Goal: Task Accomplishment & Management: Complete application form

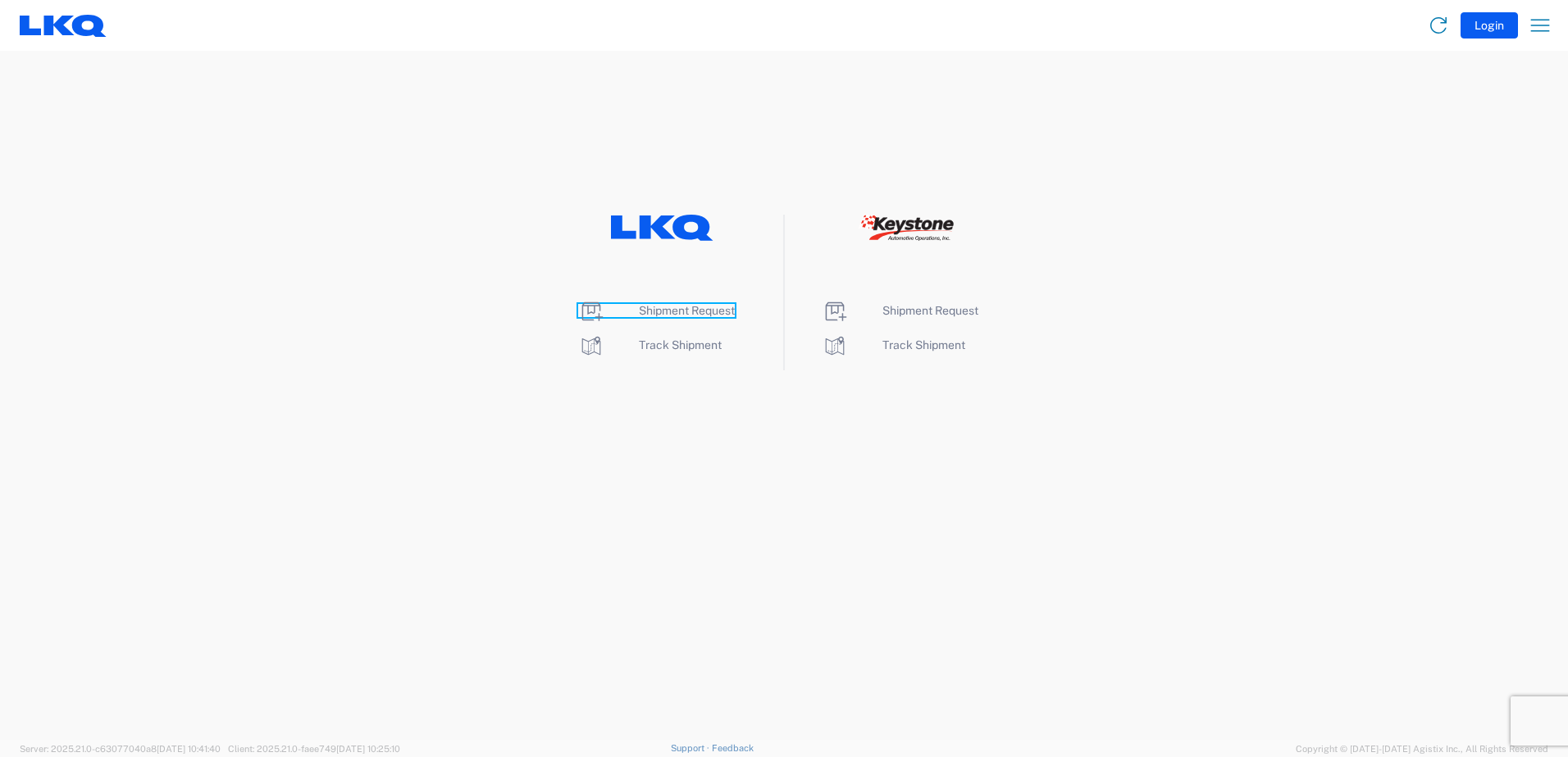
click at [655, 311] on span "Shipment Request" at bounding box center [687, 310] width 96 height 13
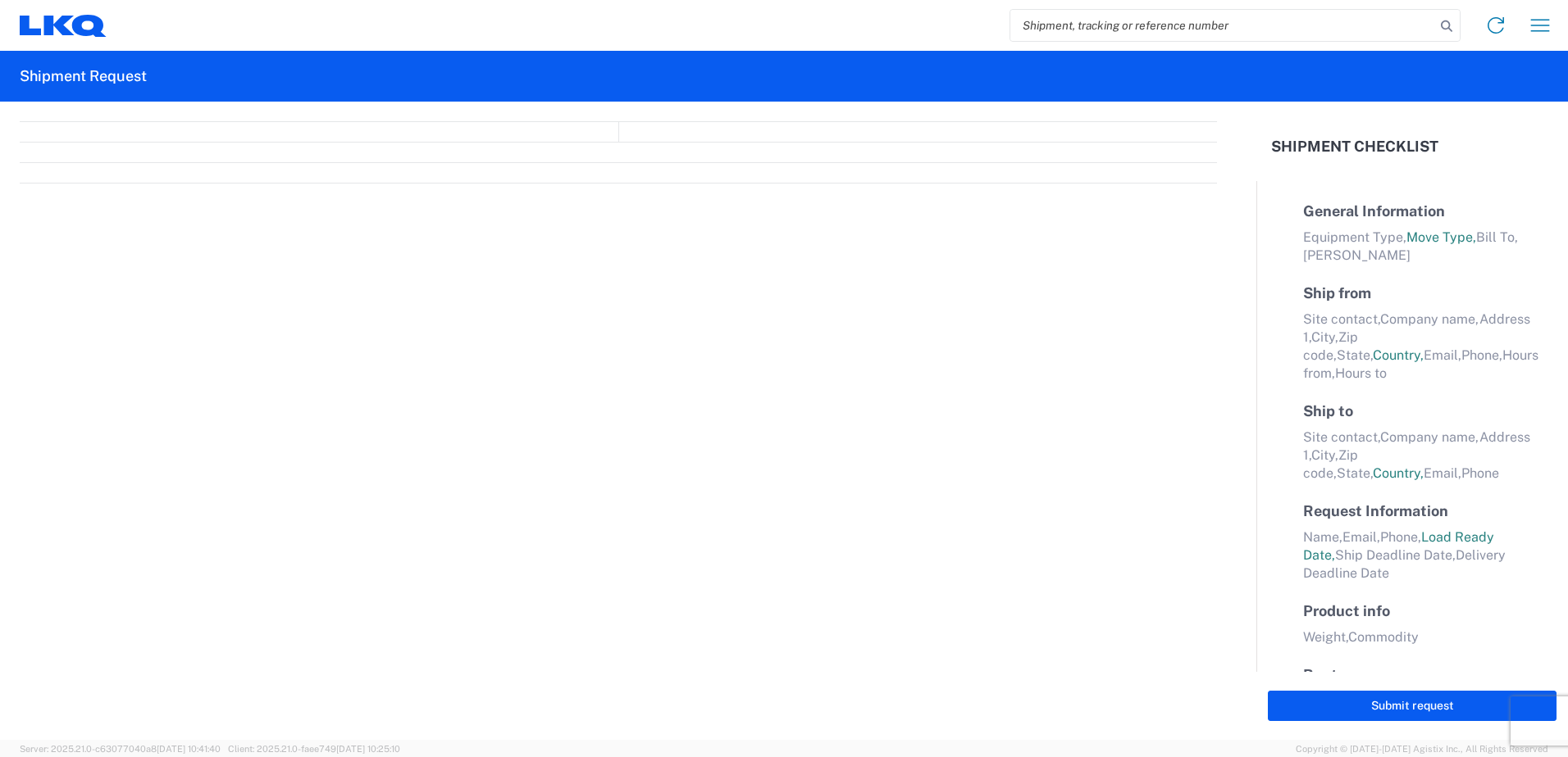
select select "FULL"
select select "LBS"
select select "IN"
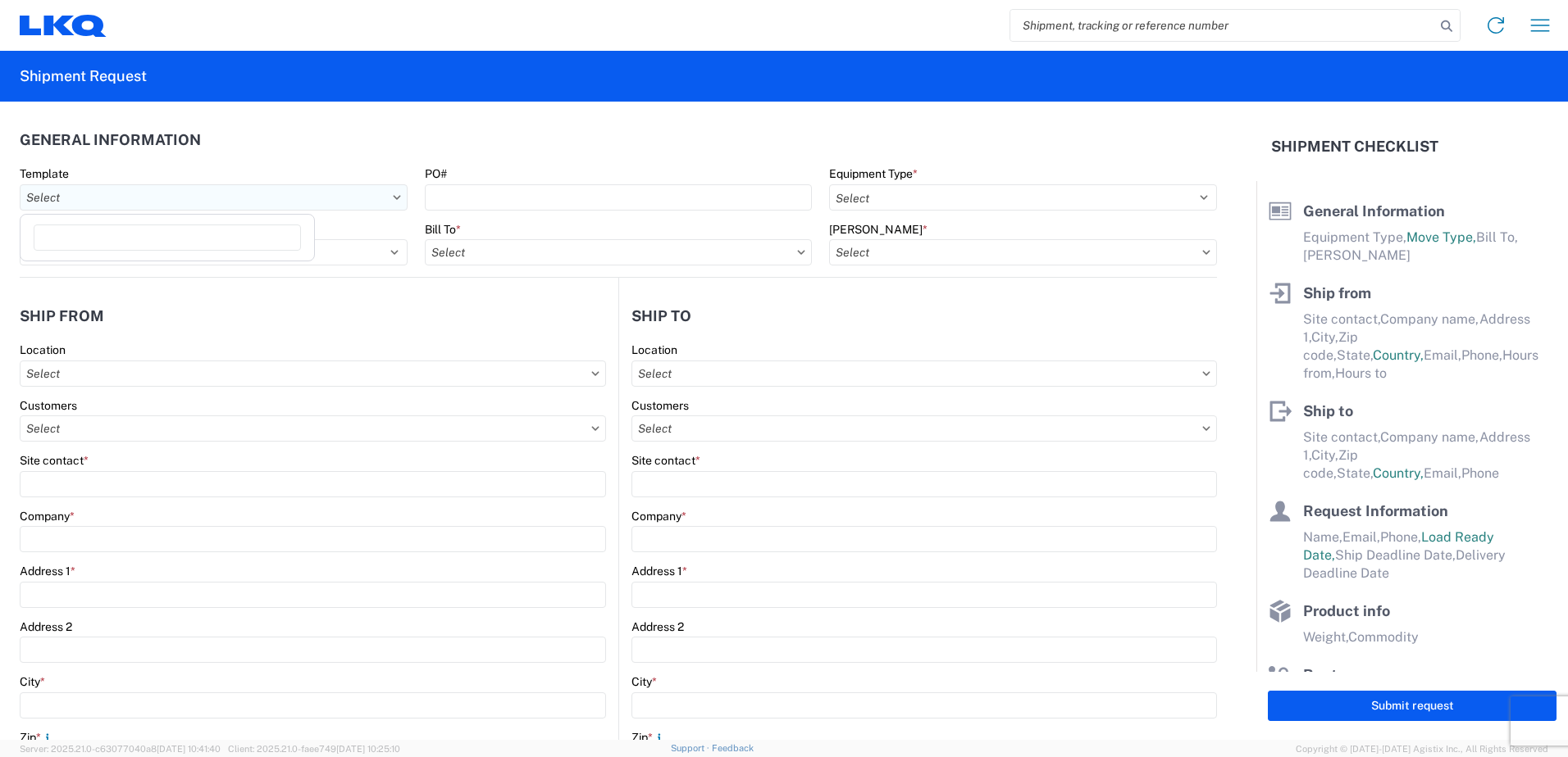
click at [393, 200] on input "text" at bounding box center [214, 197] width 388 height 26
type input "1318"
click at [163, 266] on div "1318_Newark_1635_Alsip" at bounding box center [167, 270] width 287 height 26
type input "1318_Newark_1635_Alsip"
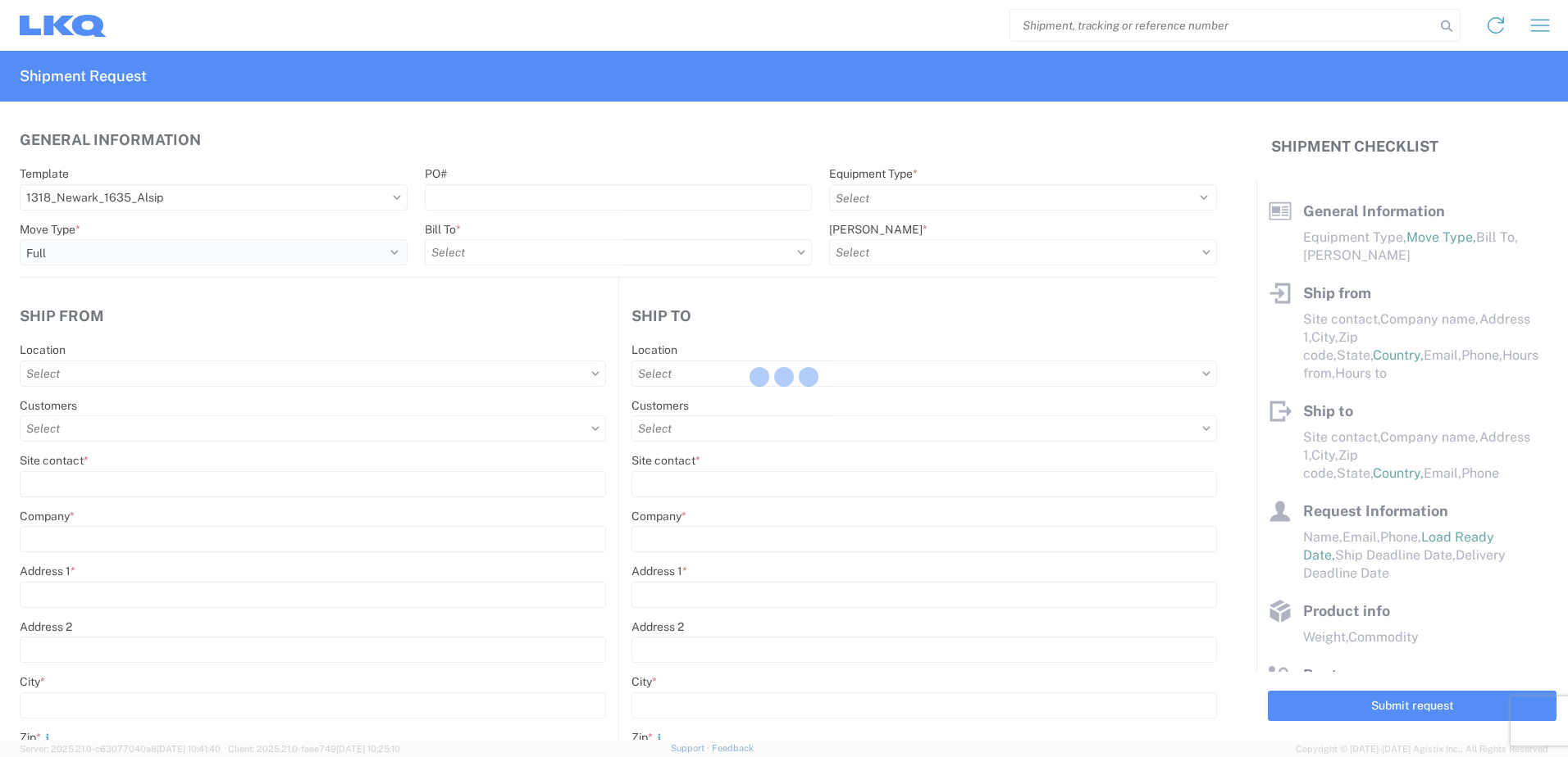
click at [391, 250] on div at bounding box center [784, 378] width 1568 height 757
select select
type input "Shipping"
type input "LKQ [GEOGRAPHIC_DATA]"
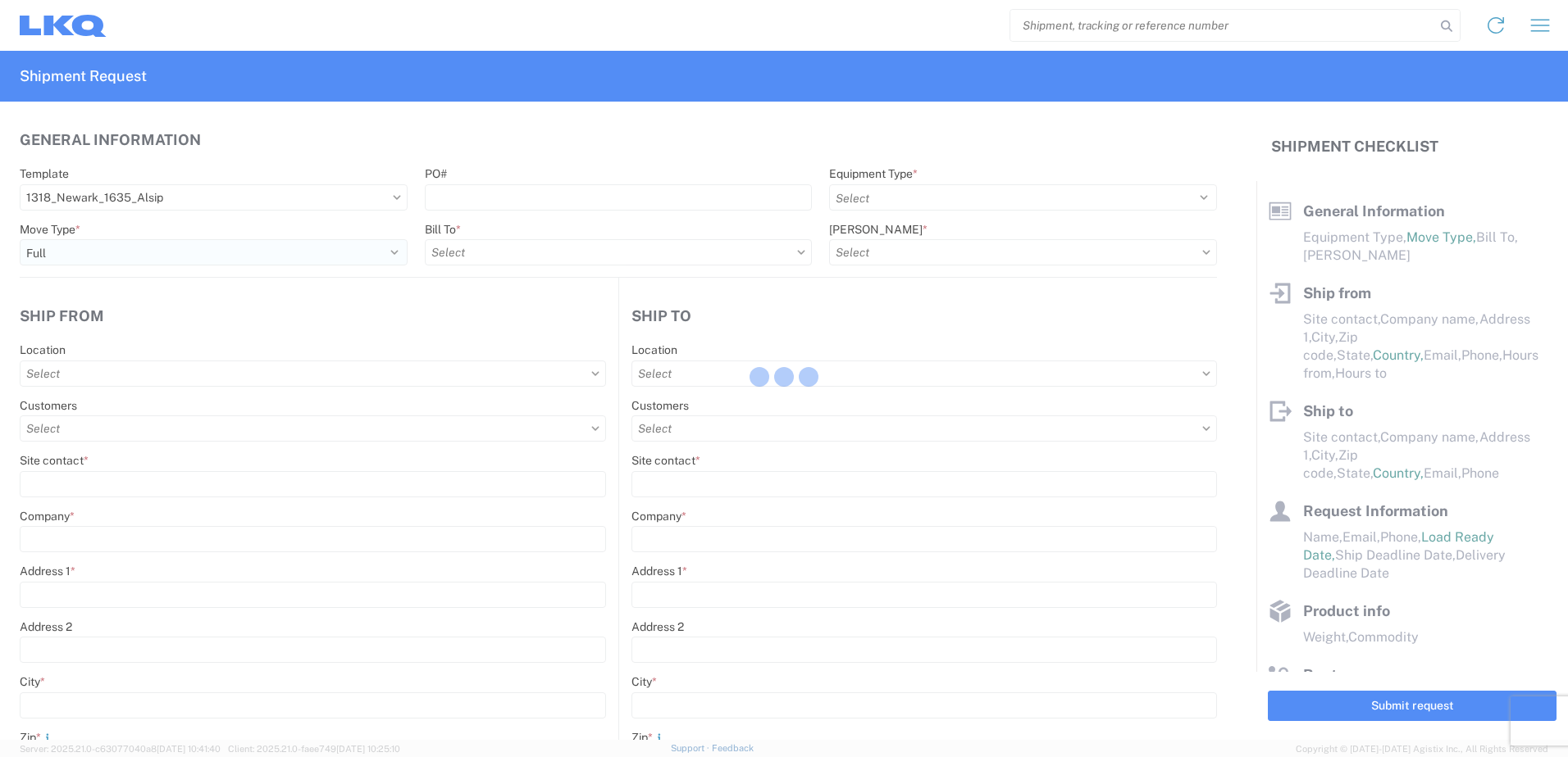
type input "[STREET_ADDRESS]"
type input "[GEOGRAPHIC_DATA]"
type input "43055"
select select "US"
type input "555555555"
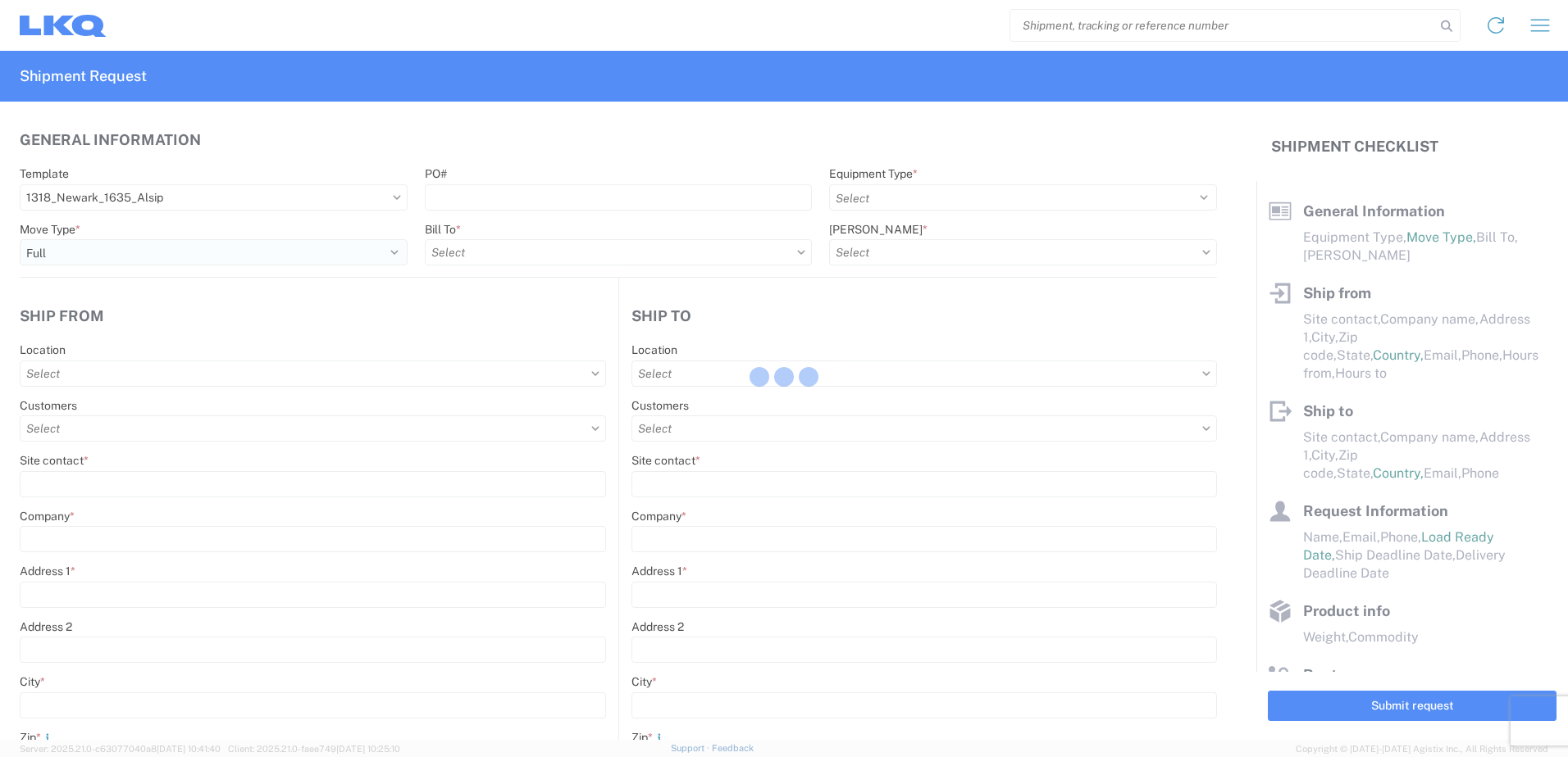
select select
type input "Receiving"
type input "Blue Island - [PERSON_NAME]"
type input "[STREET_ADDRESS]"
type input "Alsip"
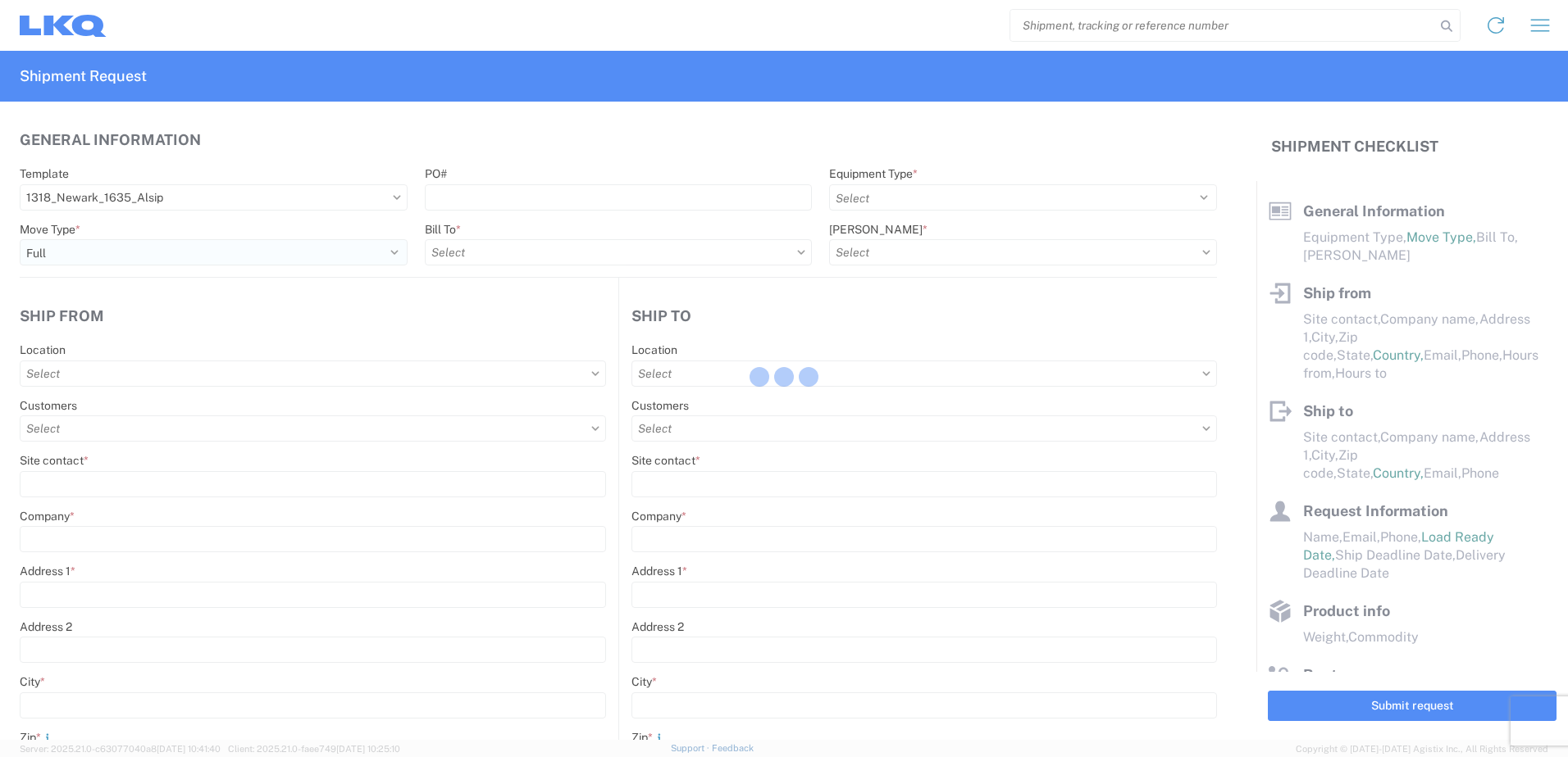
type input "60803"
select select "US"
type input "[PHONE_NUMBER]"
select select
type input "[DATE]"
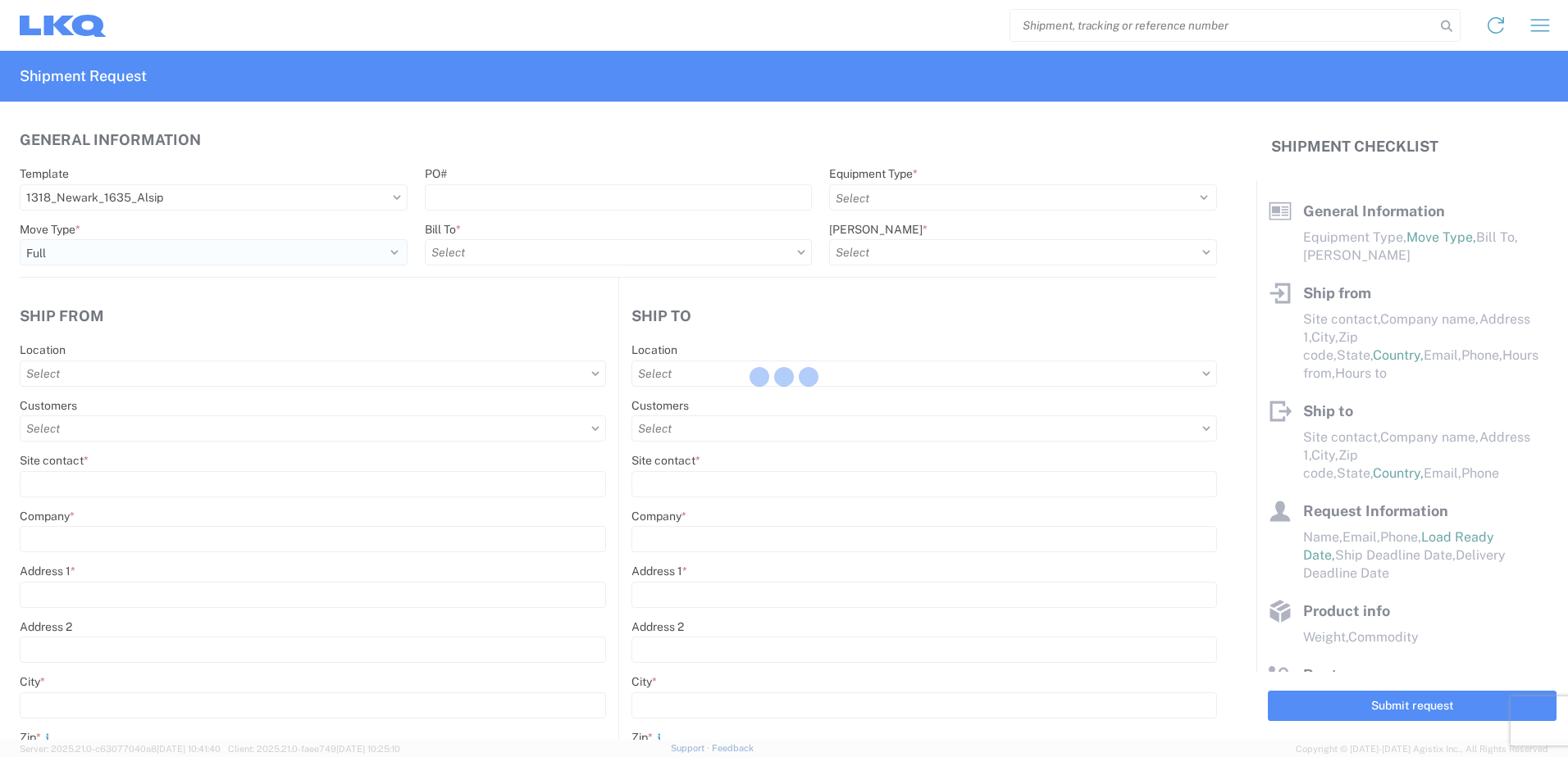
type textarea "LUNCH 10:00-10:30"
type input "42000"
type input "Engines, Transmissions"
type input "1"
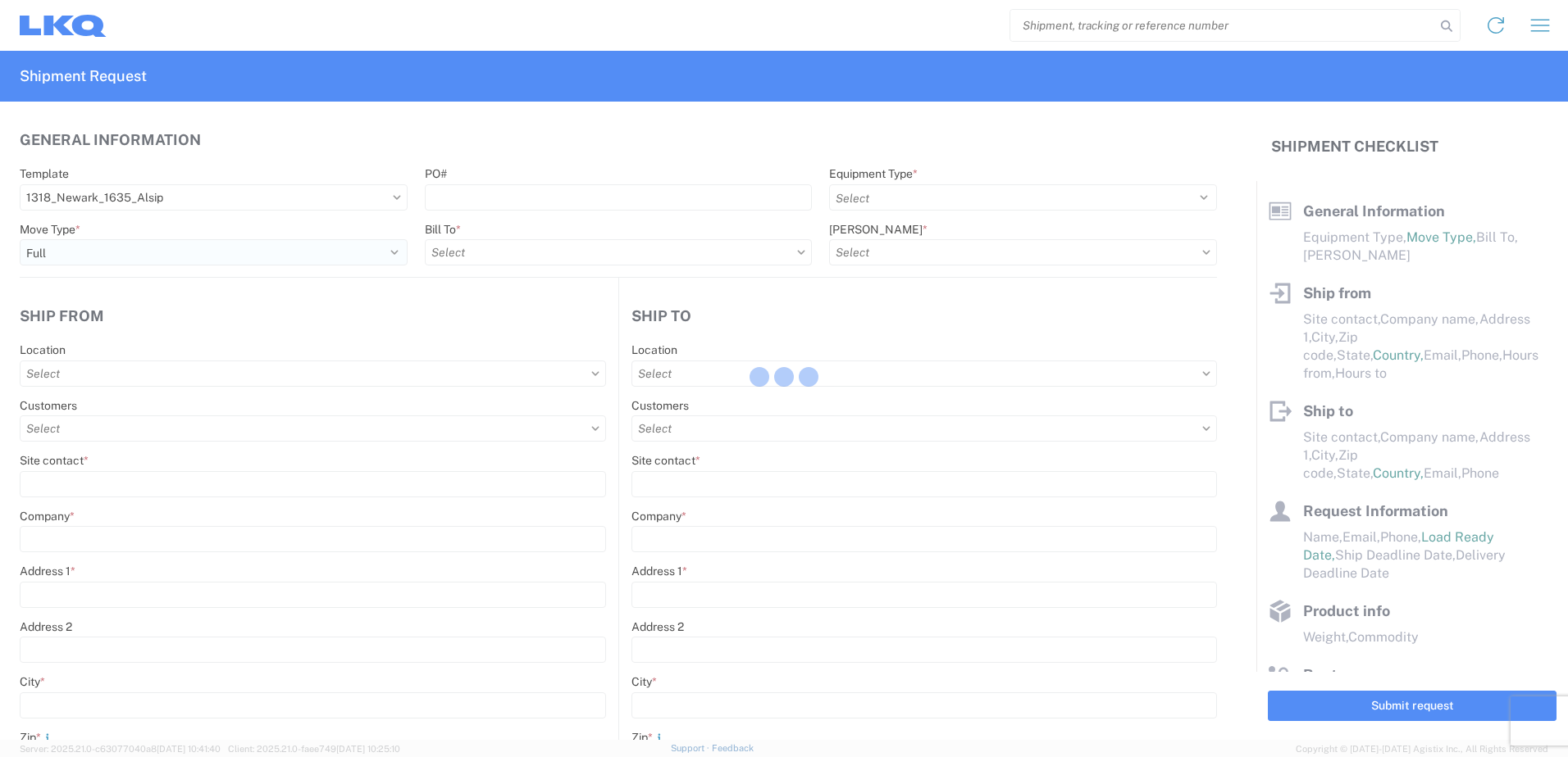
type input "1"
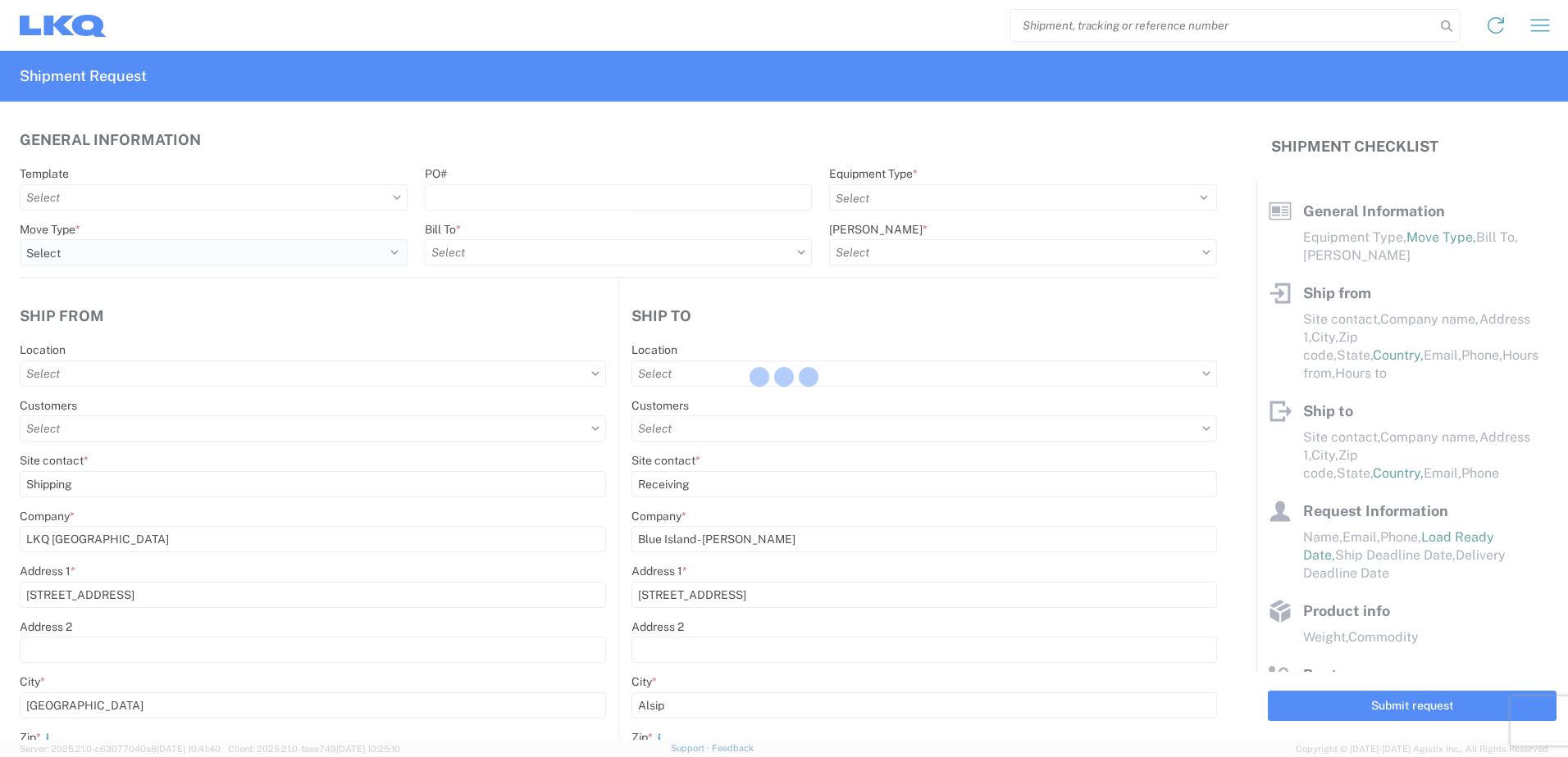
select select
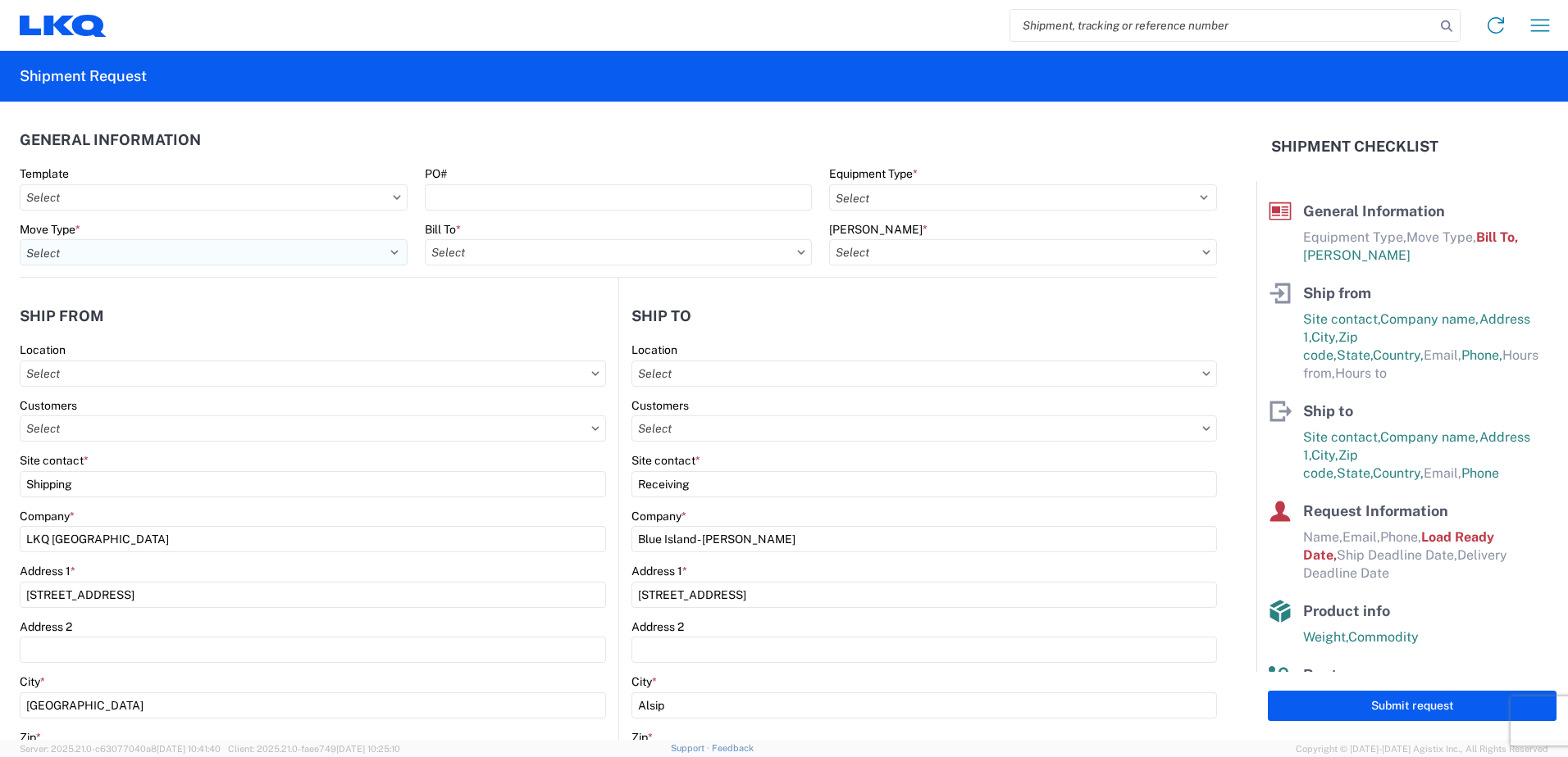
type input "1318 - LKQ [GEOGRAPHIC_DATA]"
type input "1635 - [PERSON_NAME]"
type input "1635-1300-50180-0000 - 1635 Freight In - Cores"
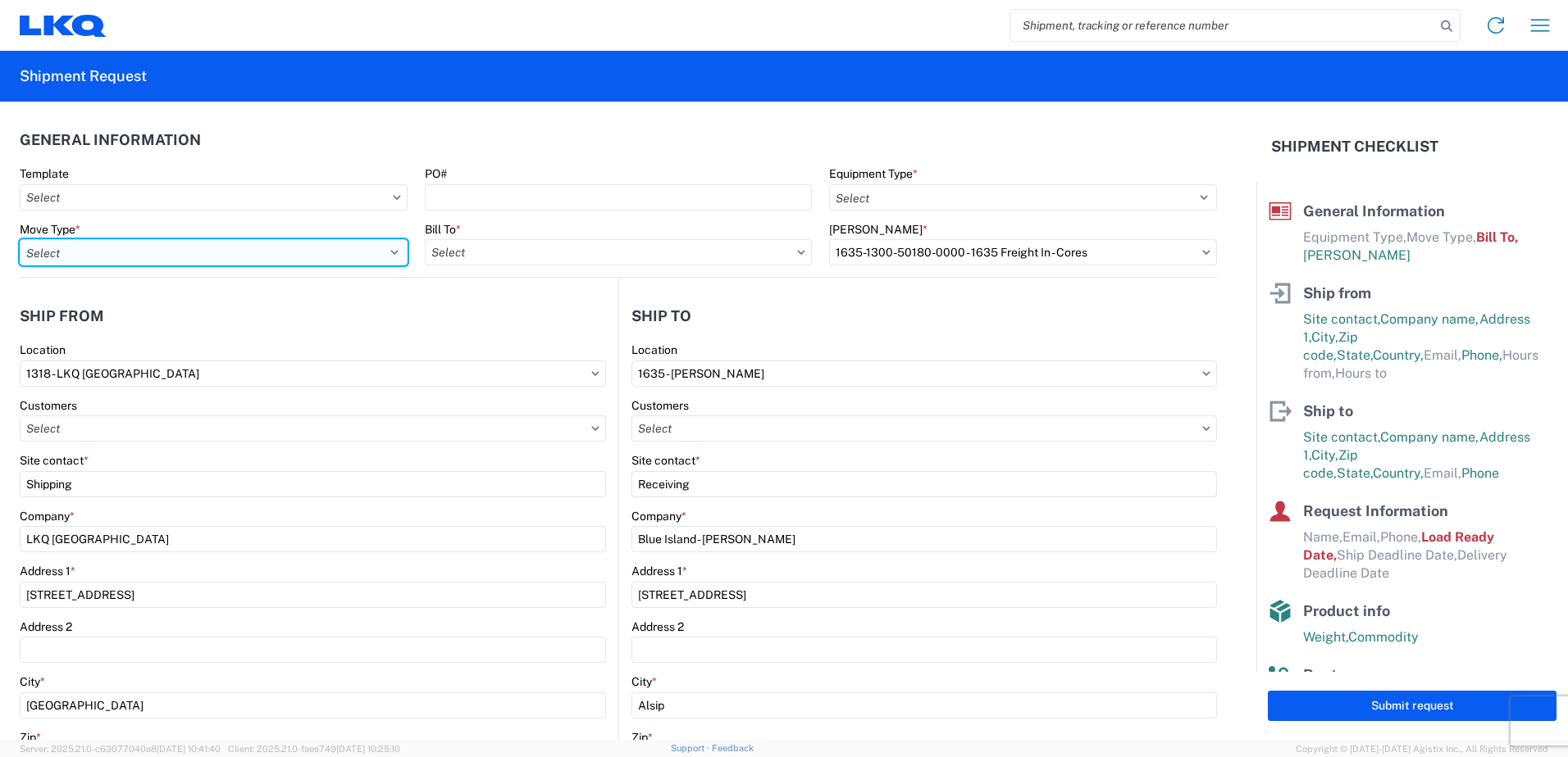
click at [390, 250] on select "Select Full Partial TL" at bounding box center [214, 252] width 388 height 26
select select "FULL"
click at [20, 239] on select "Select Full Partial TL" at bounding box center [214, 252] width 388 height 26
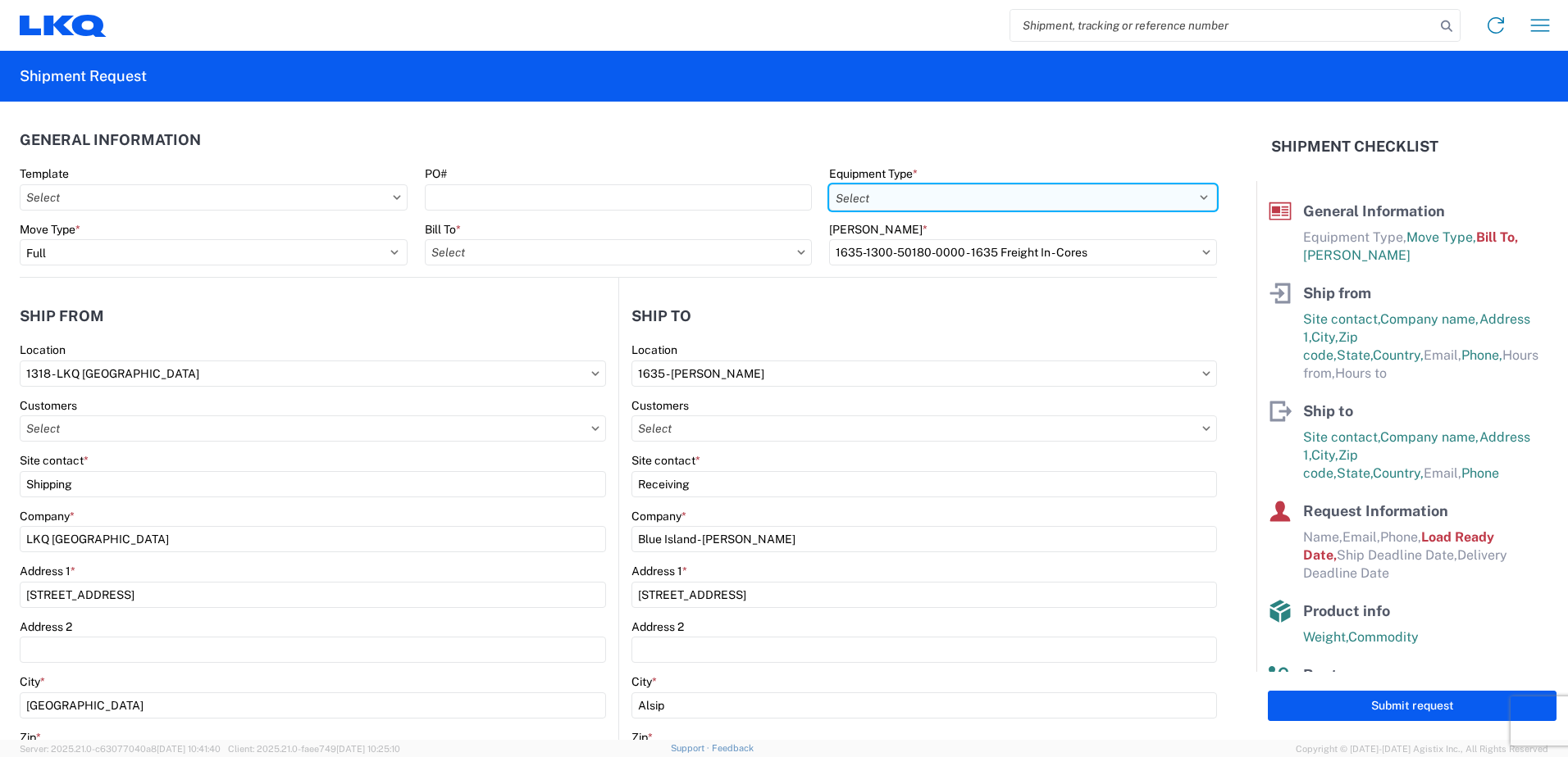
click at [889, 202] on select "Select 53’ Dry Van Flatbed Dropdeck (van) Lowboy (flatbed) Rail" at bounding box center [1023, 197] width 388 height 26
select select "STDV"
click at [829, 184] on select "Select 53’ Dry Van Flatbed Dropdeck (van) Lowboy (flatbed) Rail" at bounding box center [1023, 197] width 388 height 26
click at [549, 253] on input "text" at bounding box center [618, 252] width 388 height 26
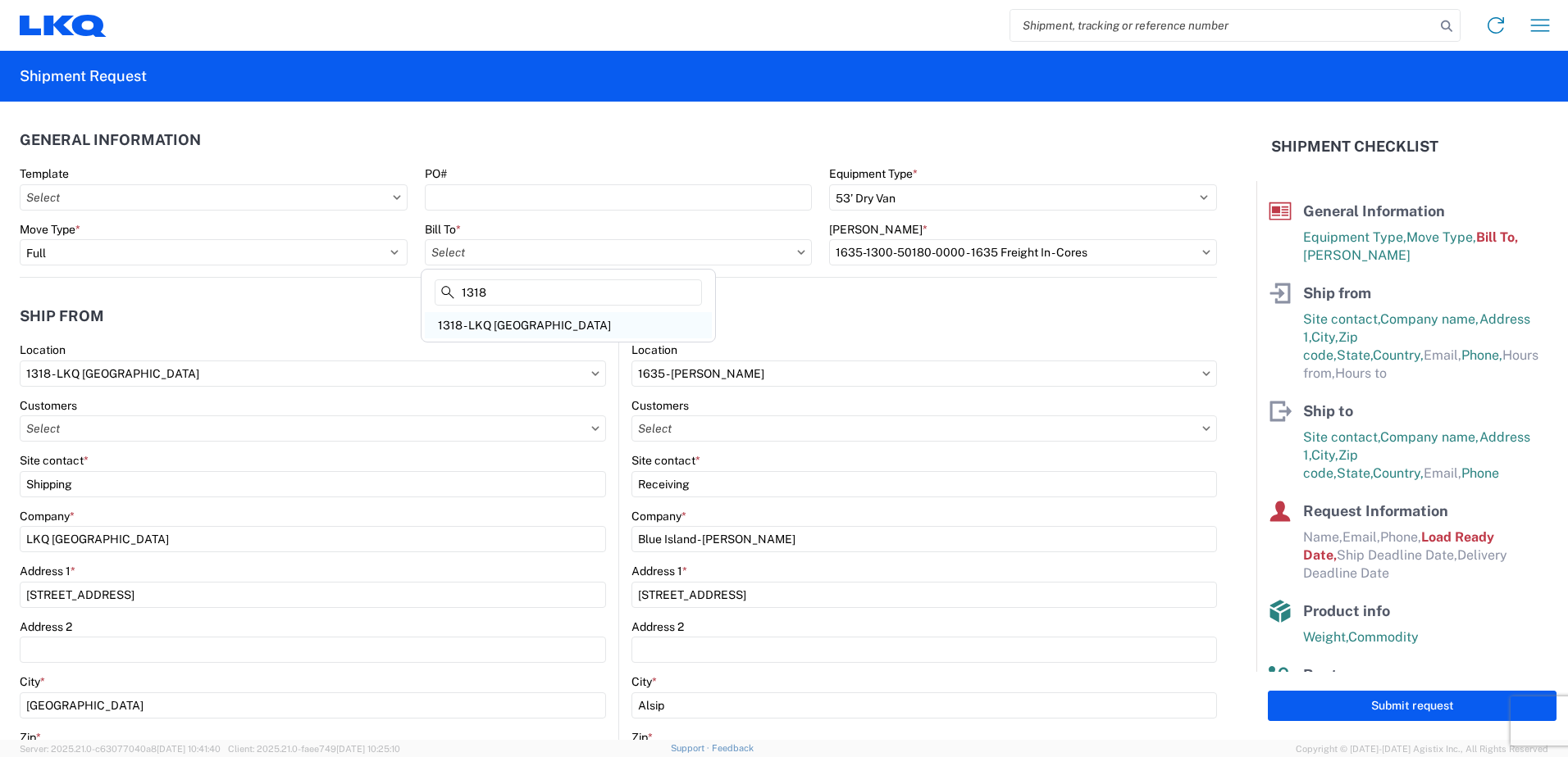
type input "1318"
click at [517, 326] on div "1318 - LKQ [GEOGRAPHIC_DATA]" at bounding box center [568, 325] width 287 height 26
type input "1318 - LKQ [GEOGRAPHIC_DATA]"
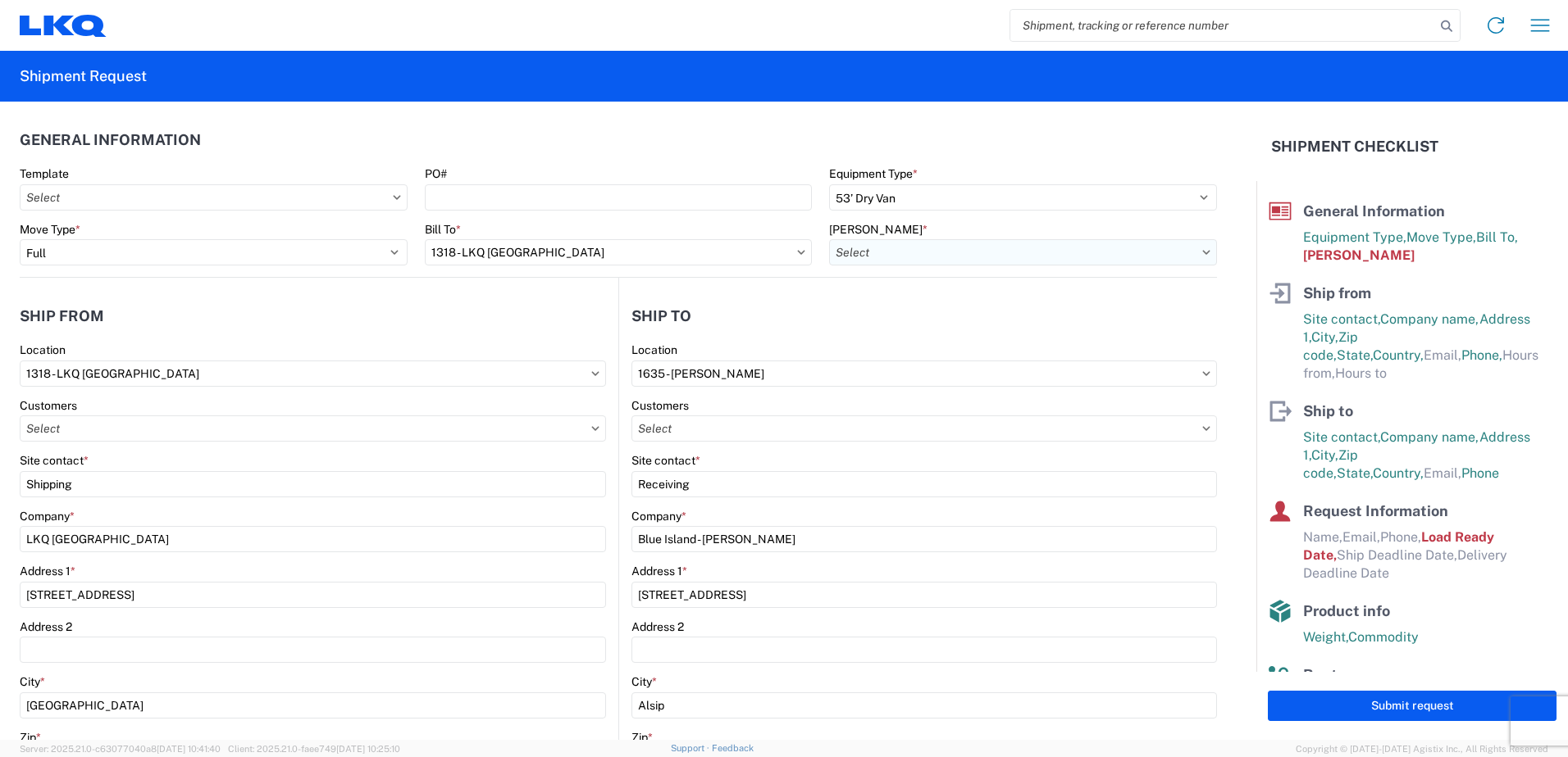
click at [959, 249] on input "text" at bounding box center [1023, 252] width 388 height 26
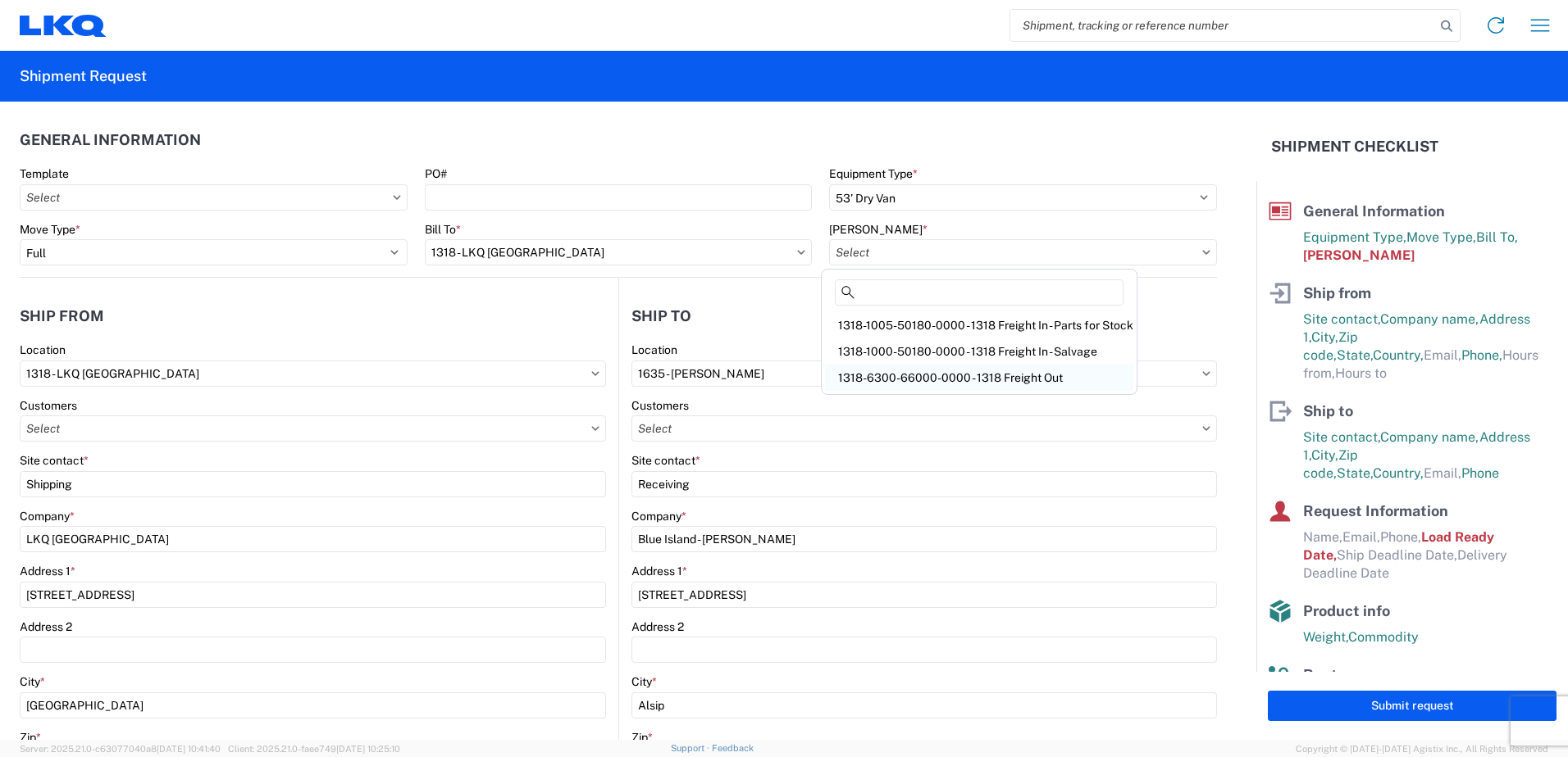
click at [981, 380] on div "1318-6300-66000-0000 - 1318 Freight Out" at bounding box center [979, 378] width 309 height 26
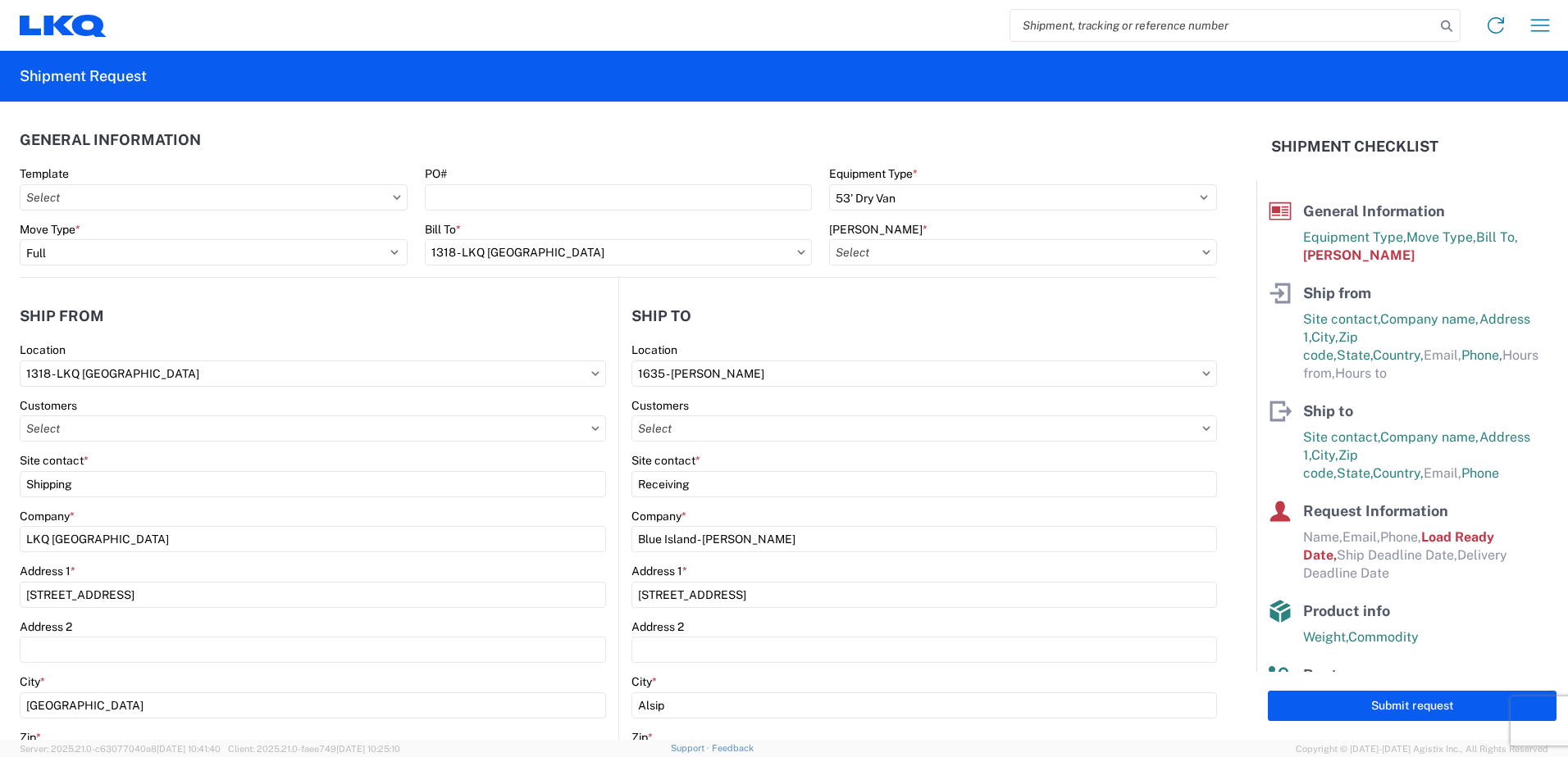
type input "1318-6300-66000-0000 - 1318 Freight Out"
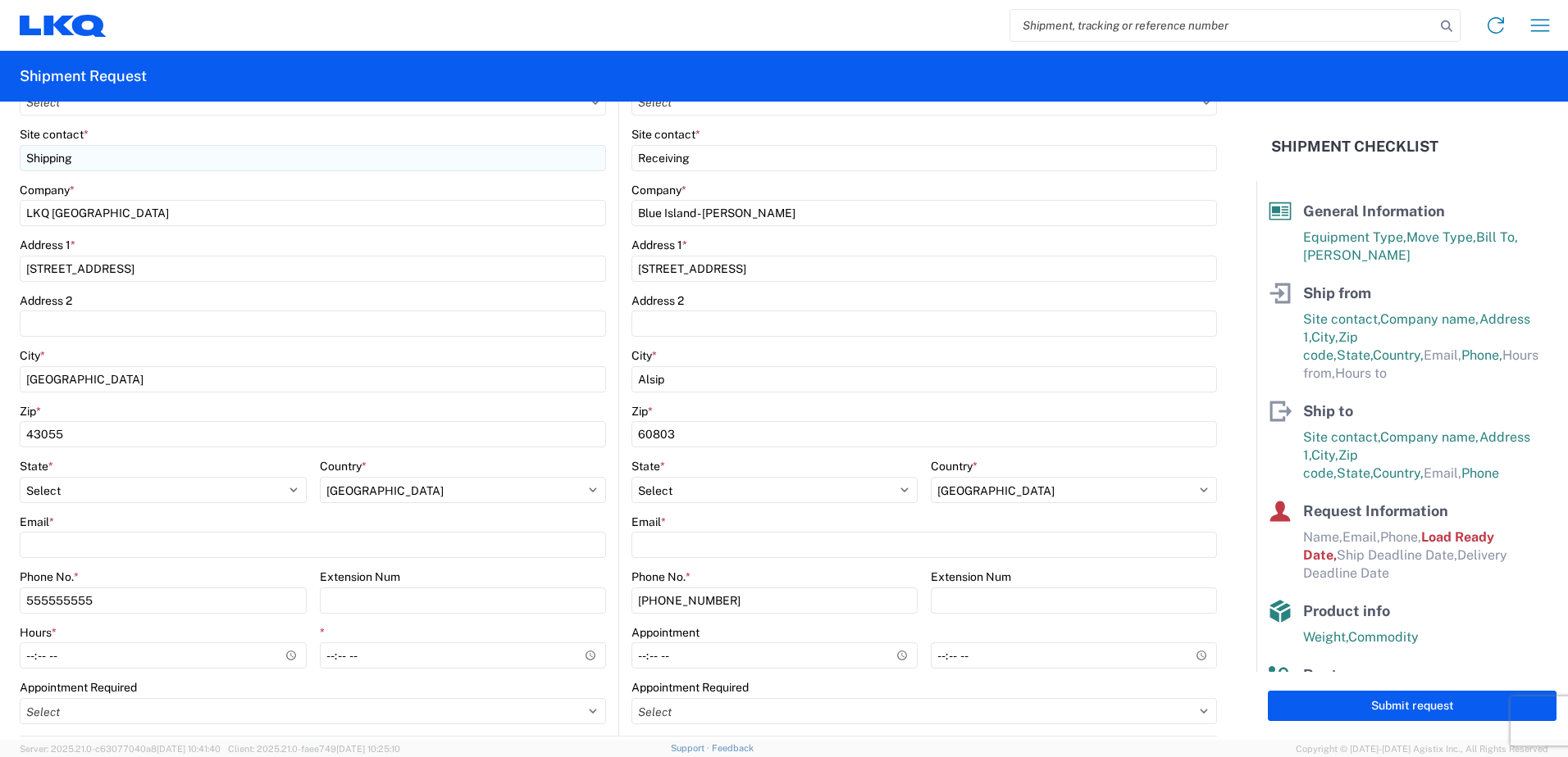
scroll to position [328, 0]
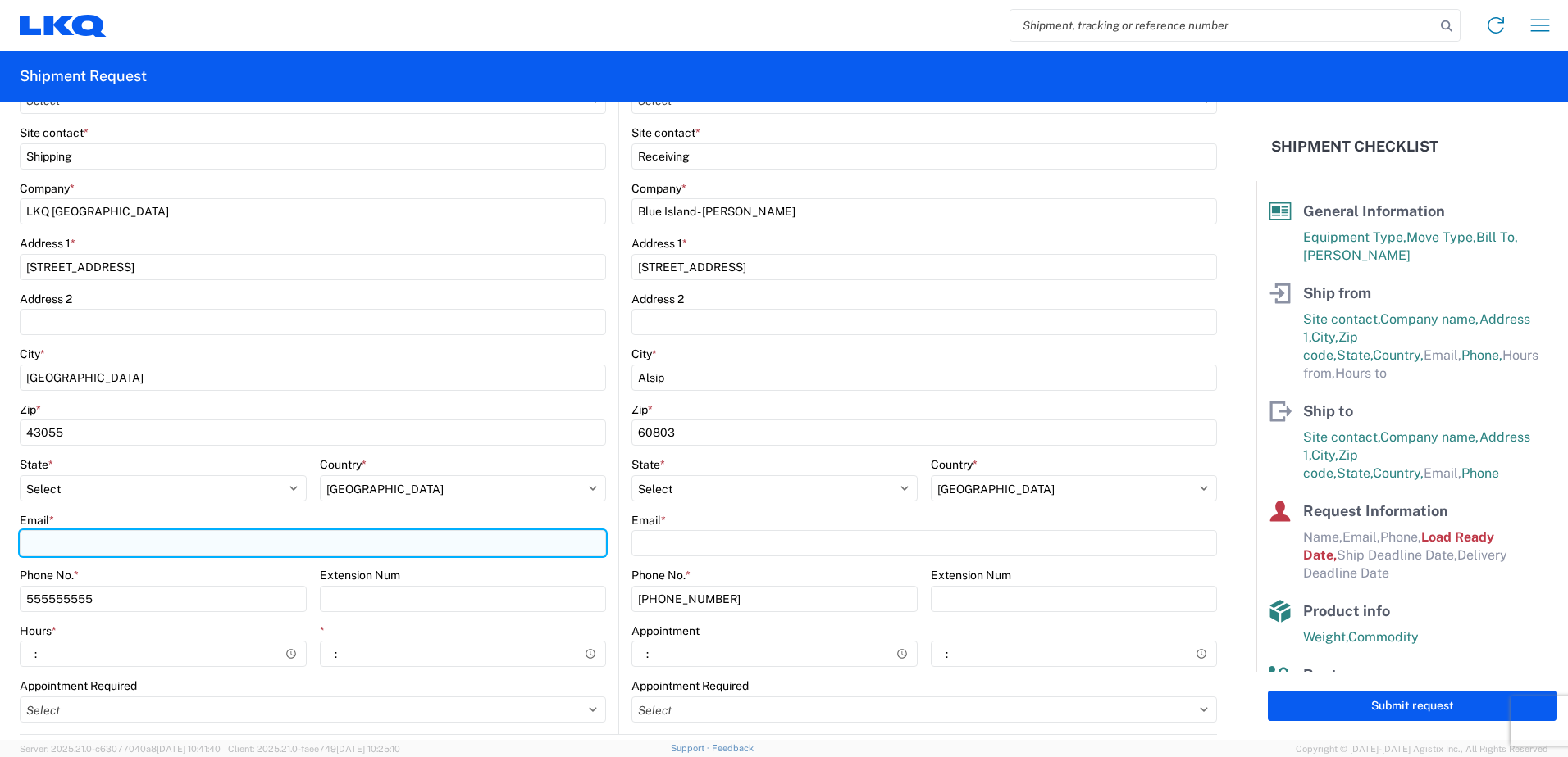
click at [61, 546] on input "Email *" at bounding box center [313, 543] width 586 height 26
type input "[EMAIL_ADDRESS][DOMAIN_NAME]"
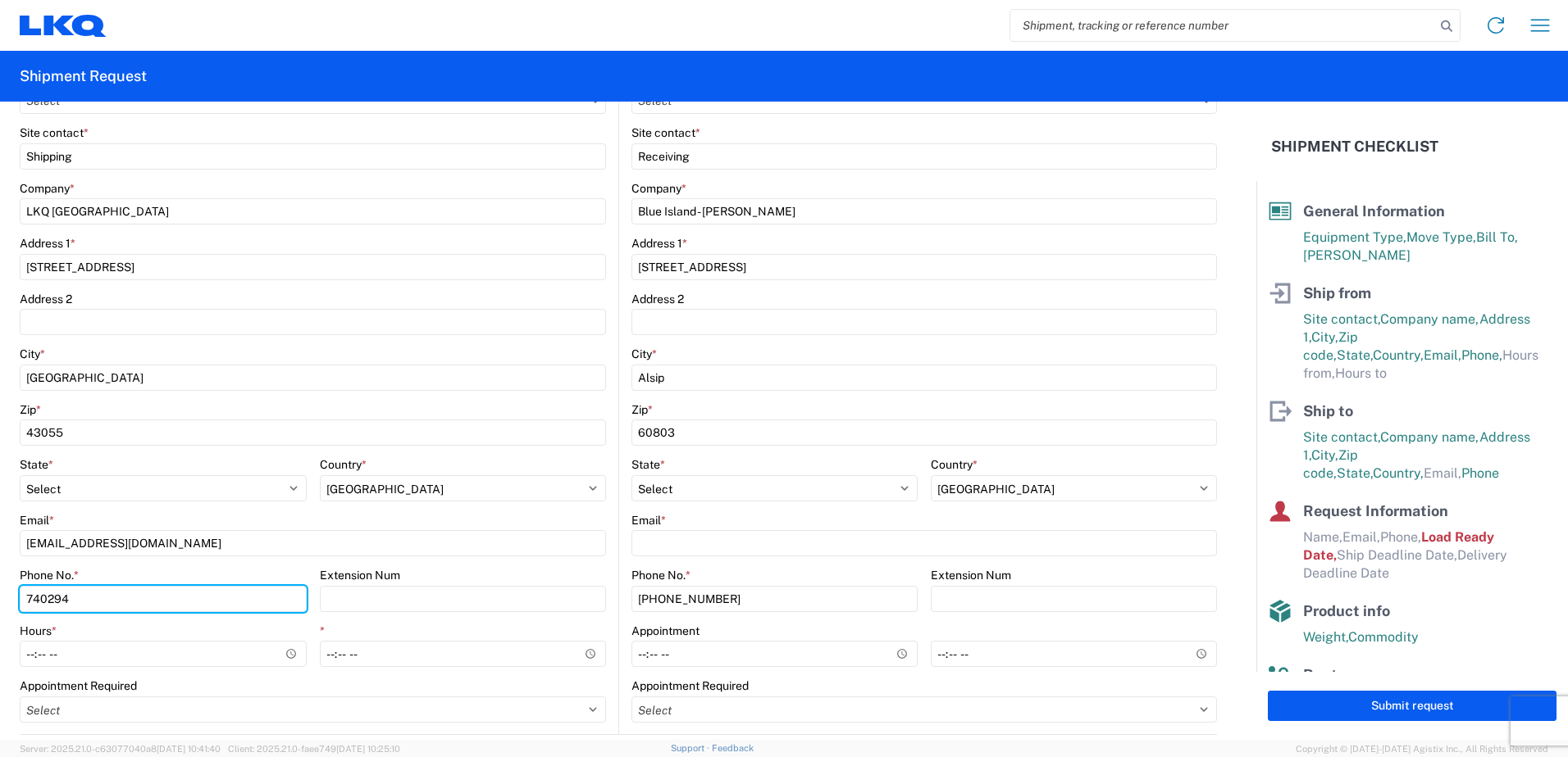
type input "7402945995"
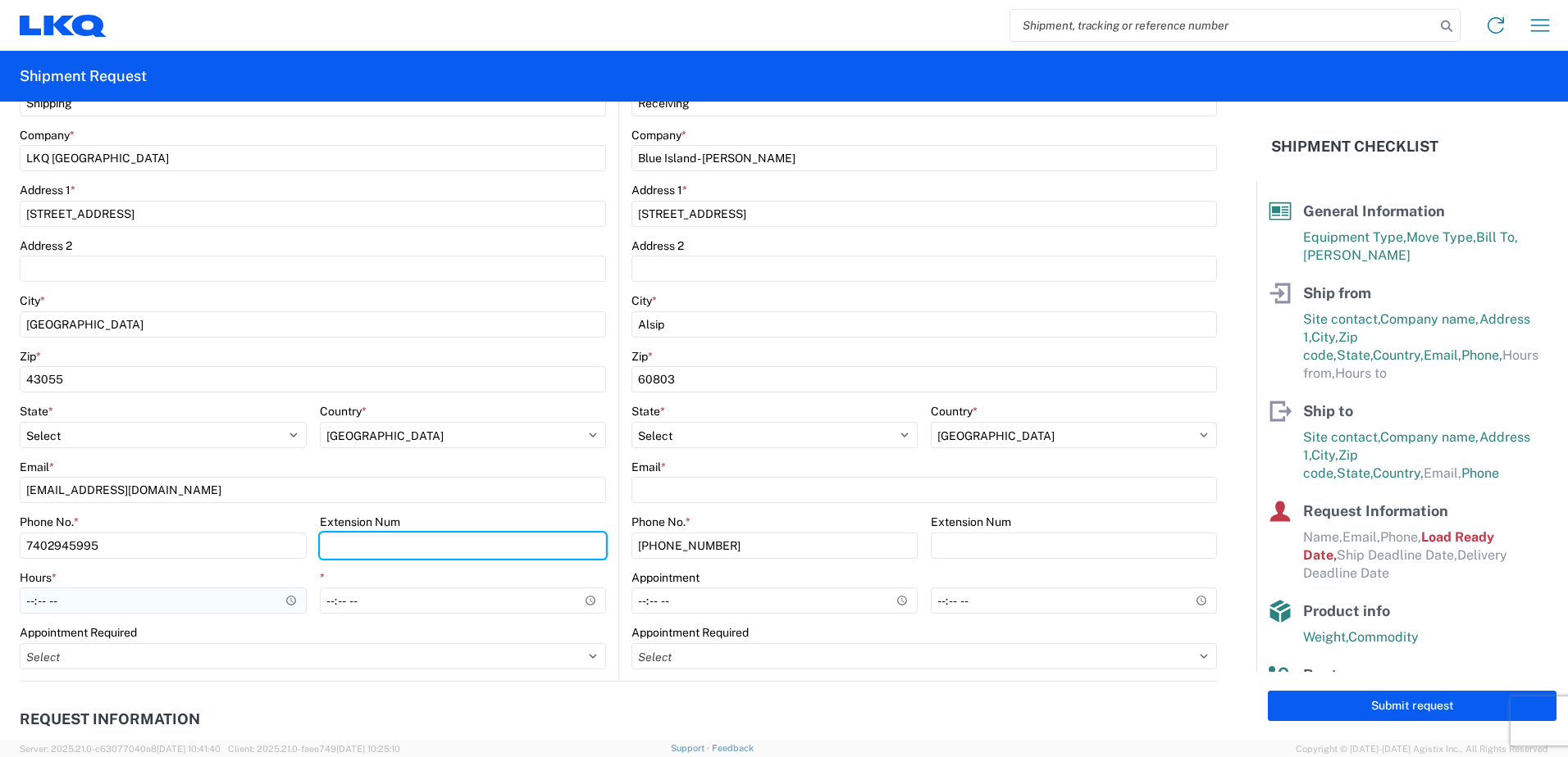
scroll to position [410, 0]
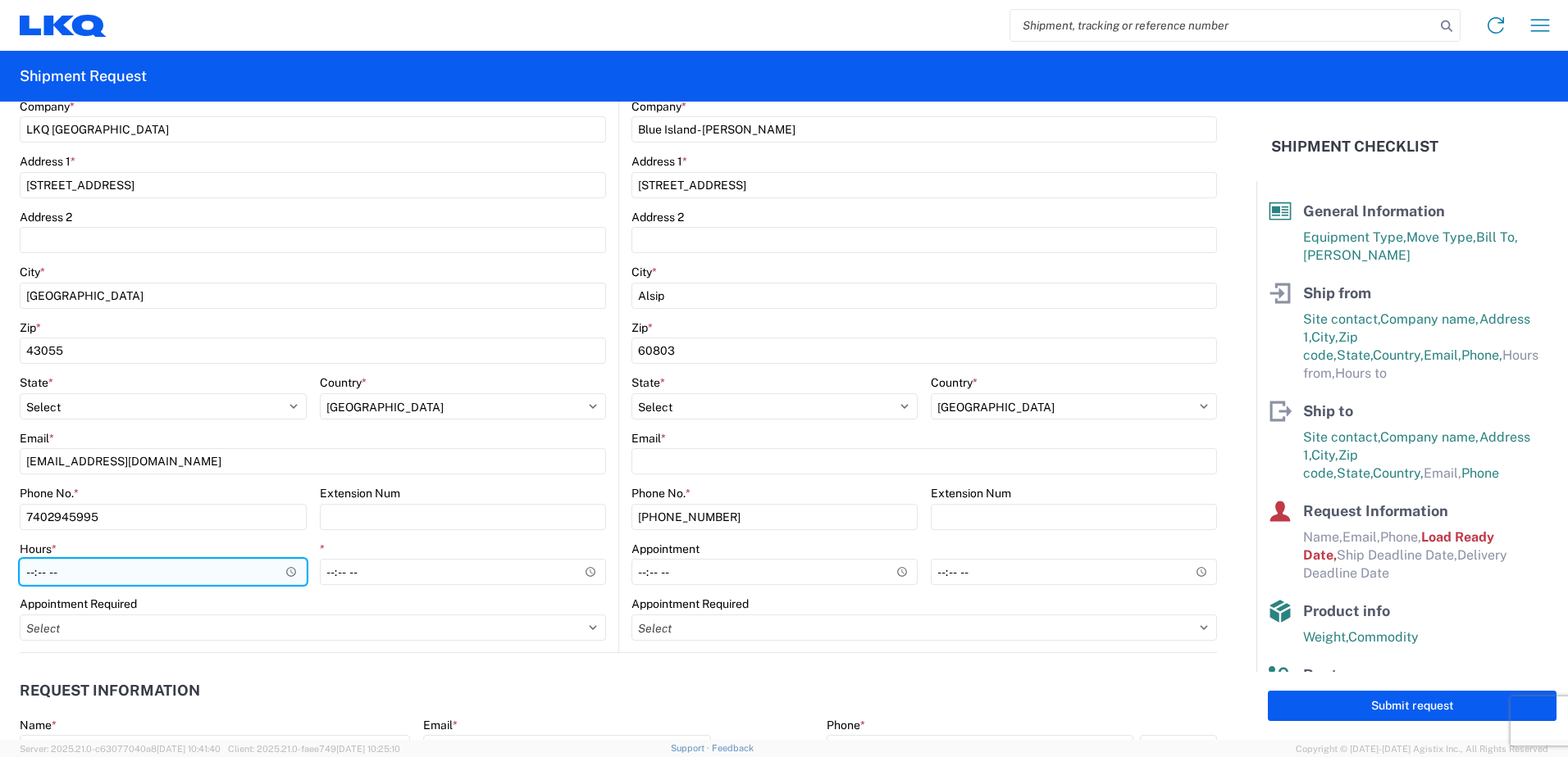
click at [33, 571] on input "Hours *" at bounding box center [163, 572] width 287 height 26
type input "07:00"
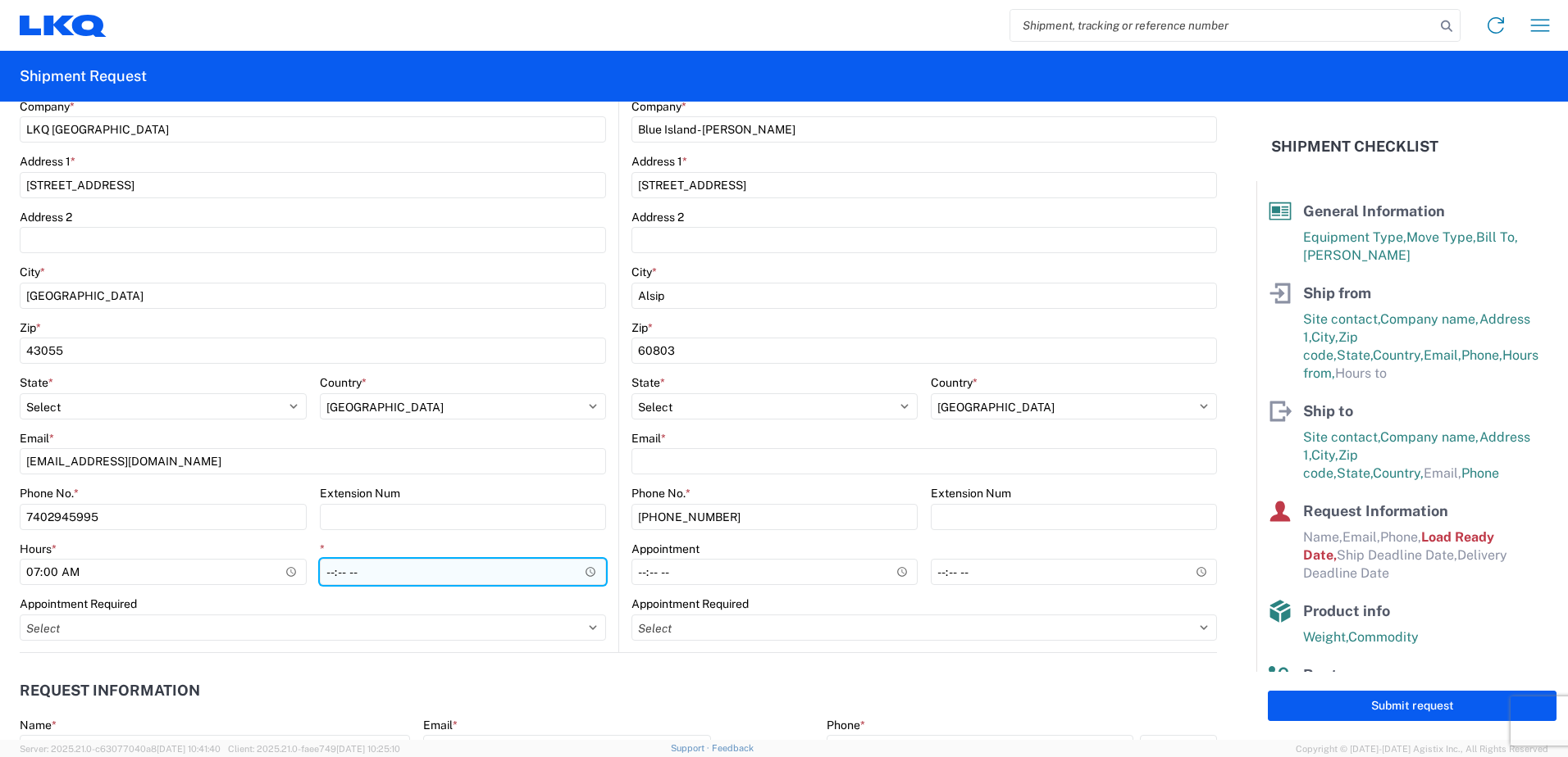
click at [330, 570] on input "*" at bounding box center [464, 572] width 287 height 26
type input "13:00"
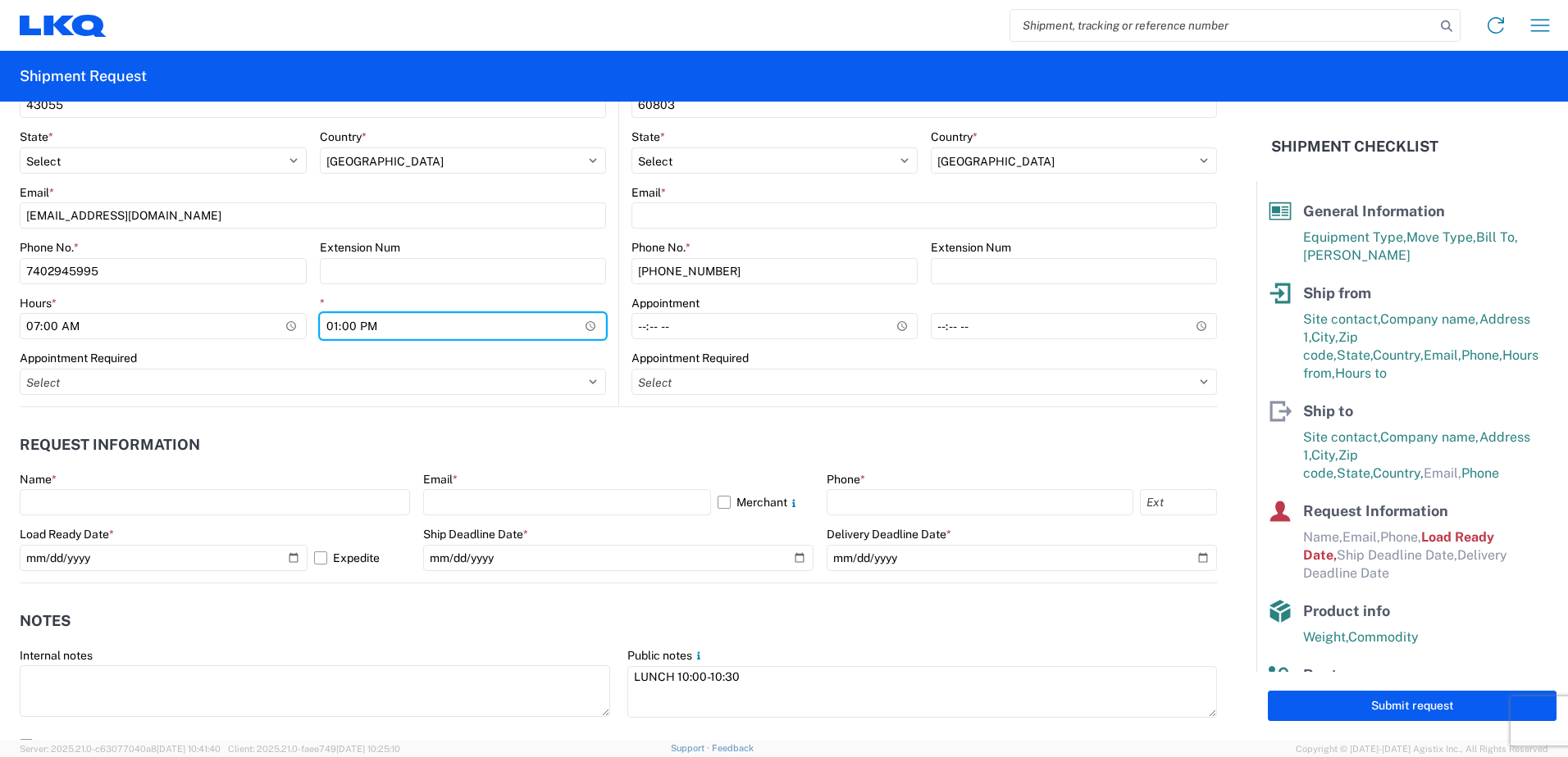
scroll to position [738, 0]
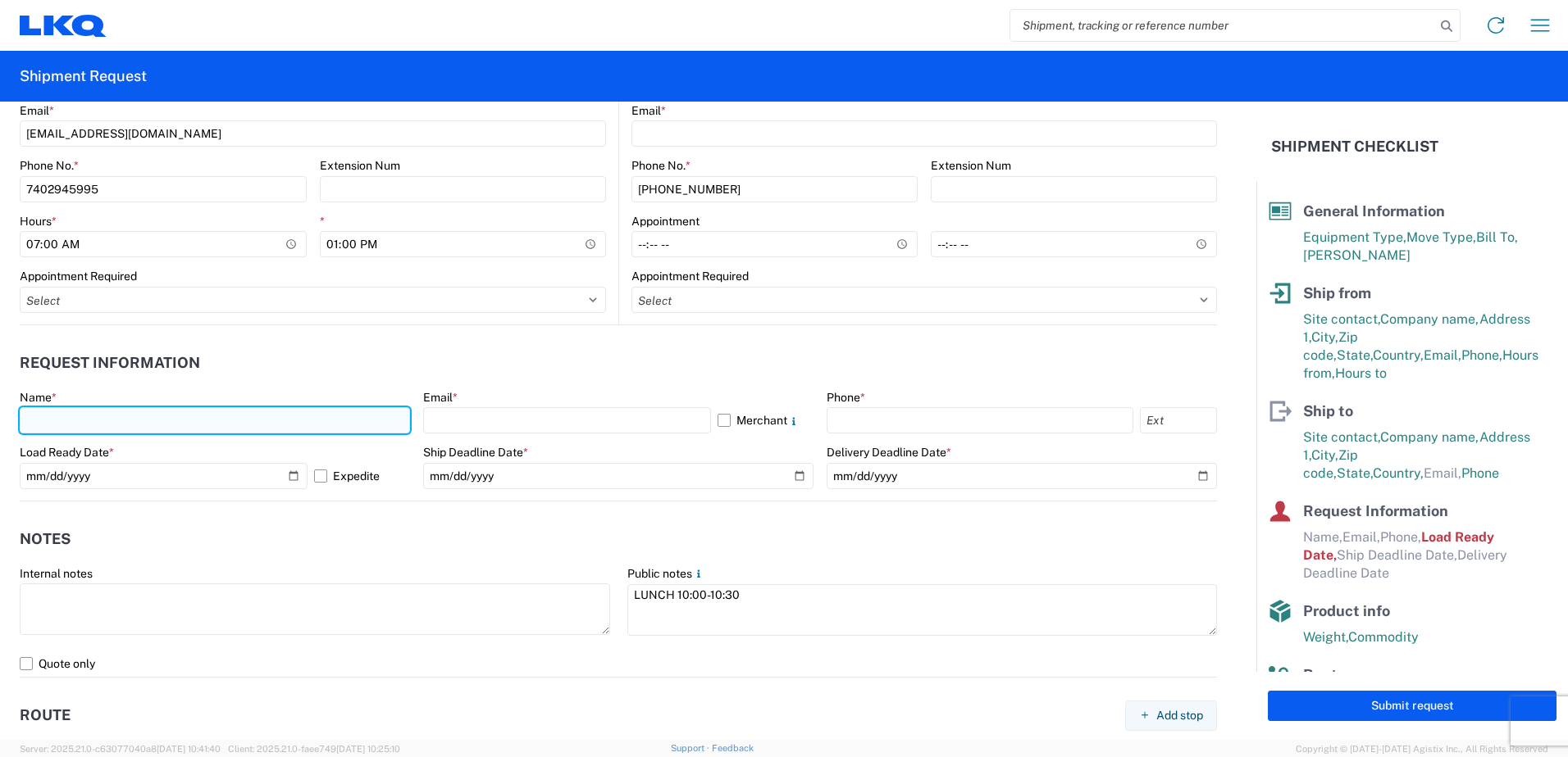
click at [170, 422] on input "text" at bounding box center [215, 421] width 390 height 26
type input "[PERSON_NAME]"
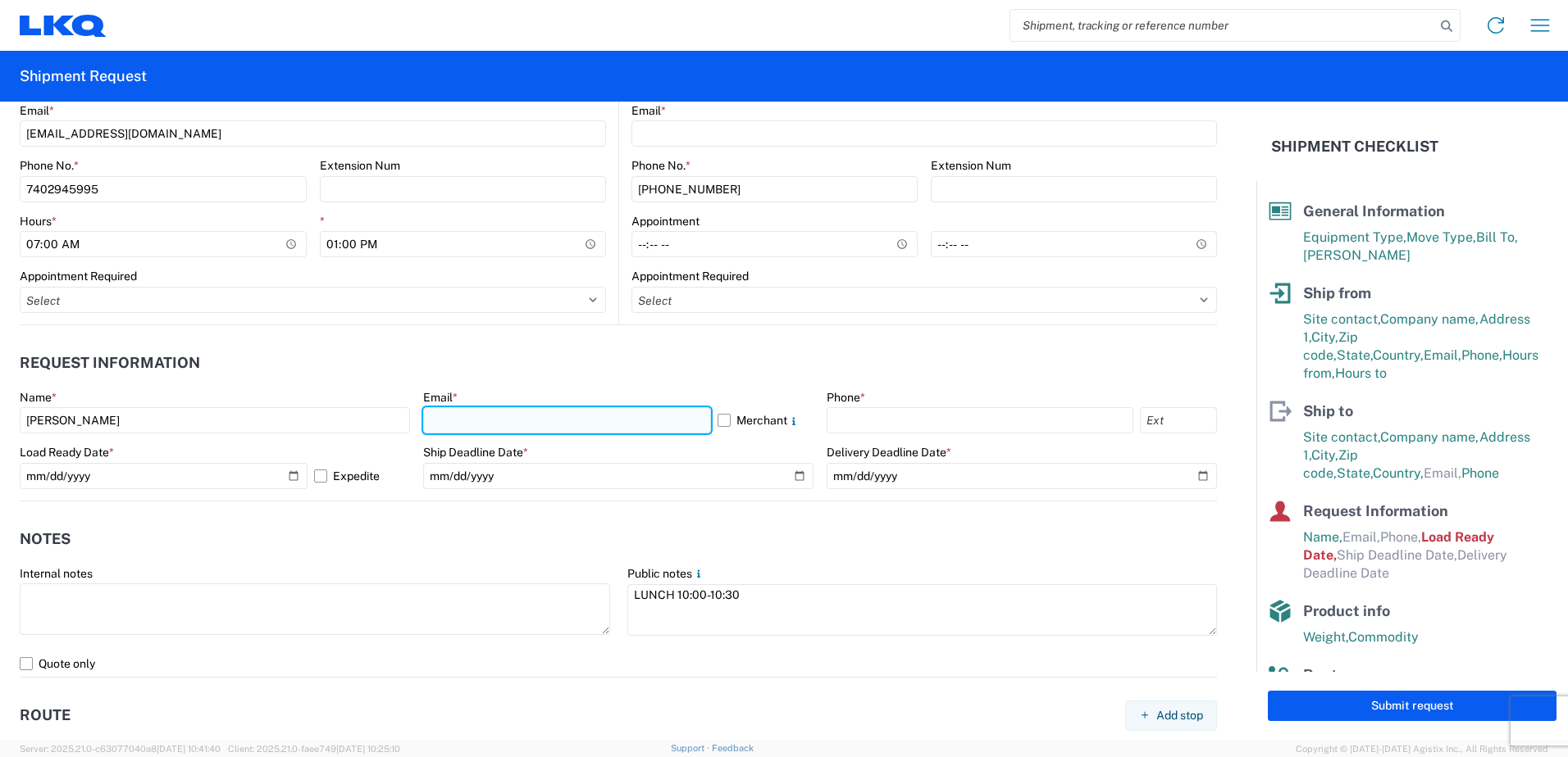
click at [453, 428] on input "text" at bounding box center [567, 421] width 288 height 26
type input "[EMAIL_ADDRESS][DOMAIN_NAME]"
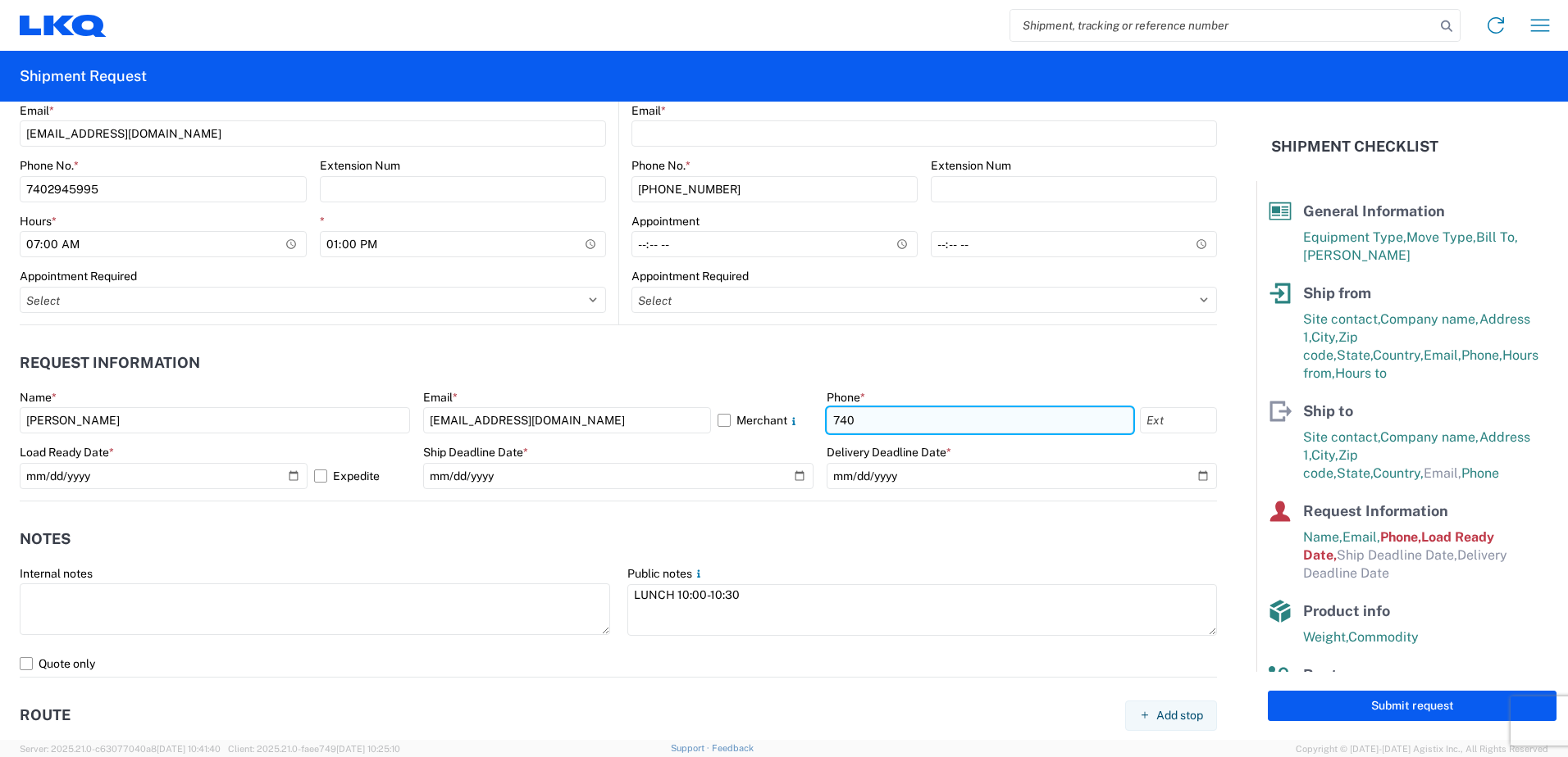
type input "7402945995"
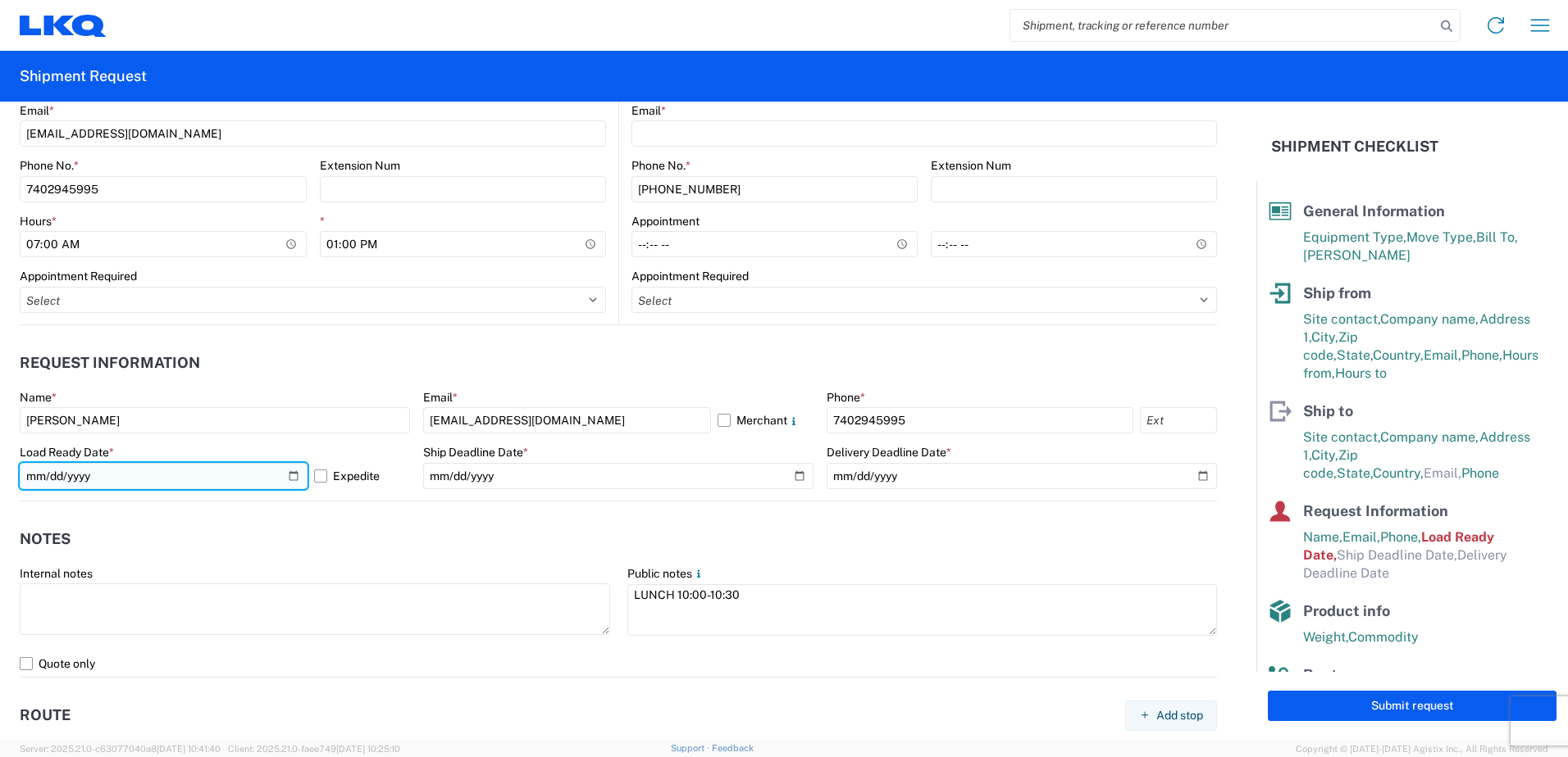
click at [292, 475] on input "[DATE]" at bounding box center [163, 476] width 288 height 26
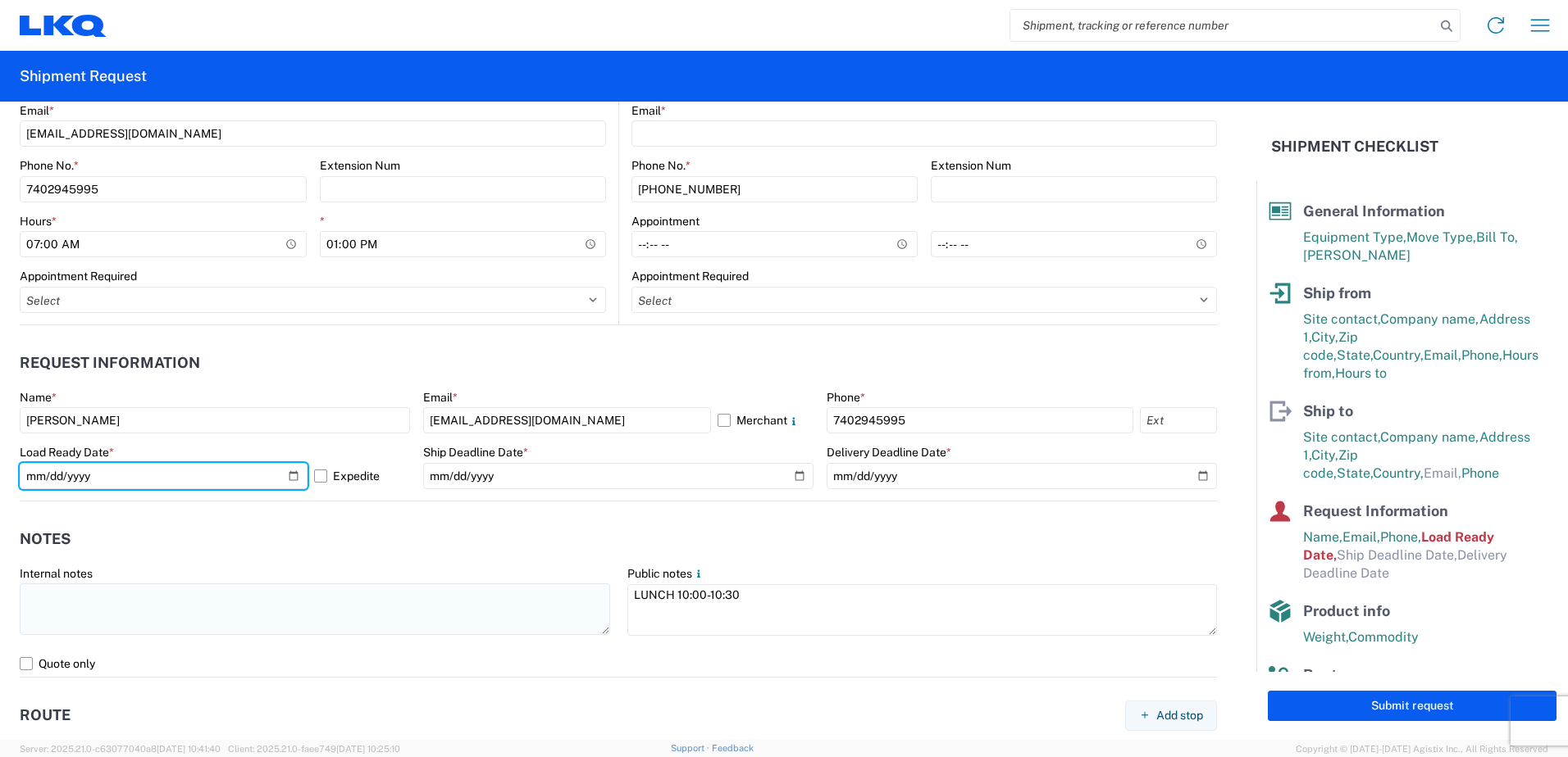
type input "[DATE]"
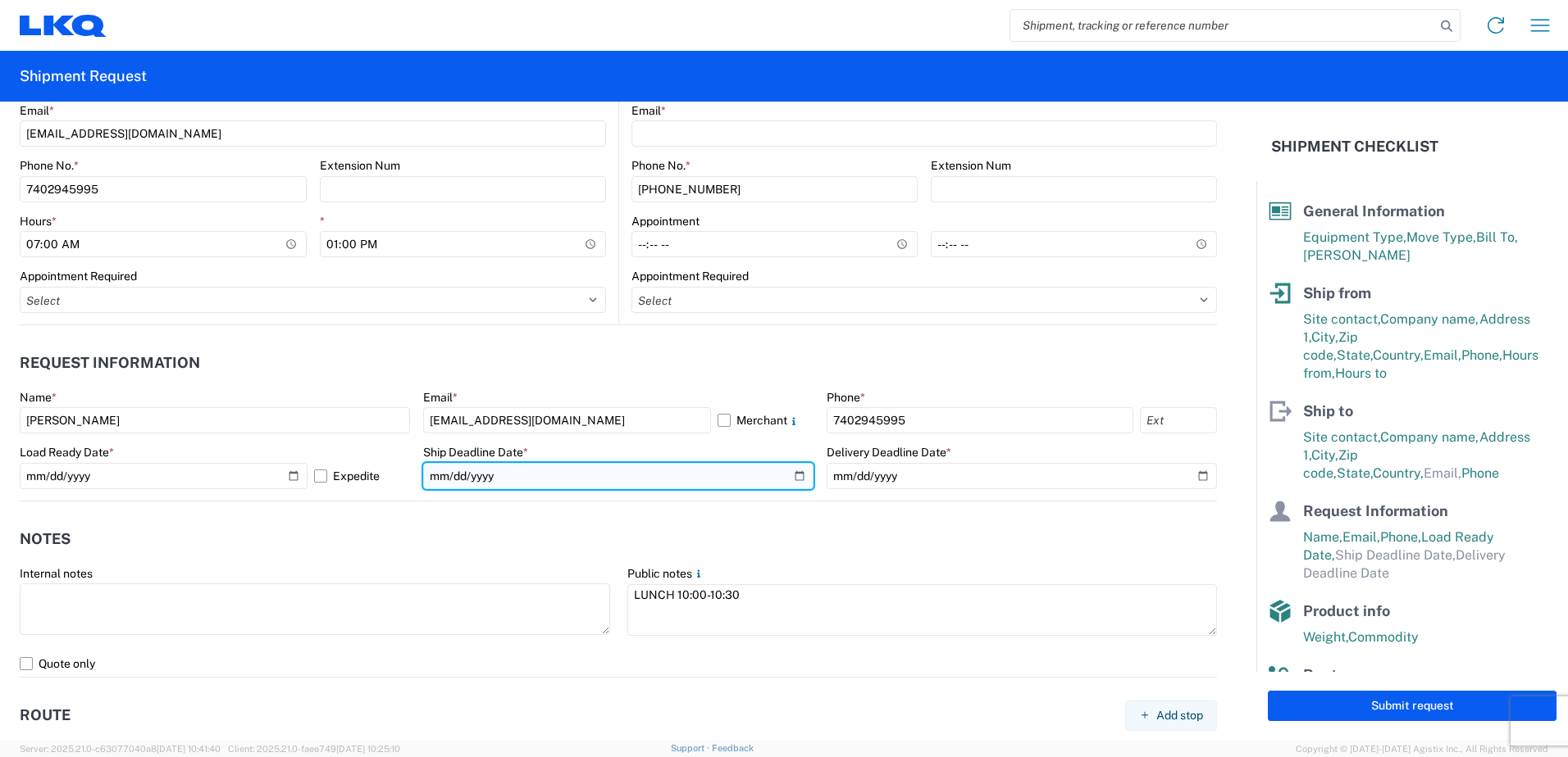
click at [491, 480] on input "date" at bounding box center [618, 476] width 390 height 26
click at [789, 474] on input "date" at bounding box center [618, 476] width 390 height 26
type input "[DATE]"
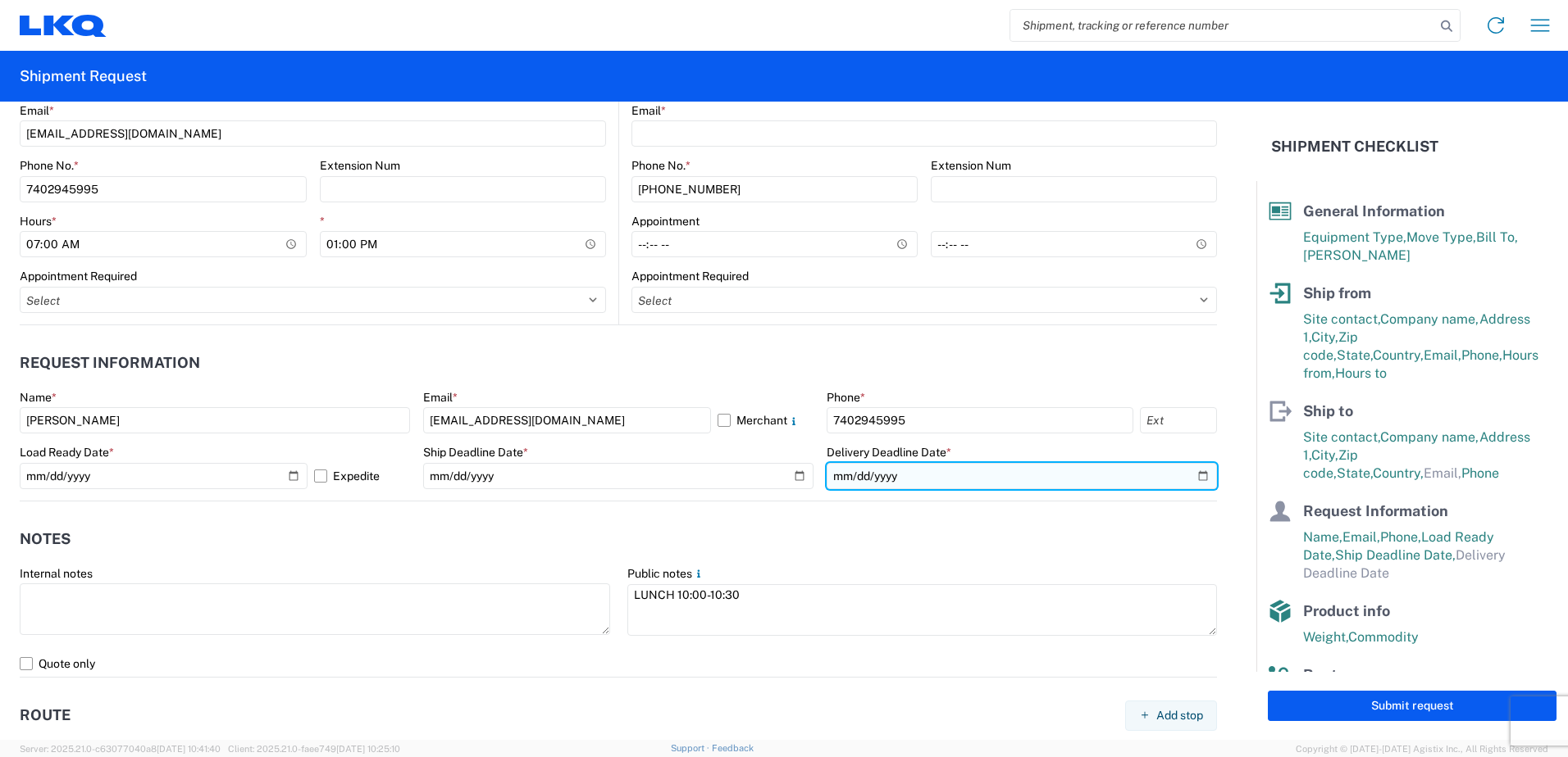
click at [1194, 475] on input "date" at bounding box center [1022, 476] width 390 height 26
type input "[DATE]"
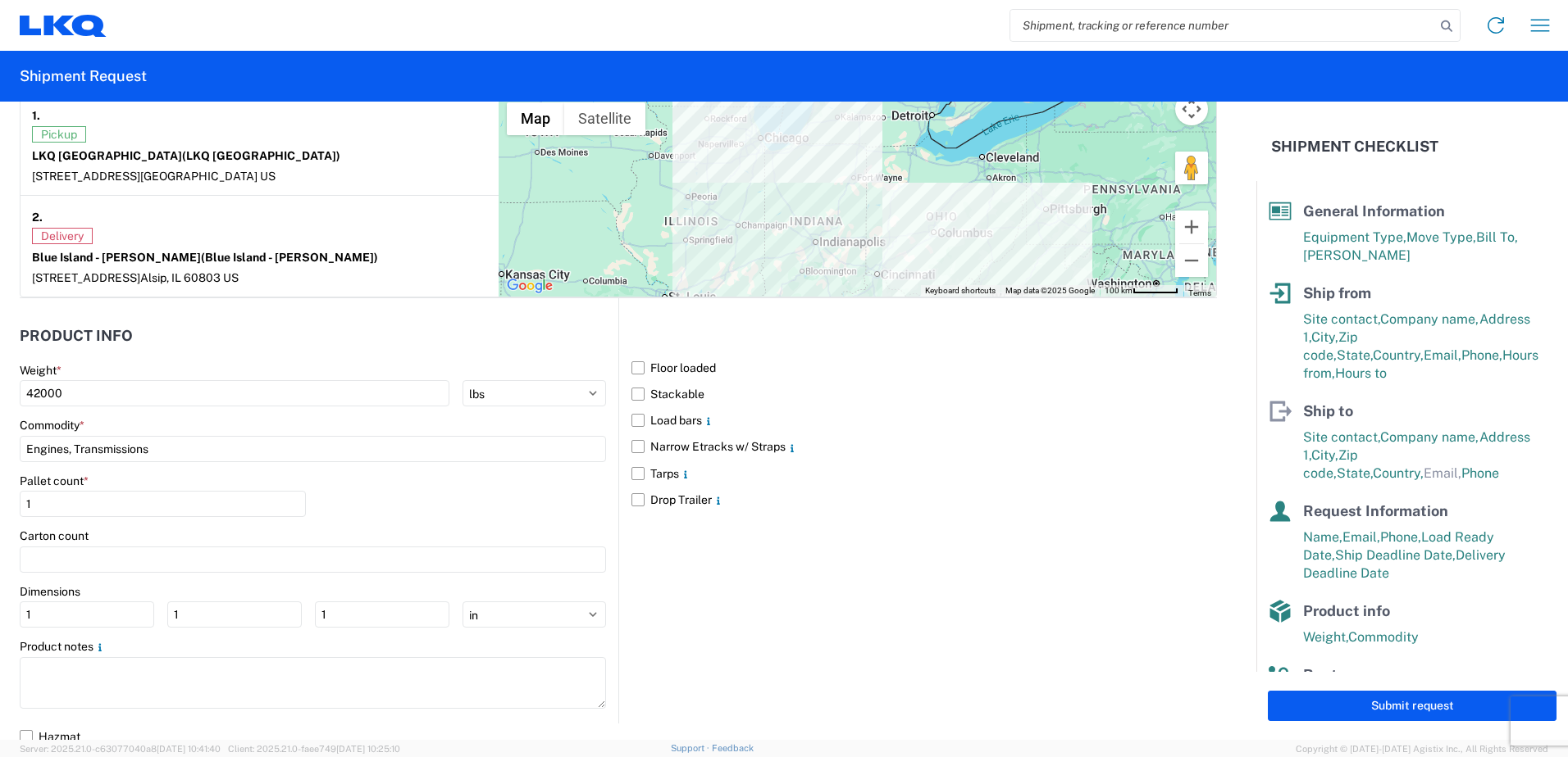
scroll to position [1425, 0]
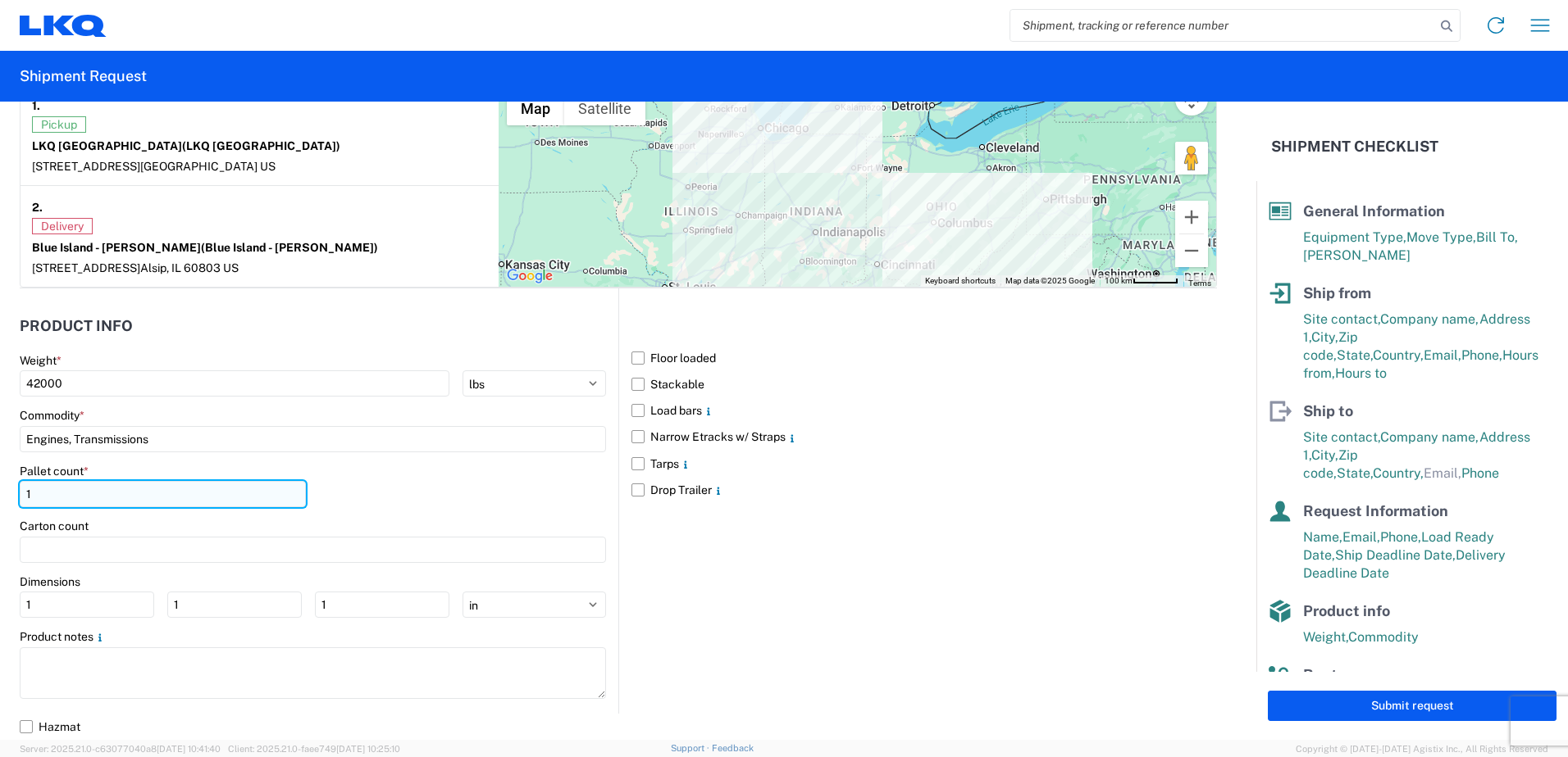
click at [38, 491] on input "1" at bounding box center [163, 495] width 286 height 26
type input "24"
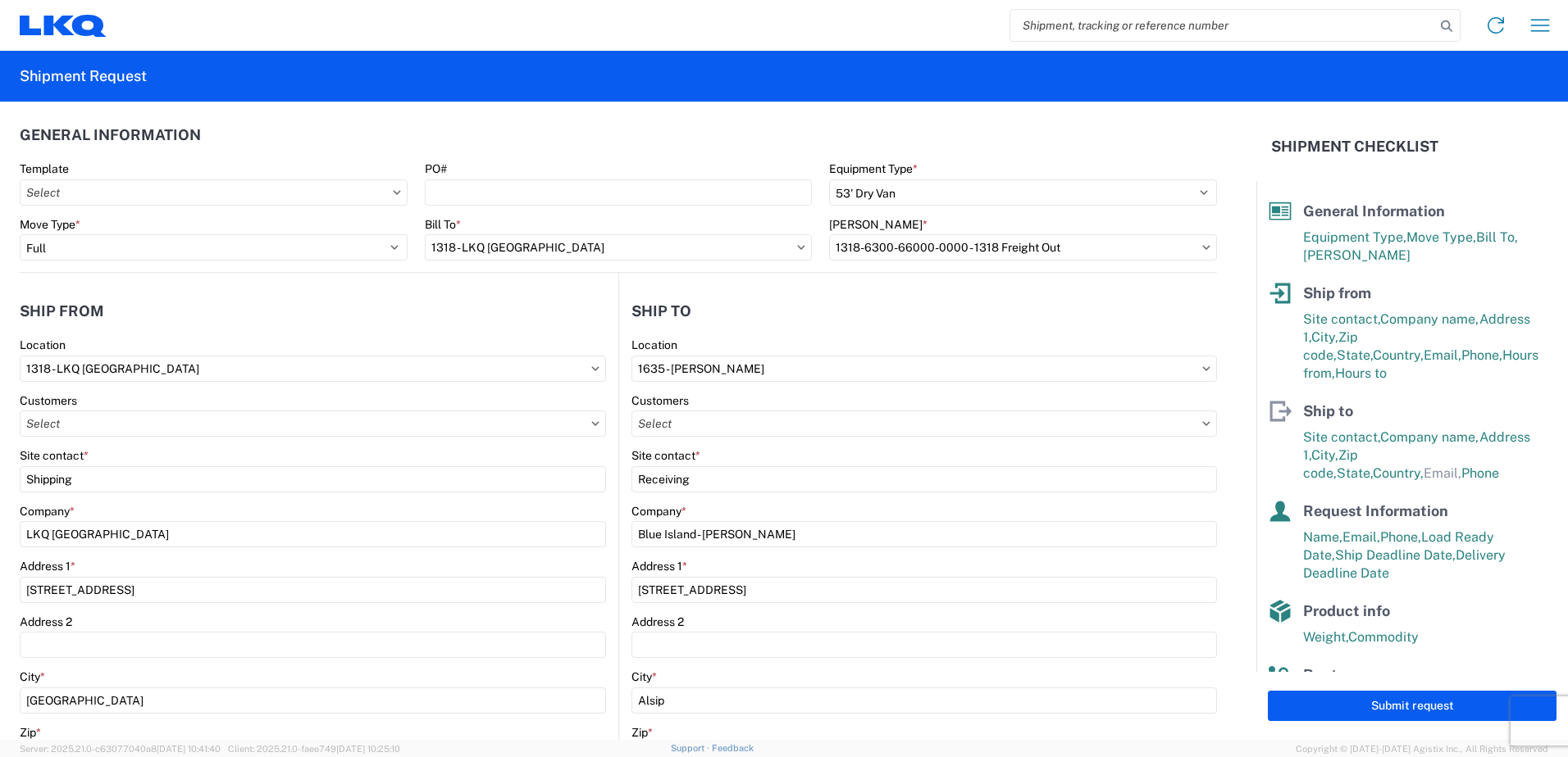
scroll to position [0, 0]
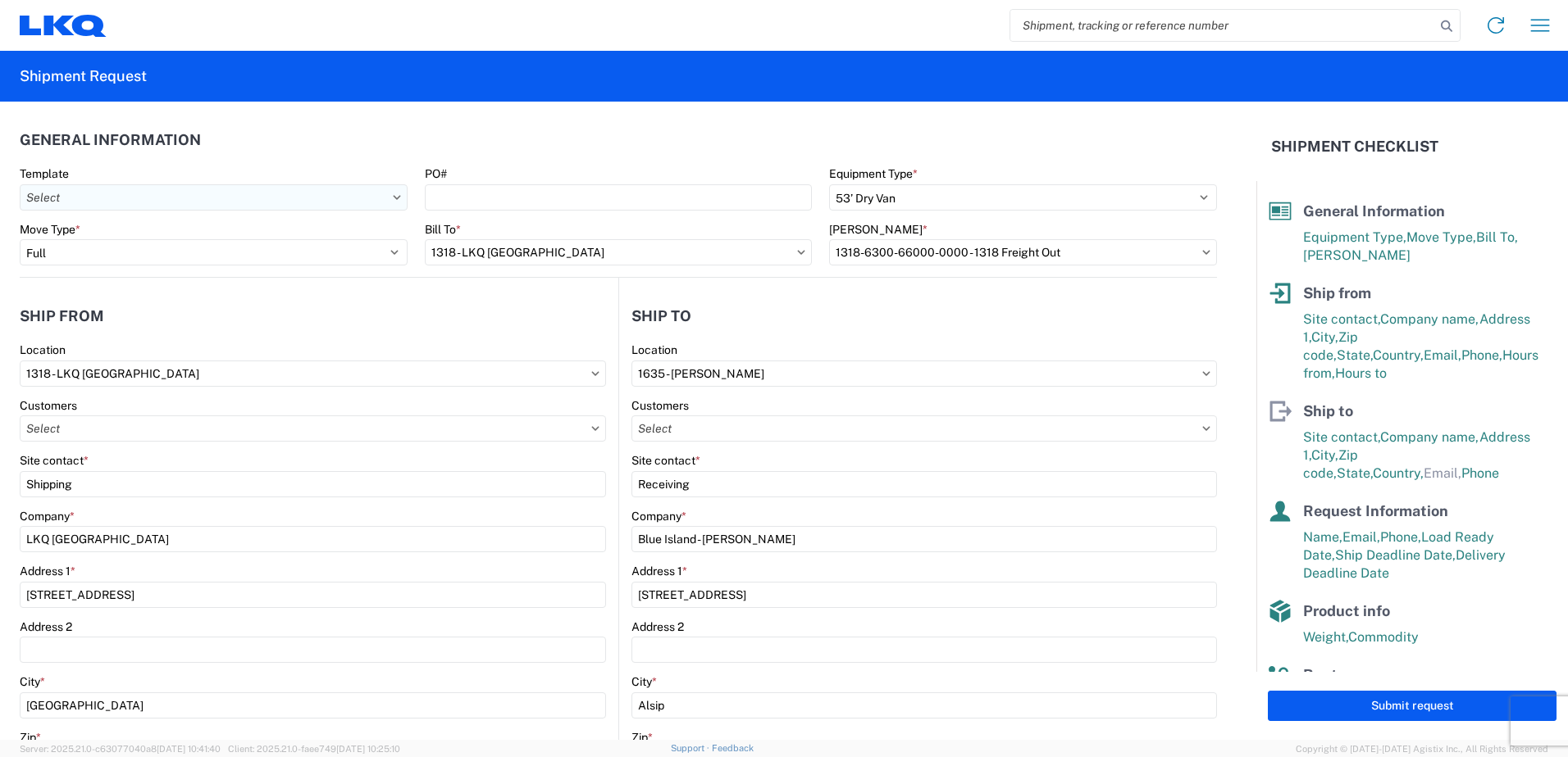
click at [314, 201] on input "text" at bounding box center [214, 197] width 388 height 26
type input "1318"
click at [202, 271] on div "1318_Newark_1635_Alsip" at bounding box center [167, 270] width 287 height 26
type input "1318_Newark_1635_Alsip"
click at [1418, 707] on button "Submit request" at bounding box center [1412, 706] width 289 height 30
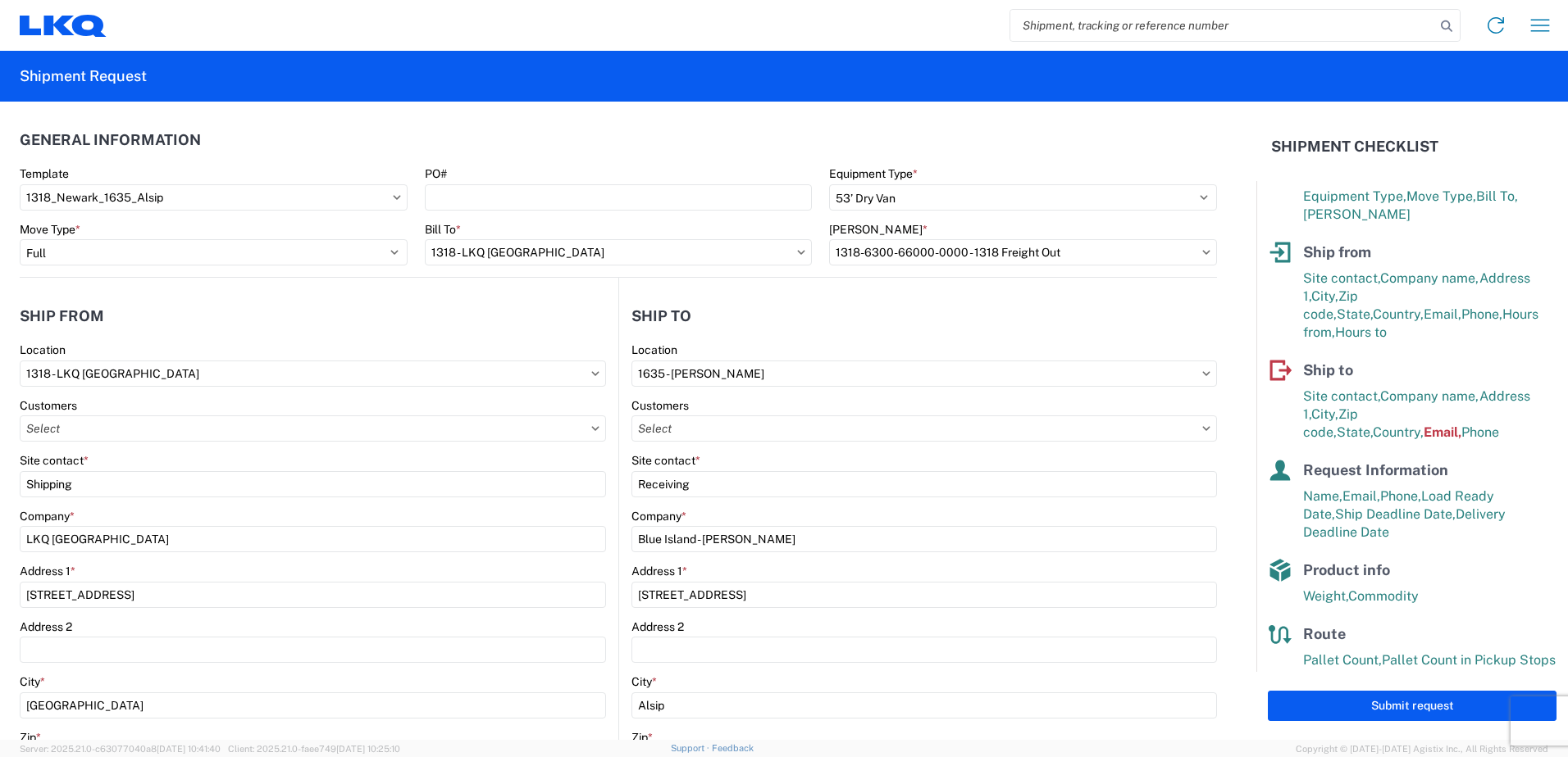
scroll to position [74, 0]
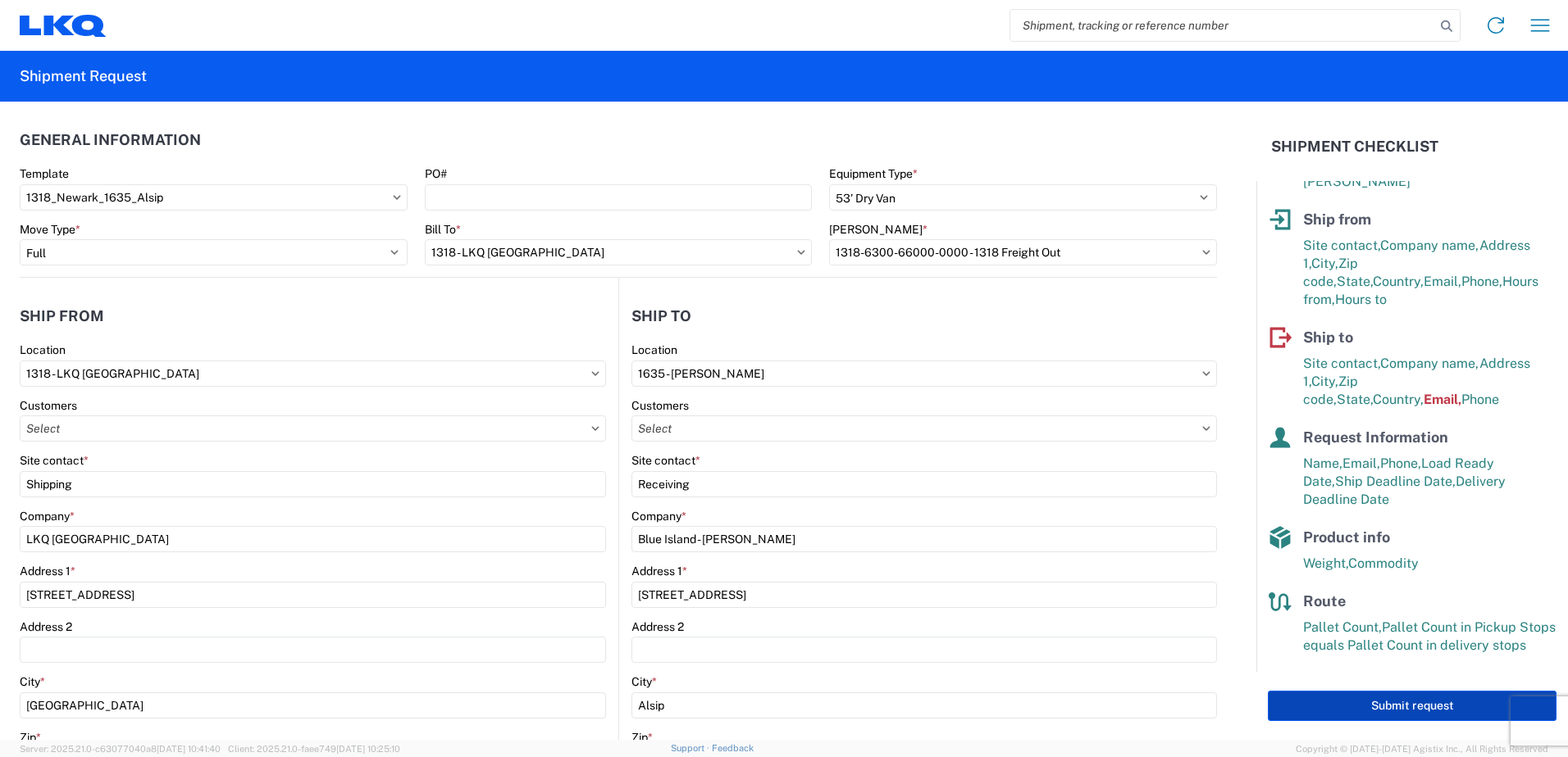
click at [1422, 704] on button "Submit request" at bounding box center [1412, 706] width 289 height 30
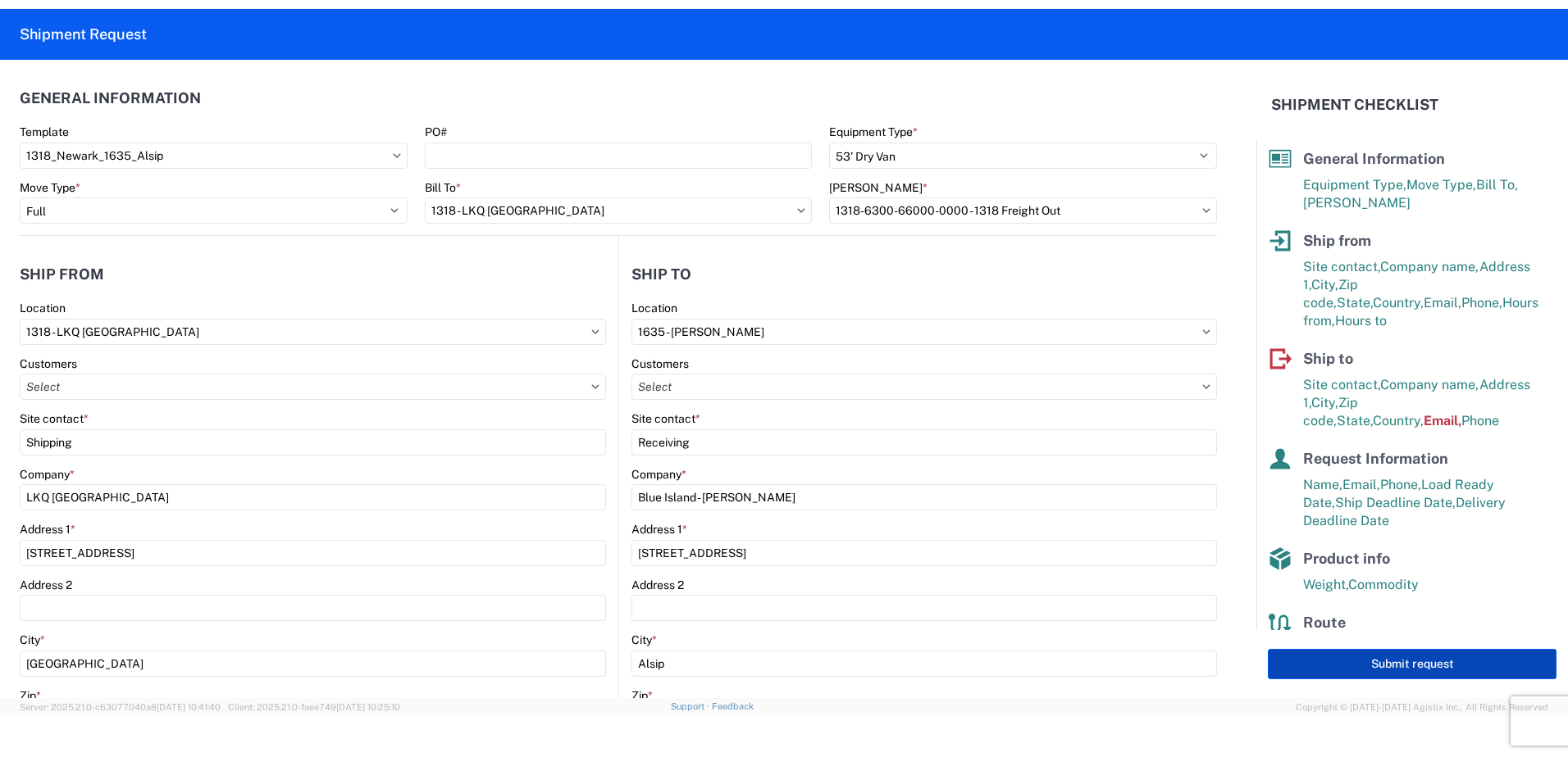
scroll to position [45, 0]
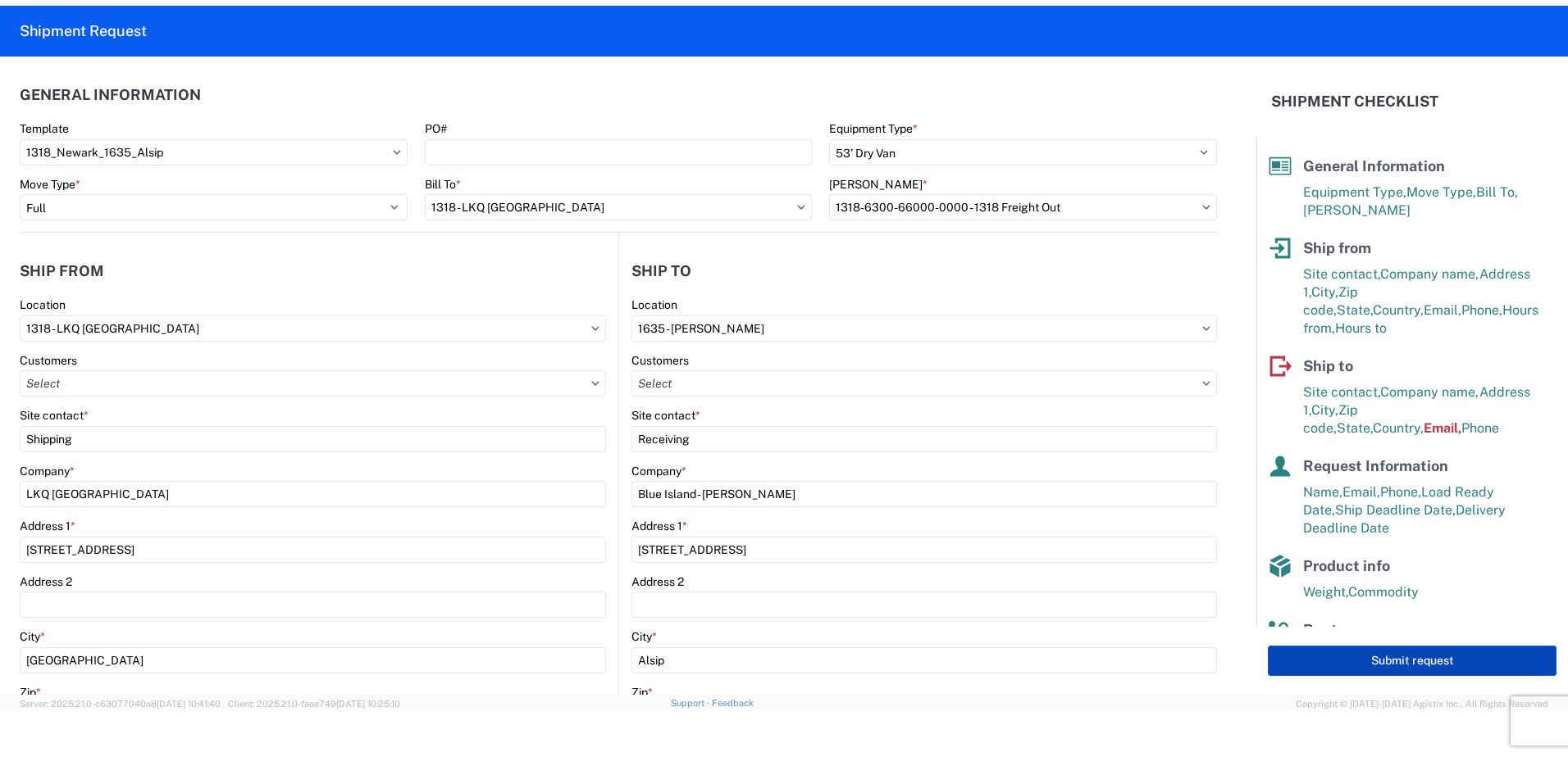
click at [1415, 656] on button "Submit request" at bounding box center [1412, 661] width 289 height 30
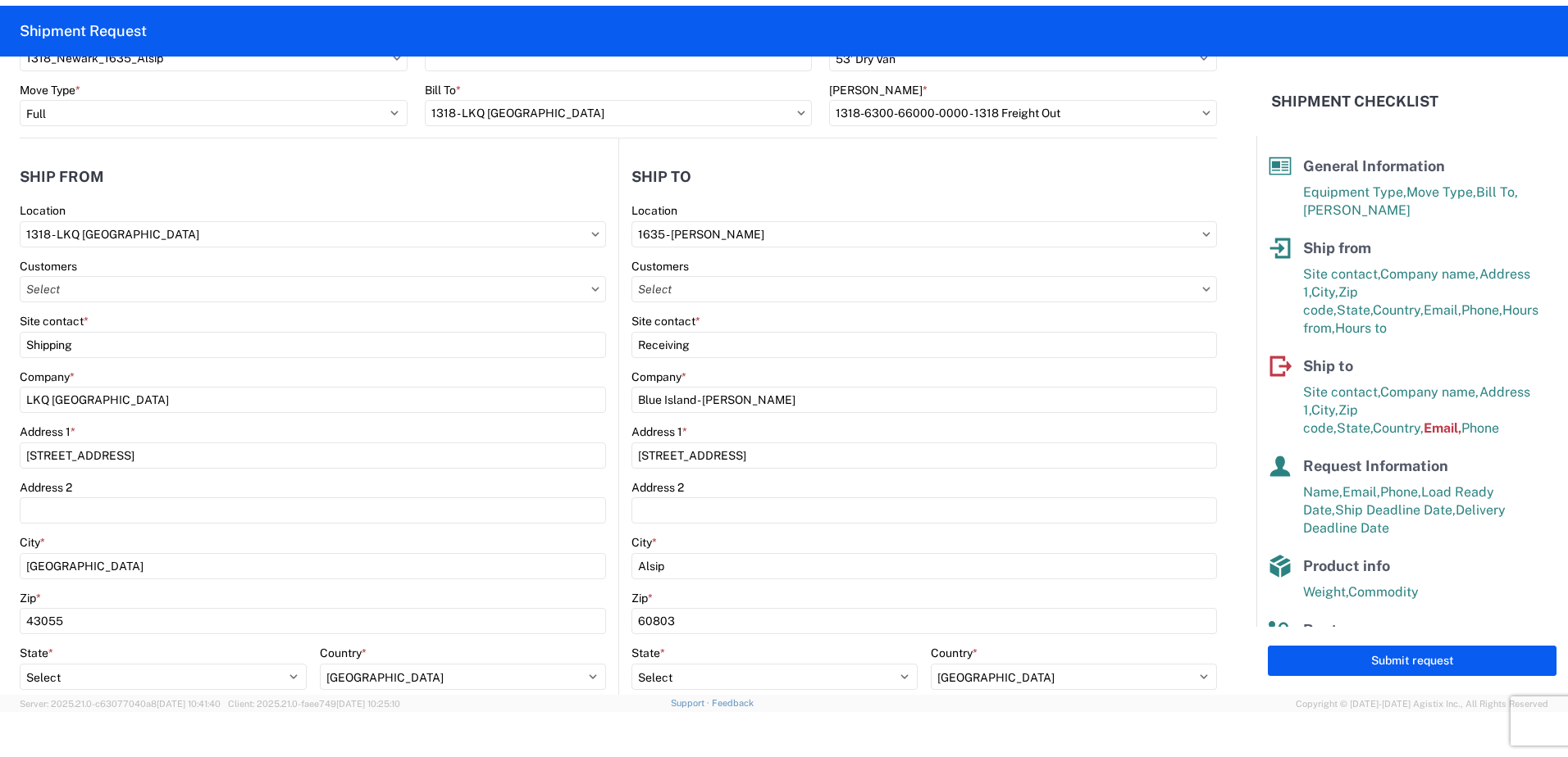
scroll to position [0, 0]
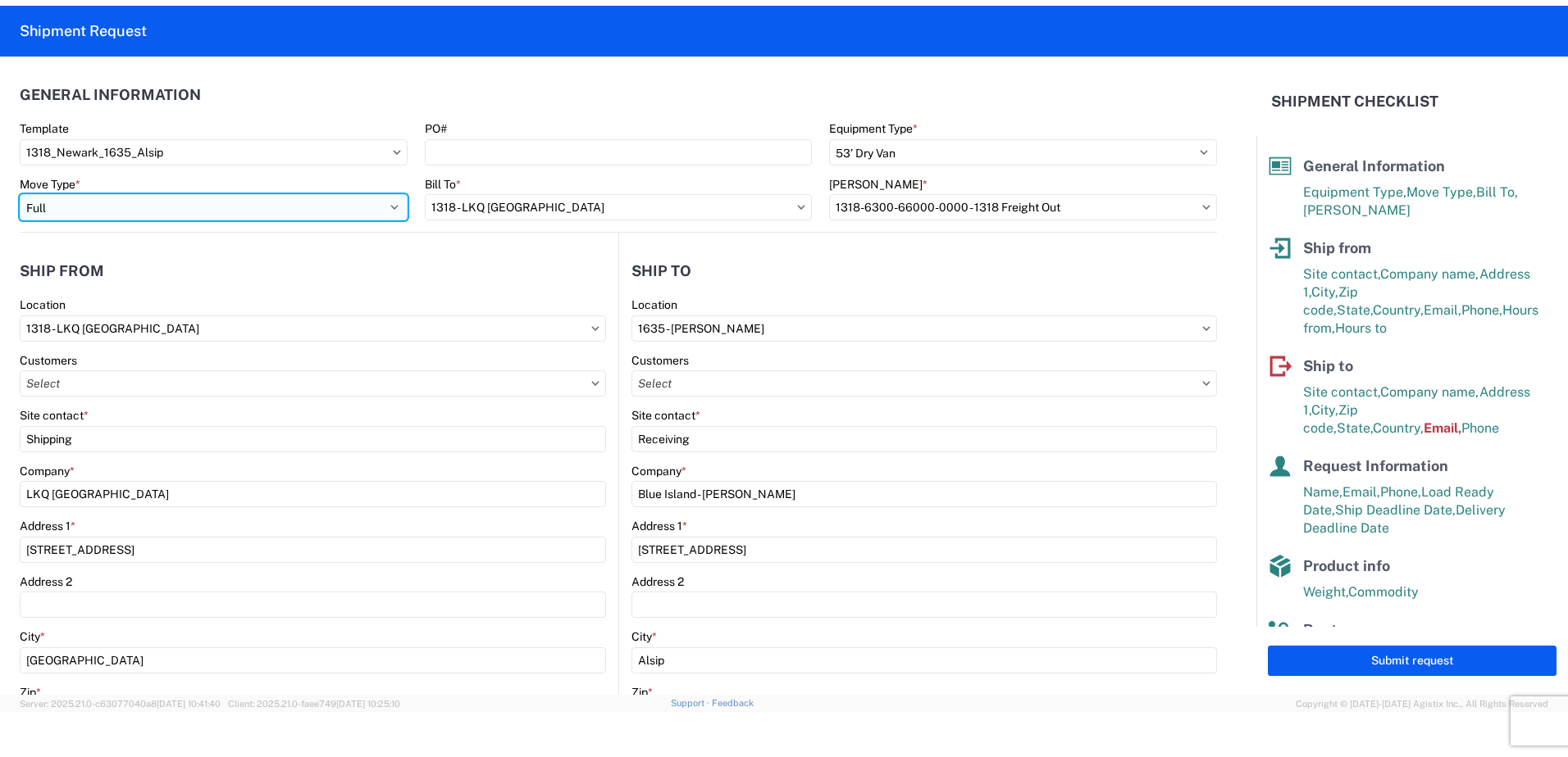
click at [196, 205] on select "Select Full Partial TL" at bounding box center [214, 208] width 388 height 26
click at [20, 195] on select "Select Full Partial TL" at bounding box center [214, 208] width 388 height 26
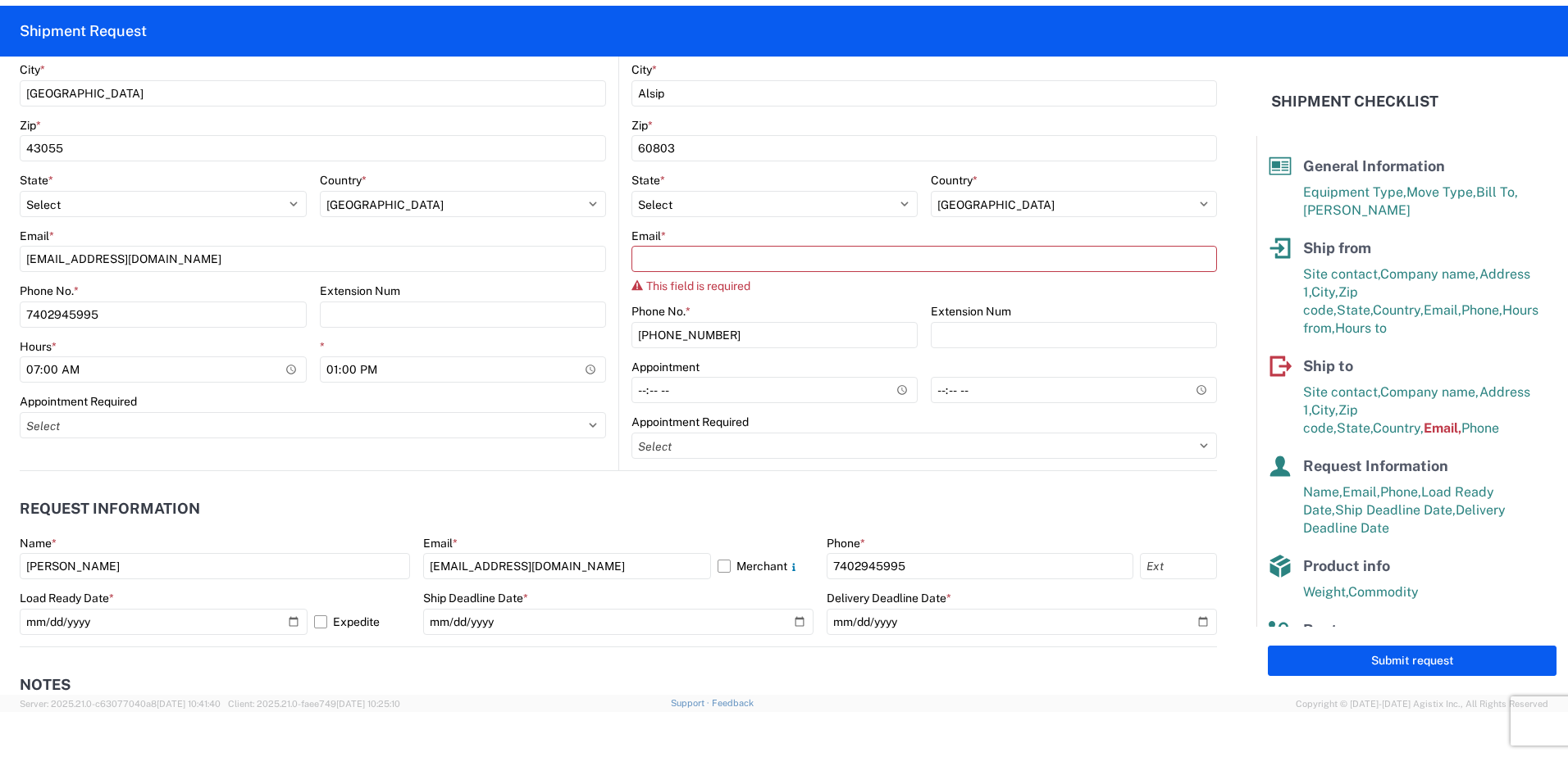
scroll to position [574, 0]
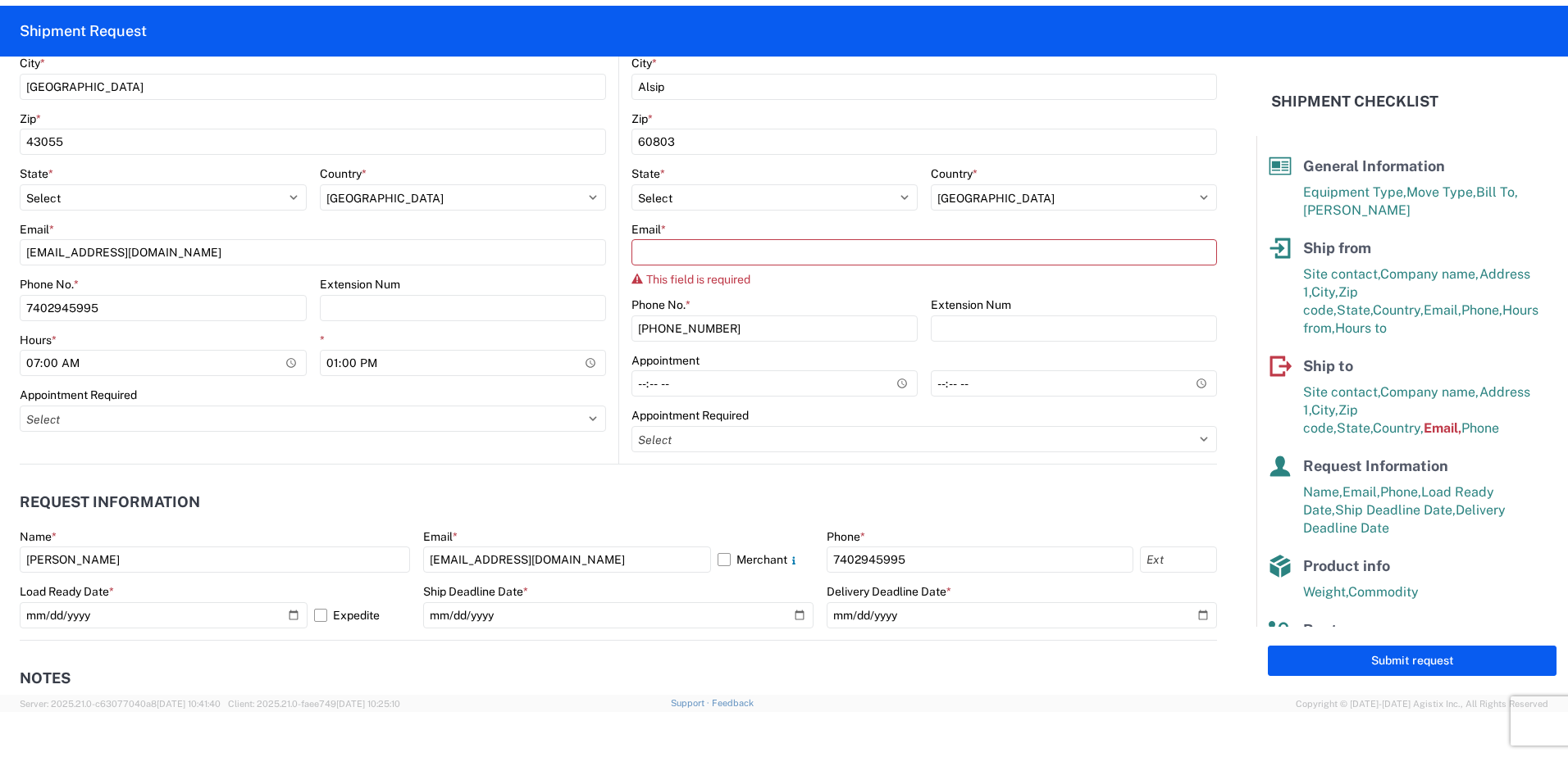
click at [332, 746] on div at bounding box center [784, 745] width 1568 height 64
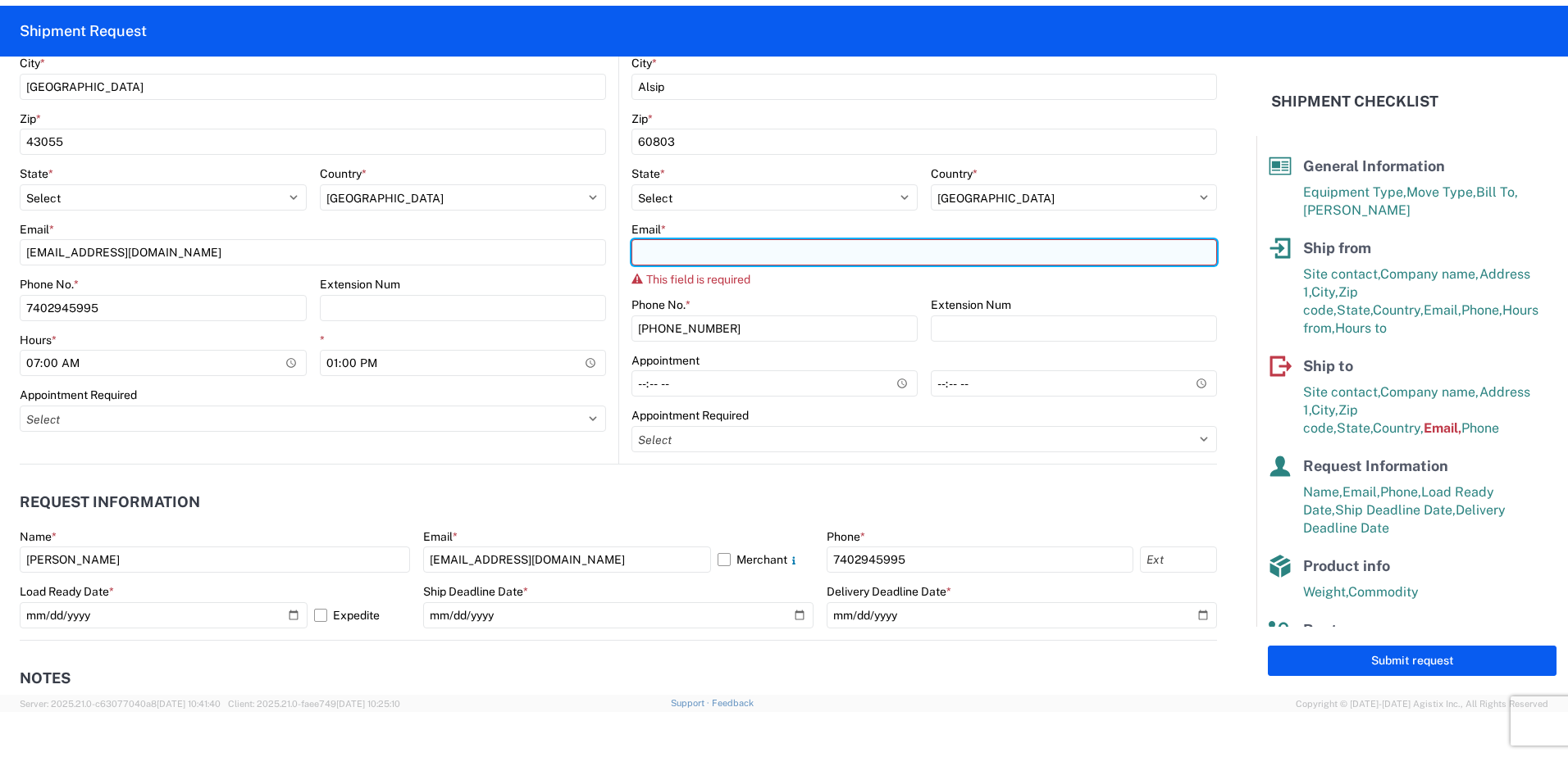
click at [691, 252] on input "Email *" at bounding box center [924, 252] width 585 height 26
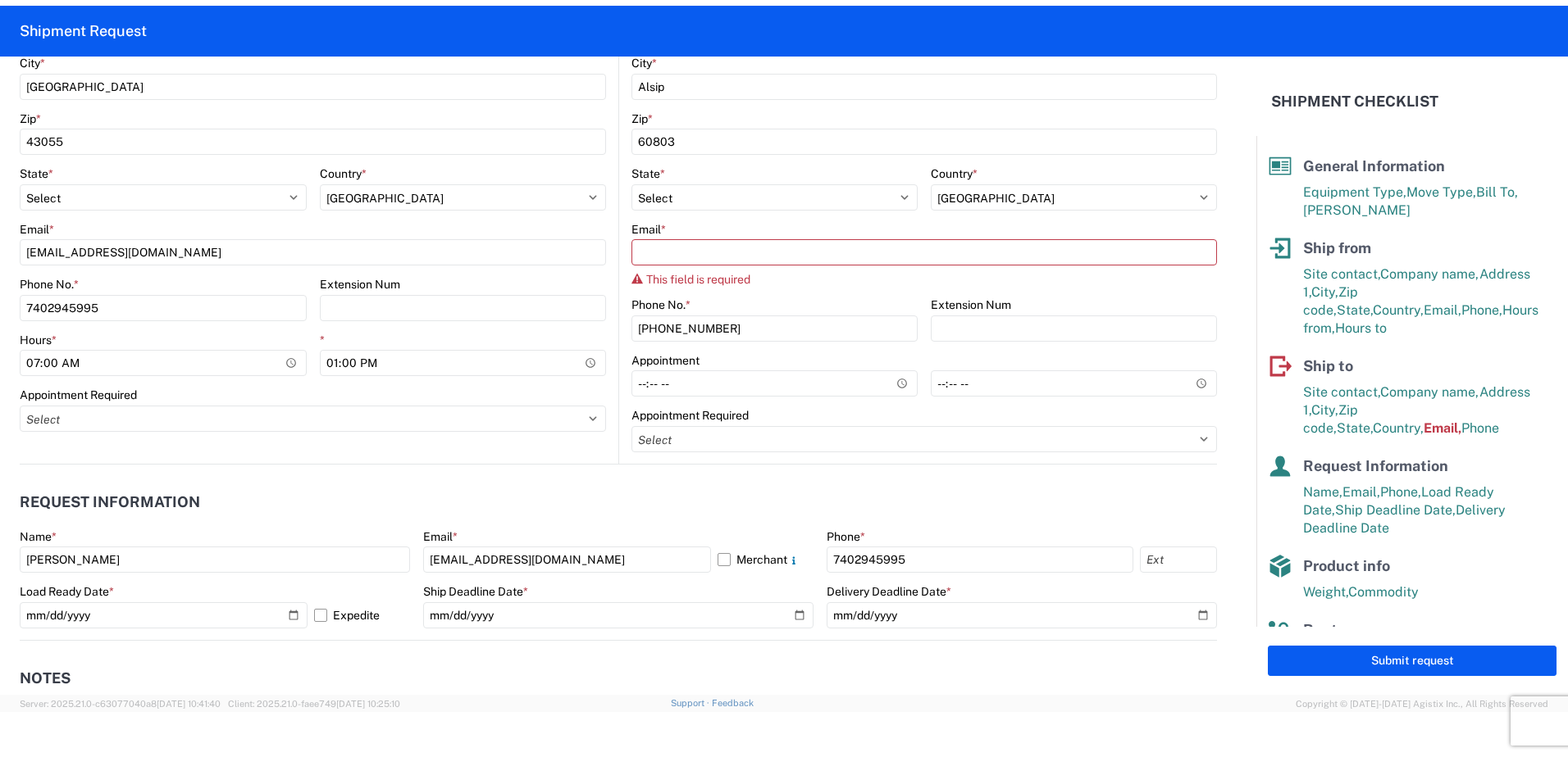
click at [1088, 512] on header "Request Information" at bounding box center [618, 502] width 1198 height 37
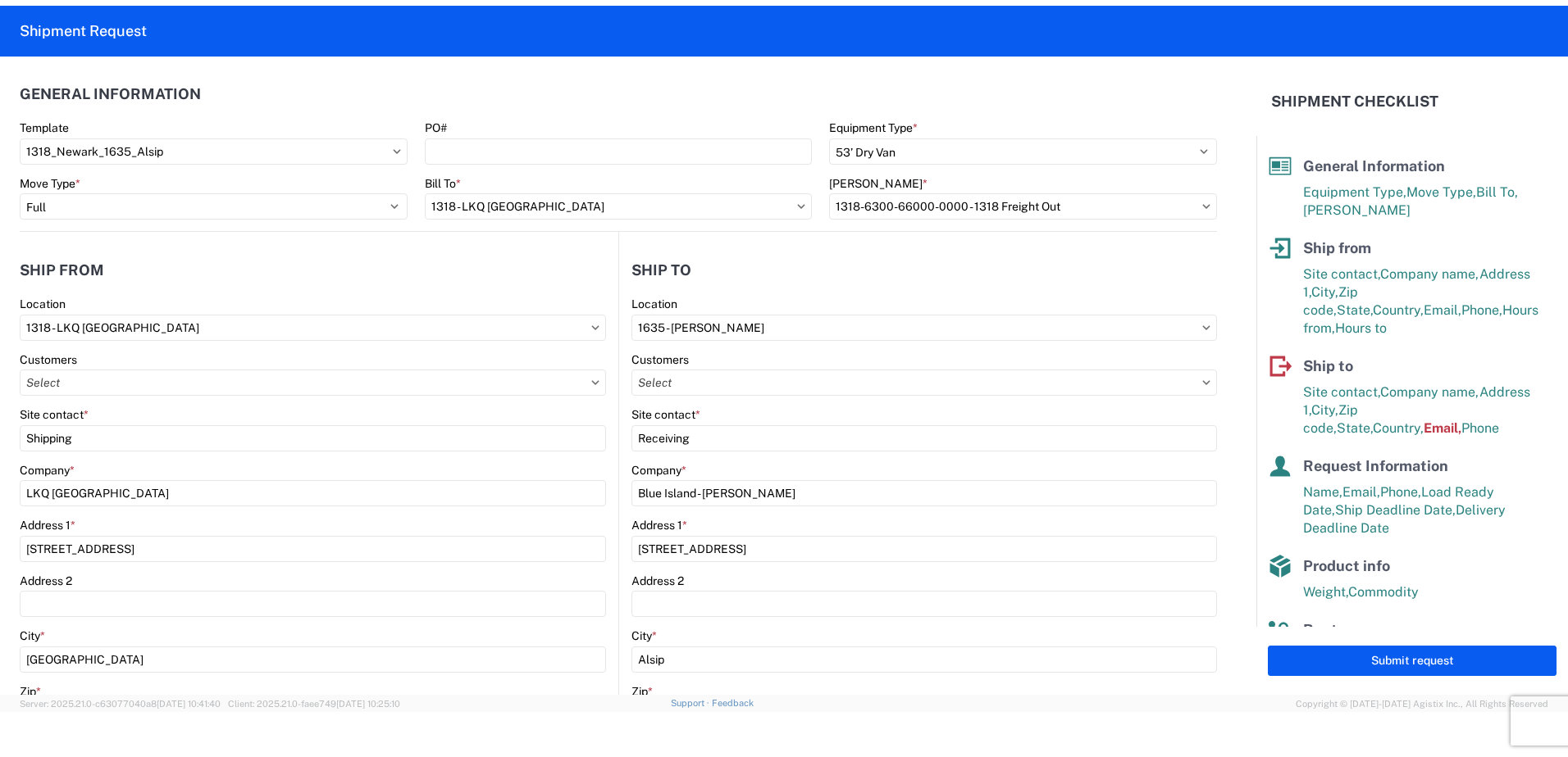
scroll to position [0, 0]
click at [1345, 661] on button "Submit request" at bounding box center [1412, 661] width 289 height 30
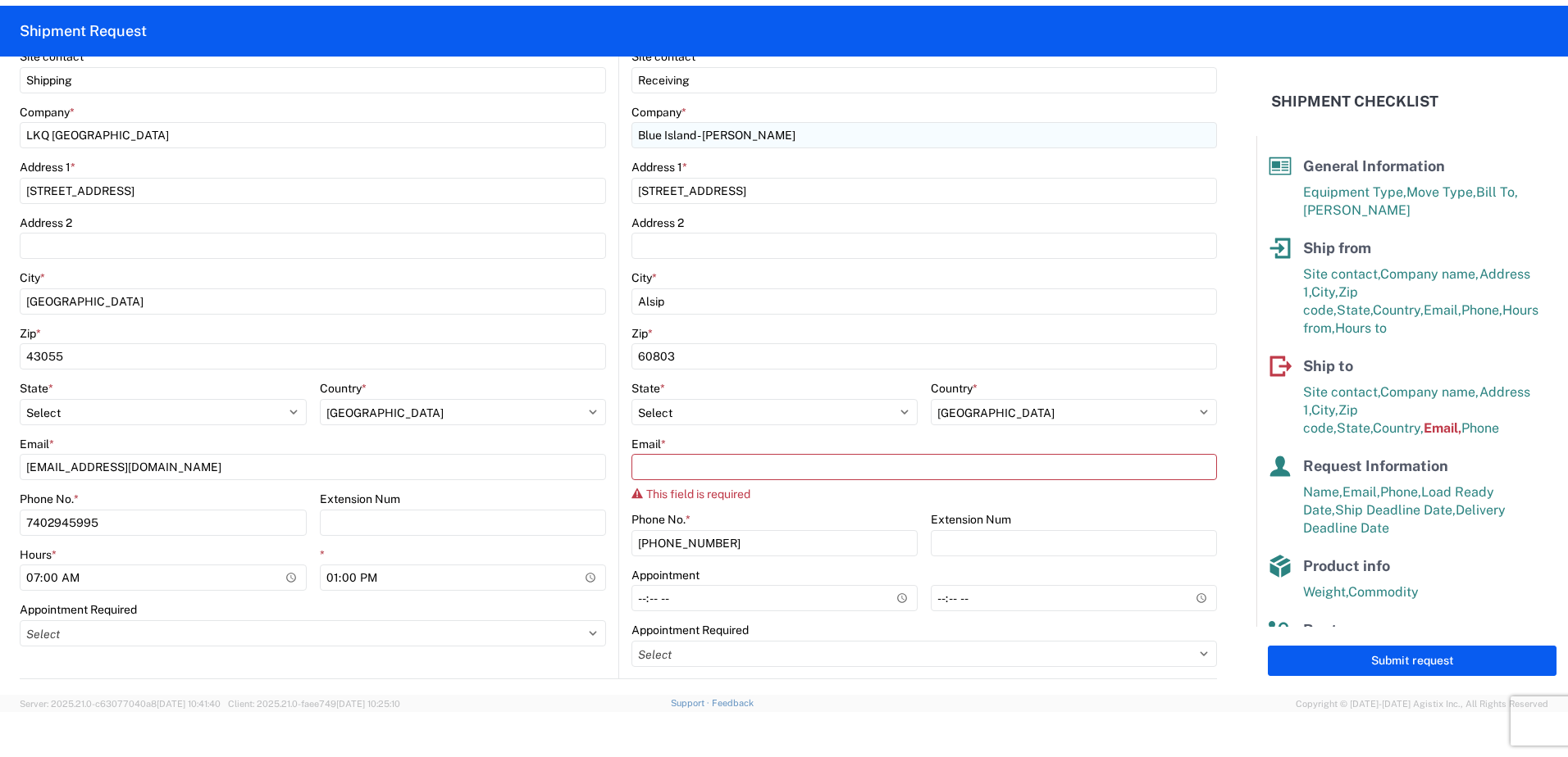
scroll to position [410, 0]
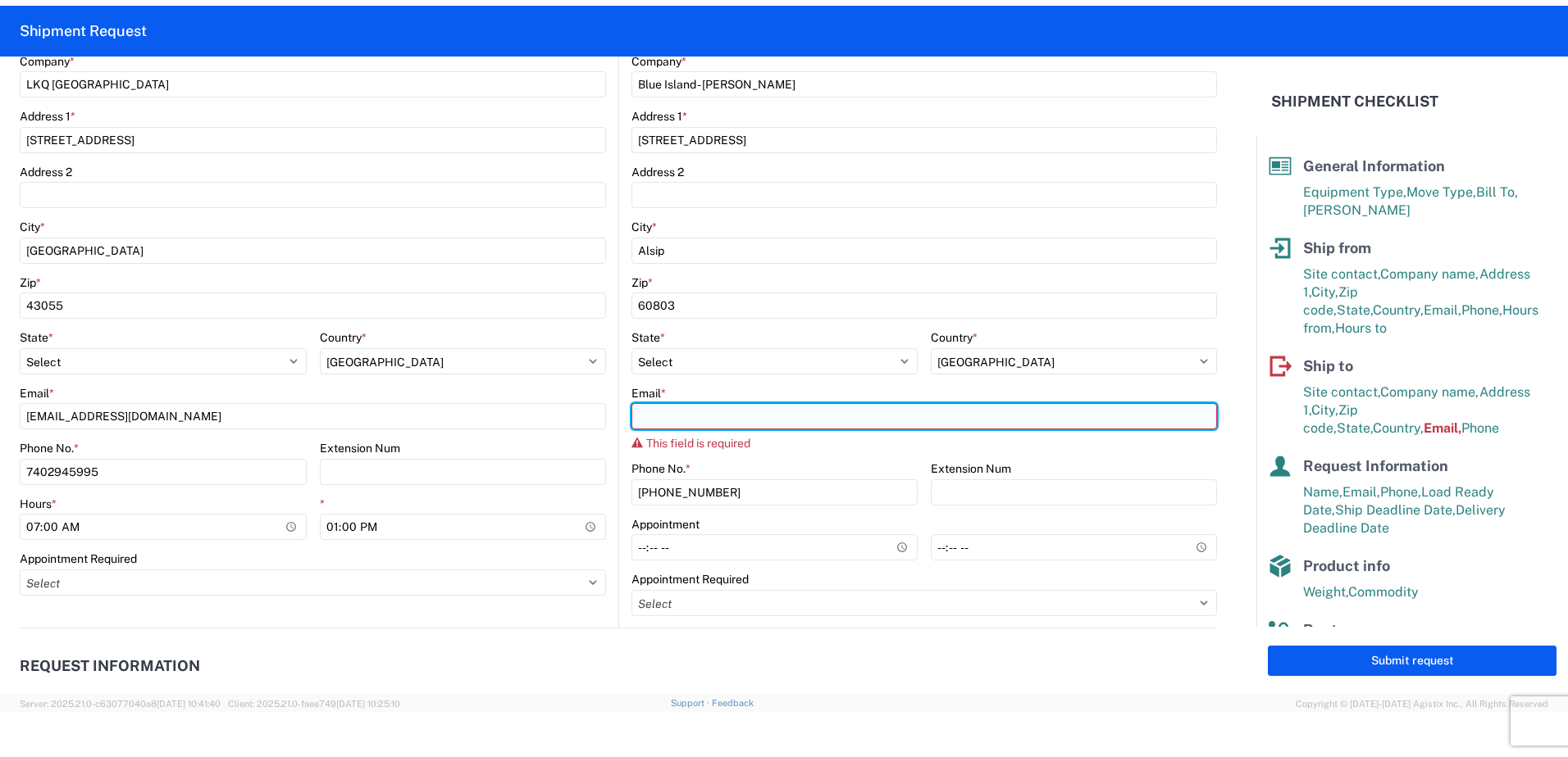
click at [987, 423] on input "Email *" at bounding box center [924, 416] width 585 height 26
type input "[EMAIL_ADDRESS][DOMAIN_NAME]"
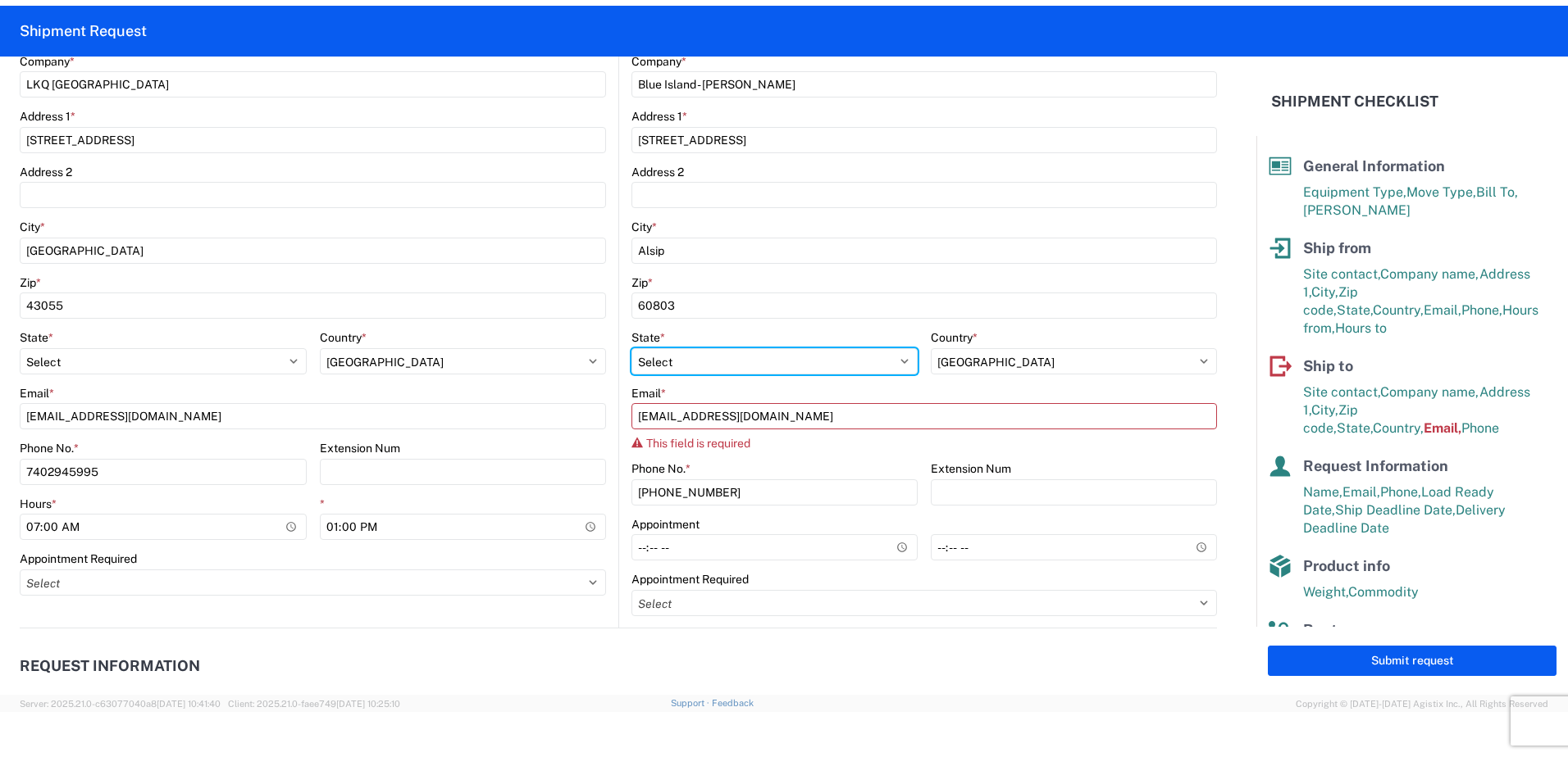
select select "OH"
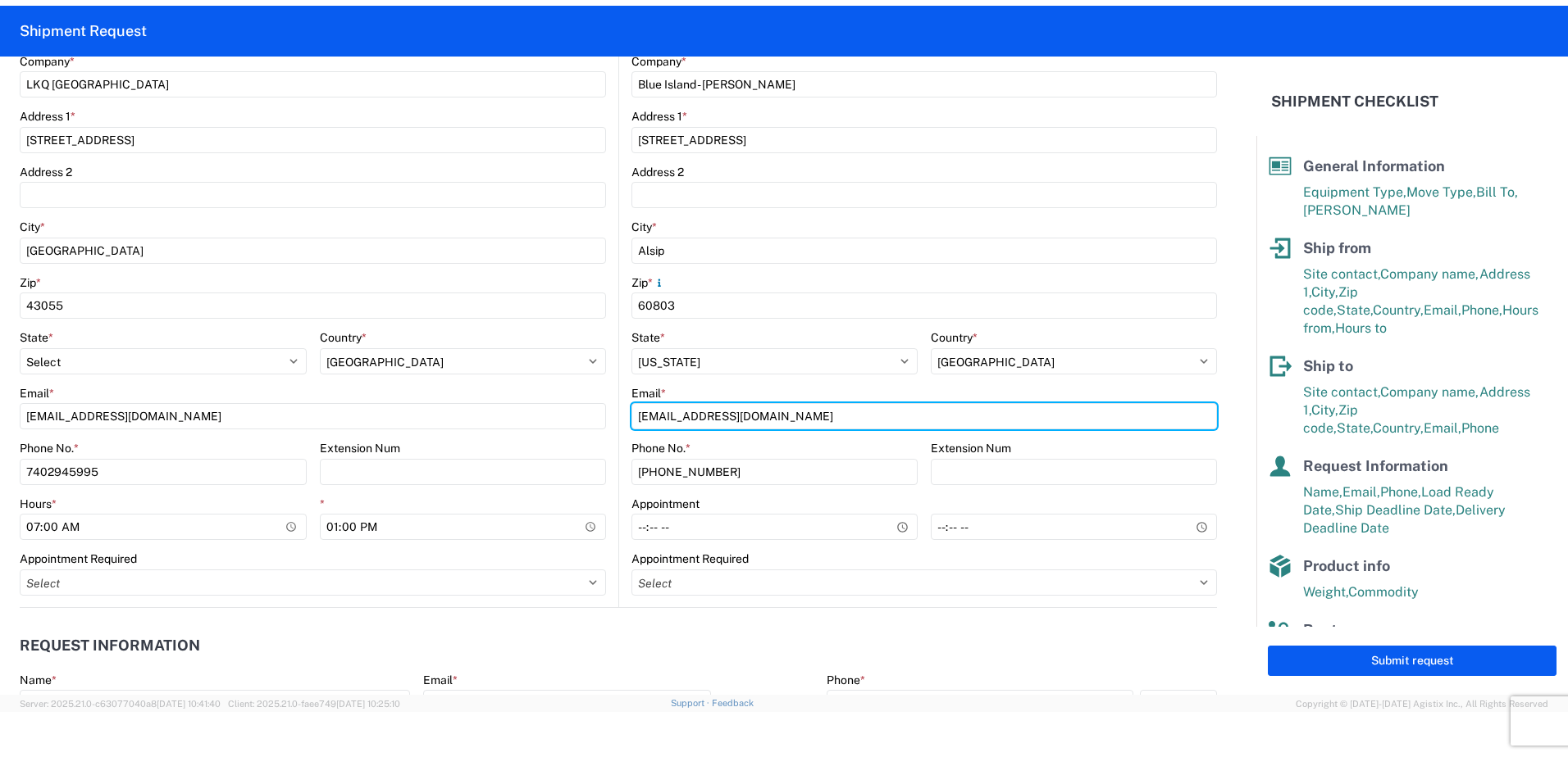
scroll to position [74, 0]
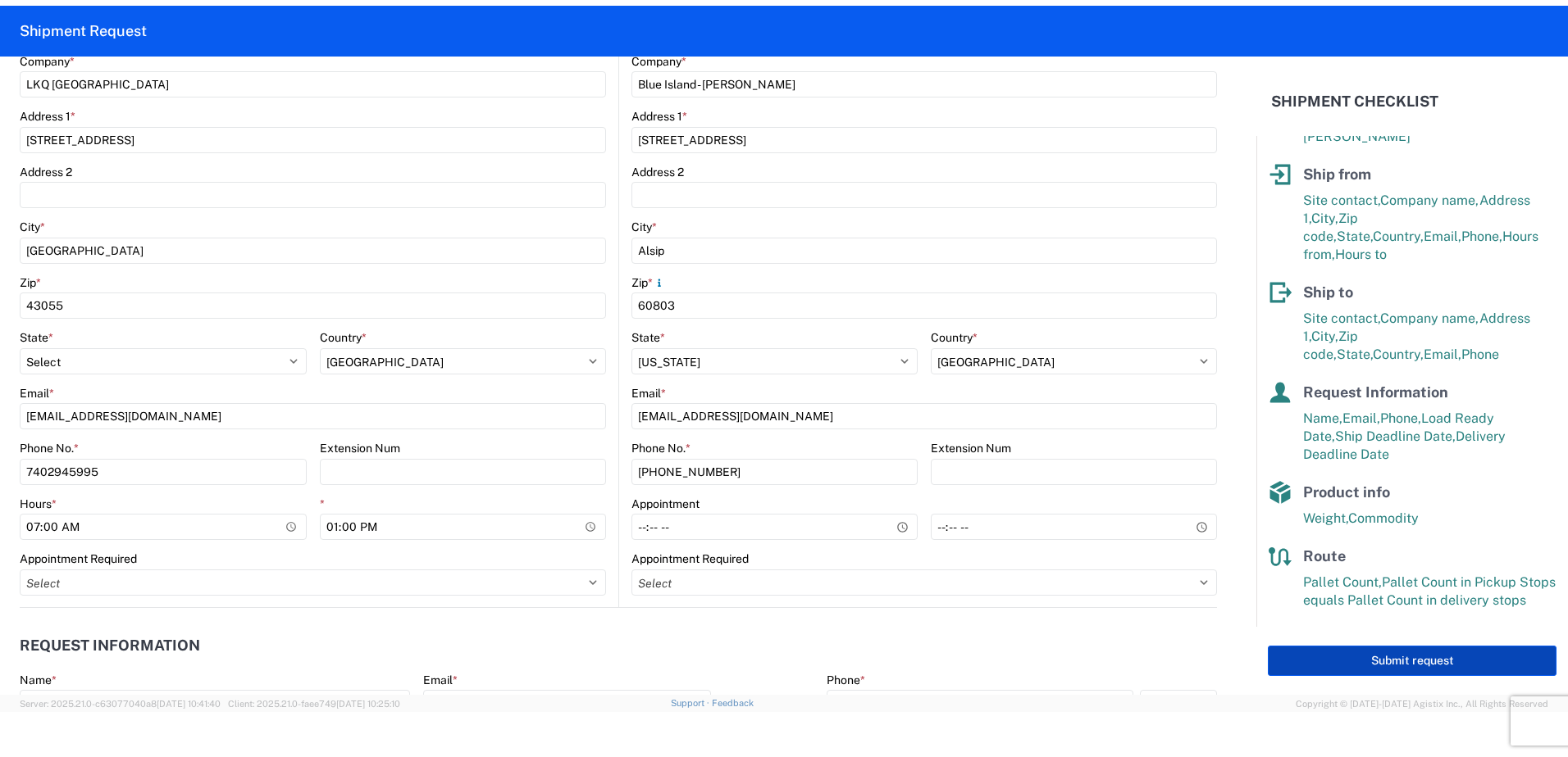
click at [1359, 659] on button "Submit request" at bounding box center [1412, 661] width 289 height 30
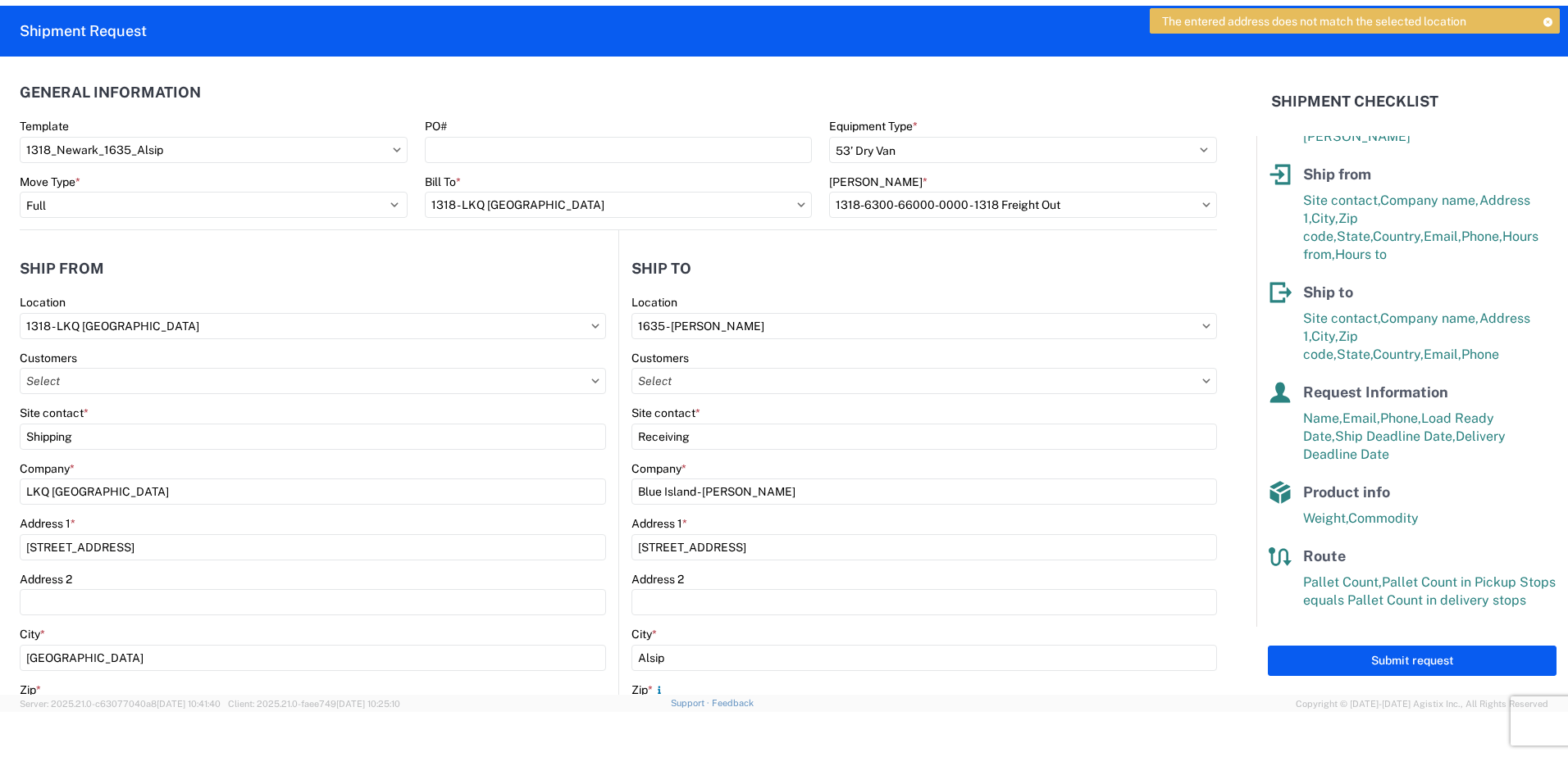
scroll to position [0, 0]
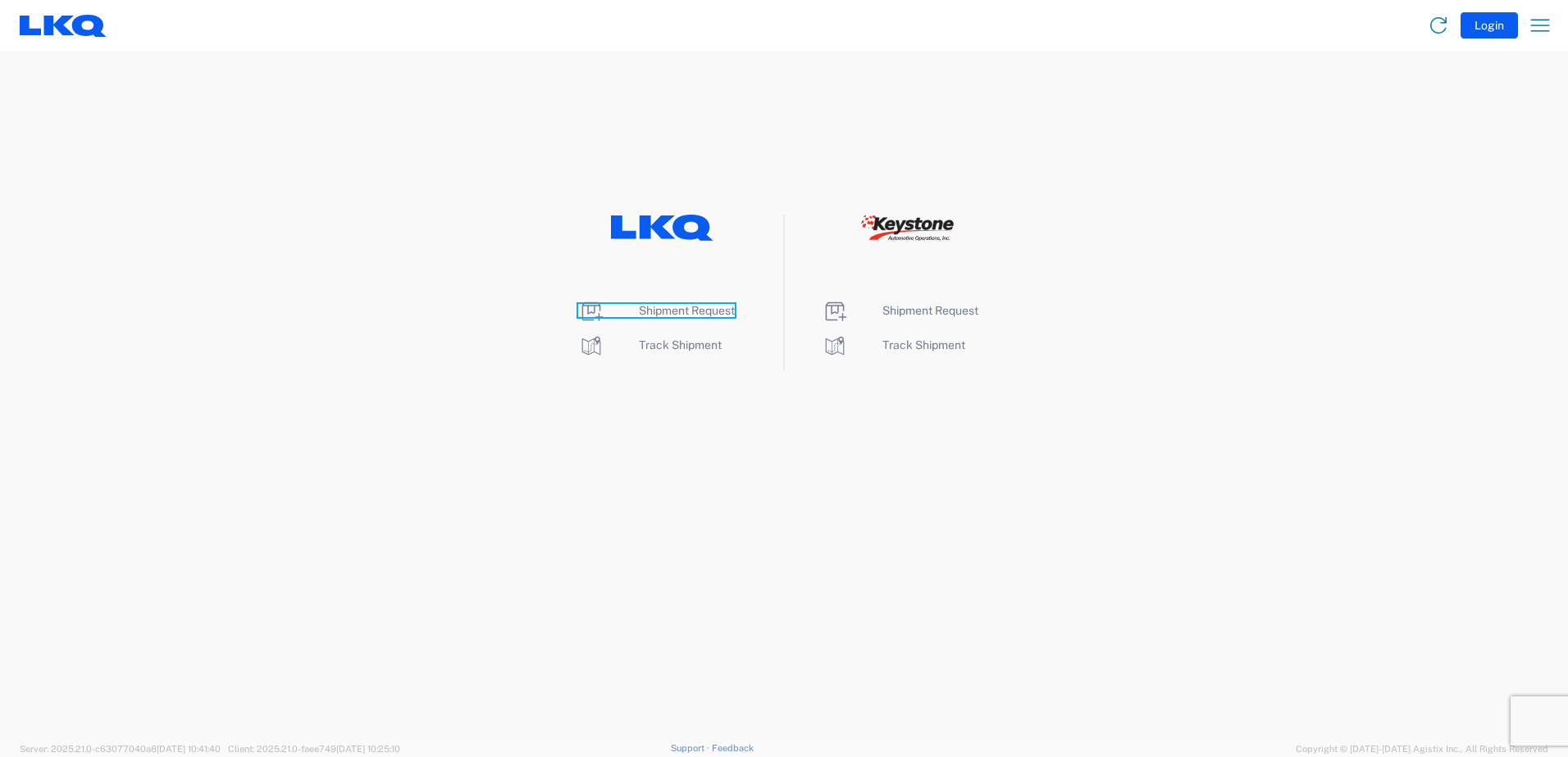
click at [692, 312] on span "Shipment Request" at bounding box center [687, 310] width 96 height 13
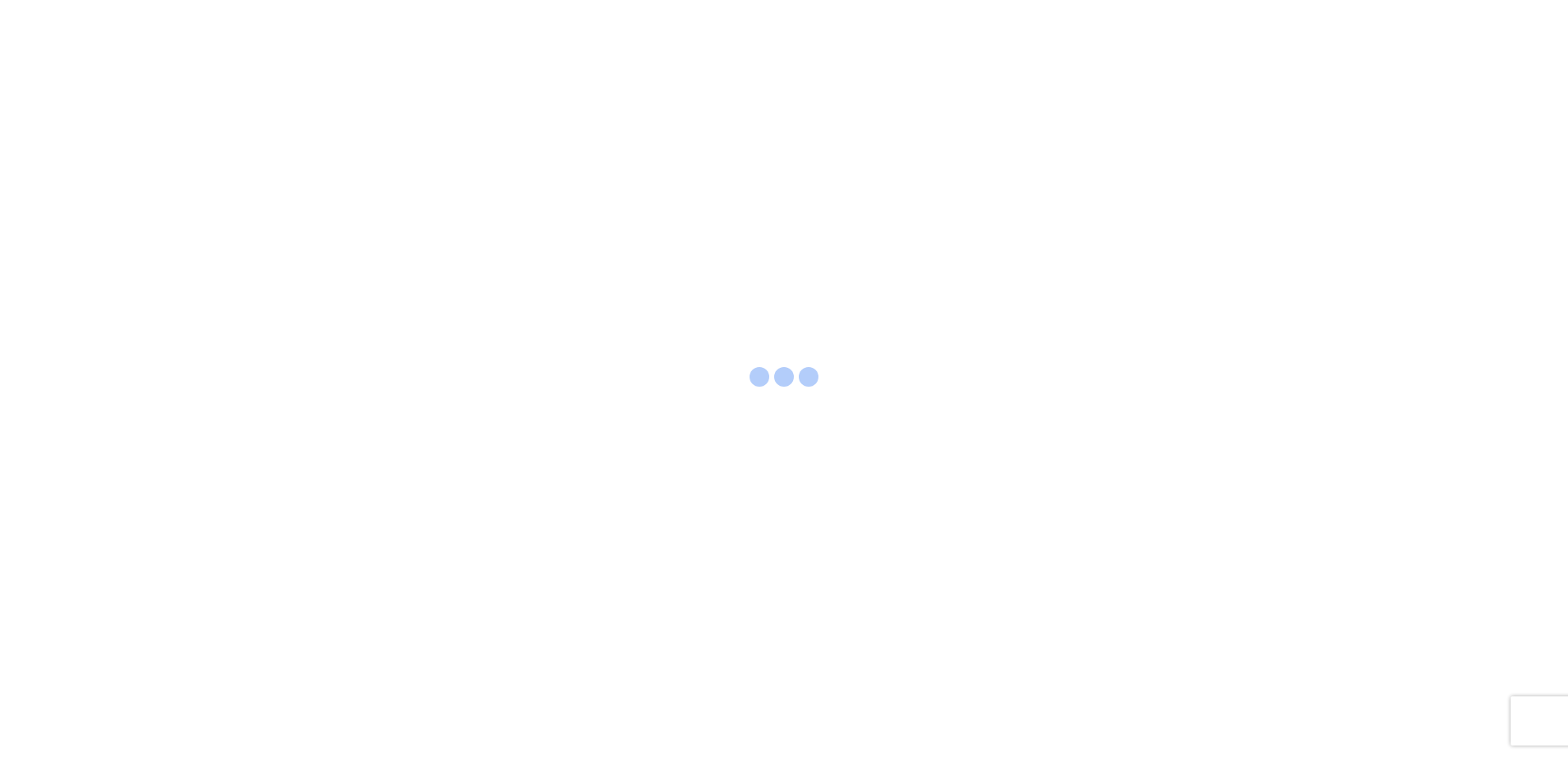
select select "FULL"
select select "LBS"
select select "IN"
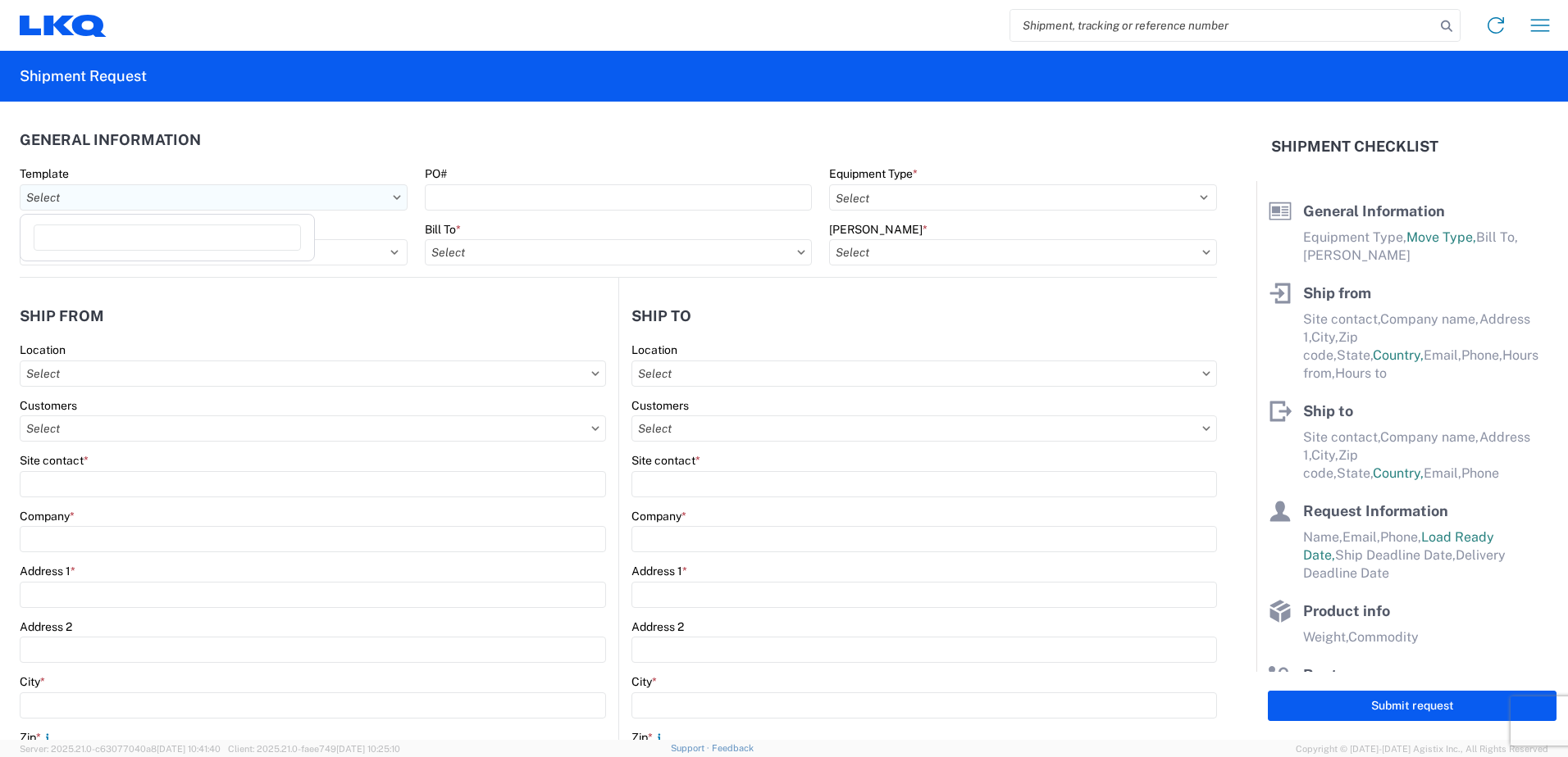
click at [120, 196] on input "text" at bounding box center [214, 197] width 388 height 26
type input "1318"
click at [107, 274] on div "1318_Newark_1635_Alsip" at bounding box center [167, 270] width 287 height 26
type input "1318_Newark_1635_Alsip"
select select
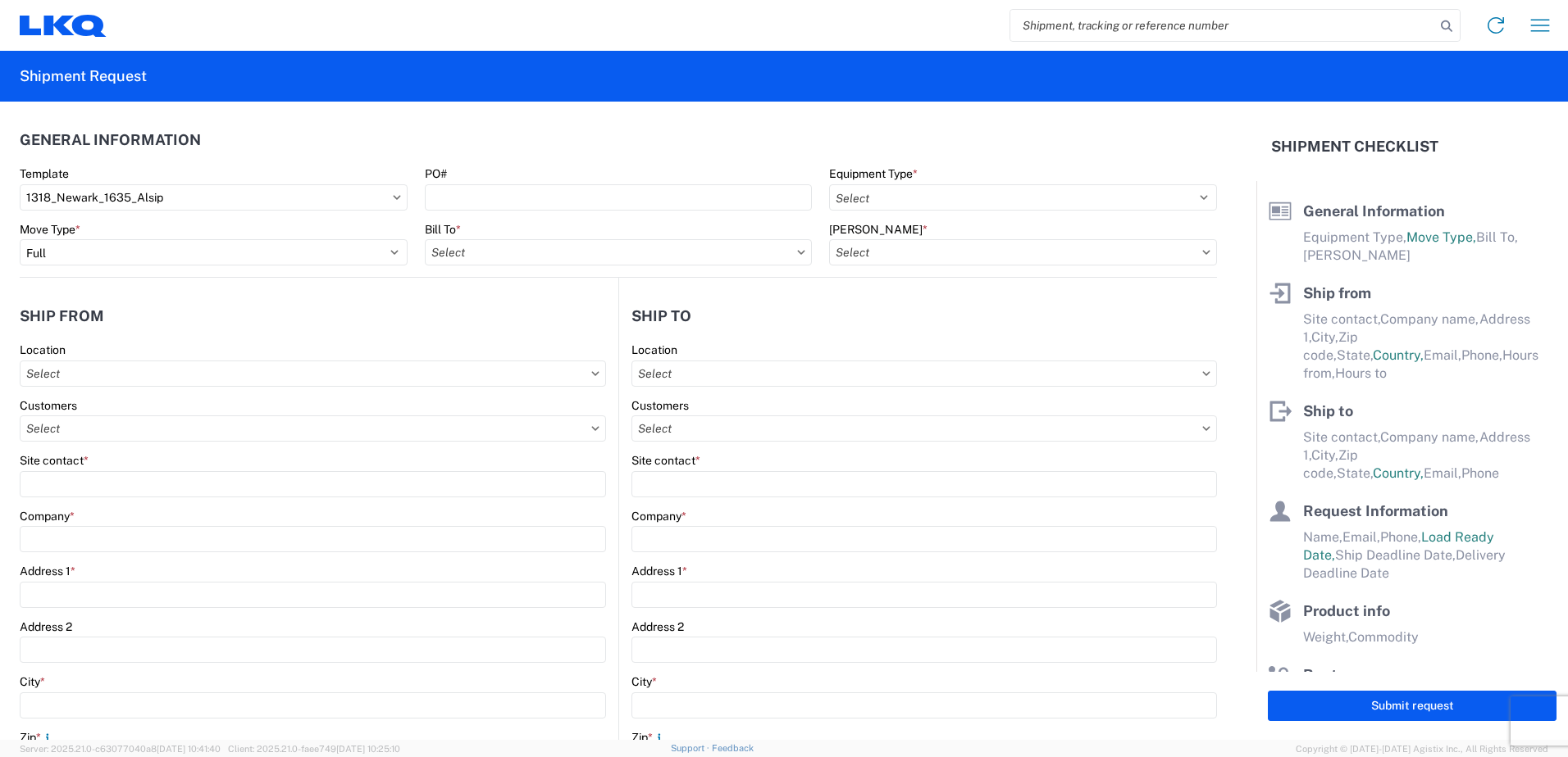
select select
type input "Shipping"
type input "LKQ [GEOGRAPHIC_DATA]"
type input "[STREET_ADDRESS]"
type input "[GEOGRAPHIC_DATA]"
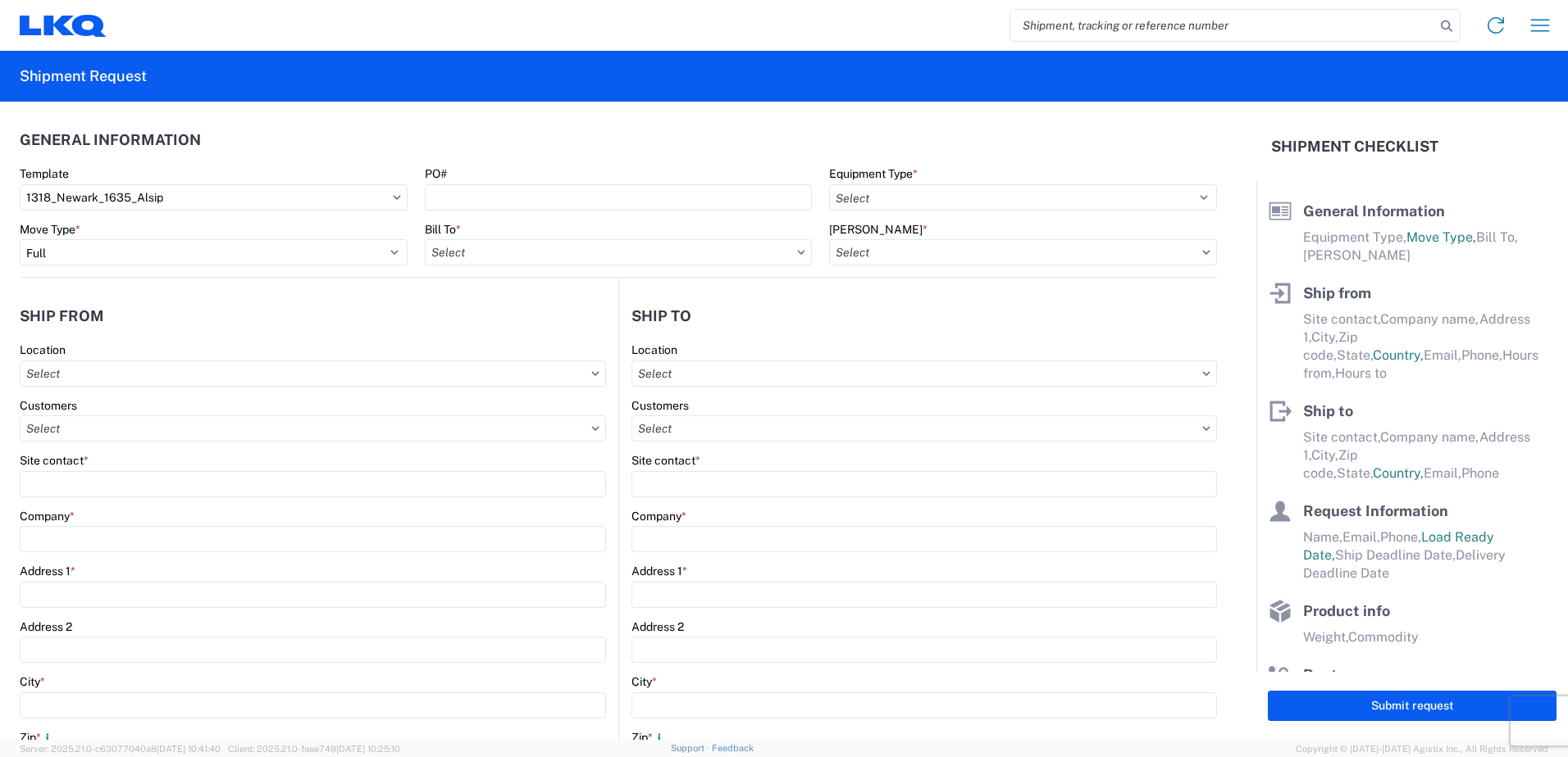
type input "43055"
select select "US"
type input "555555555"
select select
type input "Receiving"
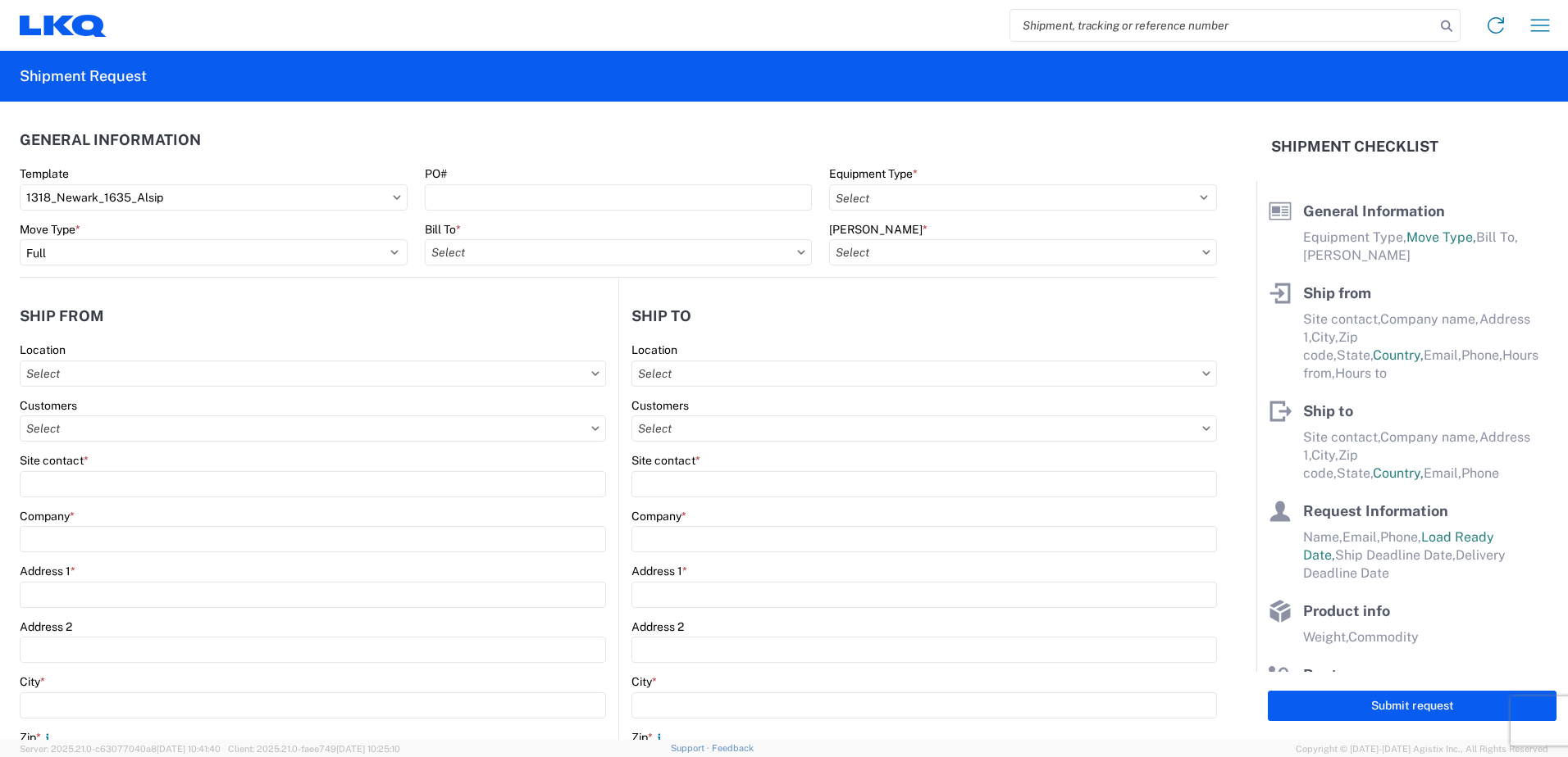
type input "Blue Island - [PERSON_NAME]"
type input "[STREET_ADDRESS]"
type input "Alsip"
type input "60803"
select select "US"
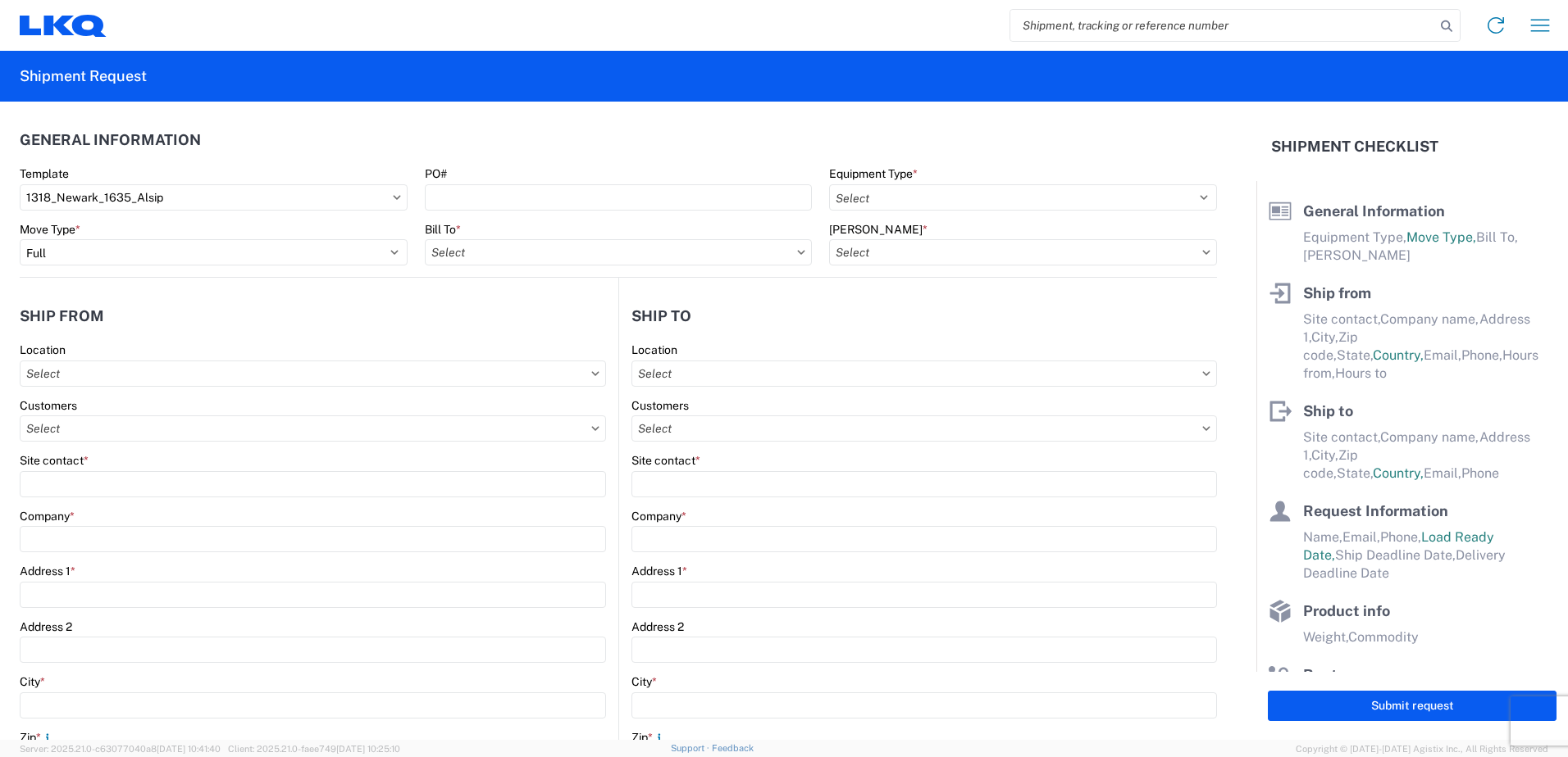
type input "[PHONE_NUMBER]"
select select
type input "[DATE]"
type textarea "LUNCH 10:00-10:30"
type input "42000"
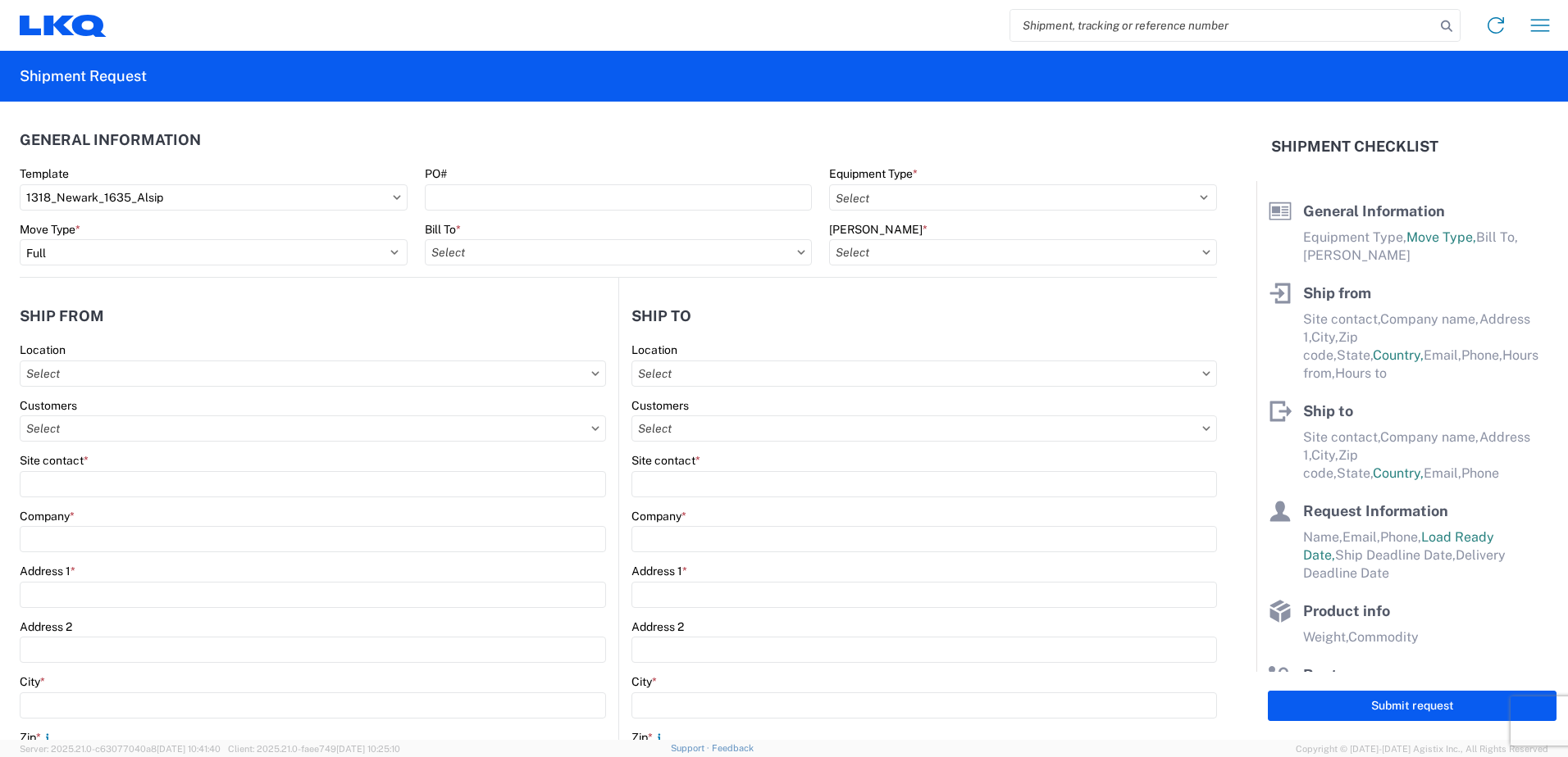
type input "Engines, Transmissions"
type input "1"
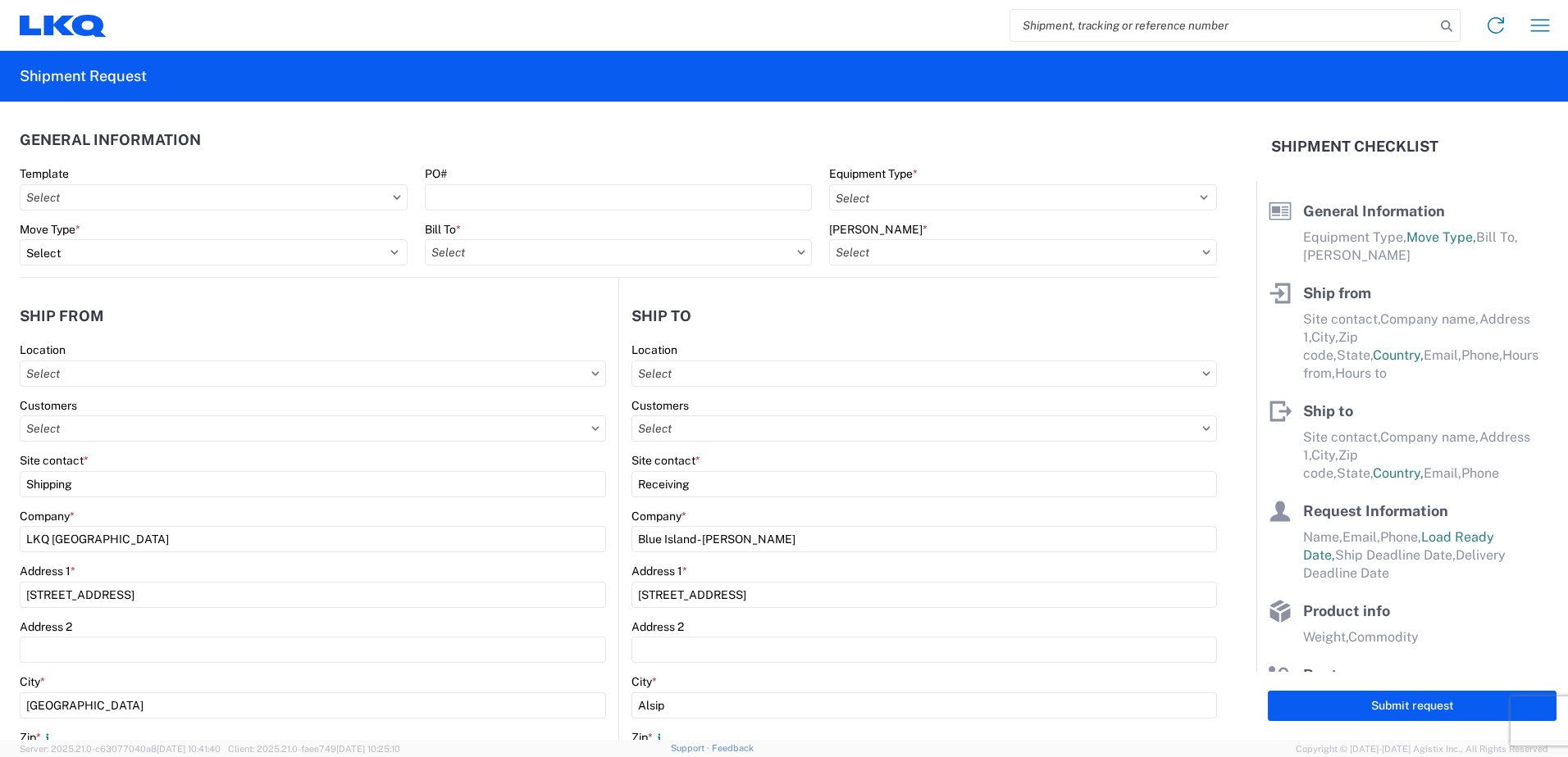
type input "1318 - LKQ [GEOGRAPHIC_DATA]"
type input "1635 - [PERSON_NAME]"
select select
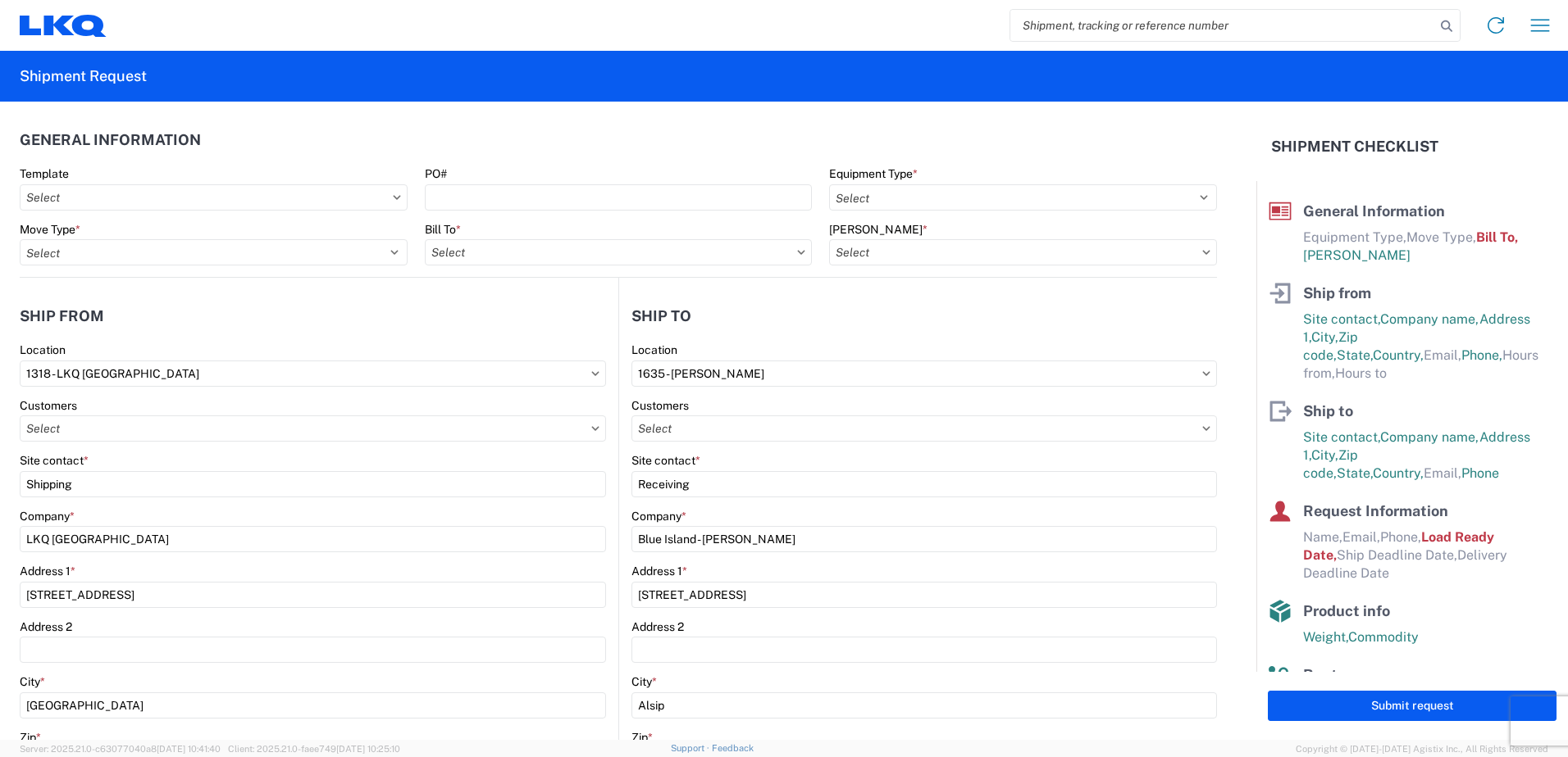
type input "1635-1300-50180-0000 - 1635 Freight In - Cores"
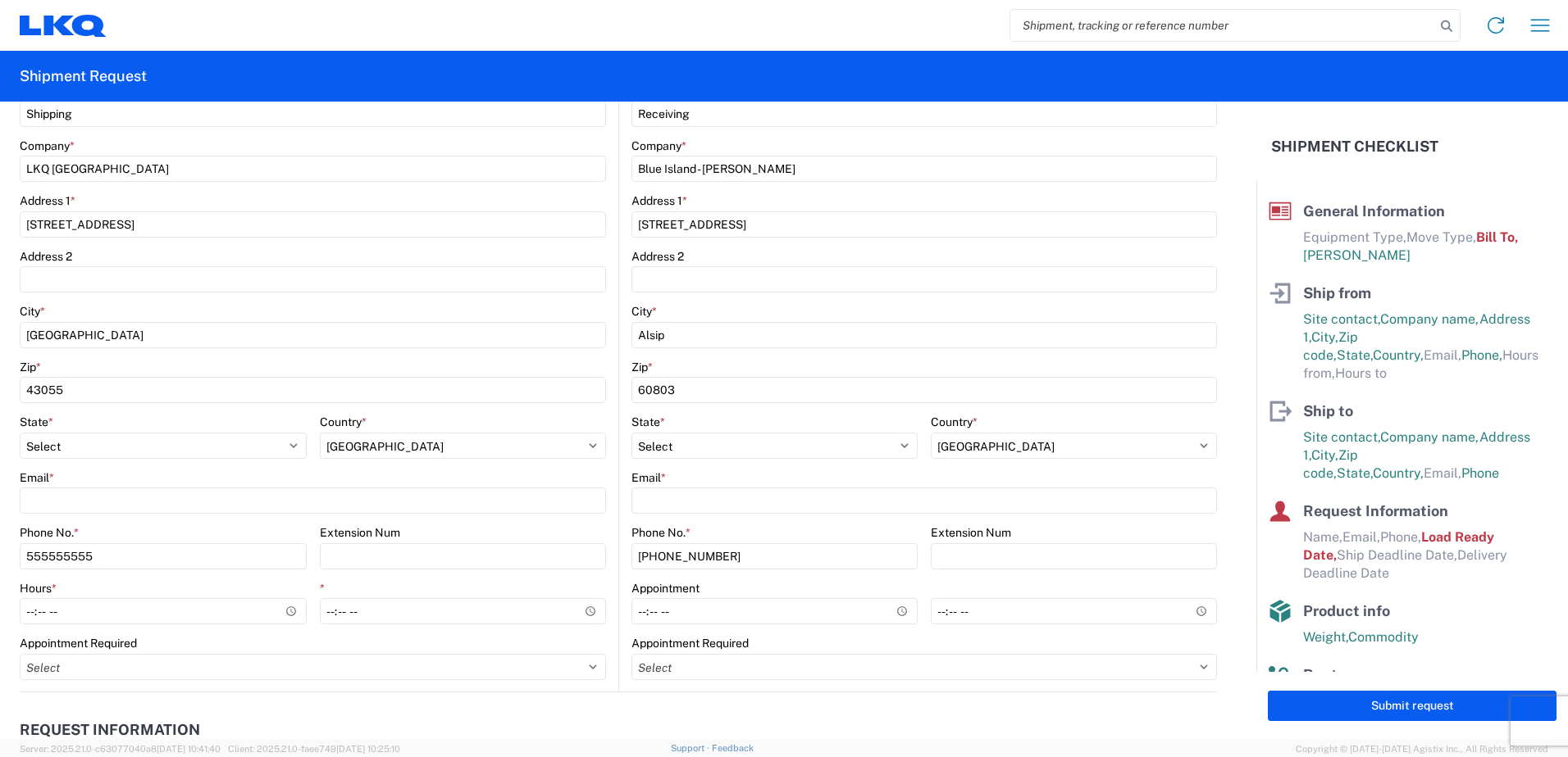
scroll to position [492, 0]
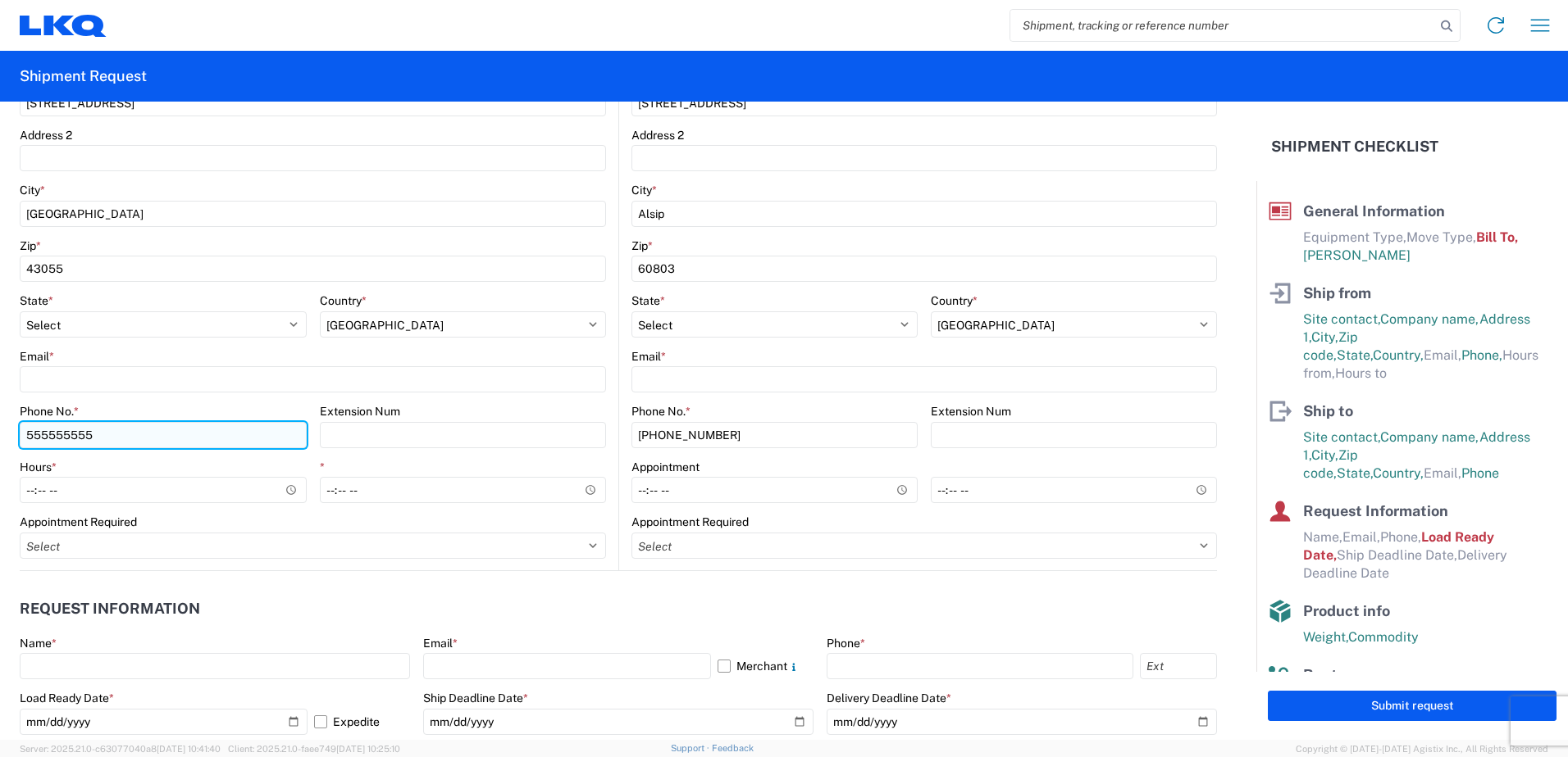
click at [116, 435] on input "555555555" at bounding box center [163, 435] width 287 height 26
type input "5"
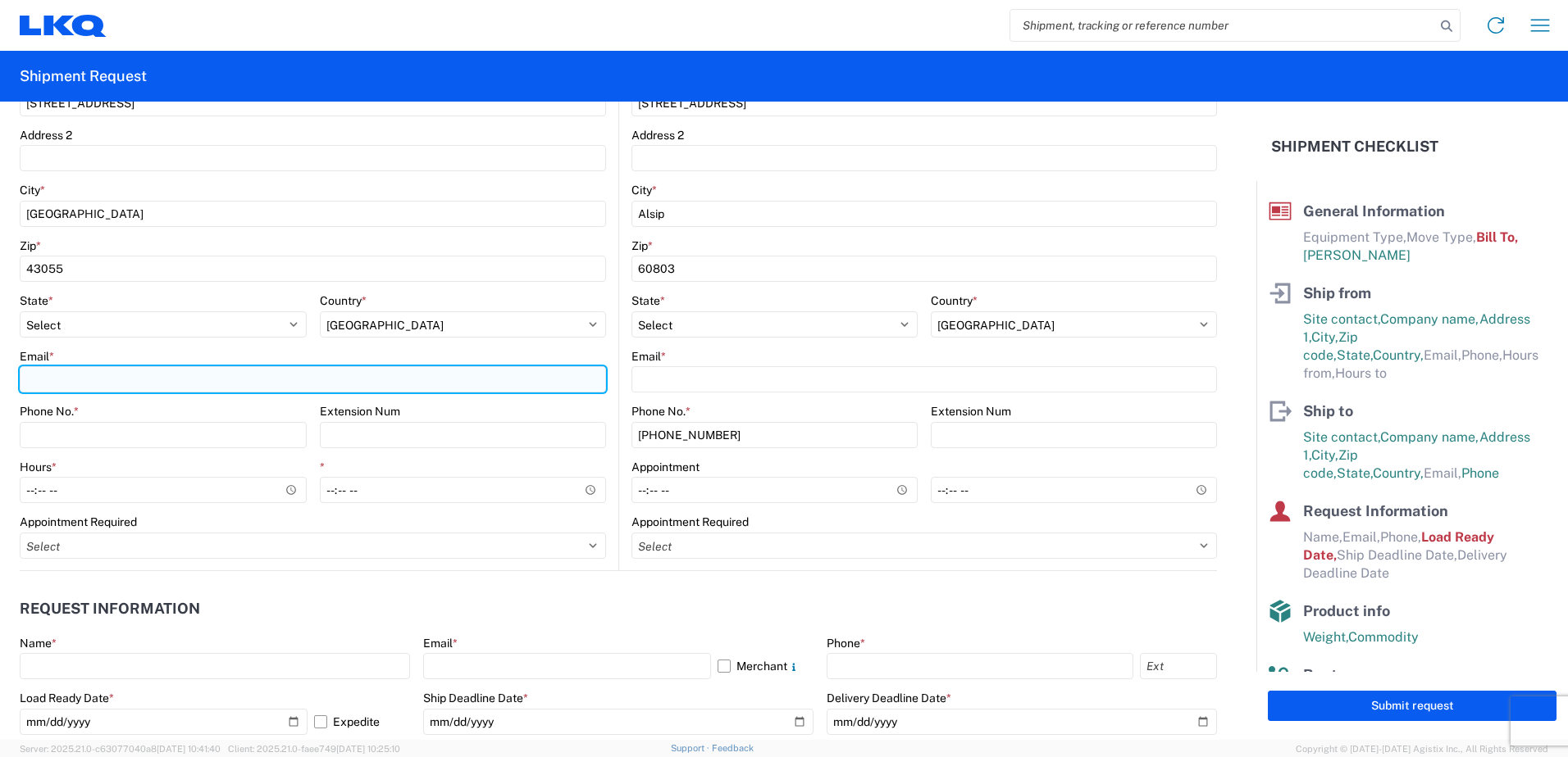
click at [110, 382] on input "Email *" at bounding box center [313, 380] width 586 height 26
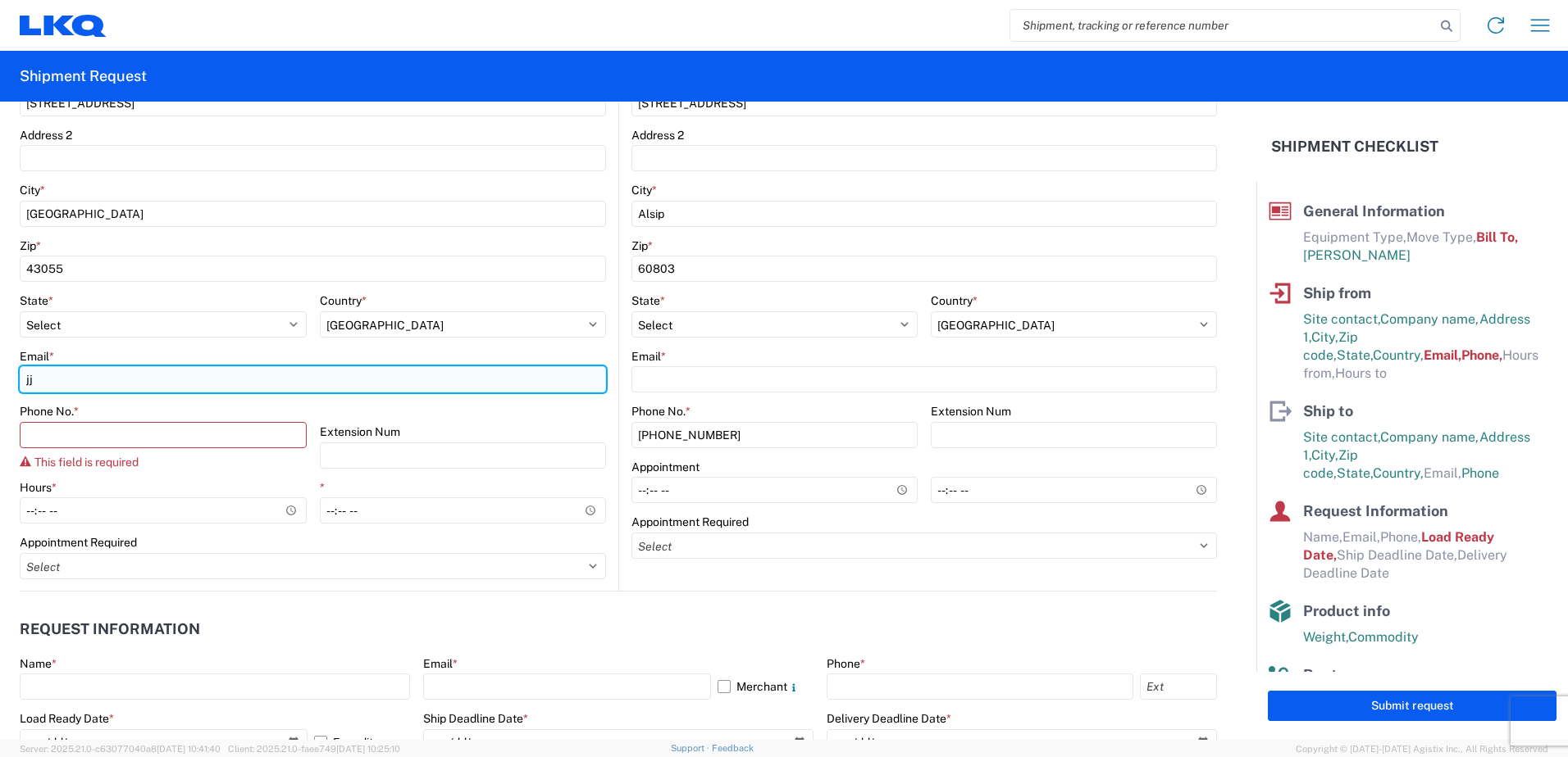
type input "[EMAIL_ADDRESS][DOMAIN_NAME]"
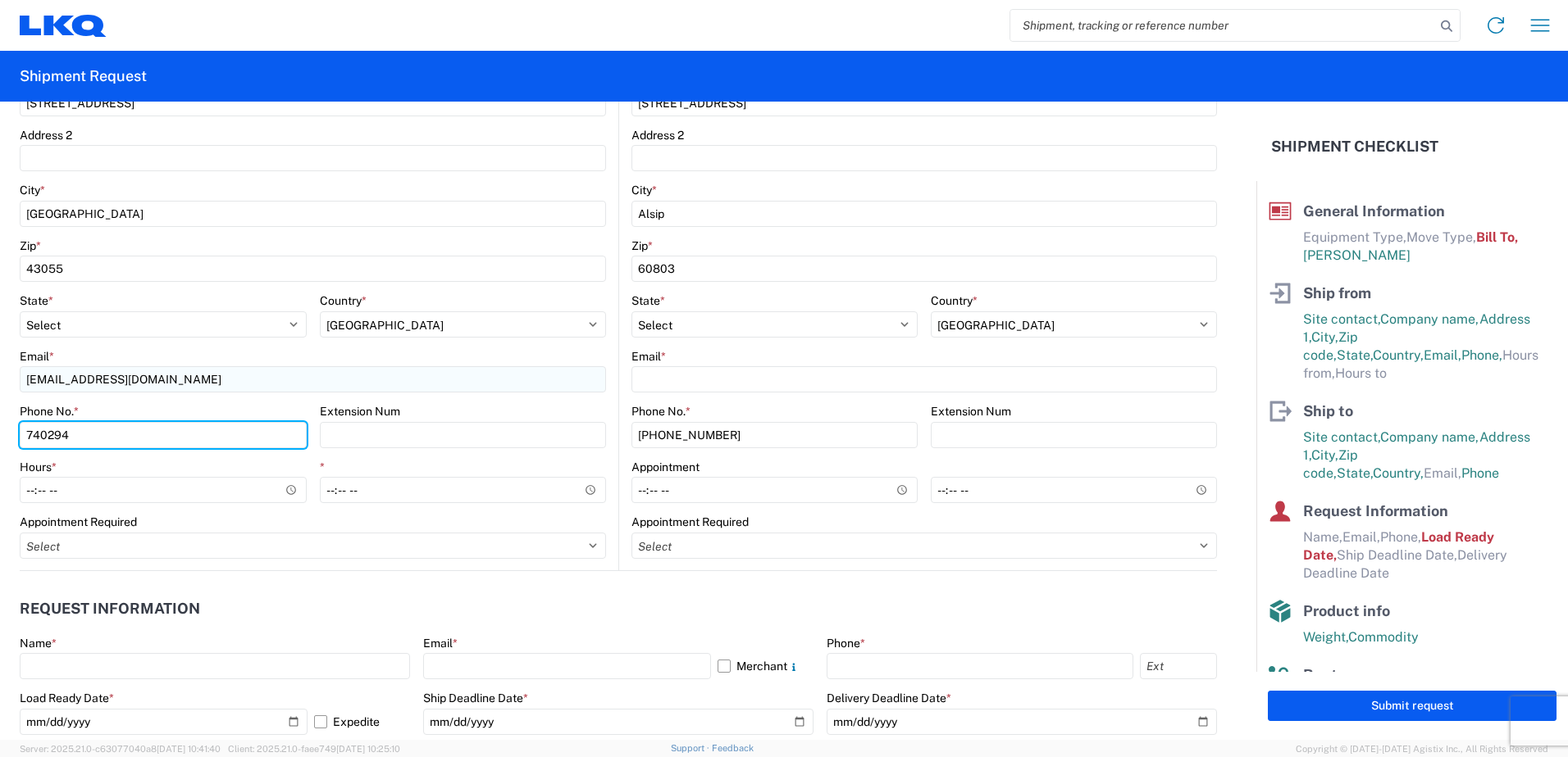
type input "7402945995"
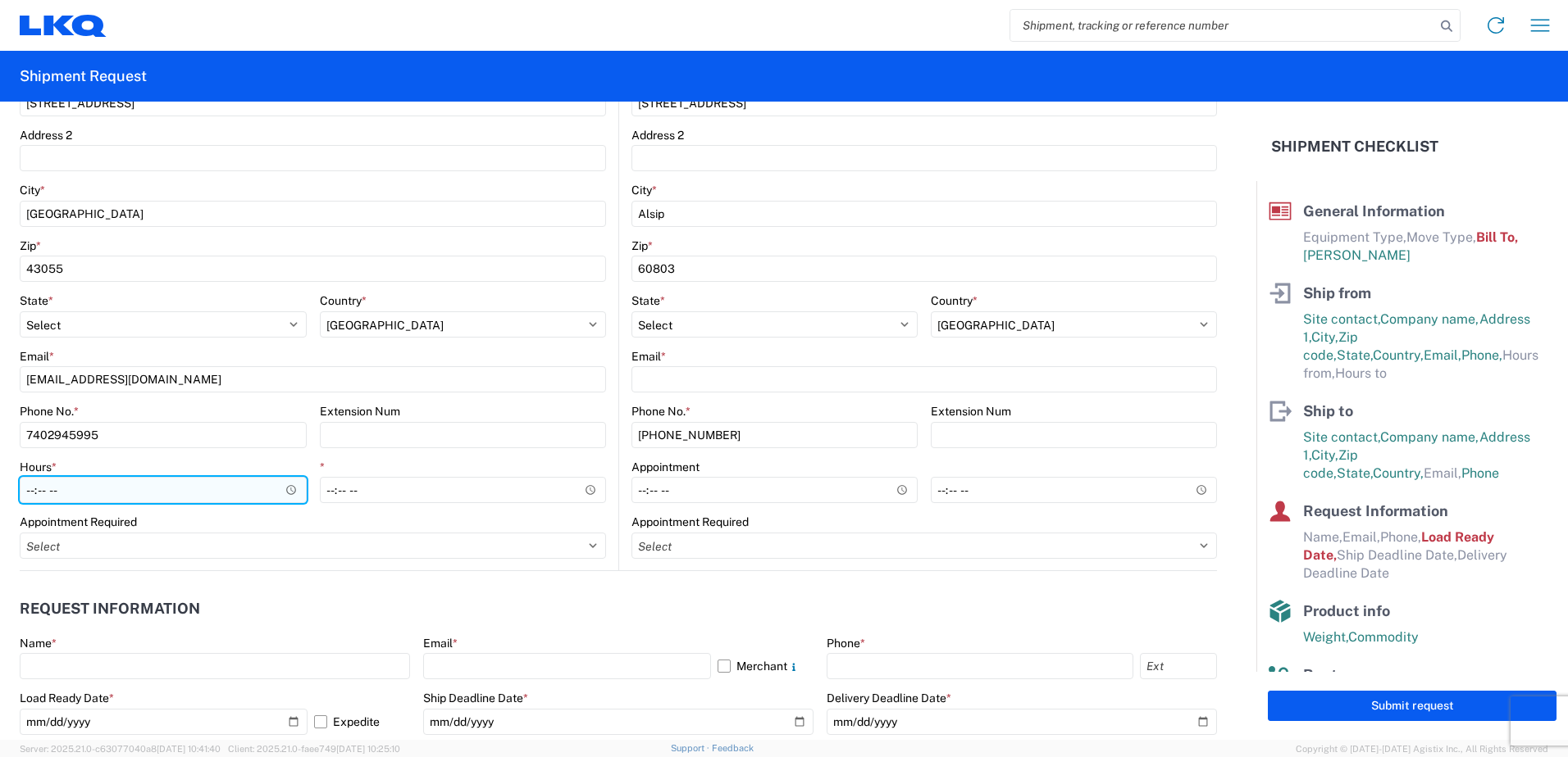
click at [33, 490] on input "Hours *" at bounding box center [163, 490] width 287 height 26
type input "07:00"
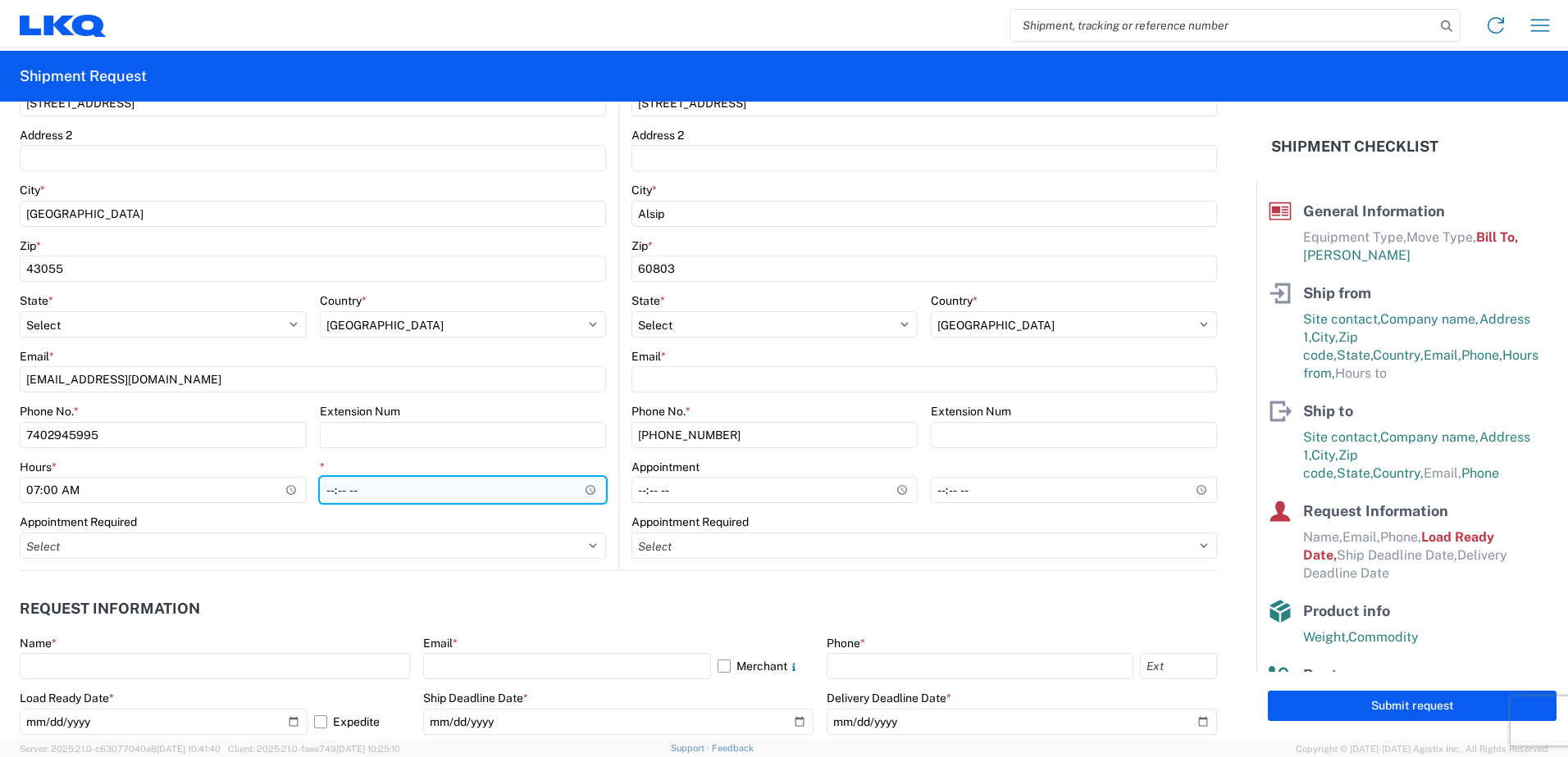
click at [324, 492] on input "*" at bounding box center [464, 490] width 287 height 26
type input "13:00"
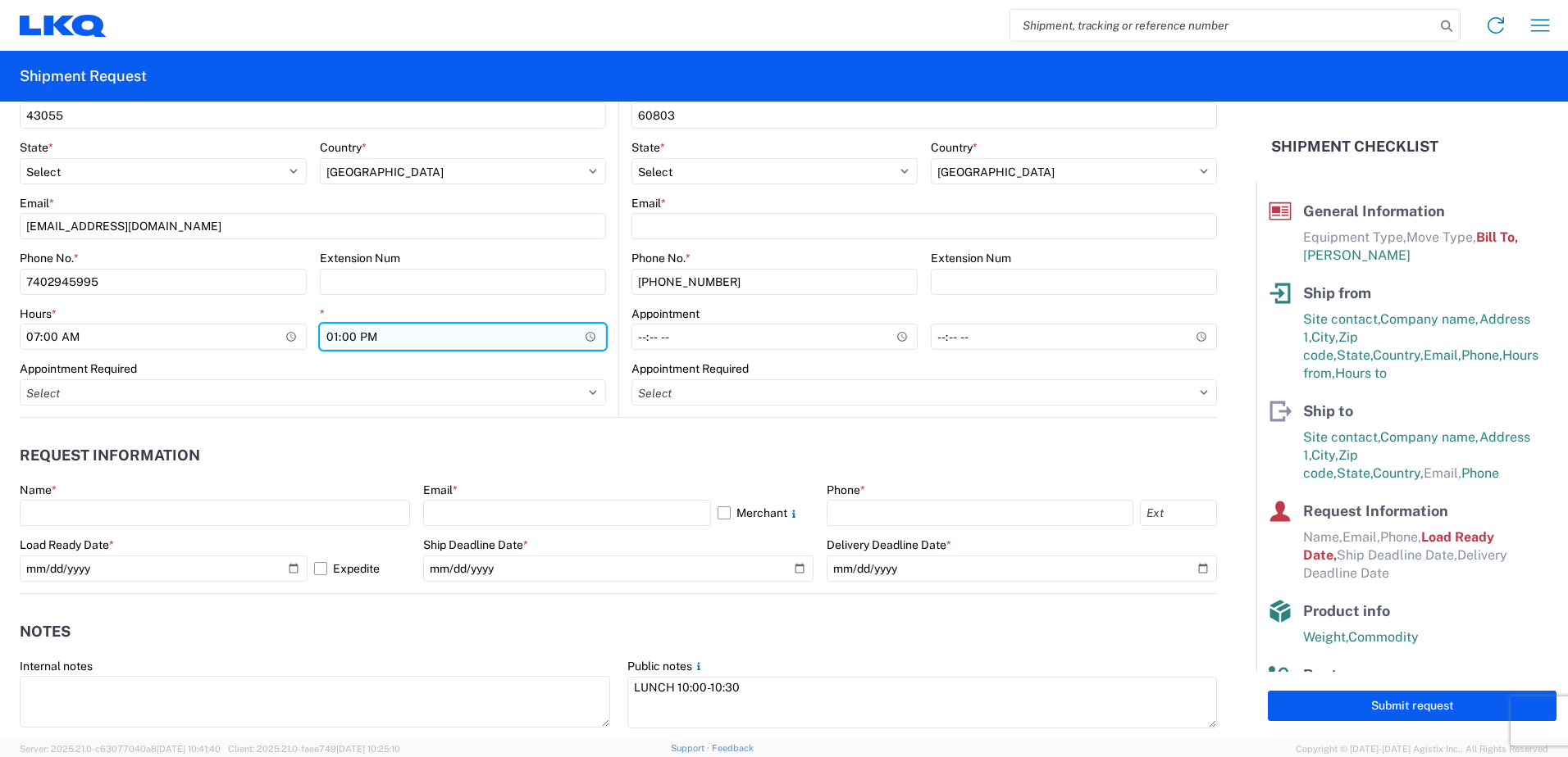
scroll to position [655, 0]
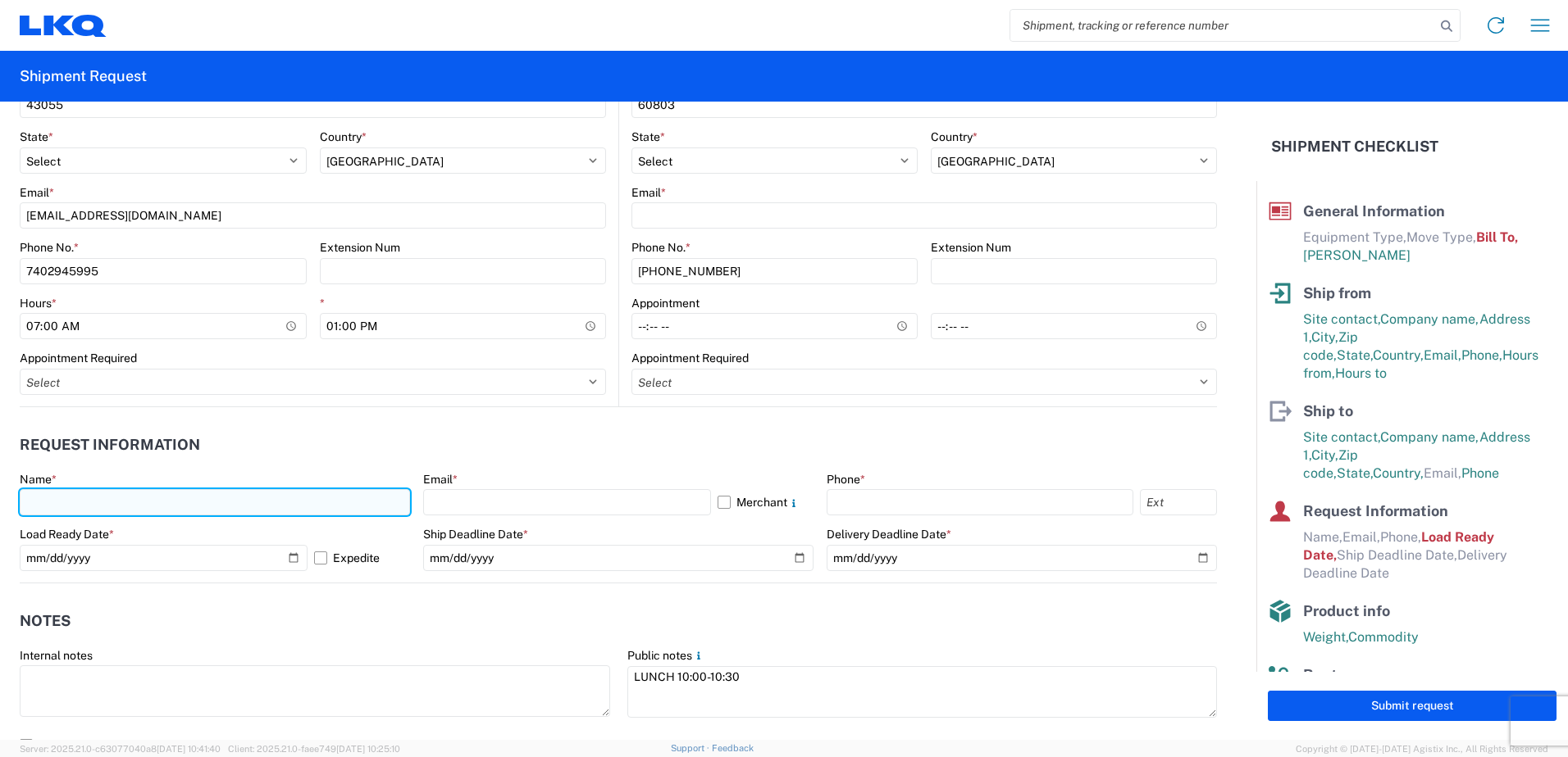
click at [82, 501] on input "text" at bounding box center [215, 502] width 390 height 26
type input "justin culver"
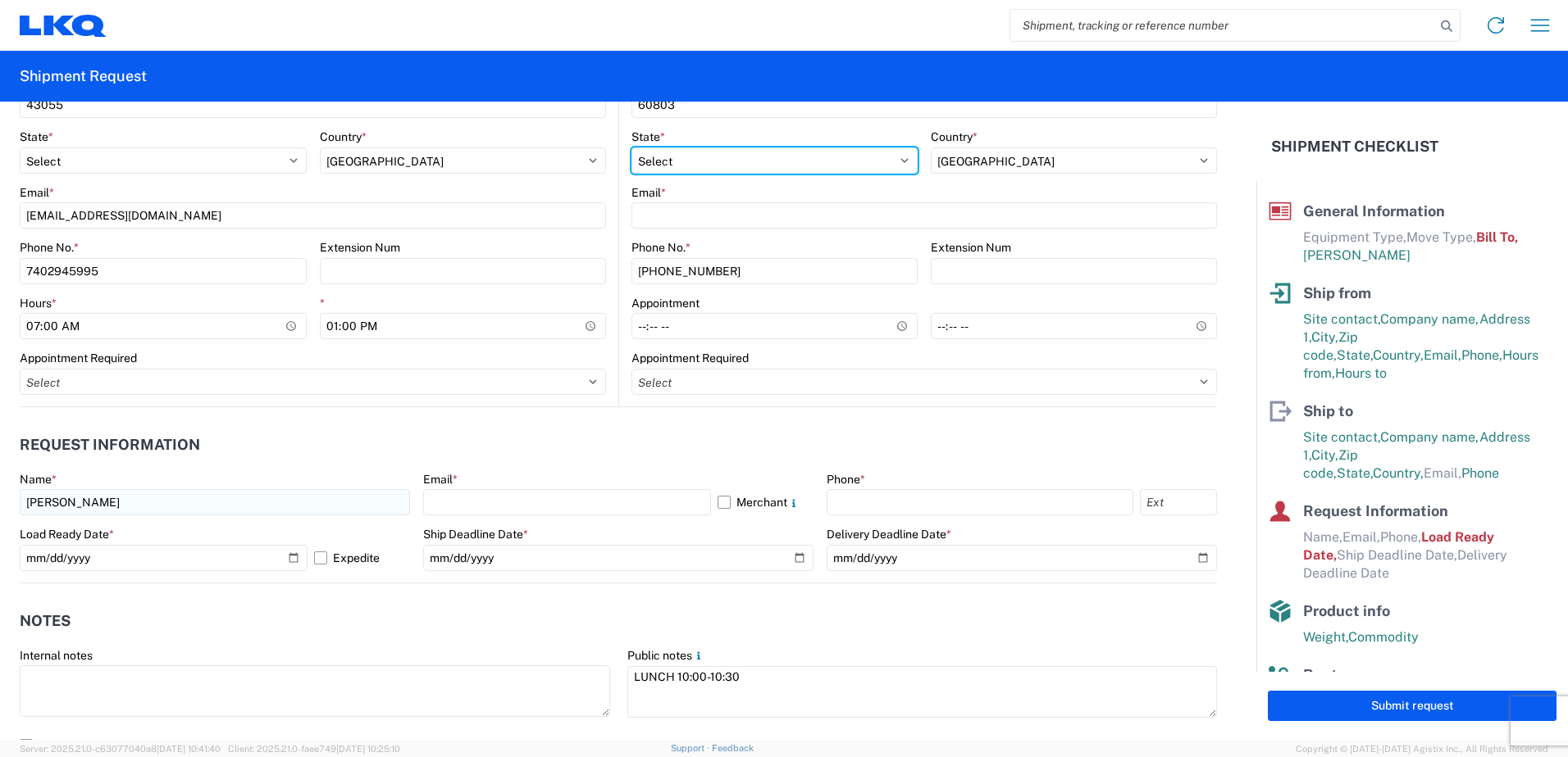
select select "OH"
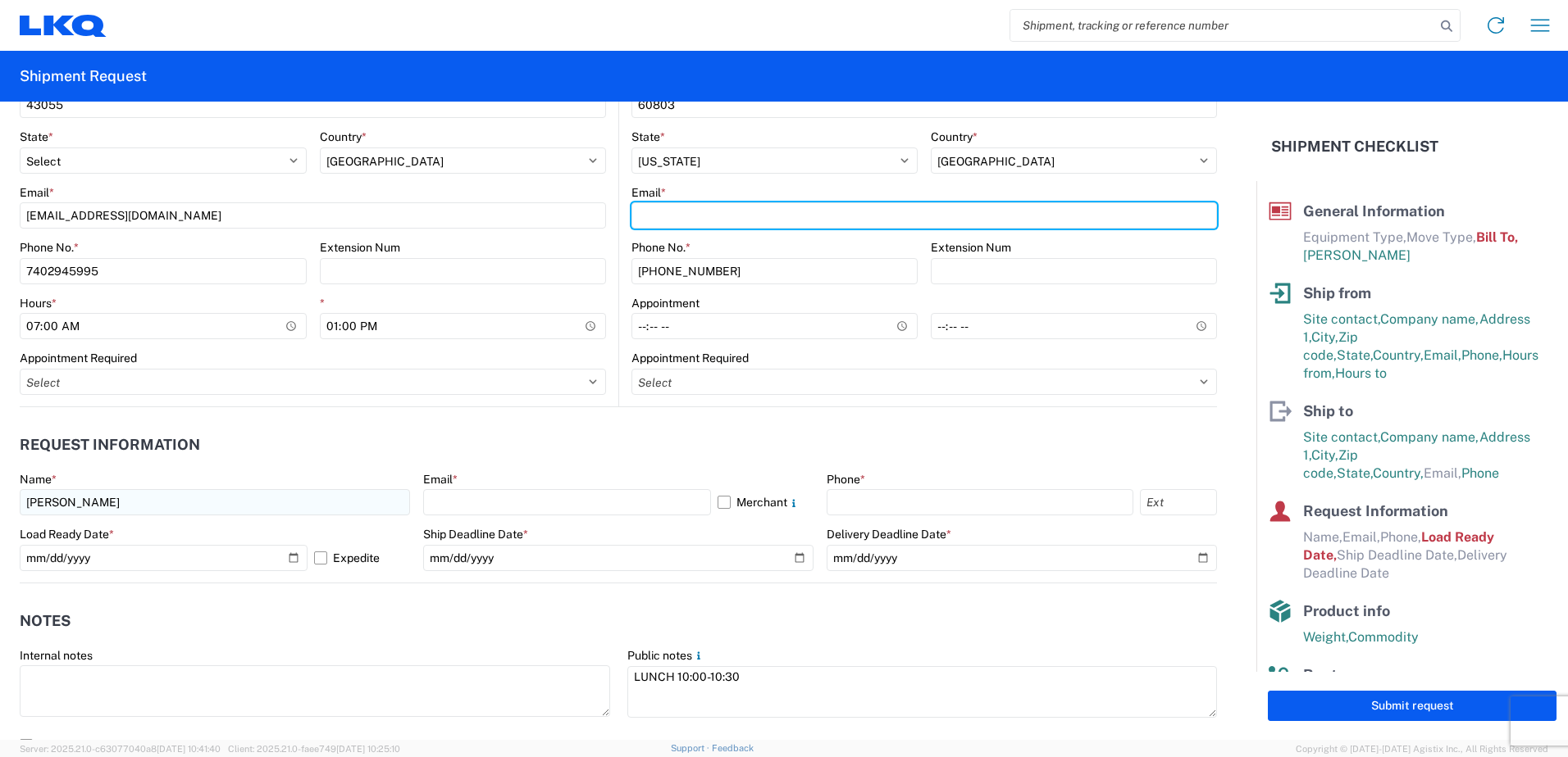
type input "[EMAIL_ADDRESS][DOMAIN_NAME]"
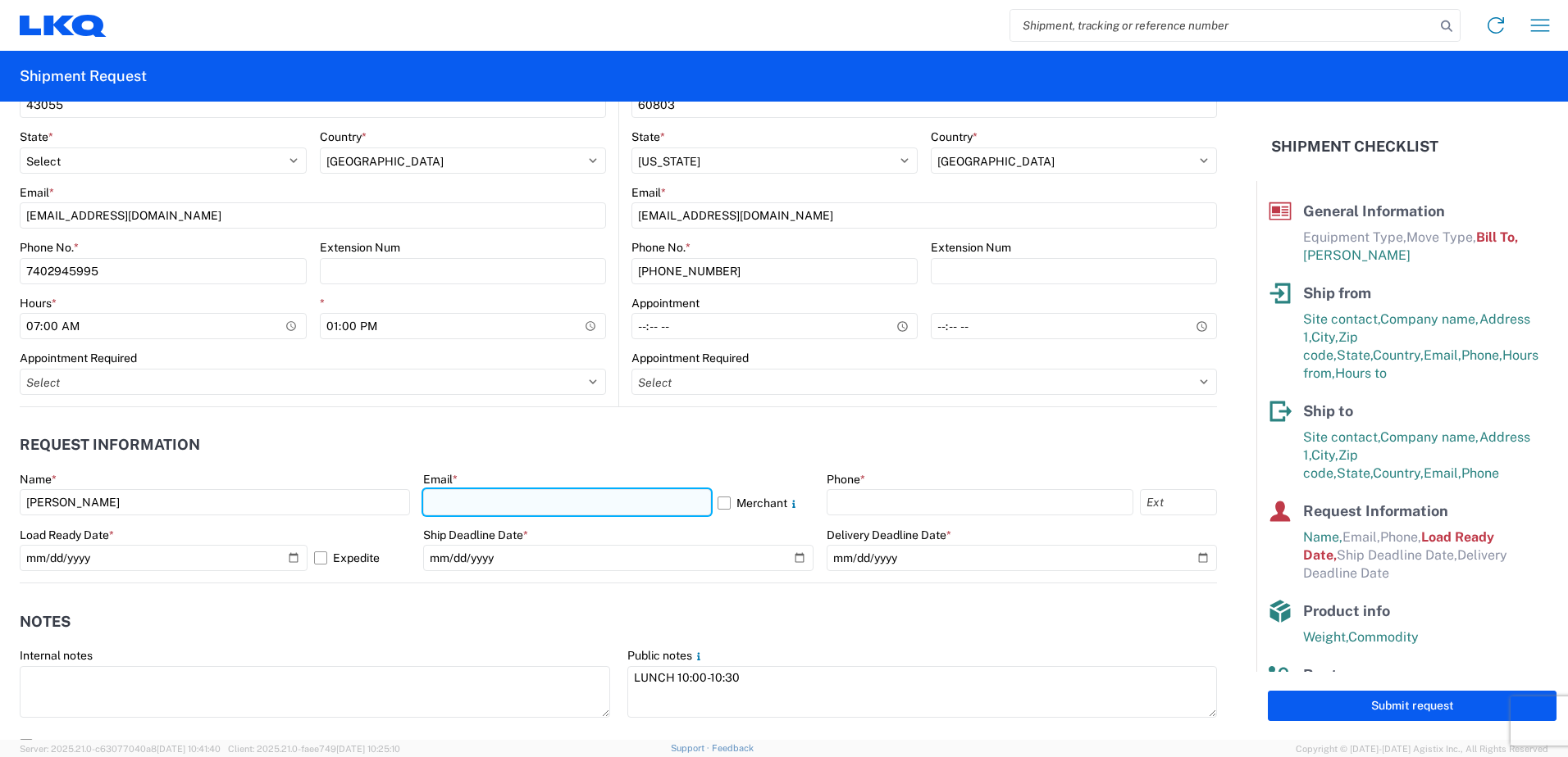
click at [467, 506] on input "text" at bounding box center [567, 502] width 288 height 26
type input "[EMAIL_ADDRESS][DOMAIN_NAME]"
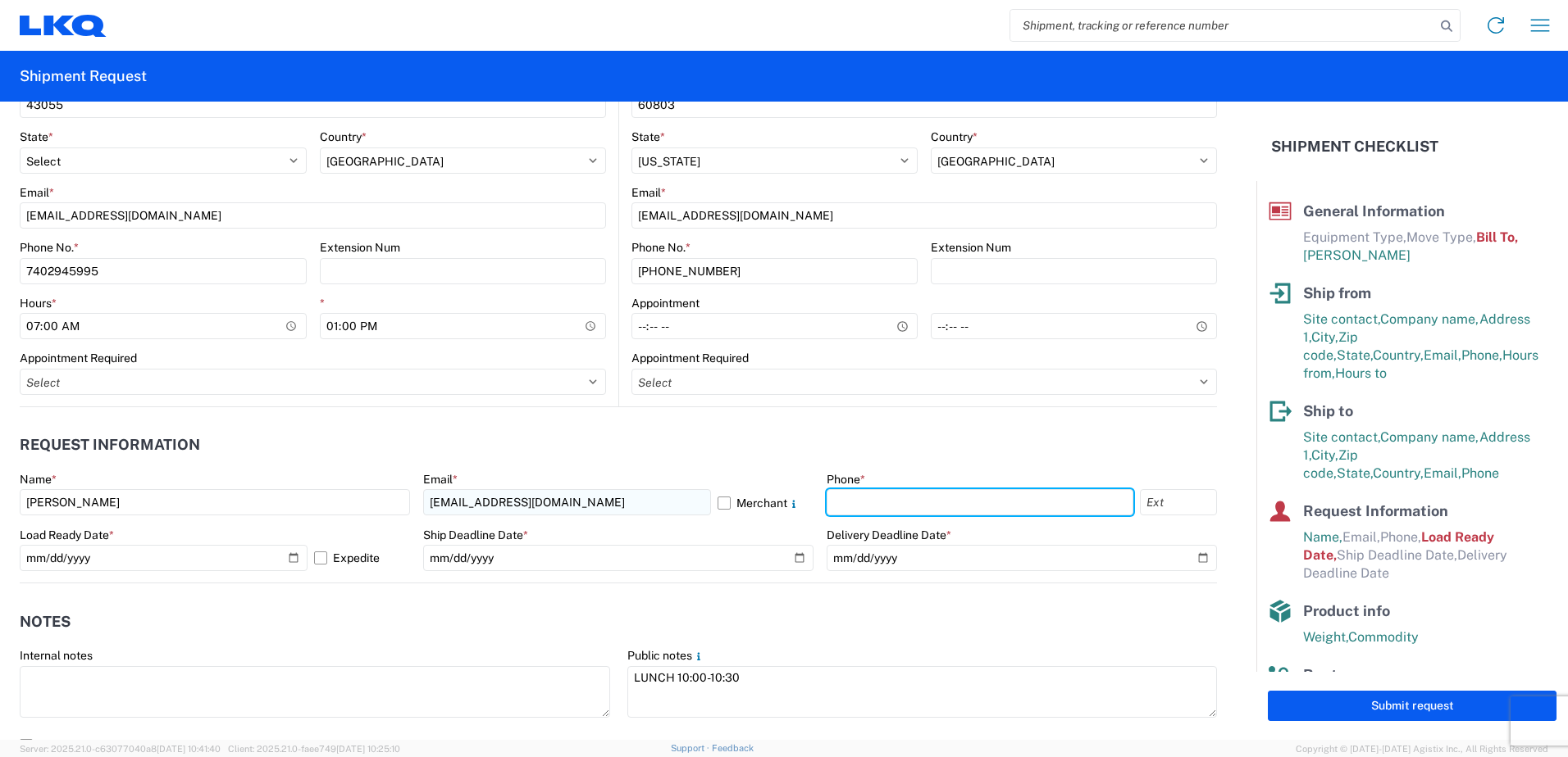
type input "7402945995"
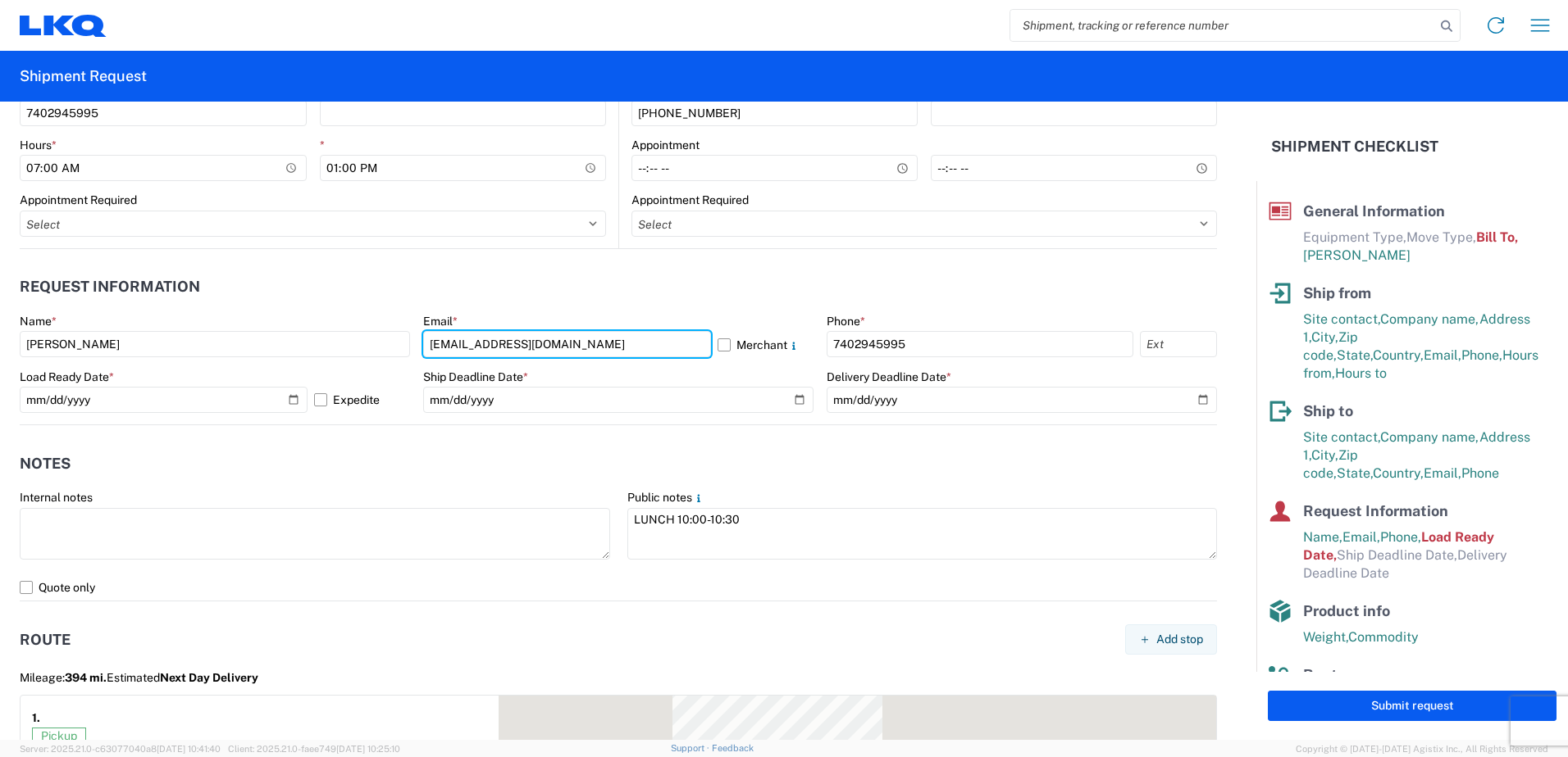
scroll to position [901, 0]
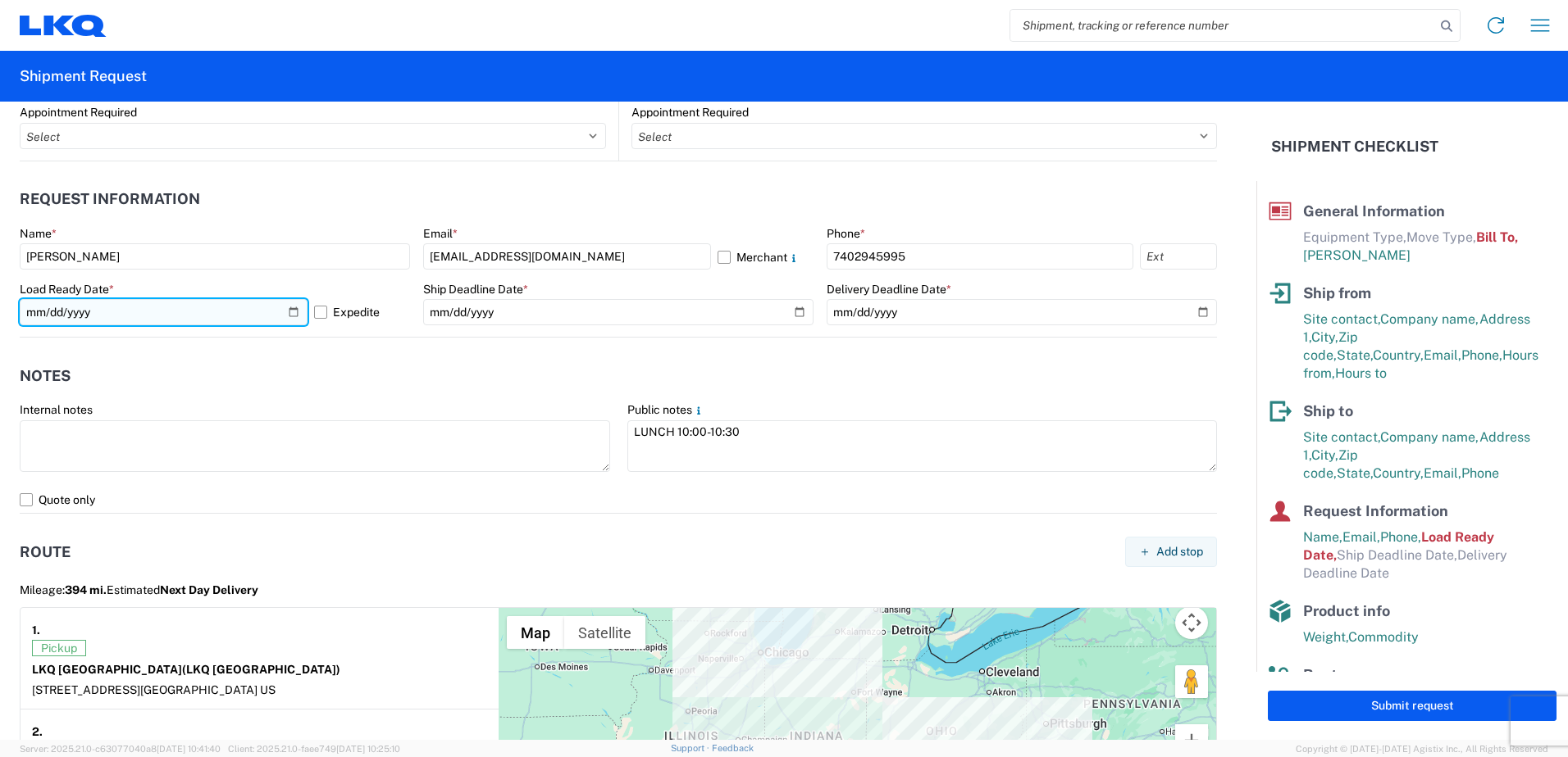
click at [293, 310] on input "[DATE]" at bounding box center [163, 312] width 288 height 26
type input "[DATE]"
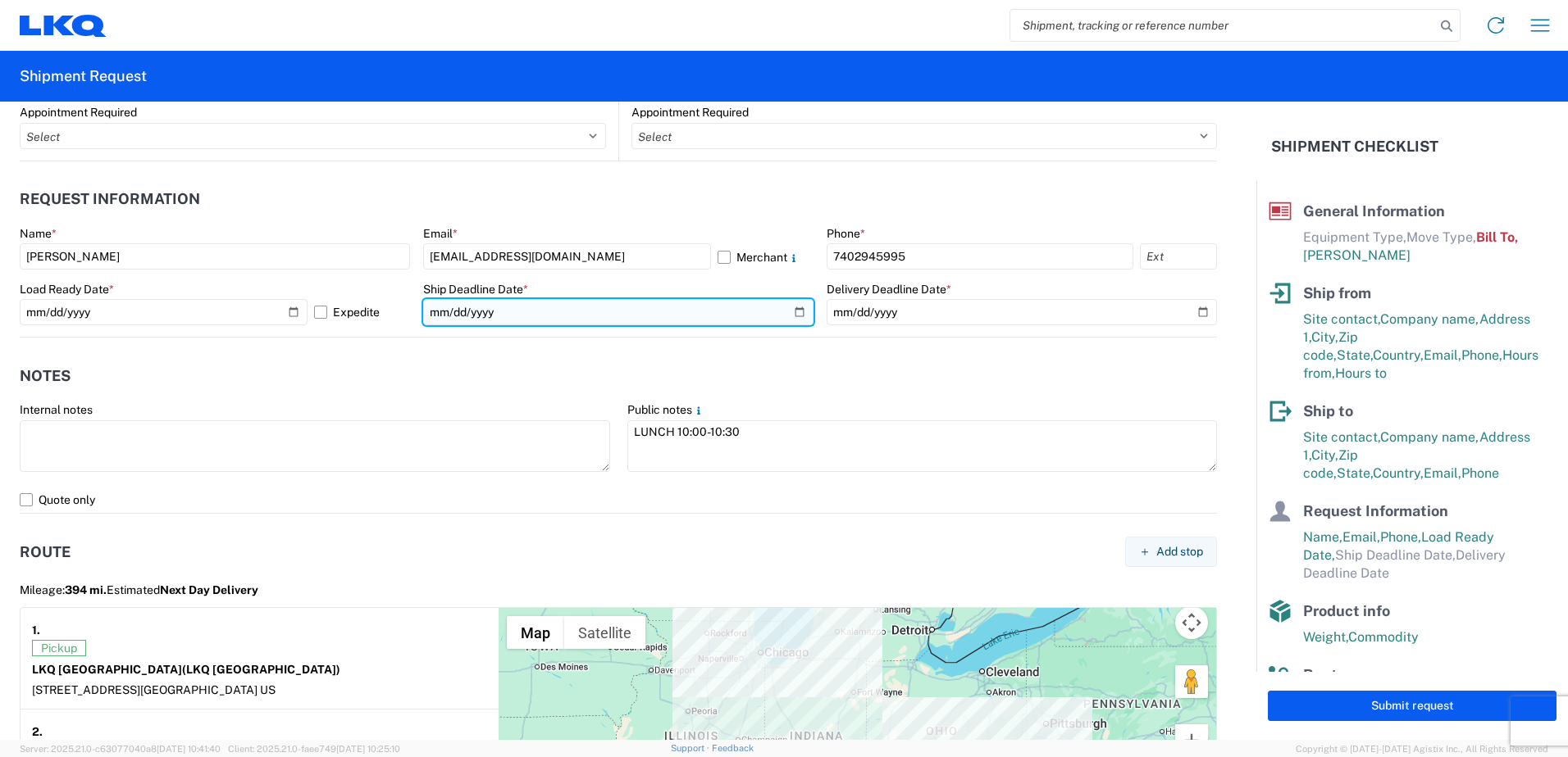
click at [795, 310] on input "date" at bounding box center [618, 312] width 390 height 26
type input "[DATE]"
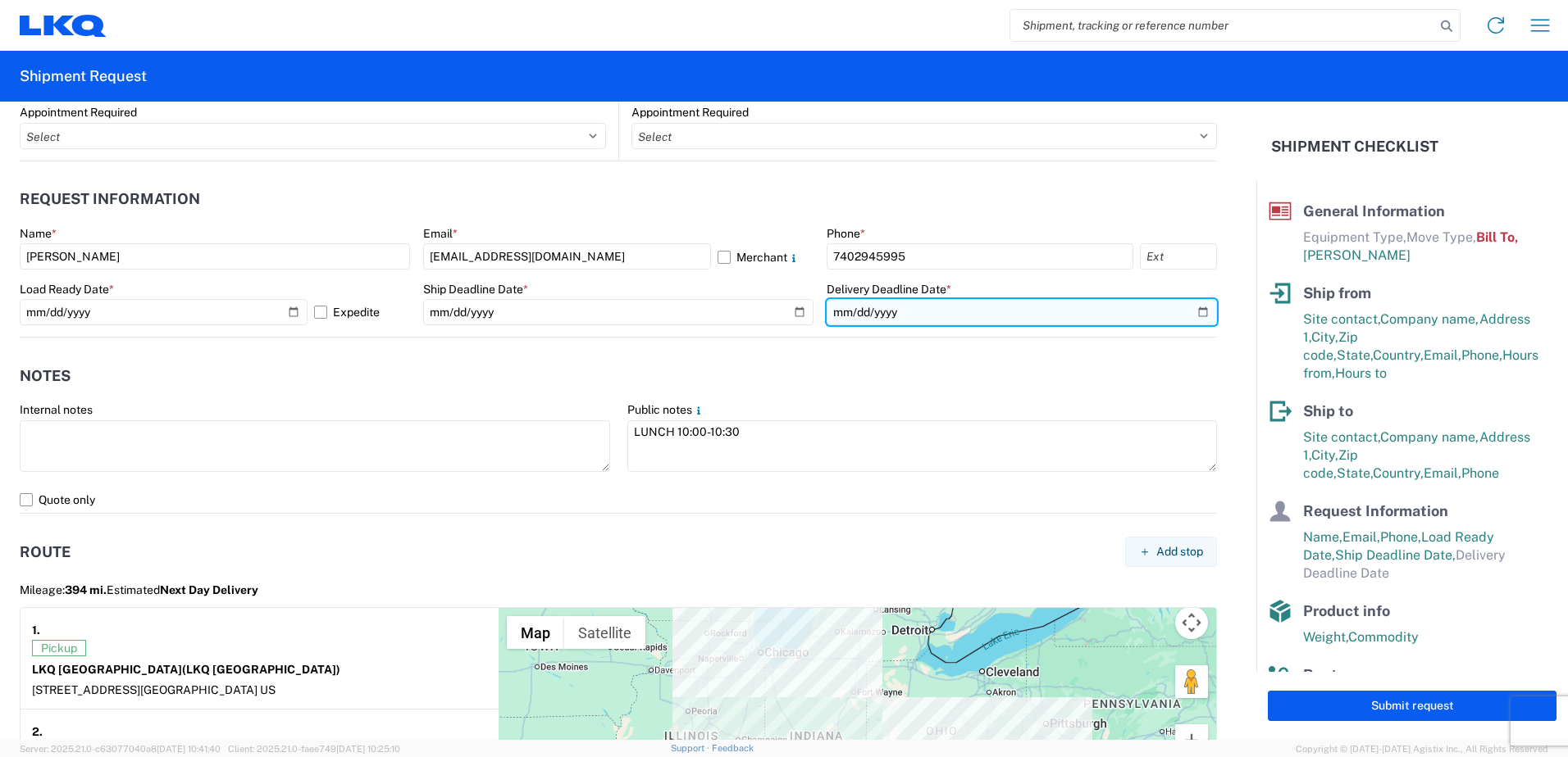
click at [1188, 309] on input "date" at bounding box center [1022, 312] width 390 height 26
type input "[DATE]"
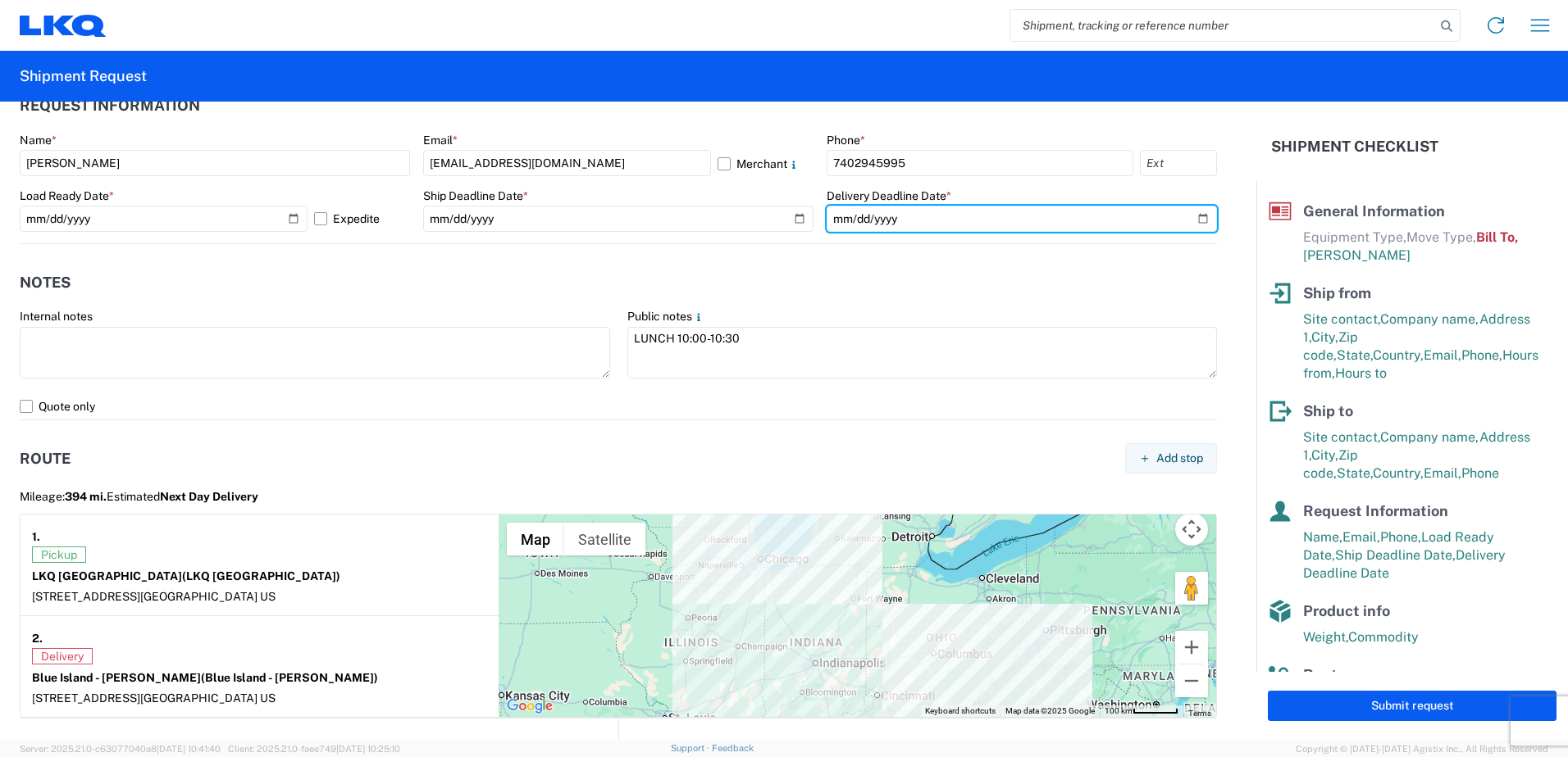
scroll to position [1230, 0]
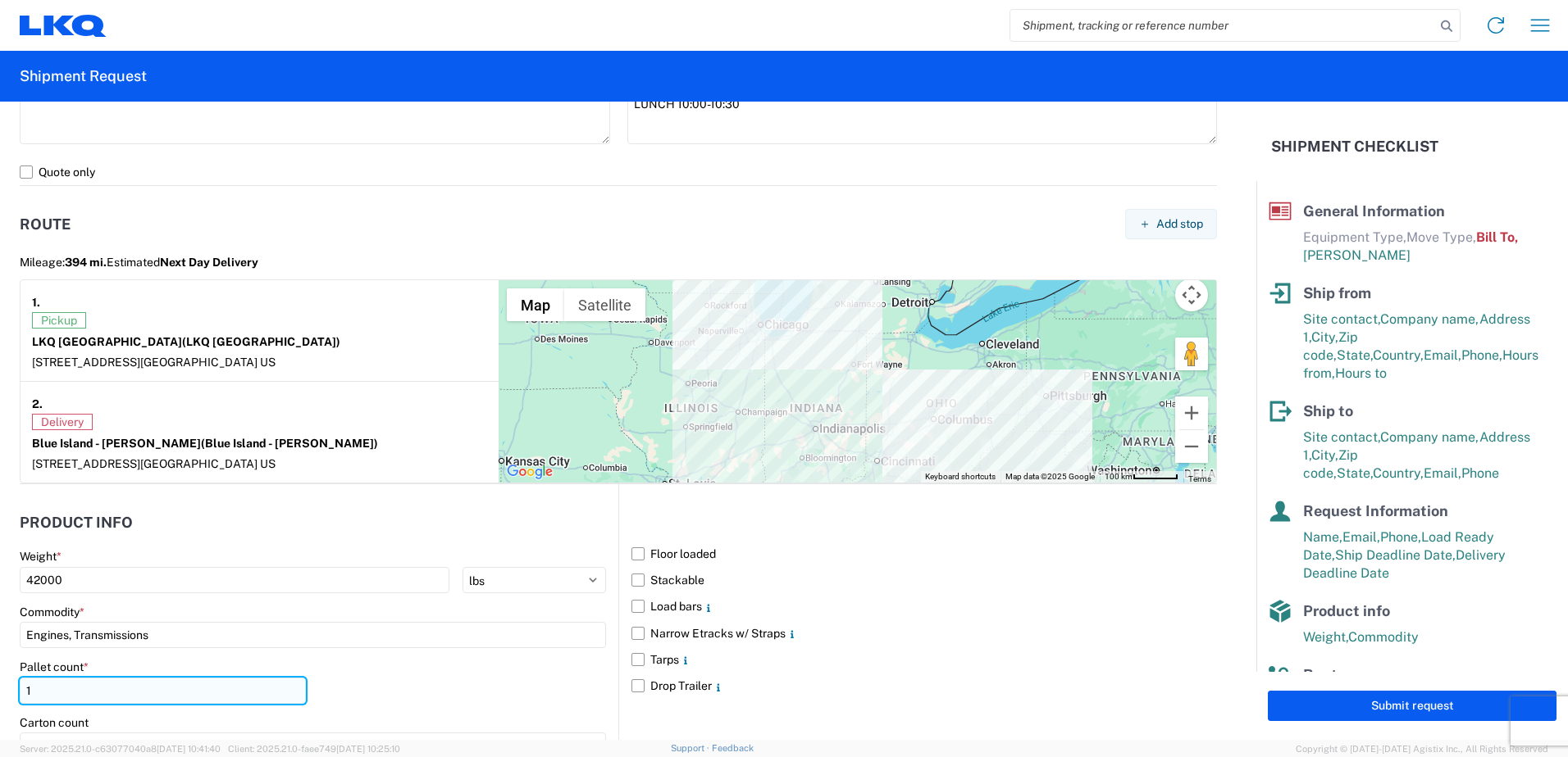
click at [37, 688] on input "1" at bounding box center [163, 691] width 286 height 26
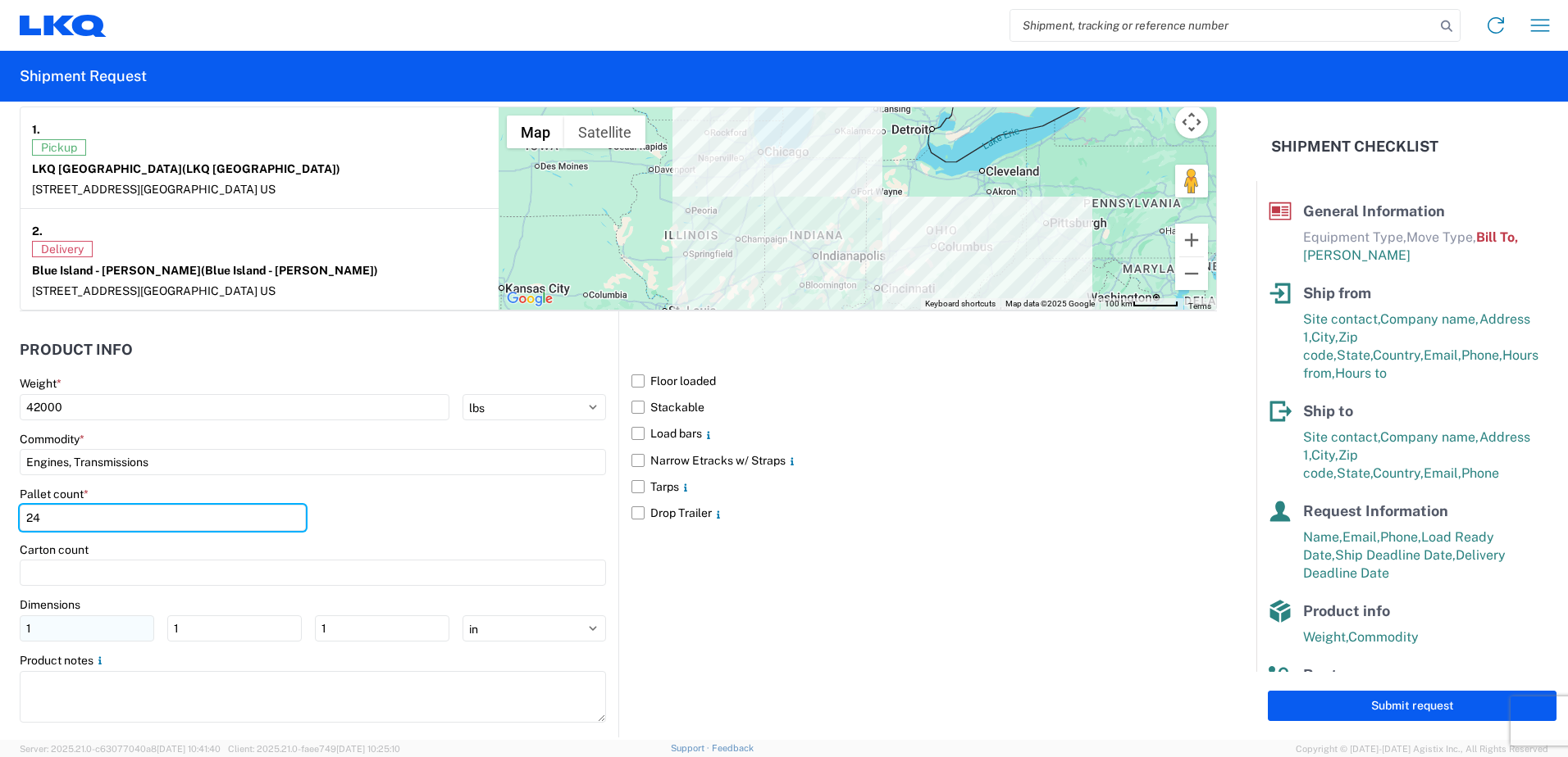
scroll to position [1426, 0]
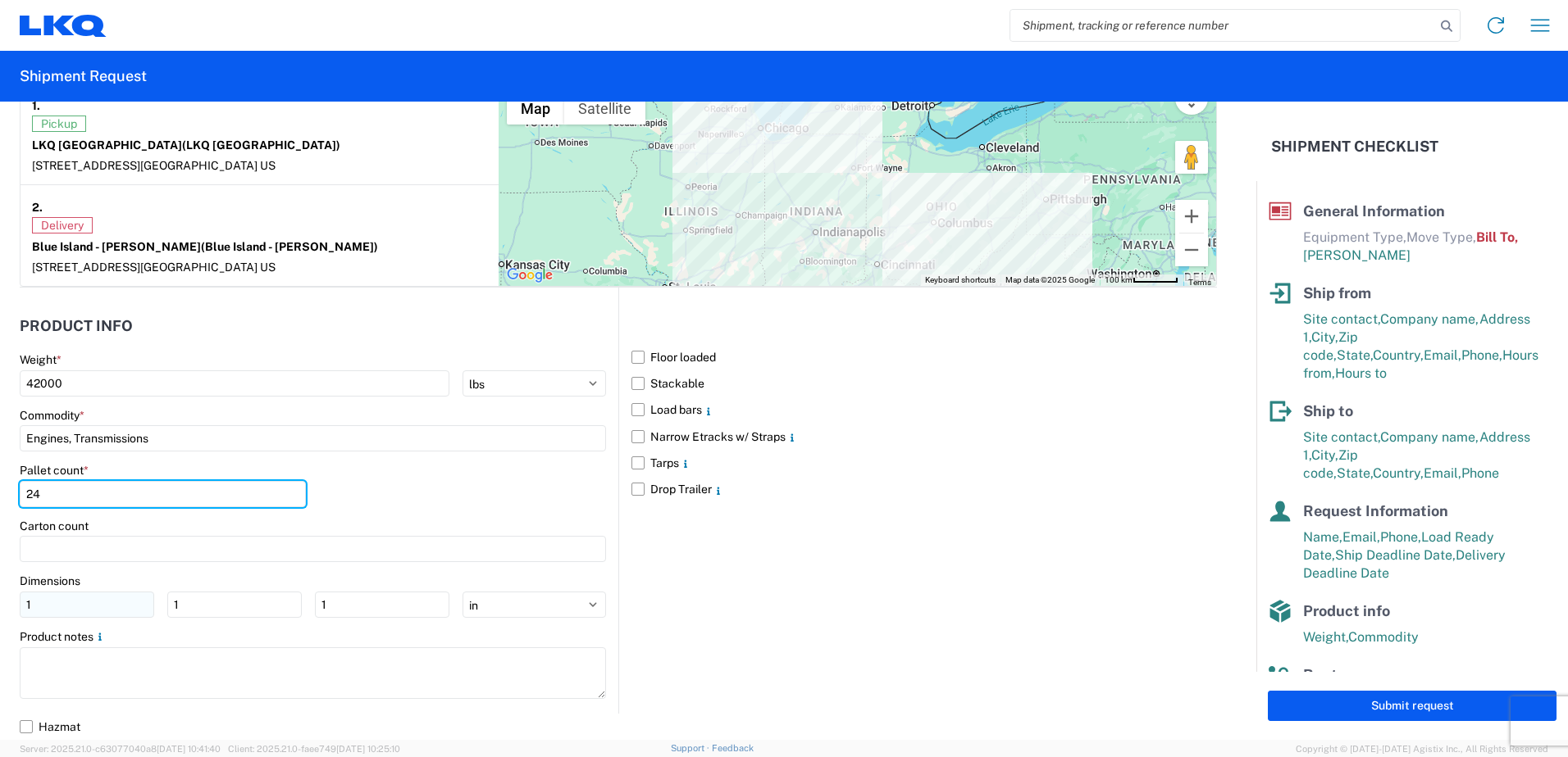
type input "24"
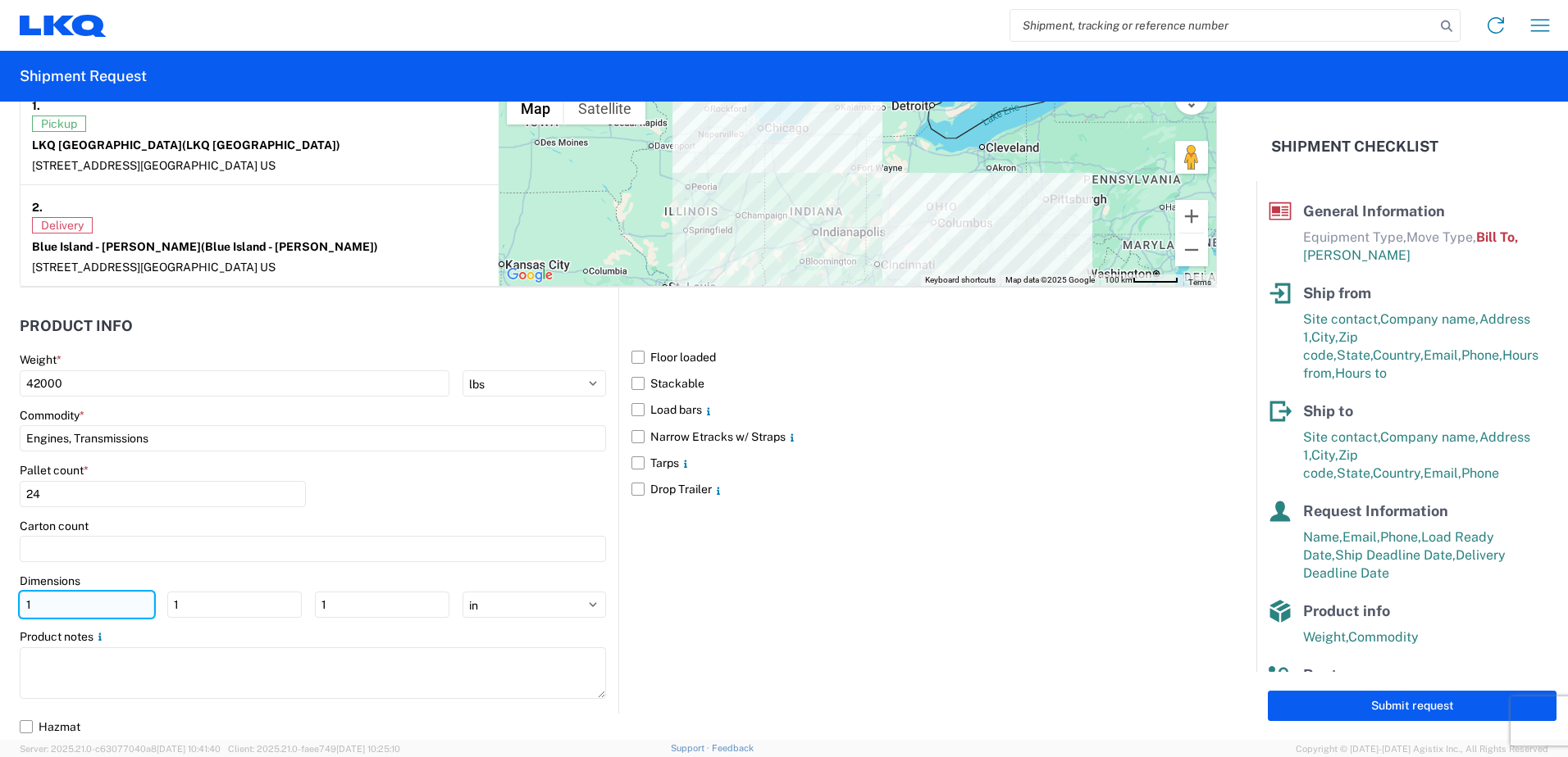
click at [64, 614] on input "1" at bounding box center [87, 605] width 135 height 26
click at [79, 604] on input "number" at bounding box center [87, 605] width 135 height 26
type input "4"
click at [204, 605] on input "1" at bounding box center [234, 605] width 135 height 26
click at [330, 601] on input "1" at bounding box center [382, 605] width 135 height 26
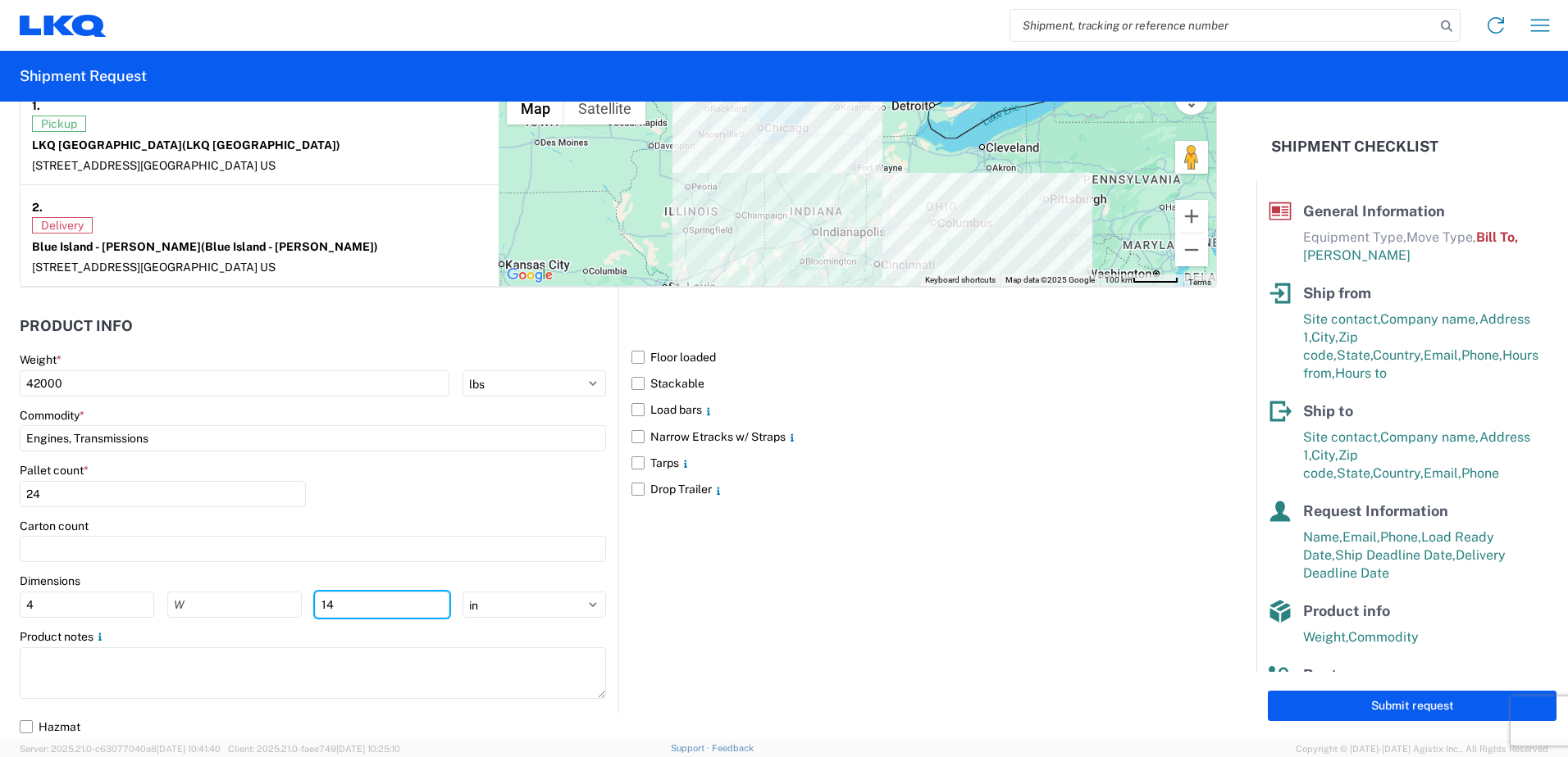
type input "1"
type input "3"
click at [63, 601] on input "4" at bounding box center [87, 605] width 135 height 26
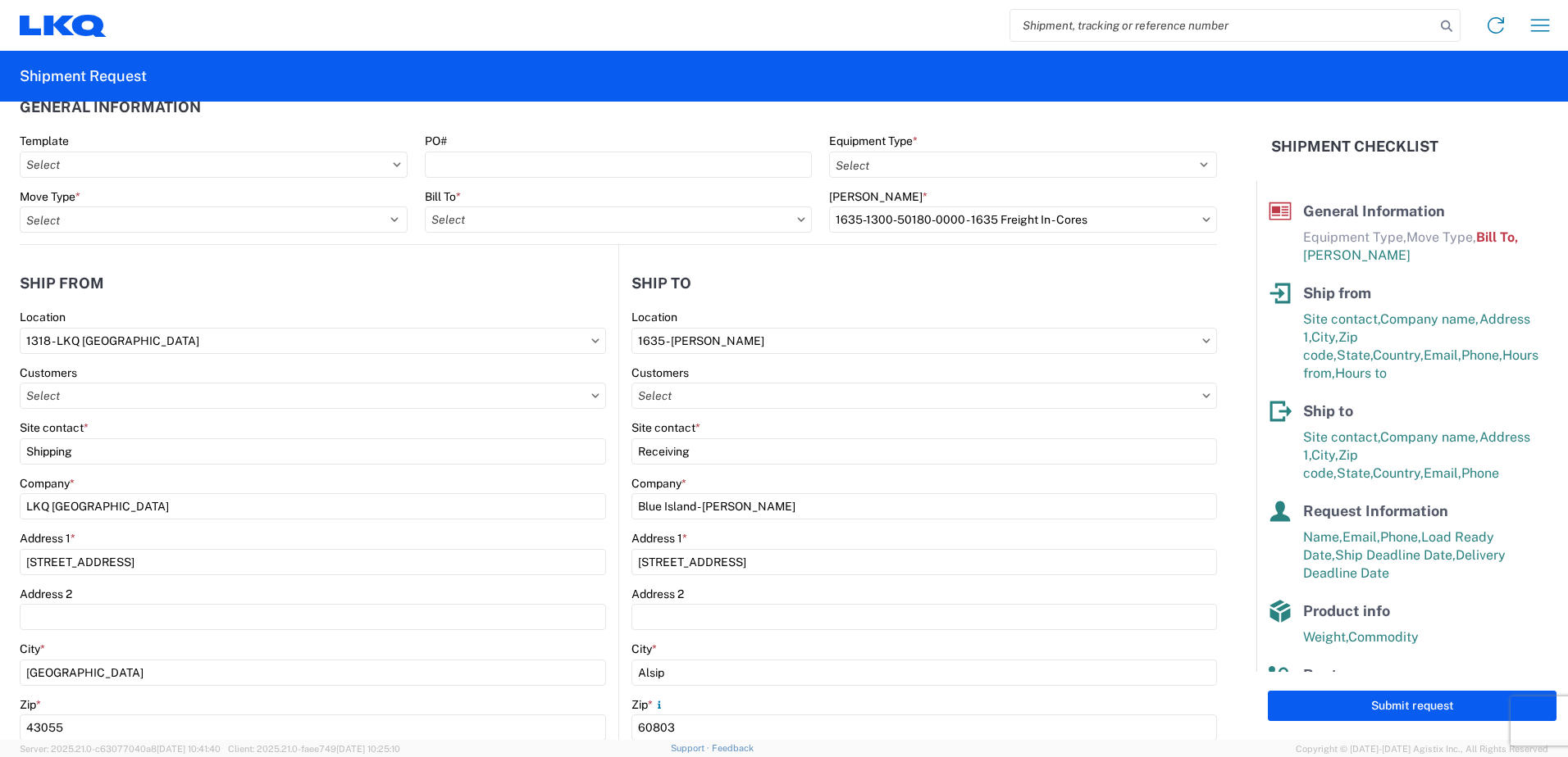
scroll to position [0, 0]
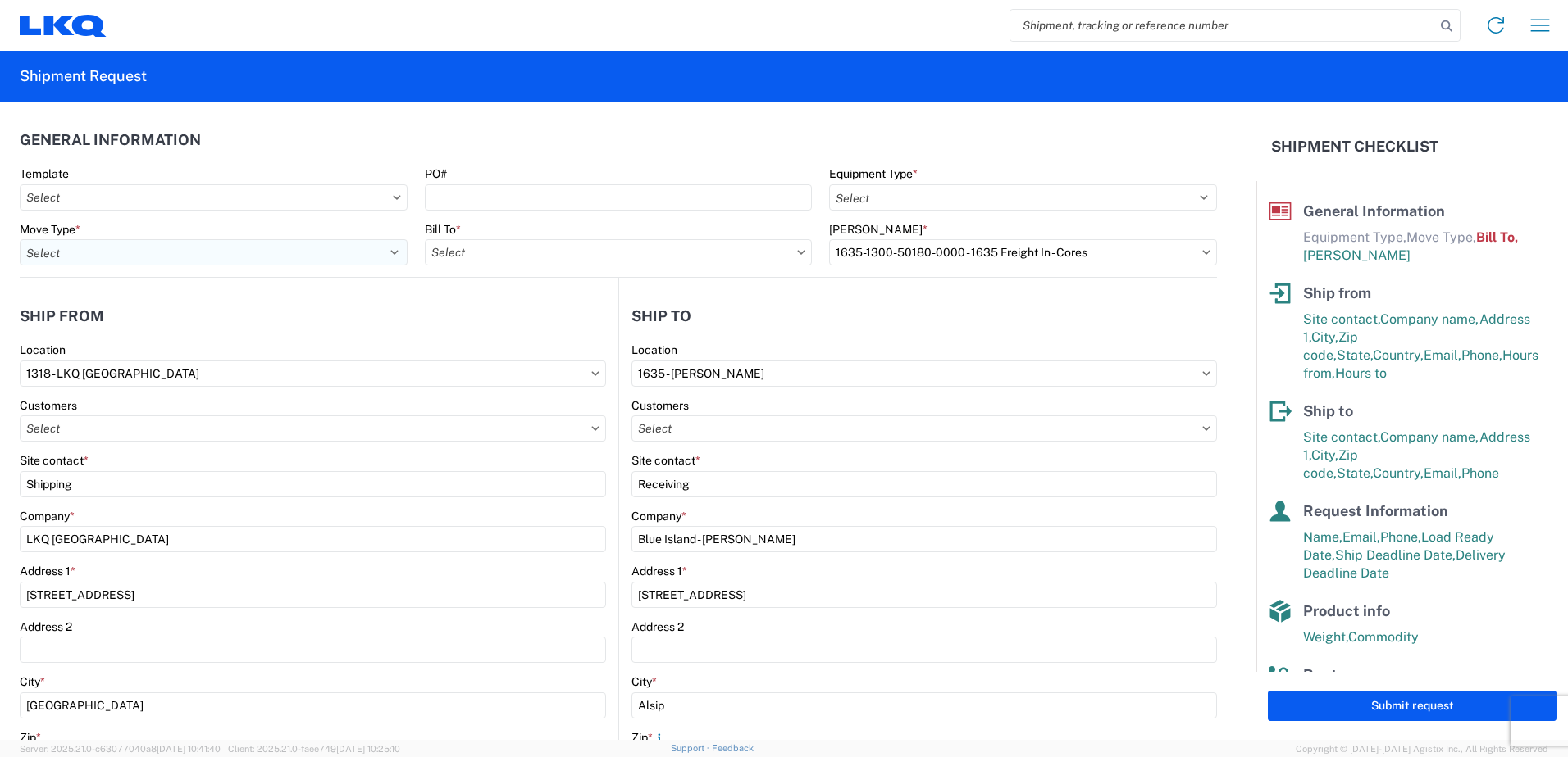
type input "48"
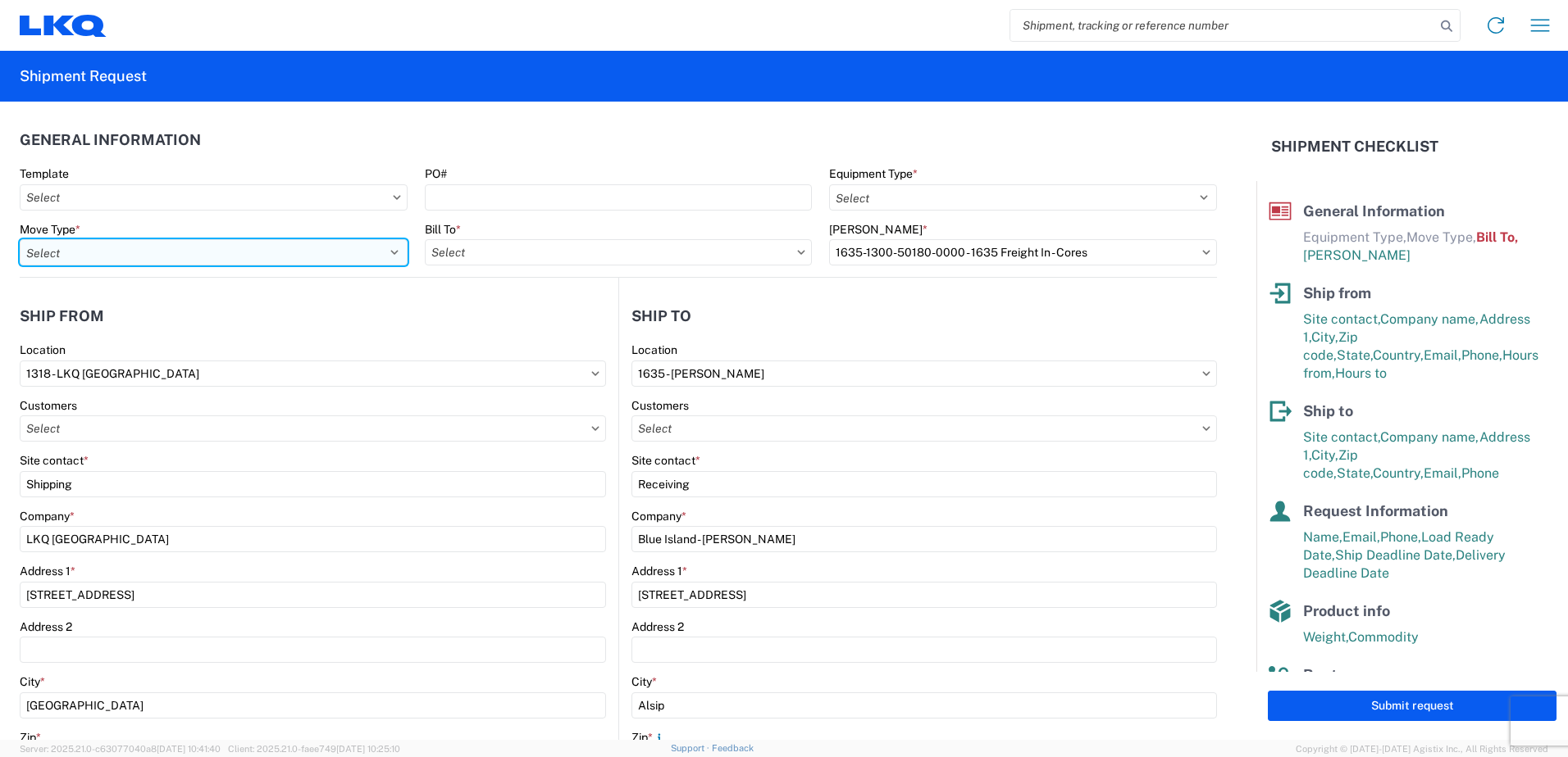
click at [147, 253] on select "Select Full Partial TL" at bounding box center [214, 252] width 388 height 26
select select "FULL"
click at [20, 239] on select "Select Full Partial TL" at bounding box center [214, 252] width 388 height 26
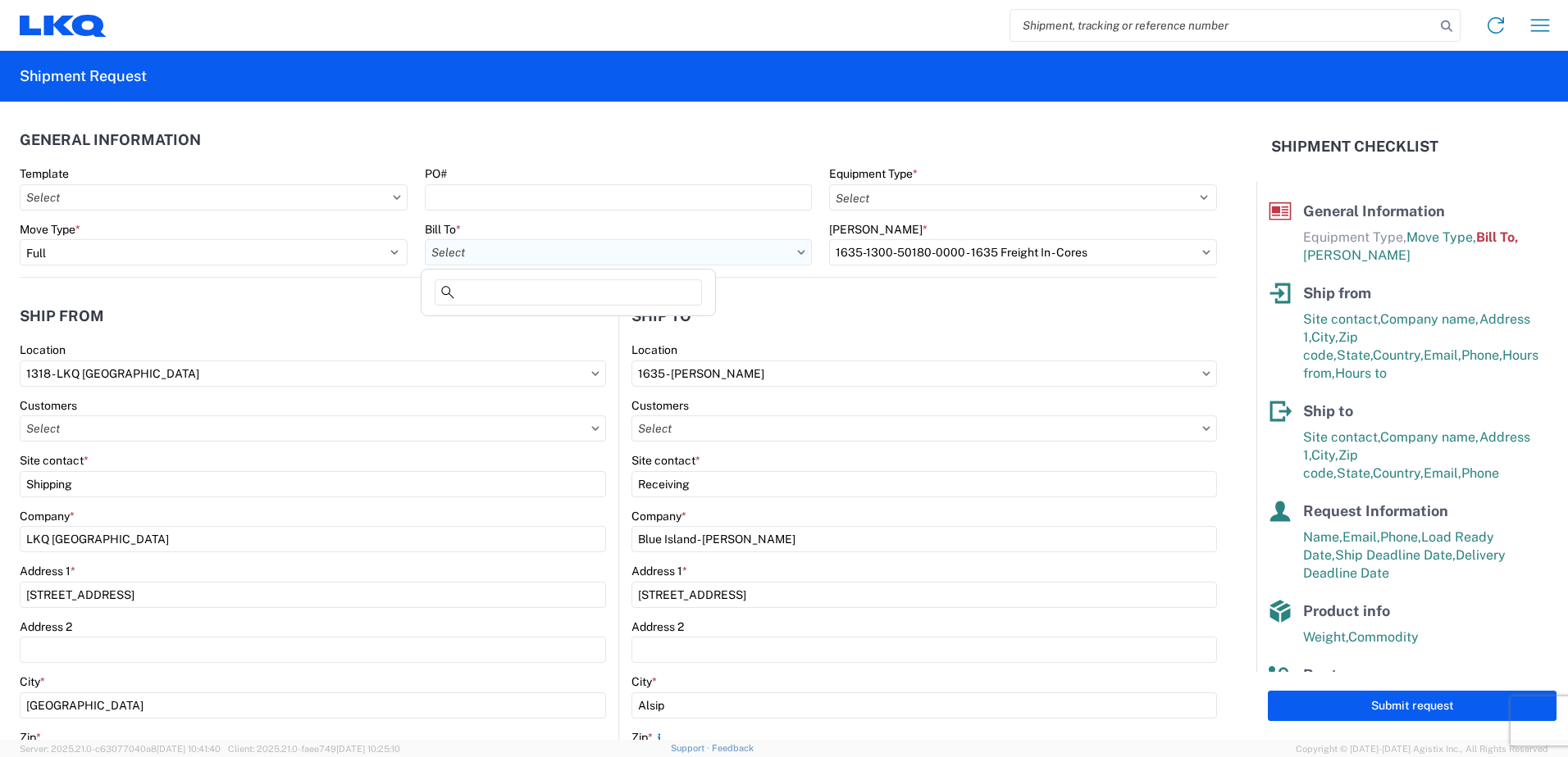
click at [465, 260] on input "text" at bounding box center [618, 252] width 388 height 26
type input "1318"
click at [534, 327] on div "1318 - LKQ [GEOGRAPHIC_DATA]" at bounding box center [568, 325] width 287 height 26
type input "1318 - LKQ [GEOGRAPHIC_DATA]"
click at [968, 246] on input "text" at bounding box center [1023, 252] width 388 height 26
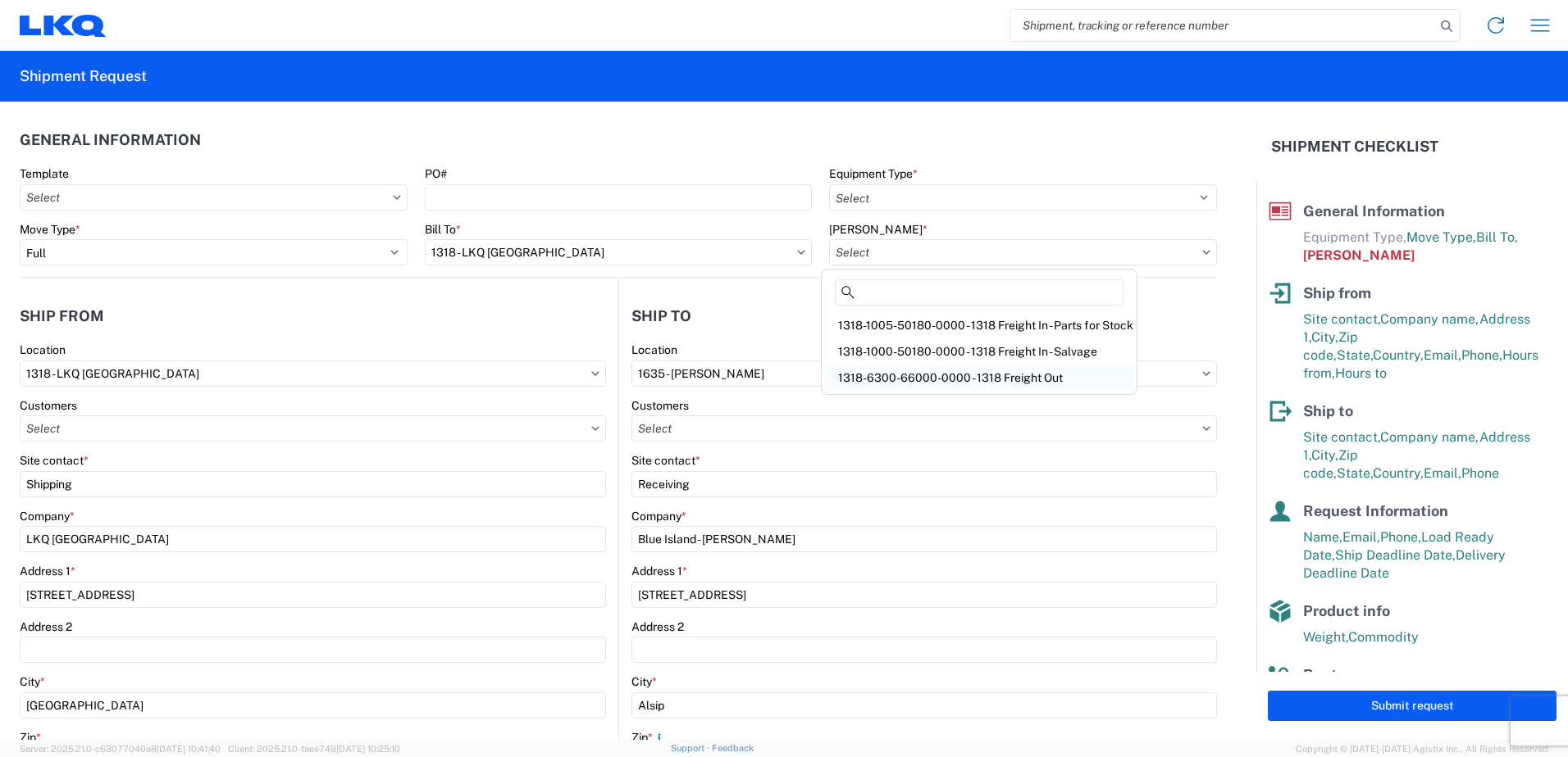
click at [929, 370] on div "1318-6300-66000-0000 - 1318 Freight Out" at bounding box center [979, 378] width 309 height 26
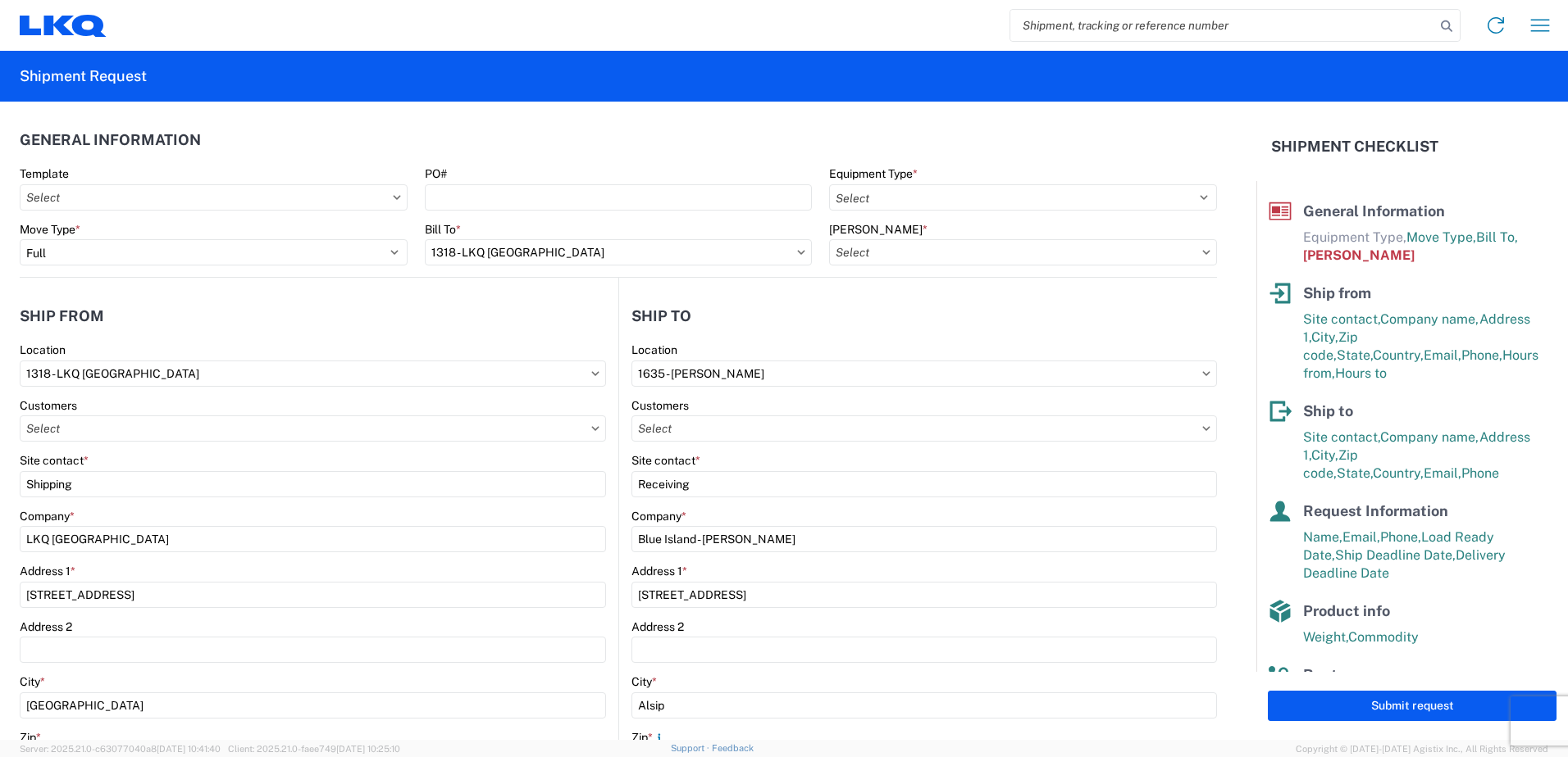
type input "1318-6300-66000-0000 - 1318 Freight Out"
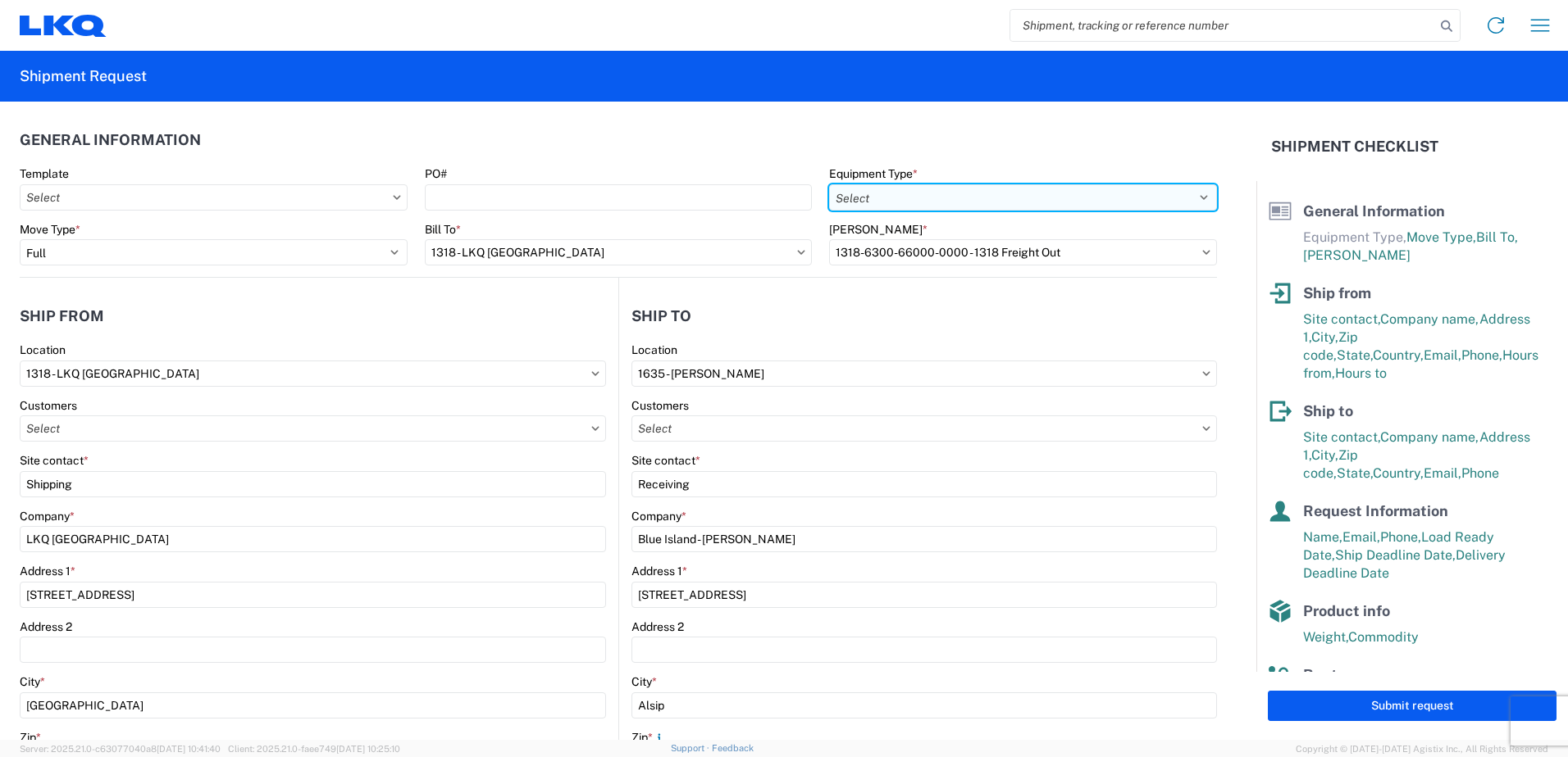
click at [954, 203] on select "Select 53’ Dry Van Flatbed Dropdeck (van) Lowboy (flatbed) Rail" at bounding box center [1023, 197] width 388 height 26
select select "STDV"
click at [829, 184] on select "Select 53’ Dry Van Flatbed Dropdeck (van) Lowboy (flatbed) Rail" at bounding box center [1023, 197] width 388 height 26
click at [94, 200] on input "text" at bounding box center [214, 197] width 388 height 26
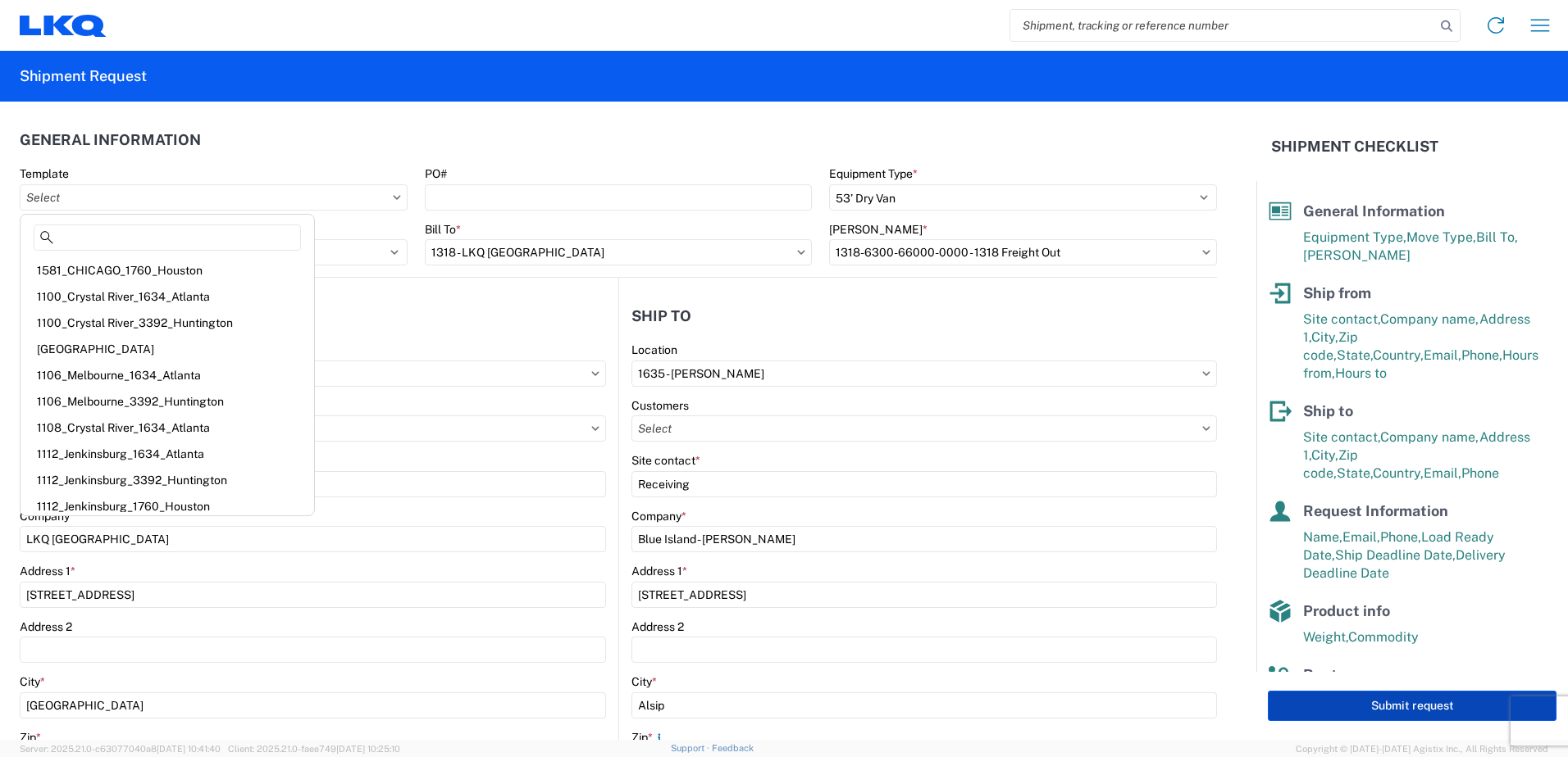
click at [1339, 703] on button "Submit request" at bounding box center [1412, 706] width 289 height 30
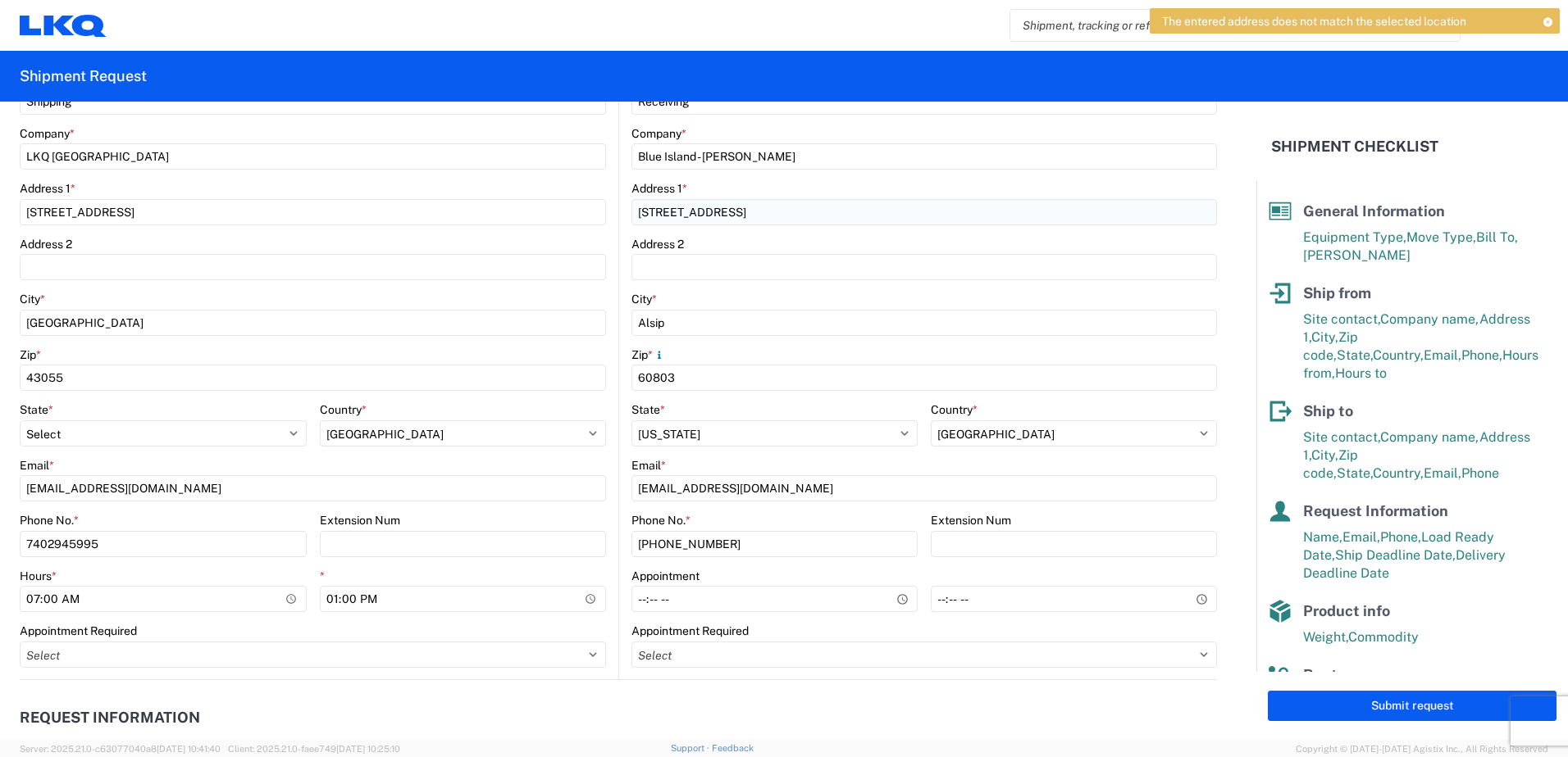
scroll to position [410, 0]
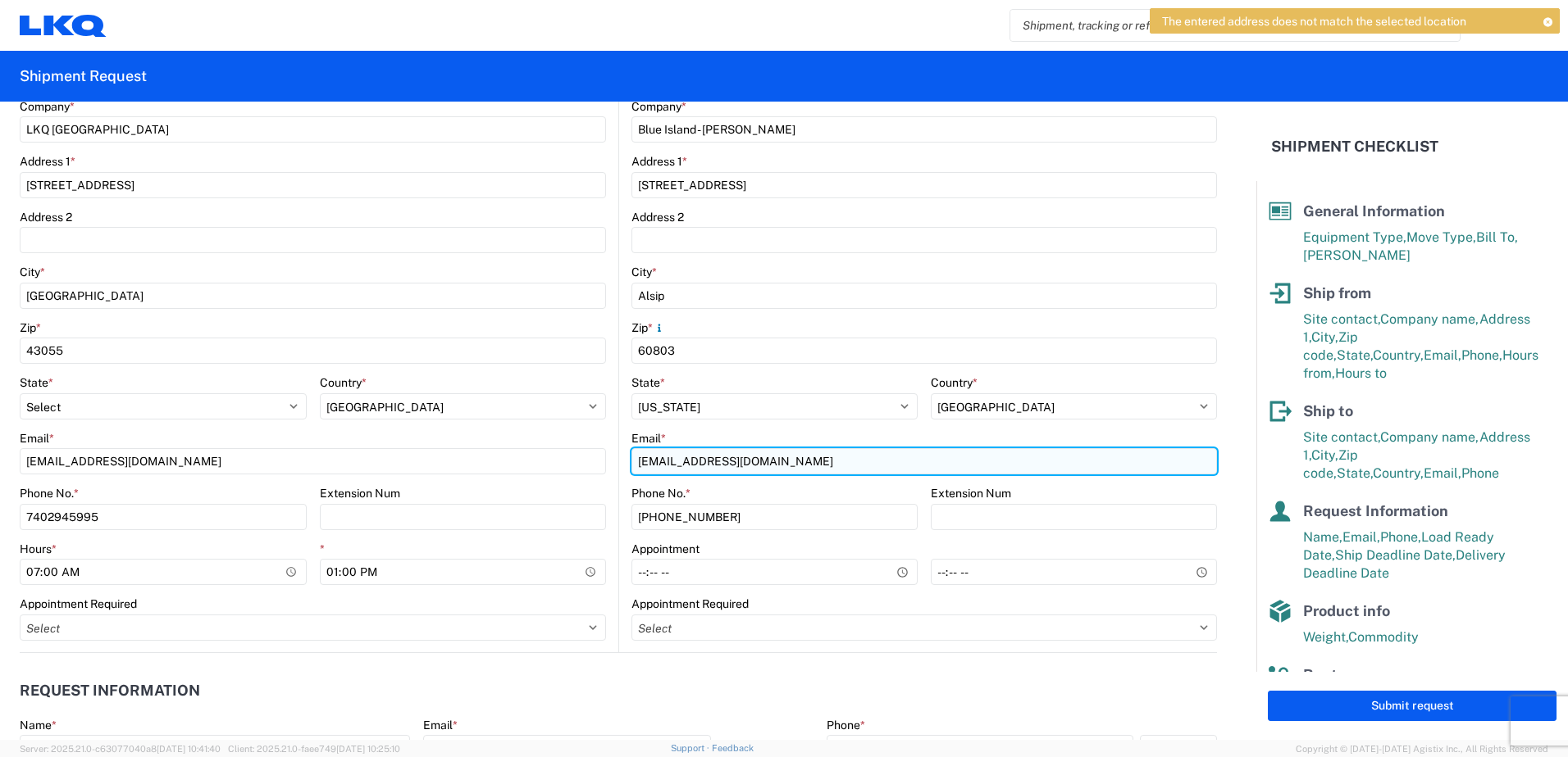
click at [837, 462] on input "[EMAIL_ADDRESS][DOMAIN_NAME]" at bounding box center [924, 462] width 585 height 26
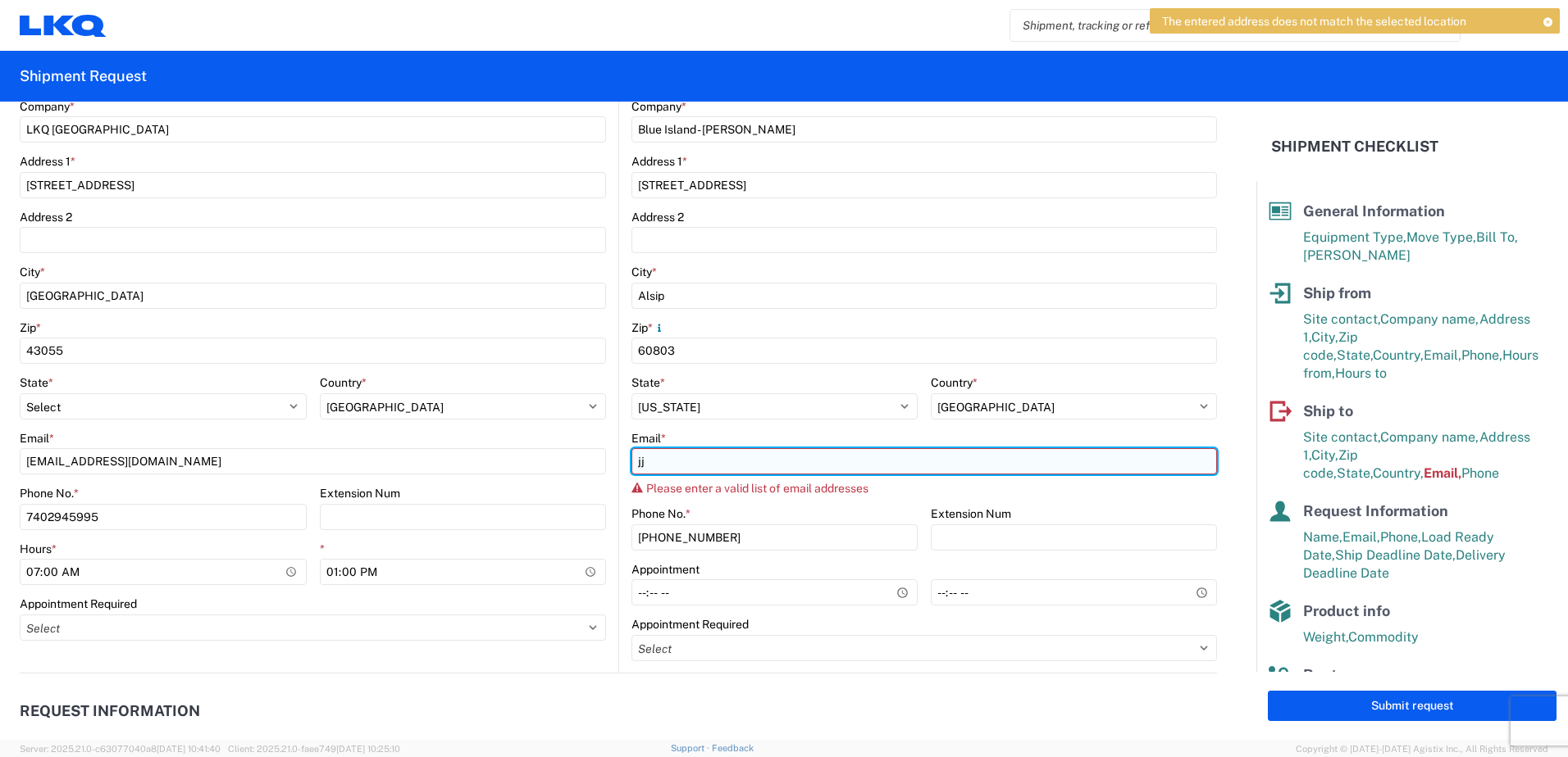
type input "j"
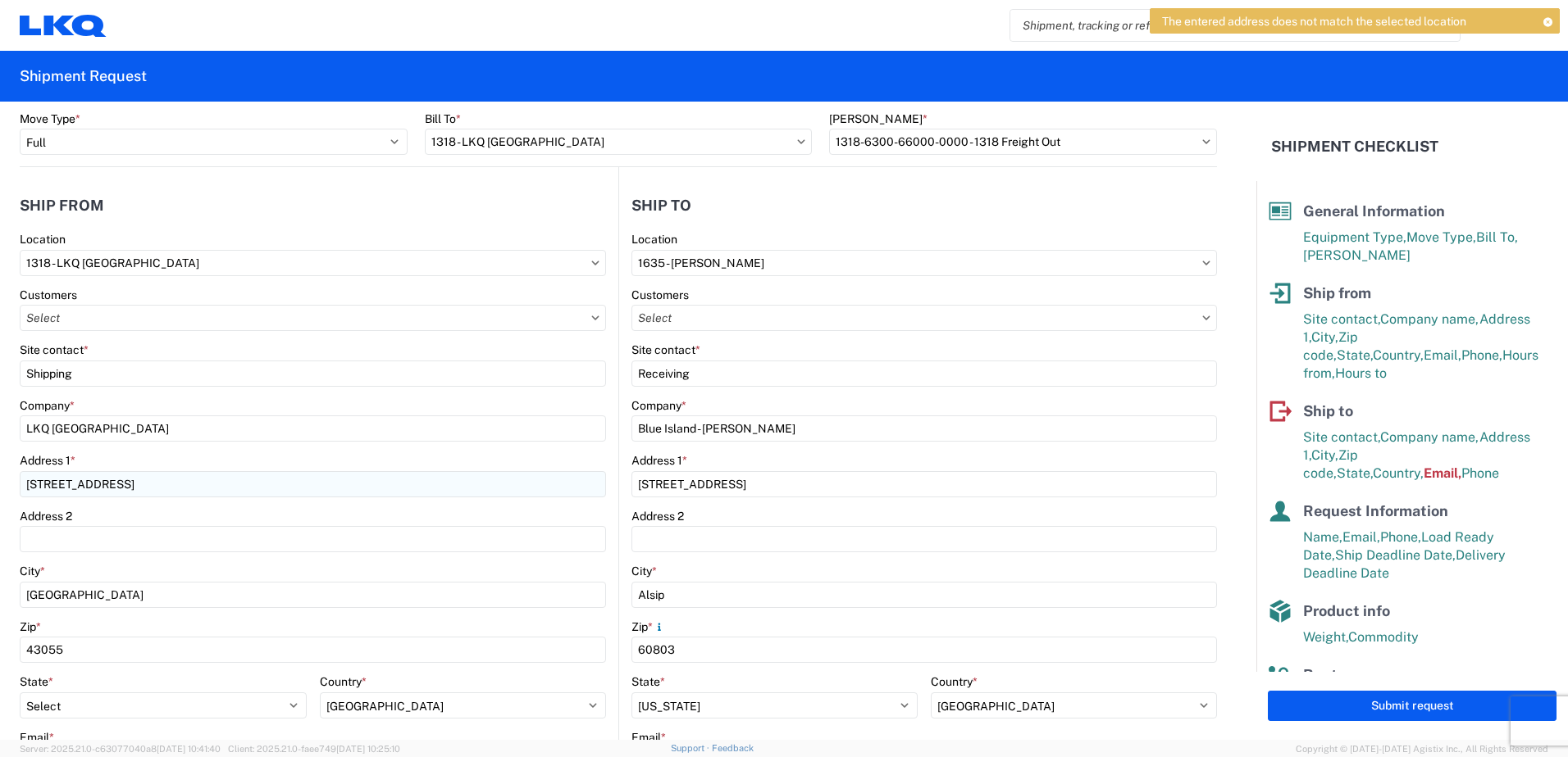
scroll to position [0, 0]
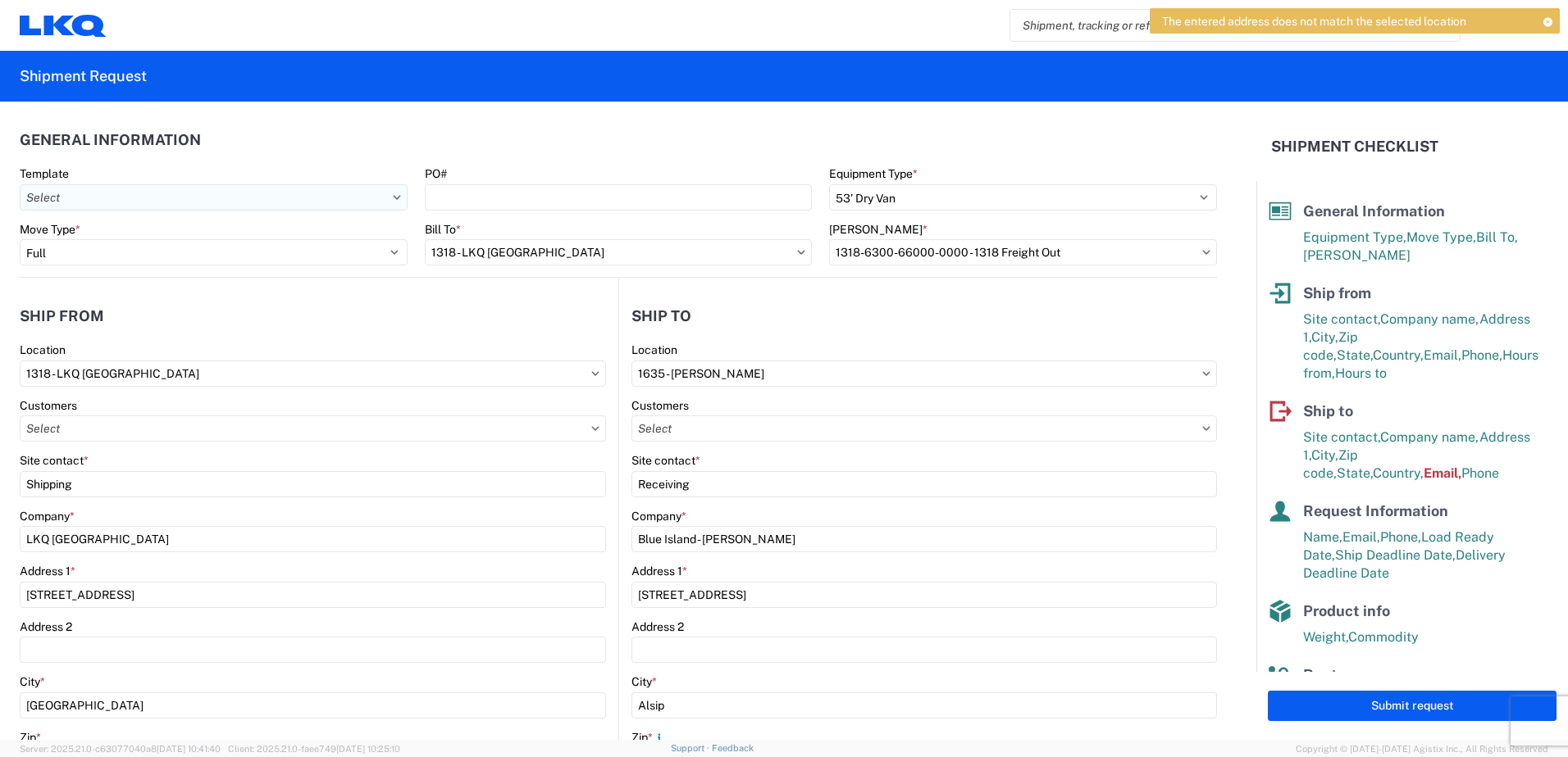
click at [148, 192] on input "text" at bounding box center [214, 197] width 388 height 26
type input "1318"
click at [123, 270] on div "1318_Newark_1635_Alsip" at bounding box center [167, 270] width 287 height 26
type input "1318_Newark_1635_Alsip"
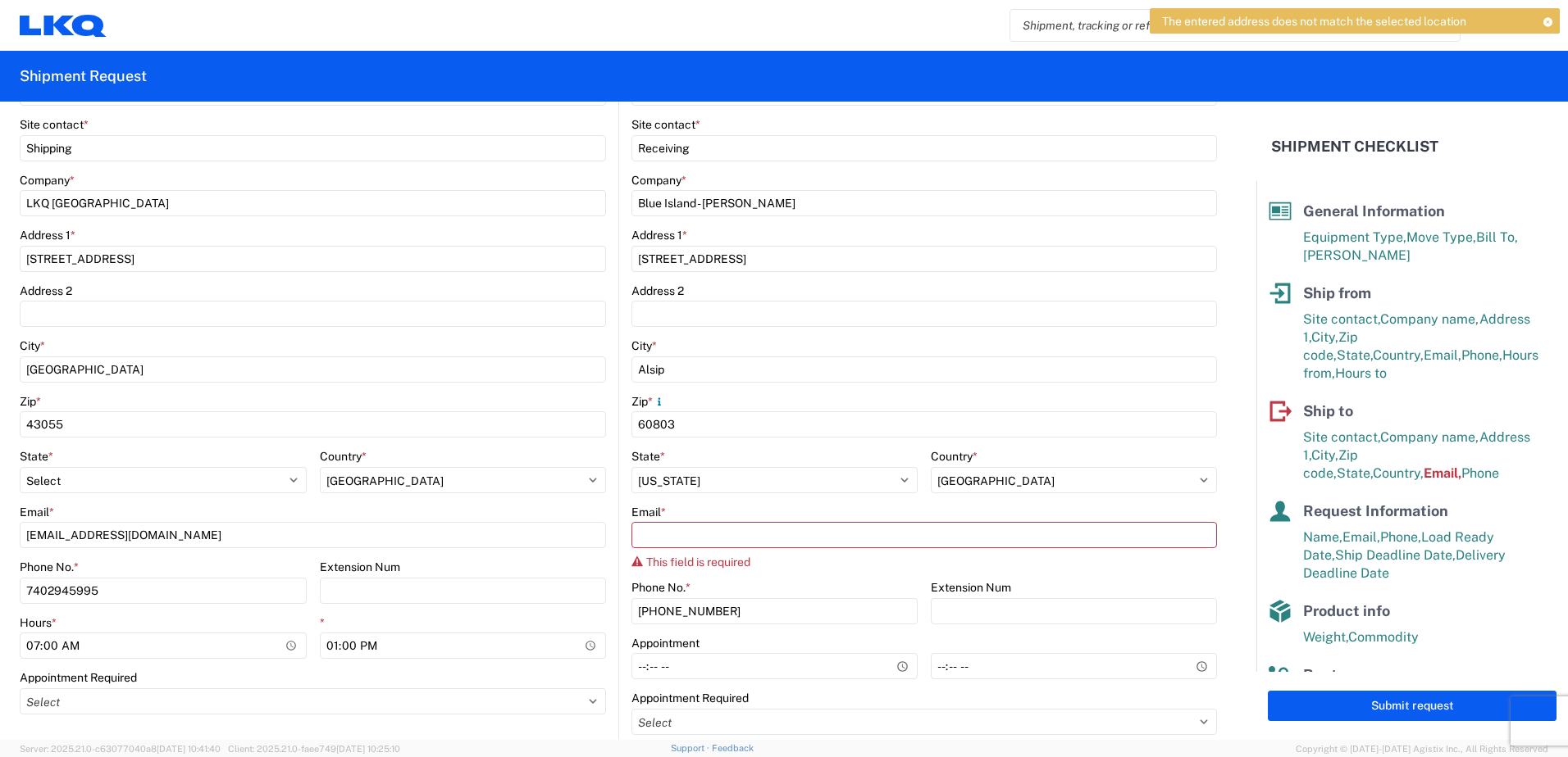
scroll to position [410, 0]
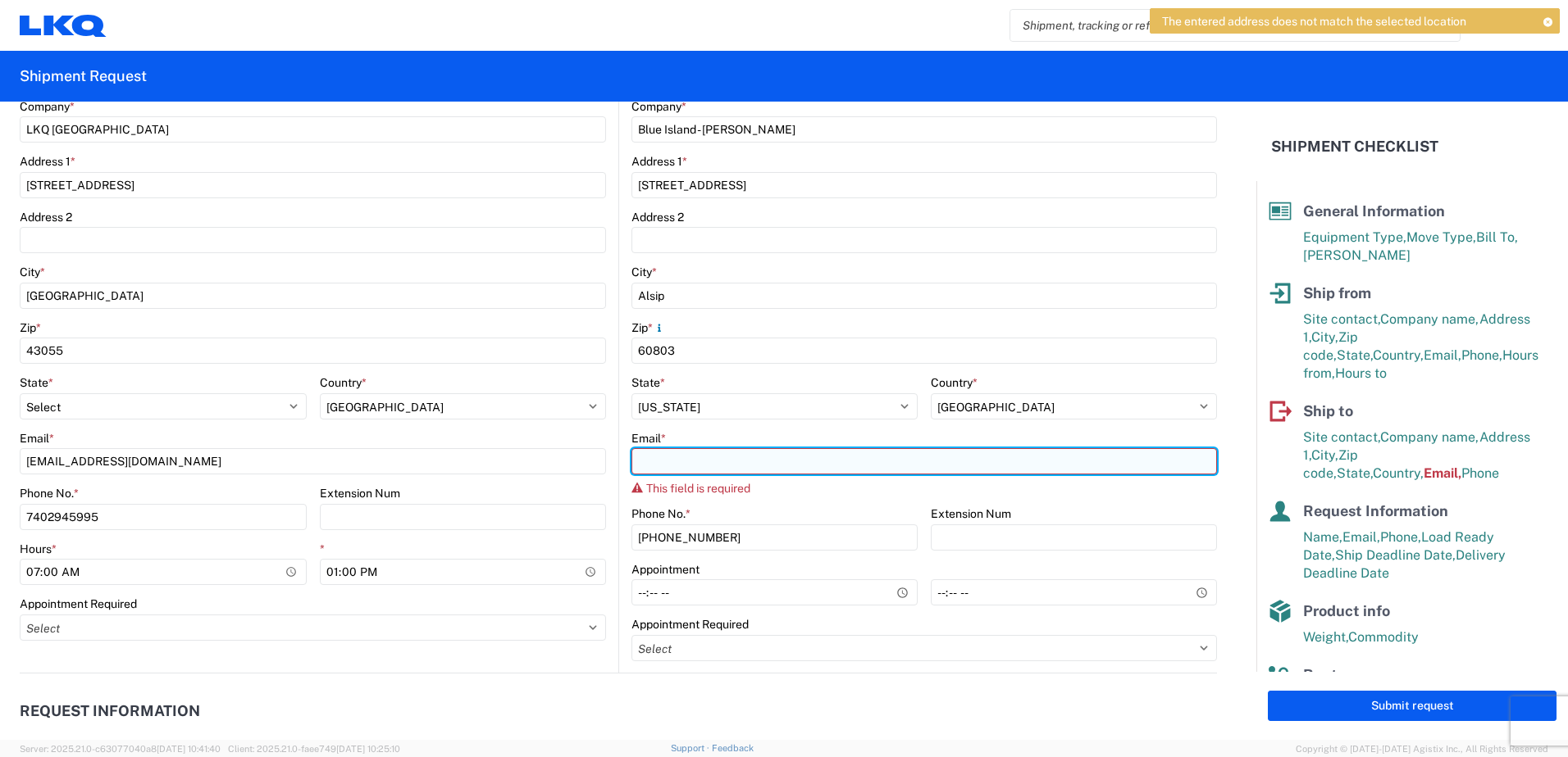
click at [758, 454] on input "Email *" at bounding box center [924, 462] width 585 height 26
type input "000000000"
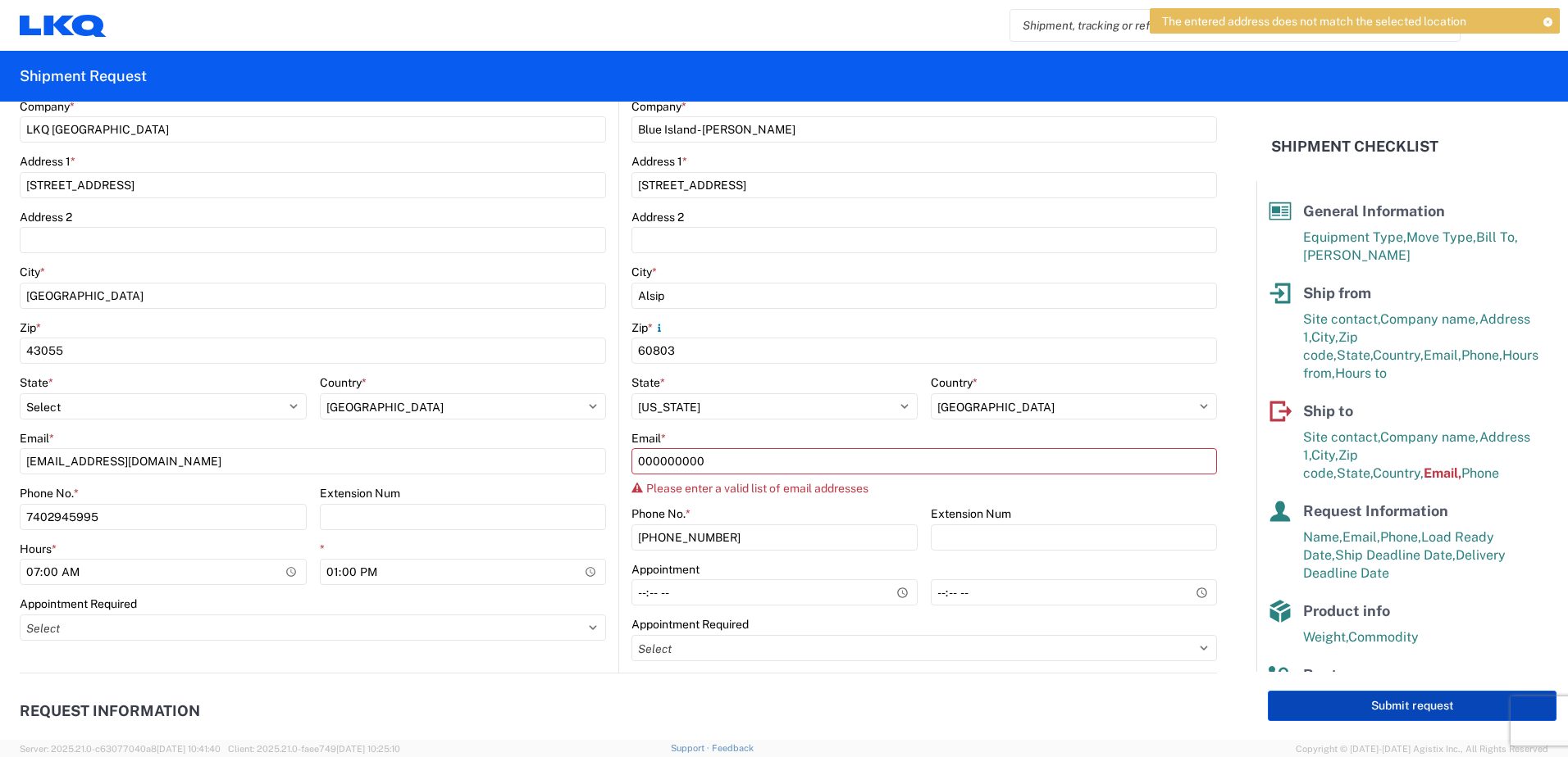
click at [1309, 713] on button "Submit request" at bounding box center [1412, 706] width 289 height 30
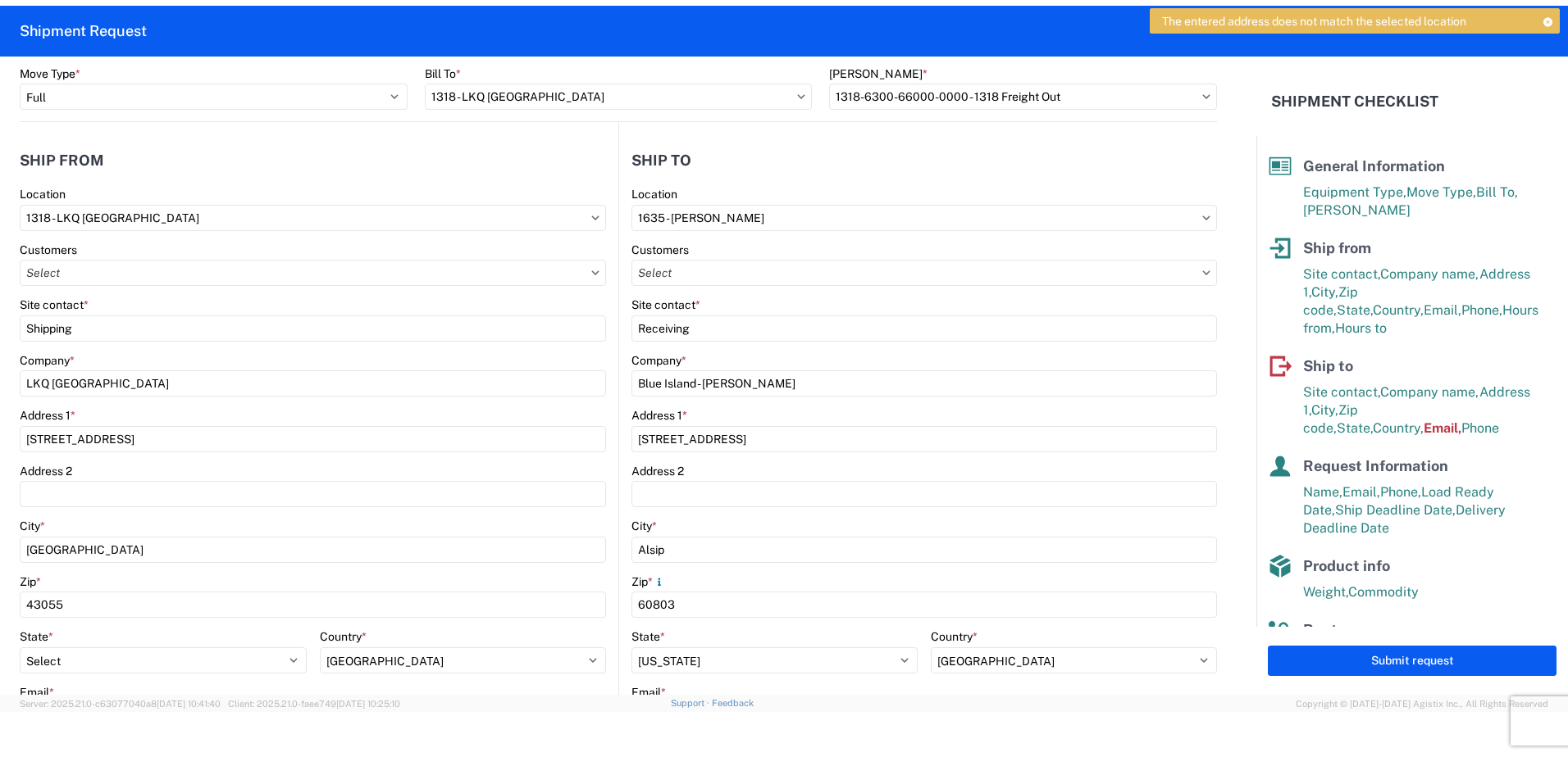
scroll to position [82, 0]
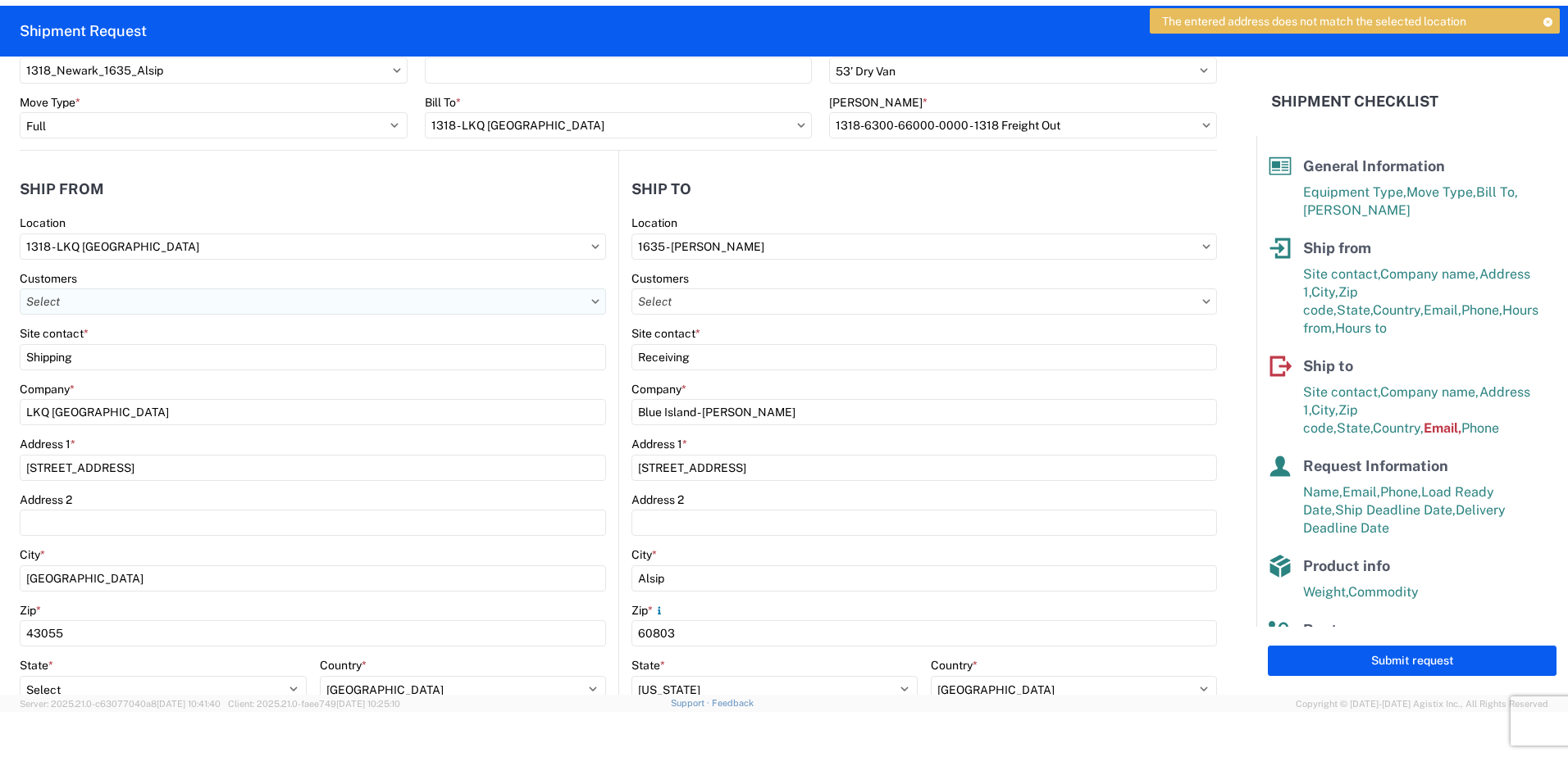
click at [96, 302] on input "text" at bounding box center [313, 302] width 586 height 26
type input "1318"
click at [591, 299] on icon at bounding box center [595, 302] width 8 height 5
click at [591, 302] on icon at bounding box center [595, 302] width 8 height 5
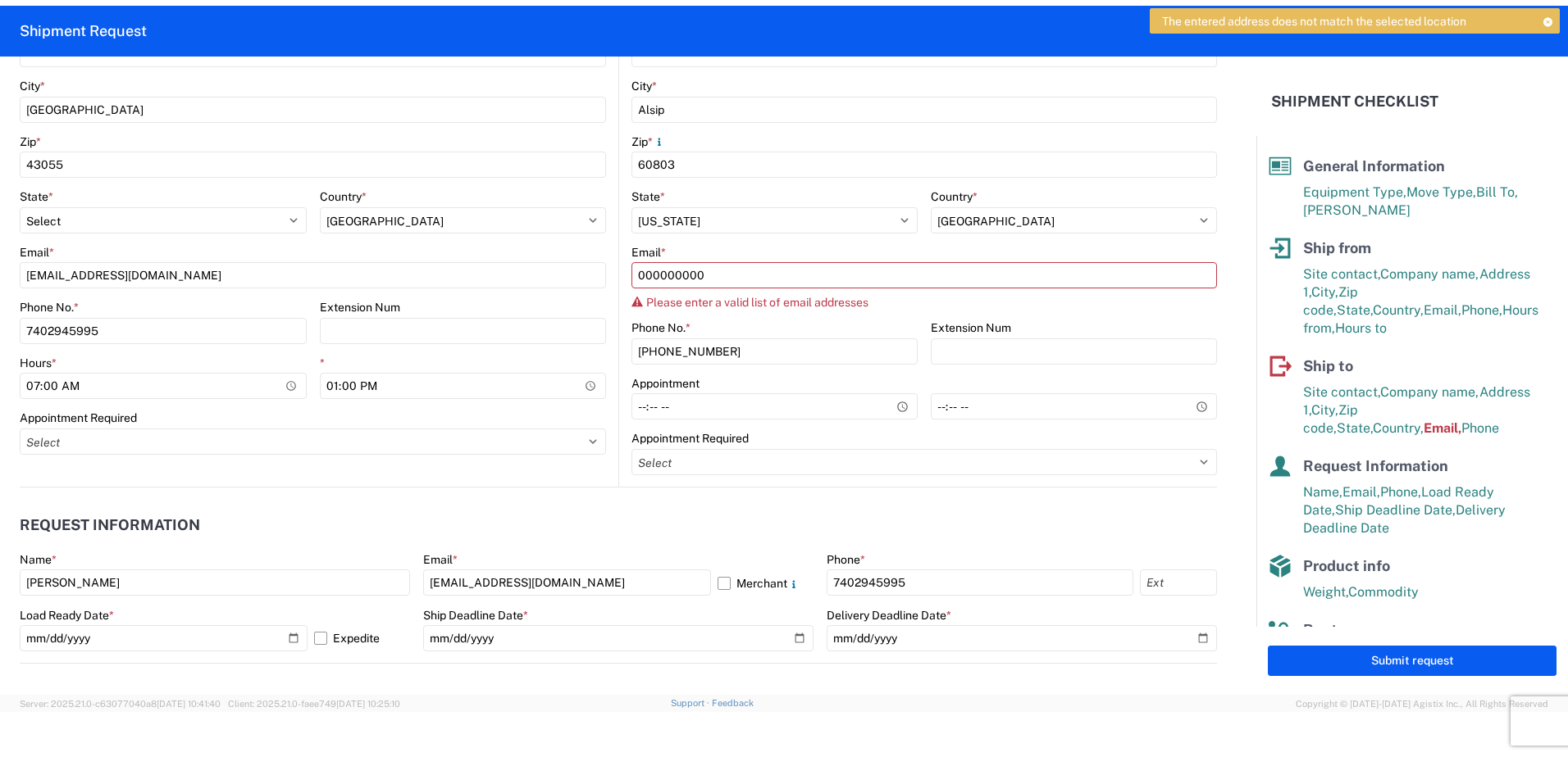
scroll to position [574, 0]
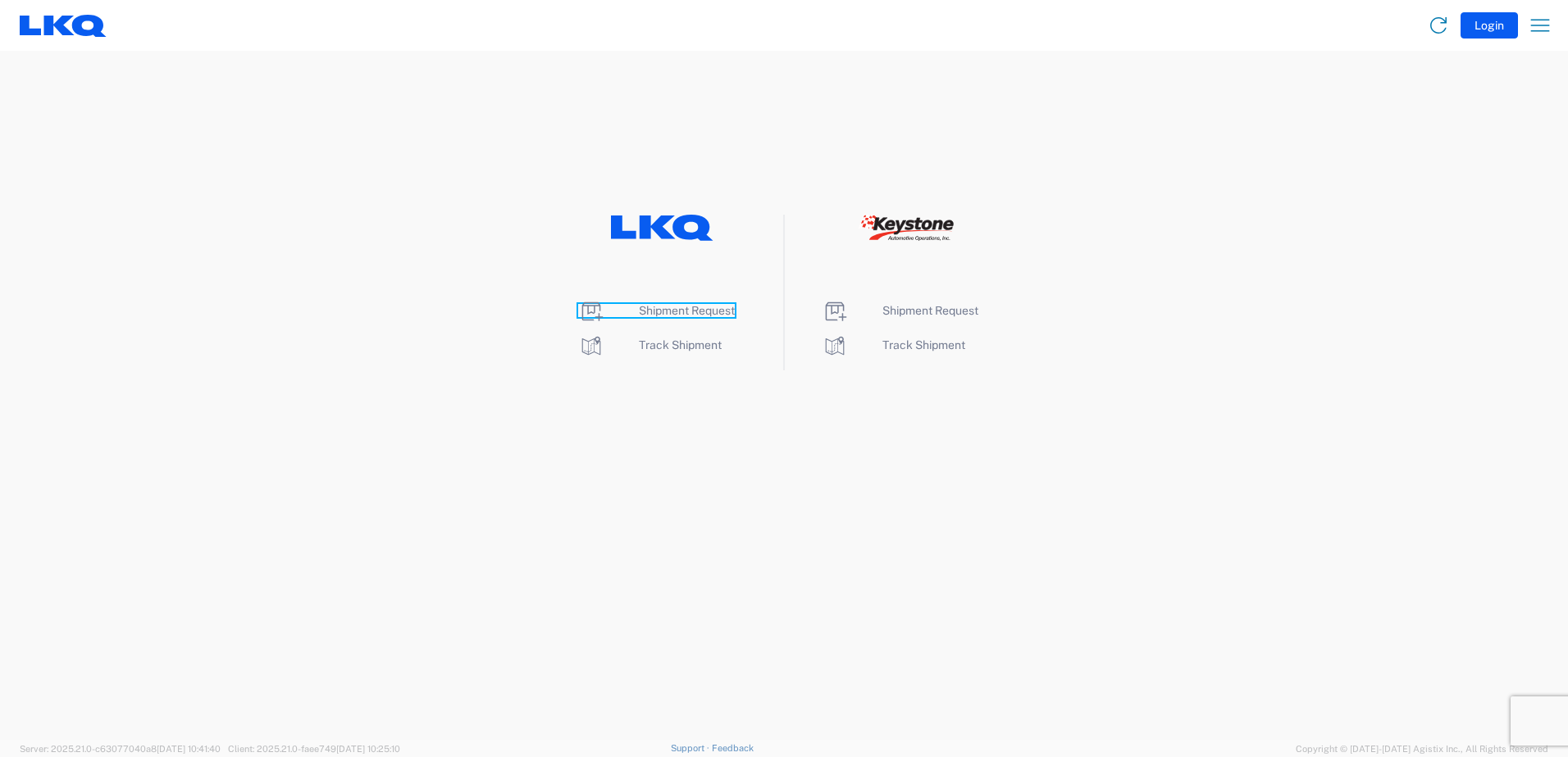
click at [670, 309] on span "Shipment Request" at bounding box center [687, 310] width 96 height 13
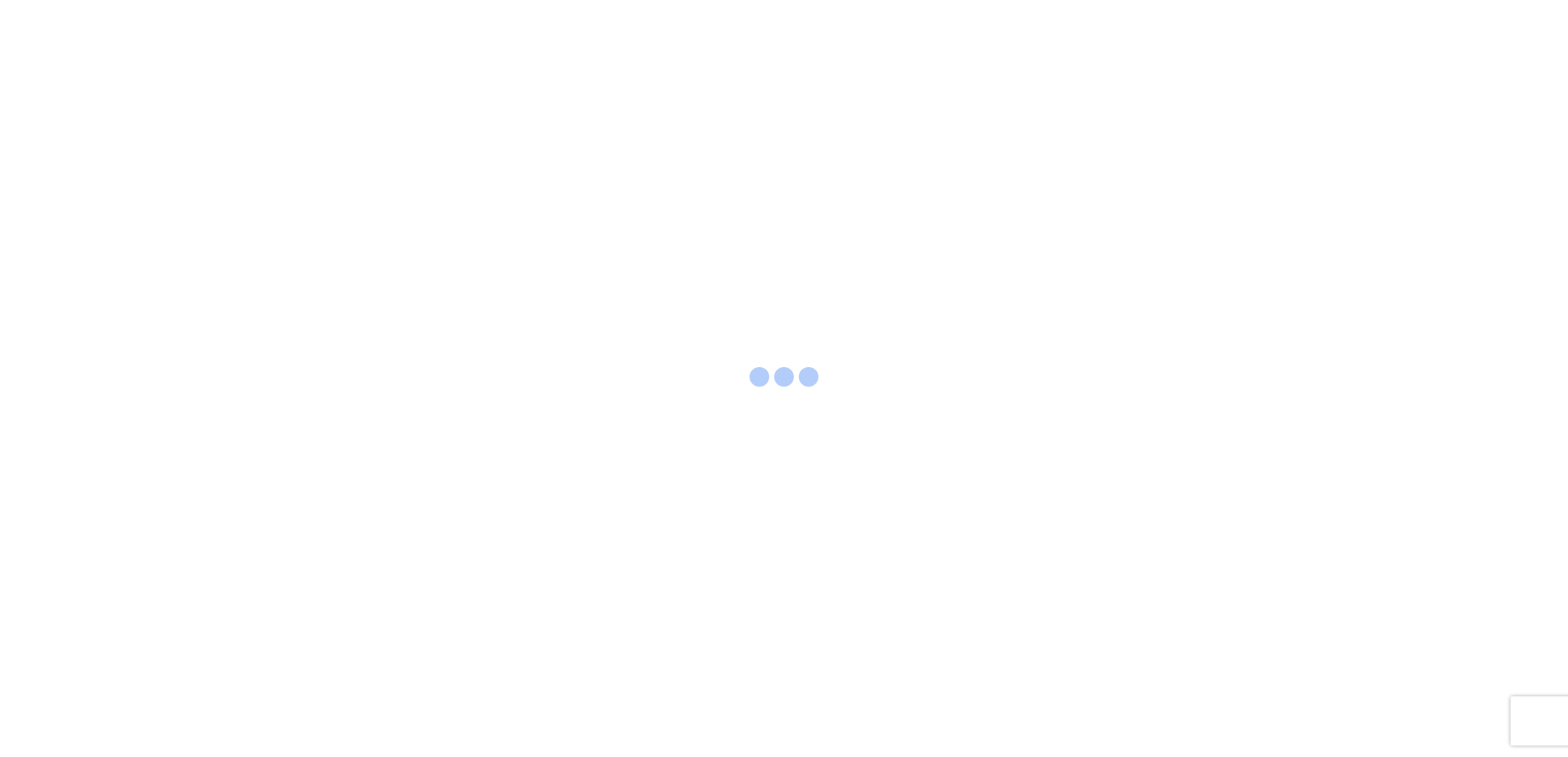
select select "FULL"
select select "LBS"
select select "IN"
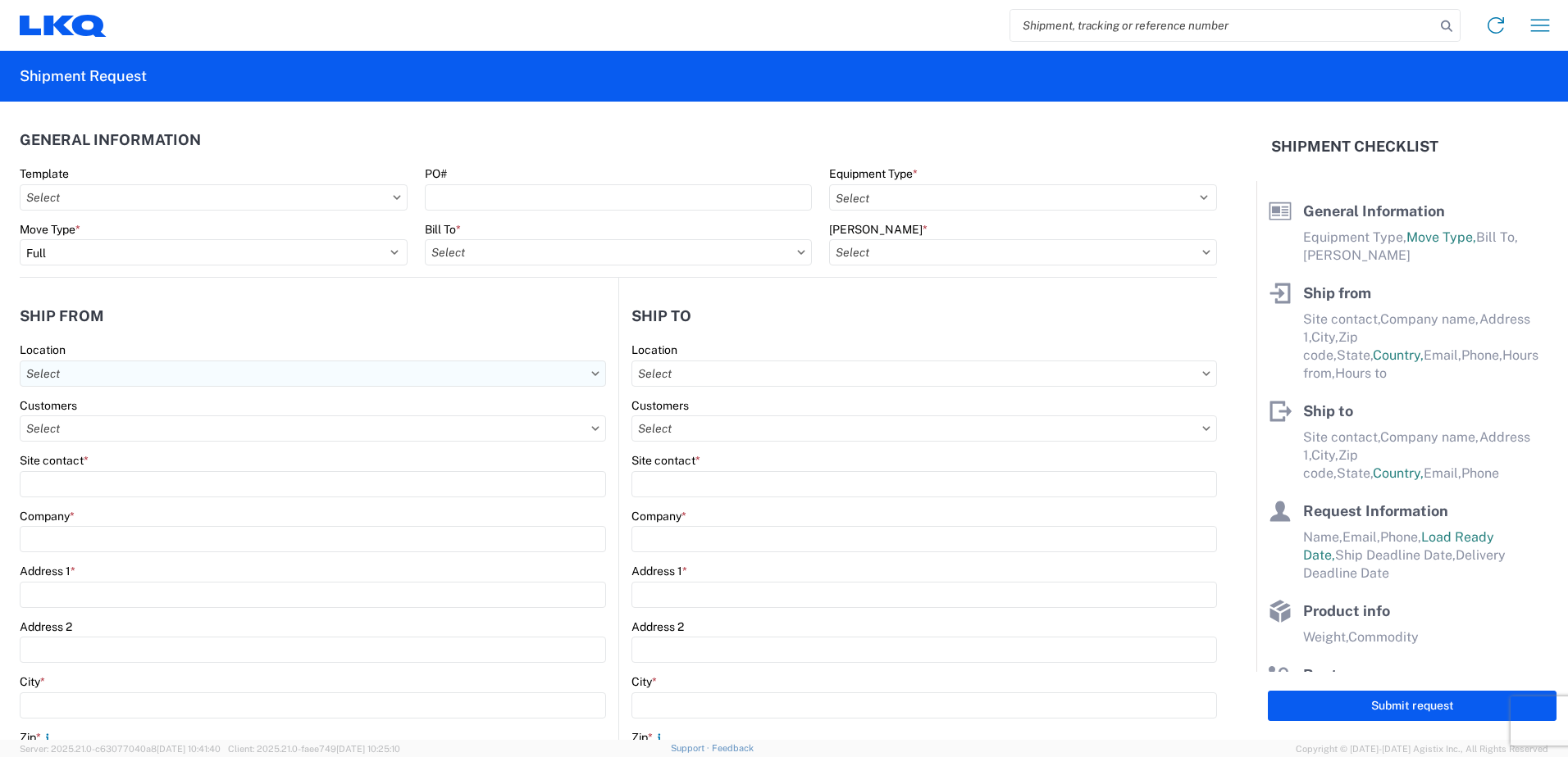
click at [160, 370] on input "text" at bounding box center [313, 374] width 586 height 26
type input "1318"
click at [129, 448] on div "1318 - LKQ [GEOGRAPHIC_DATA]" at bounding box center [167, 447] width 287 height 26
type input "1318 - LKQ [GEOGRAPHIC_DATA]"
type input "LKQ Corporation"
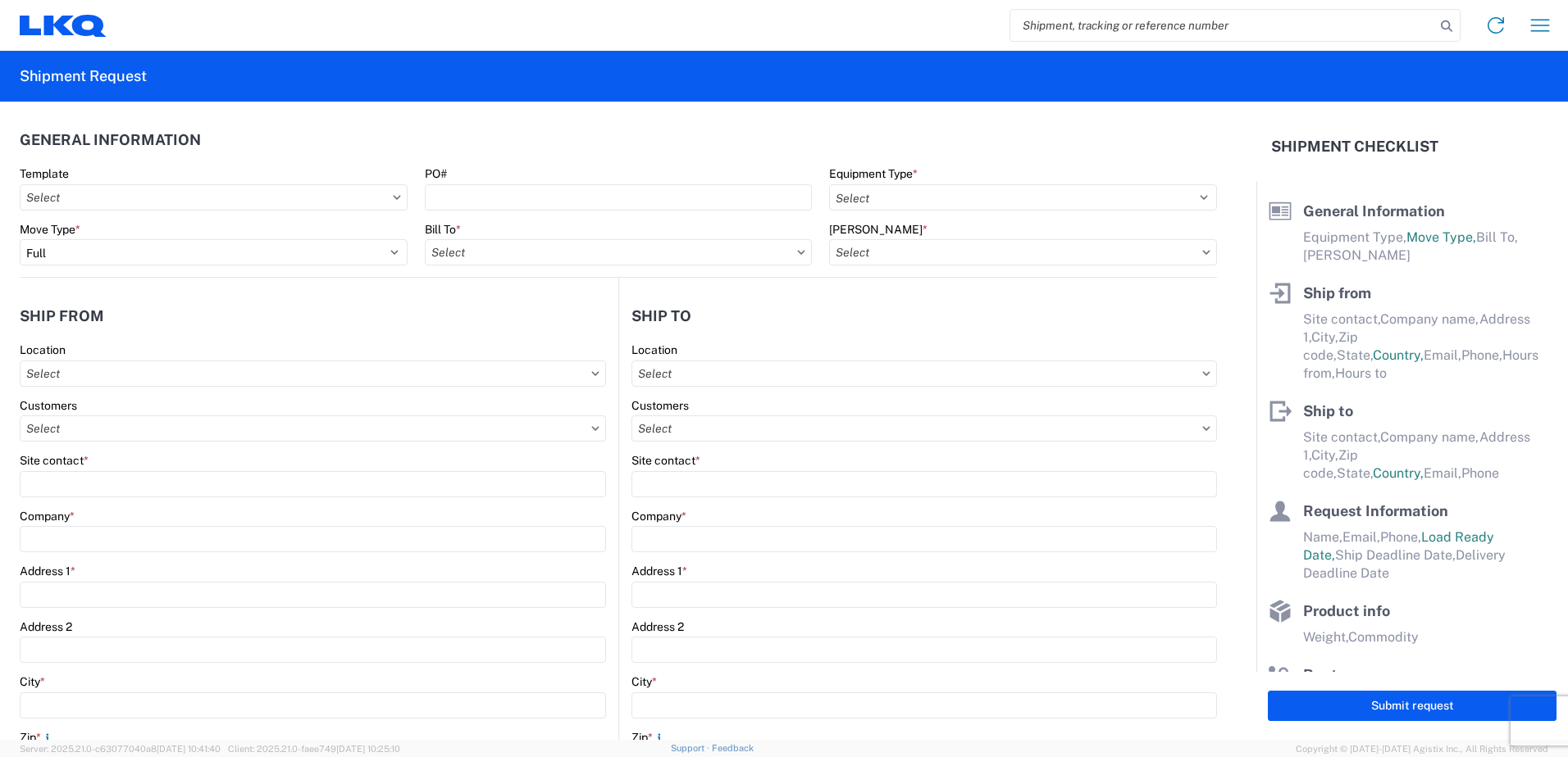
type input "[STREET_ADDRESS]"
type input "[GEOGRAPHIC_DATA]"
type input "43055"
select select "OH"
select select "US"
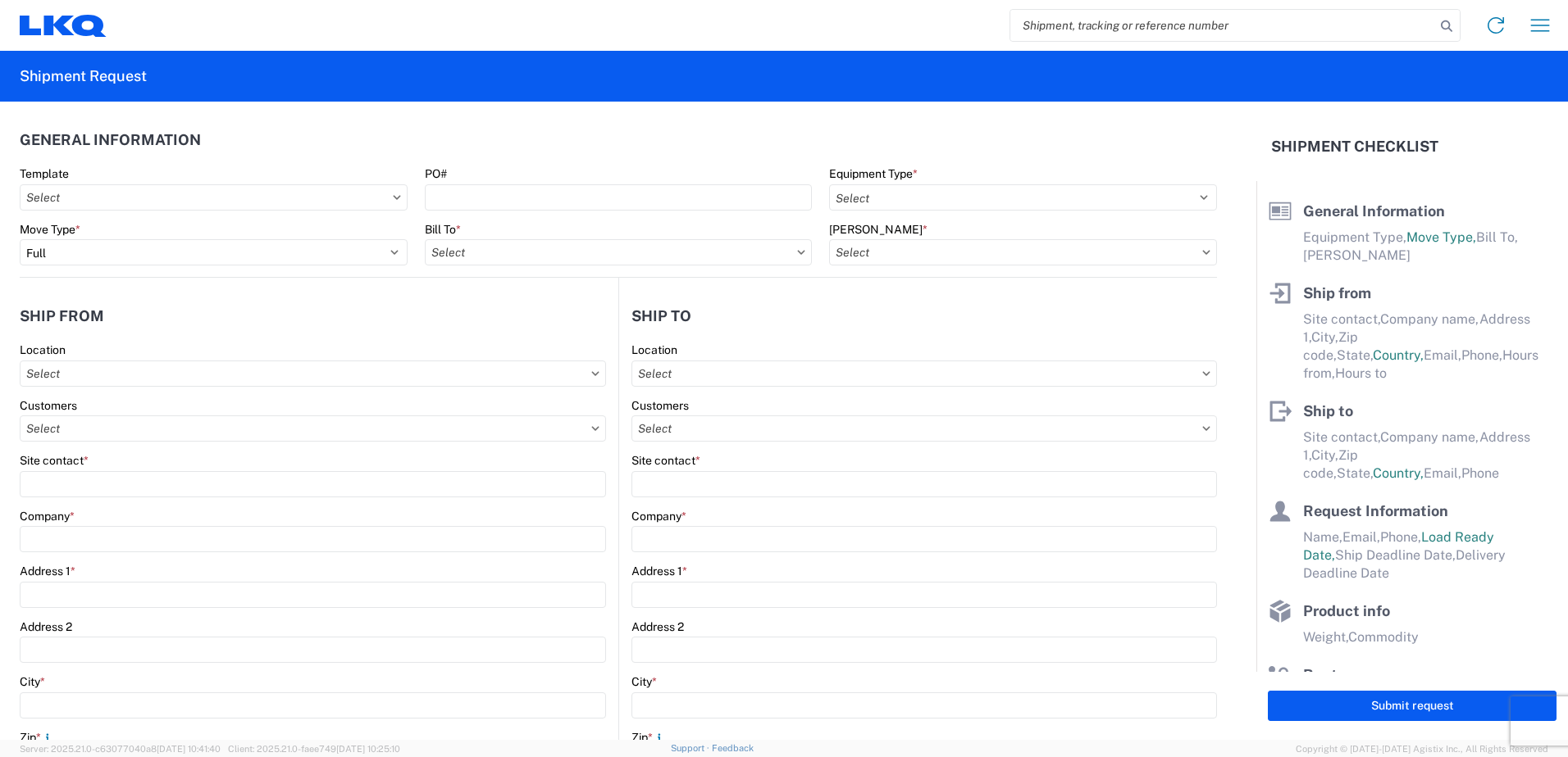
type input "07:00"
type input "17:00"
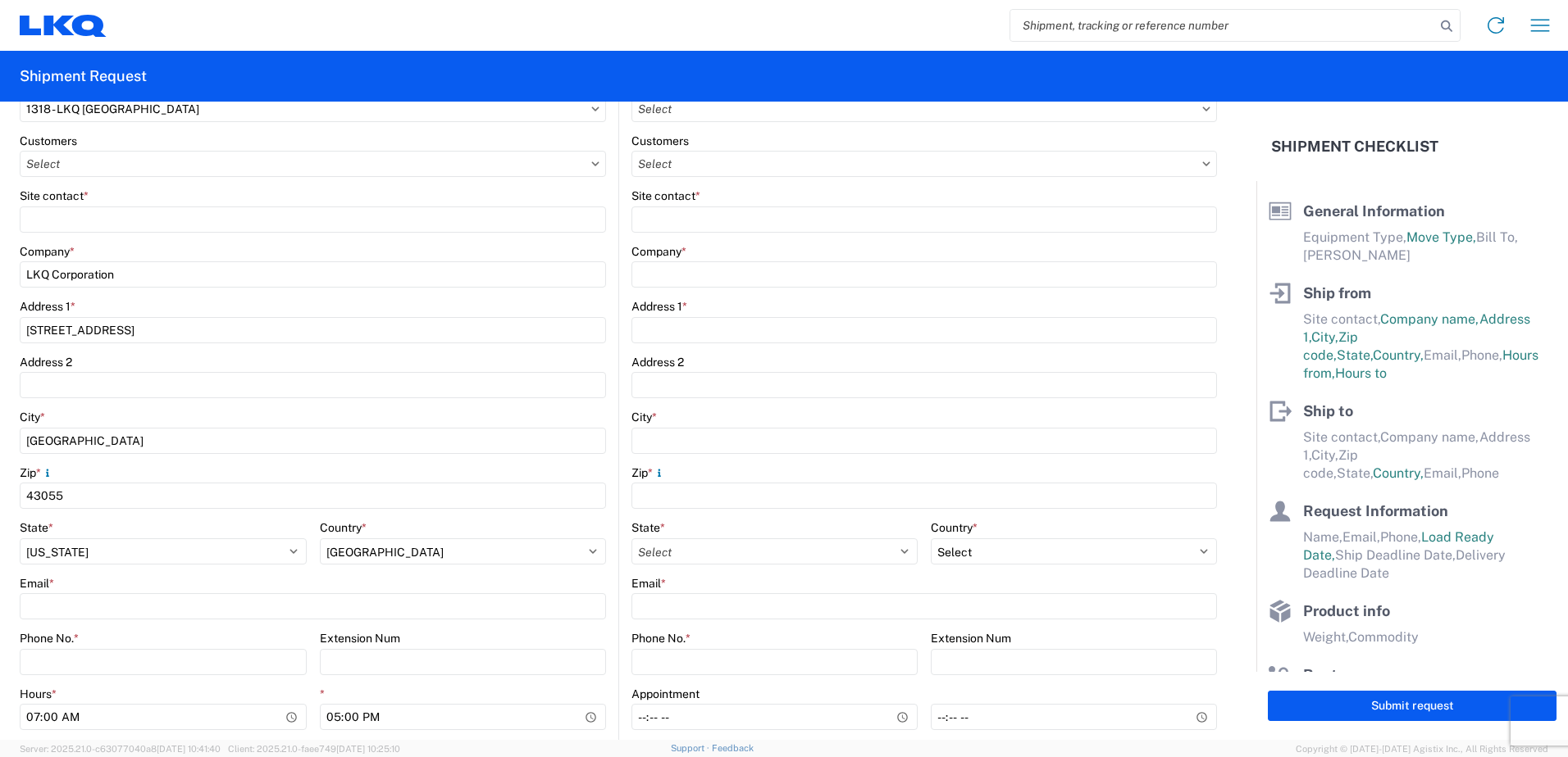
scroll to position [328, 0]
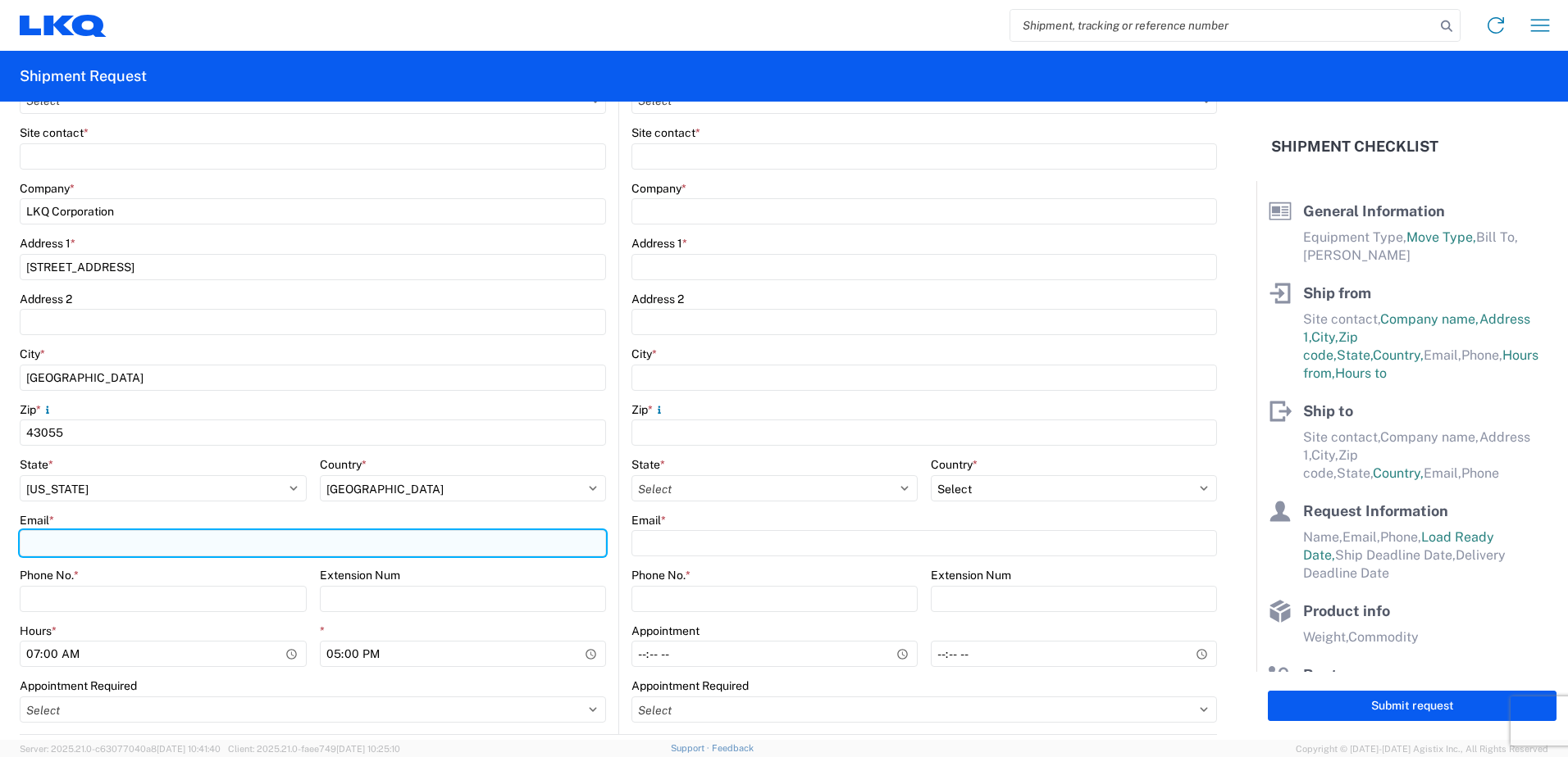
click at [56, 547] on input "Email *" at bounding box center [313, 543] width 586 height 26
type input "[EMAIL_ADDRESS][DOMAIN_NAME]"
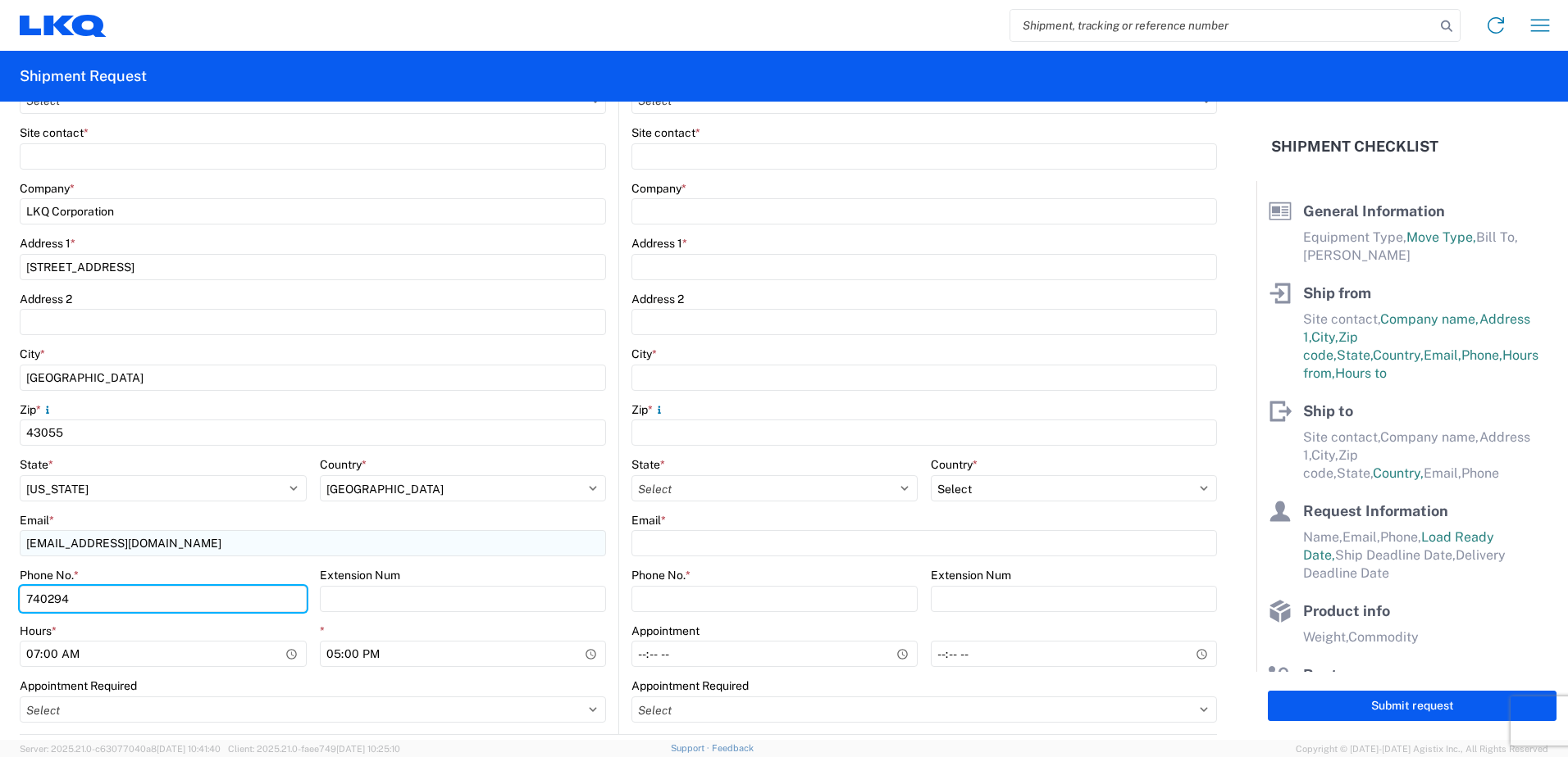
type input "7402945995"
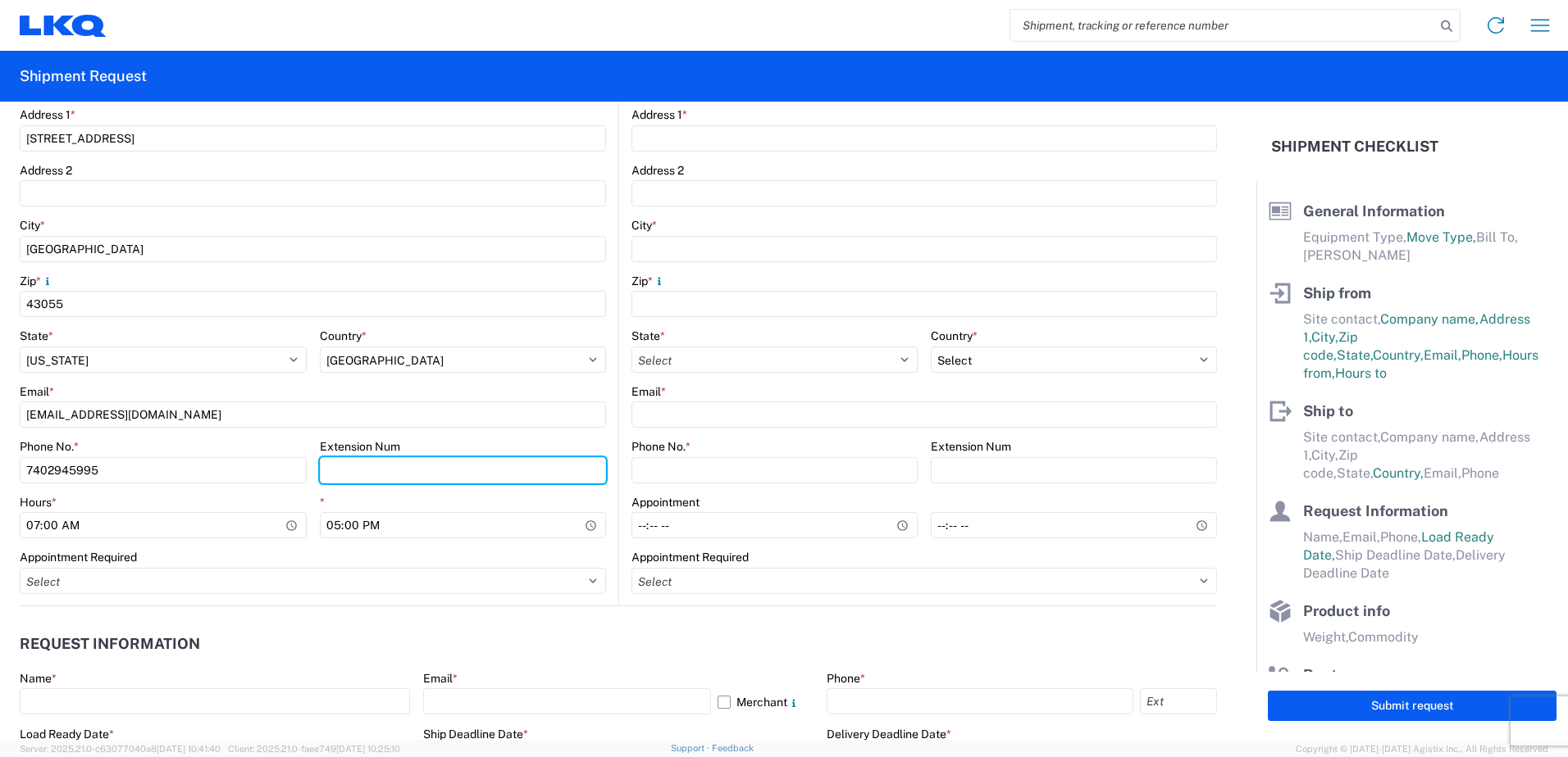
scroll to position [492, 0]
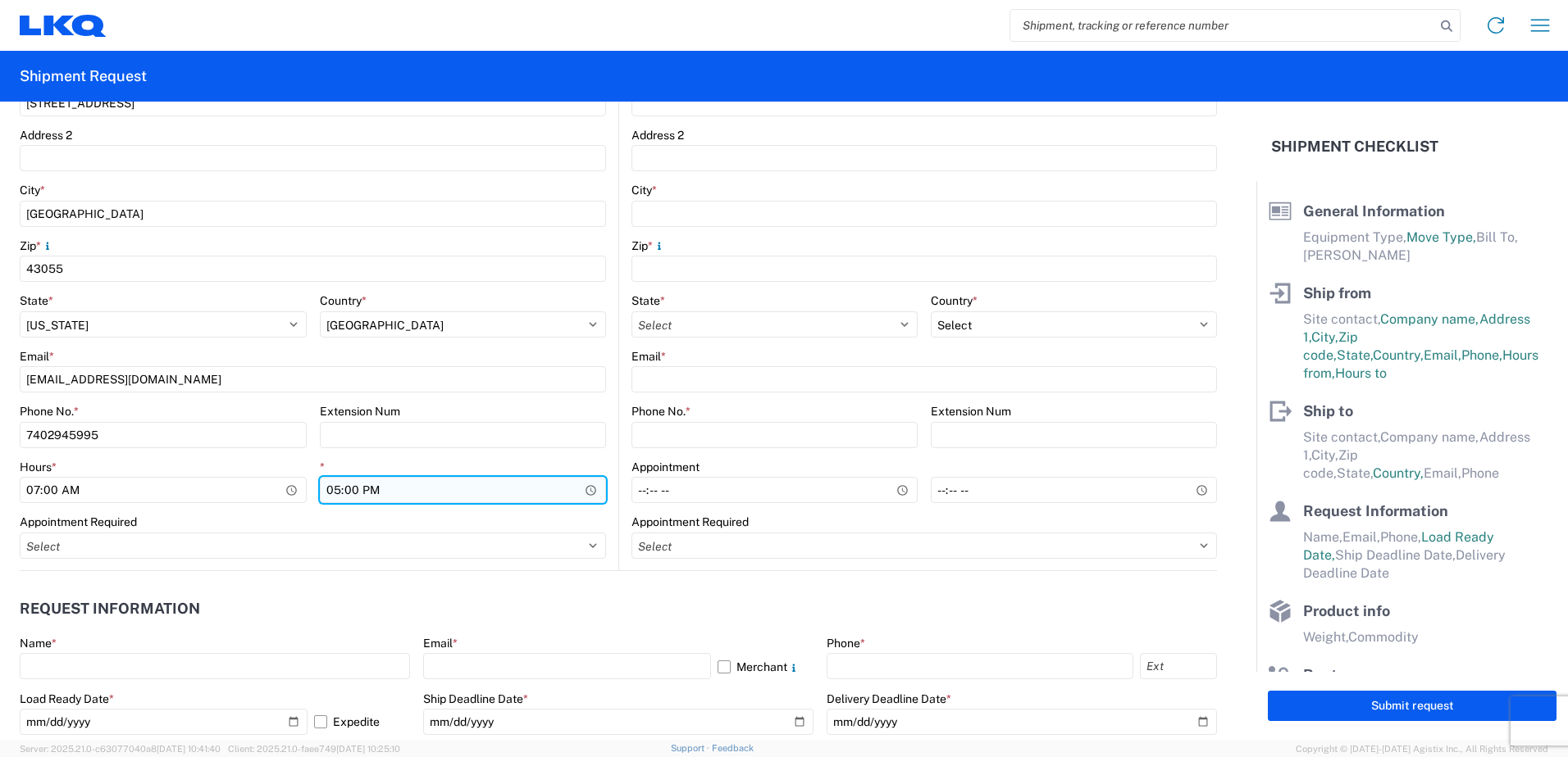
click at [337, 491] on input "17:00" at bounding box center [464, 490] width 287 height 26
type input "13:00"
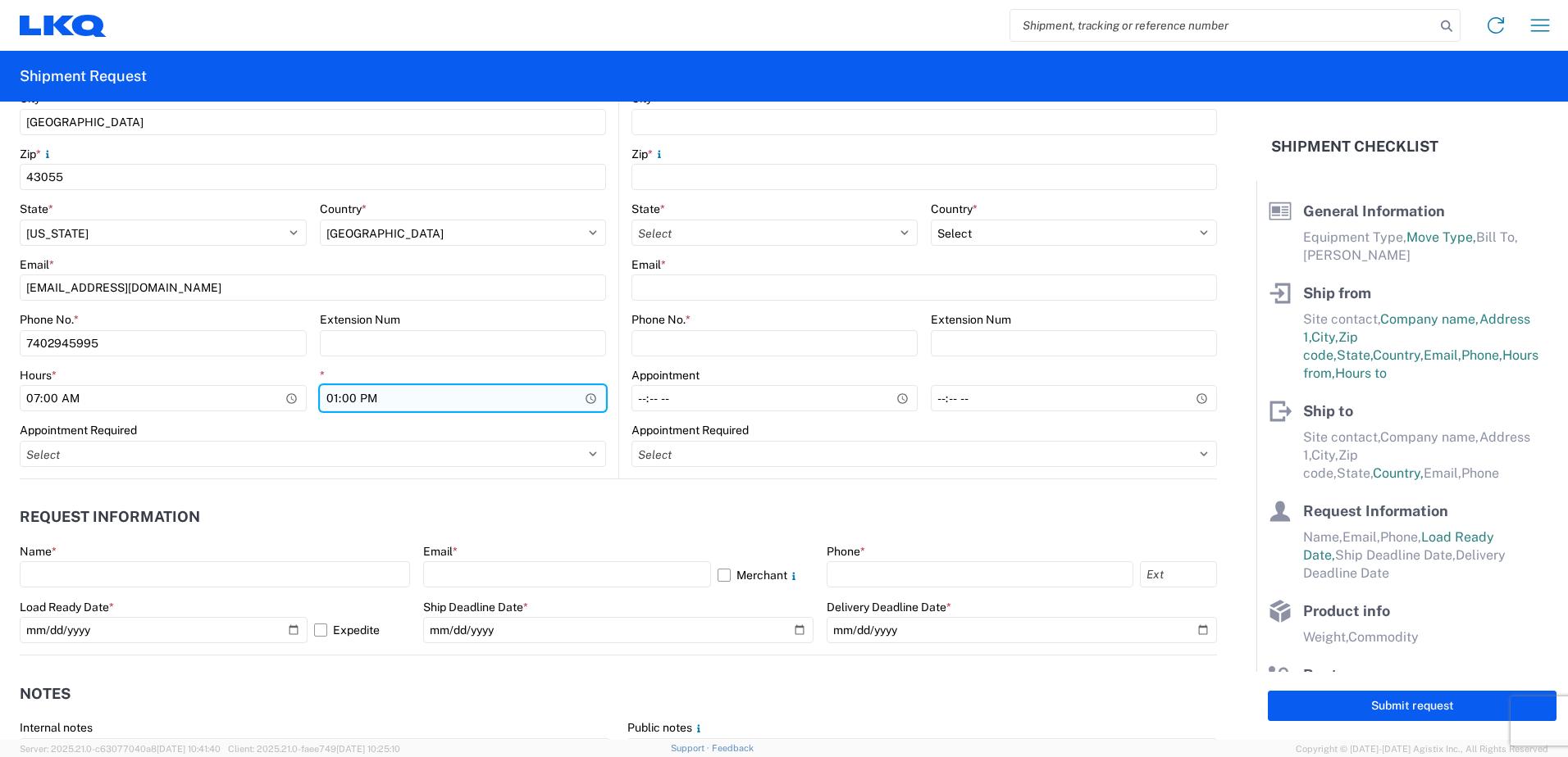
scroll to position [655, 0]
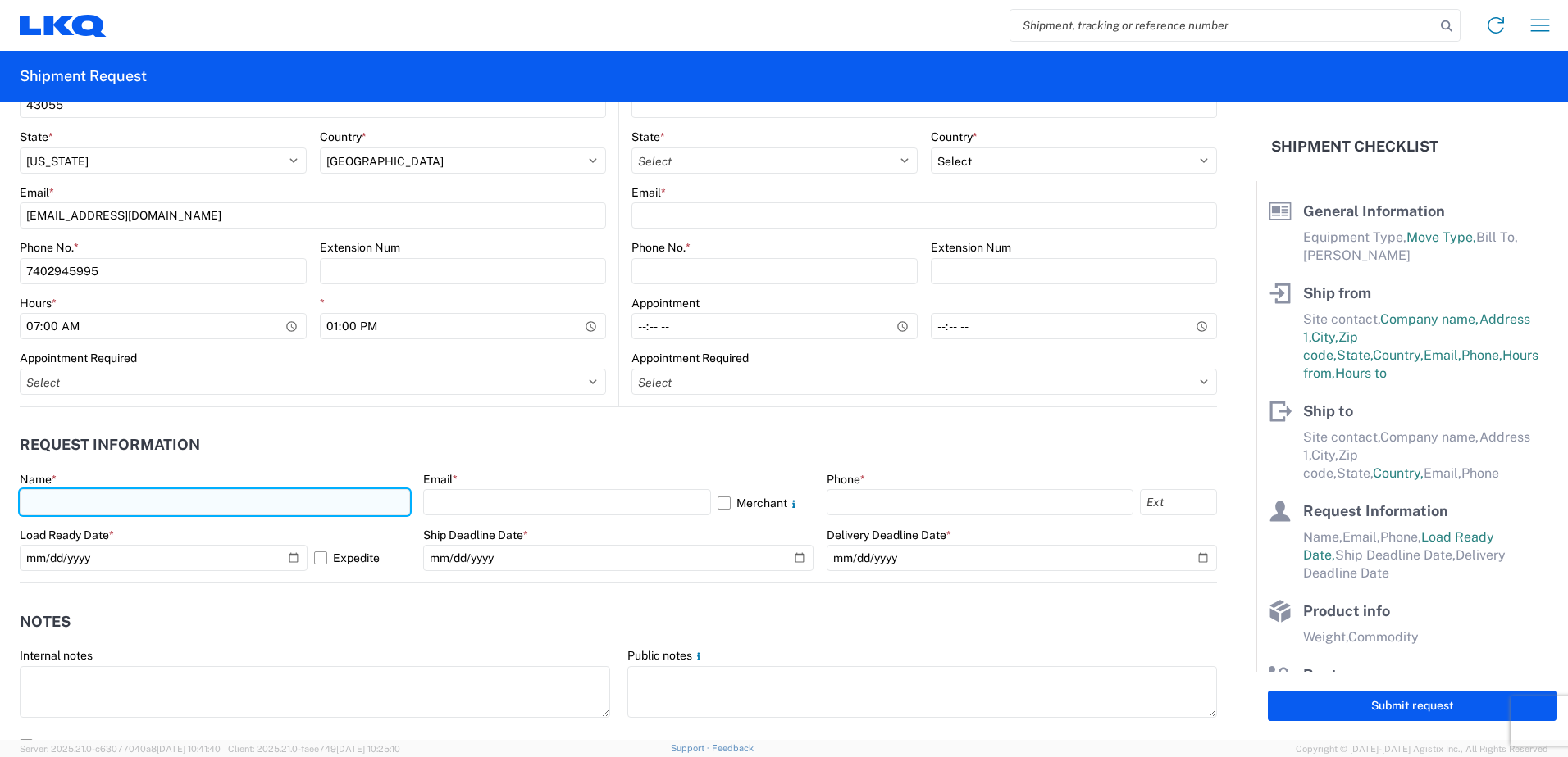
click at [230, 496] on input "text" at bounding box center [215, 502] width 390 height 26
type input "[PERSON_NAME]"
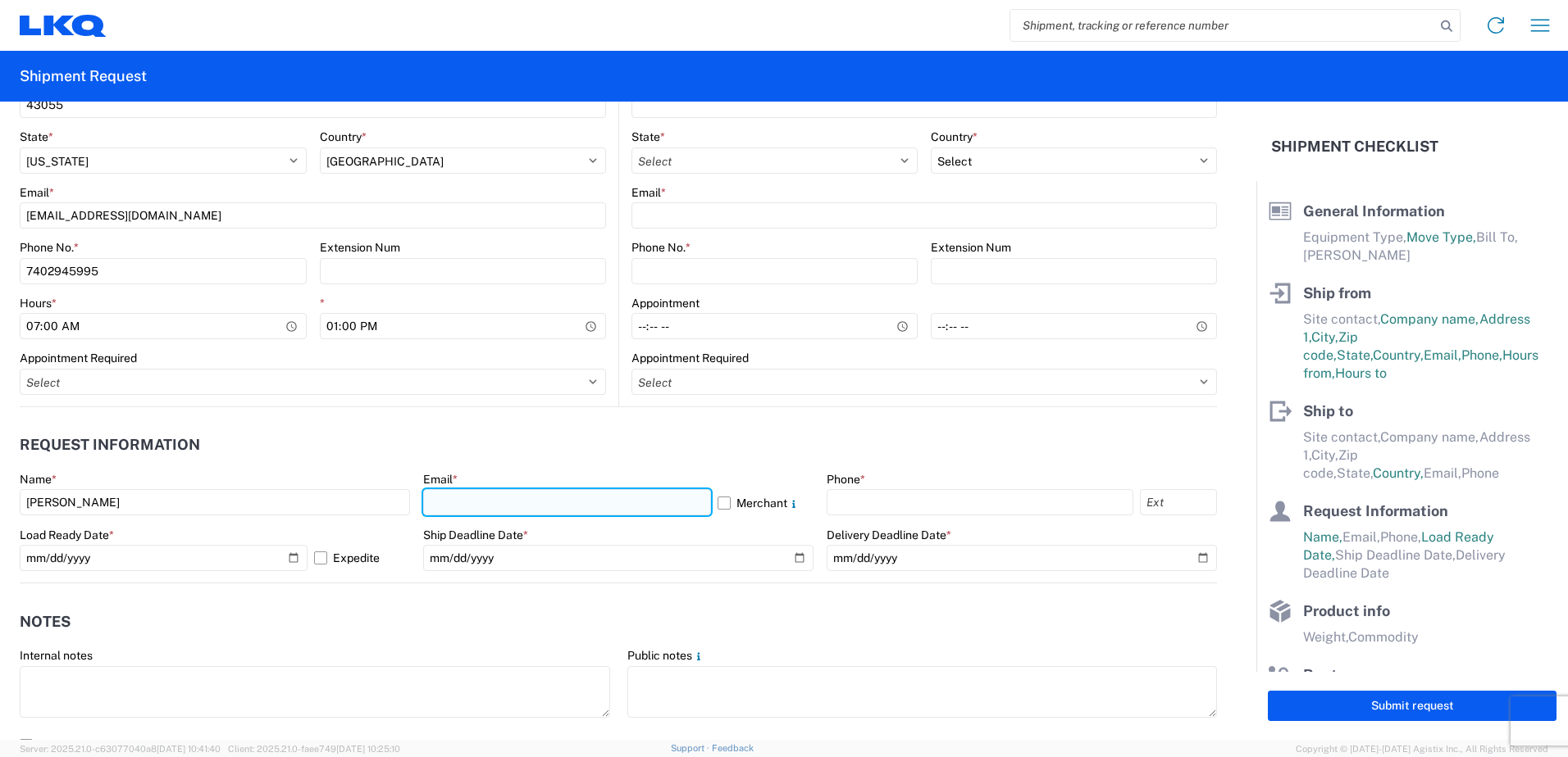
click at [458, 509] on input "text" at bounding box center [567, 502] width 288 height 26
type input "[EMAIL_ADDRESS][DOMAIN_NAME]"
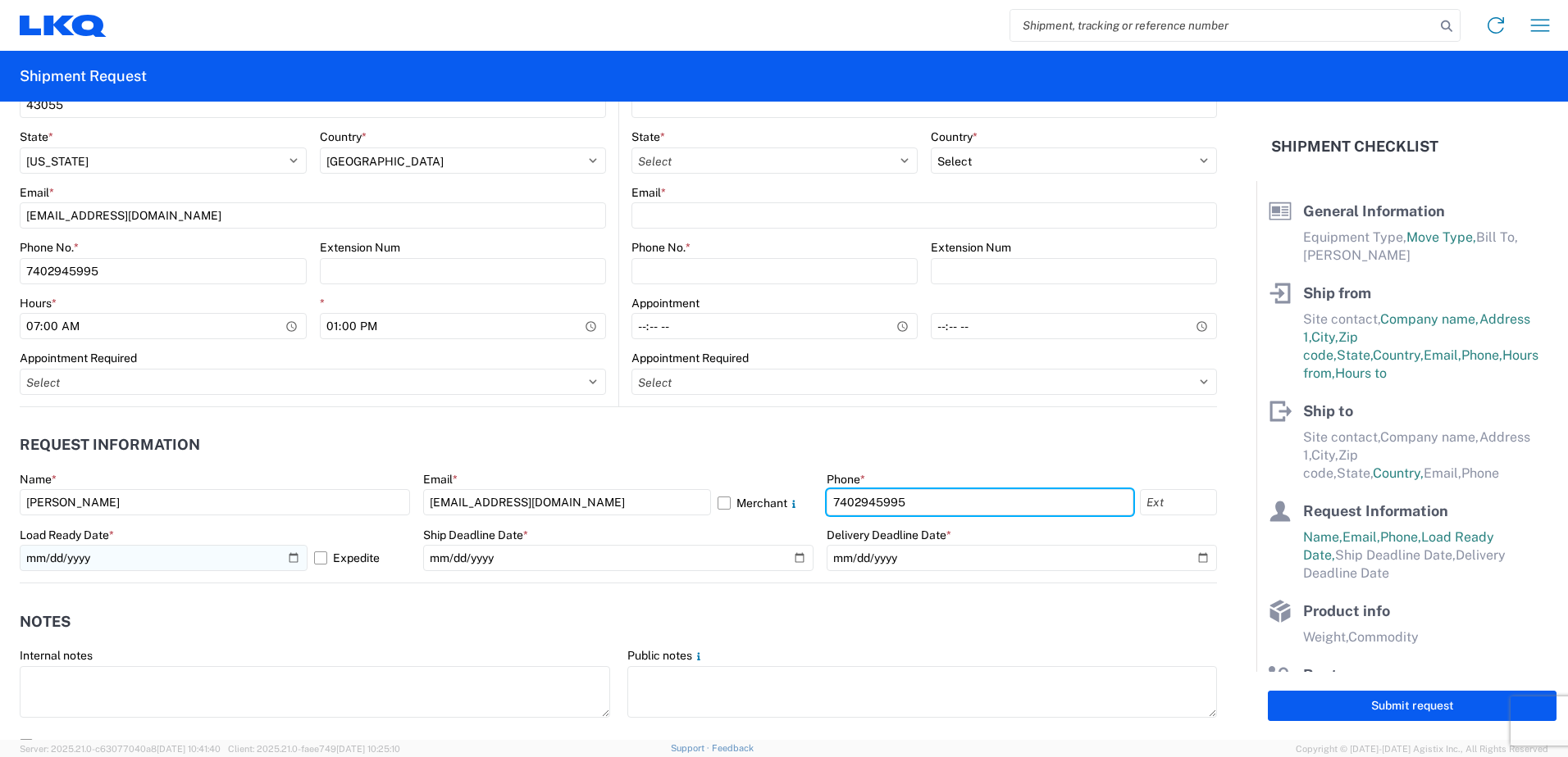
type input "7402945995"
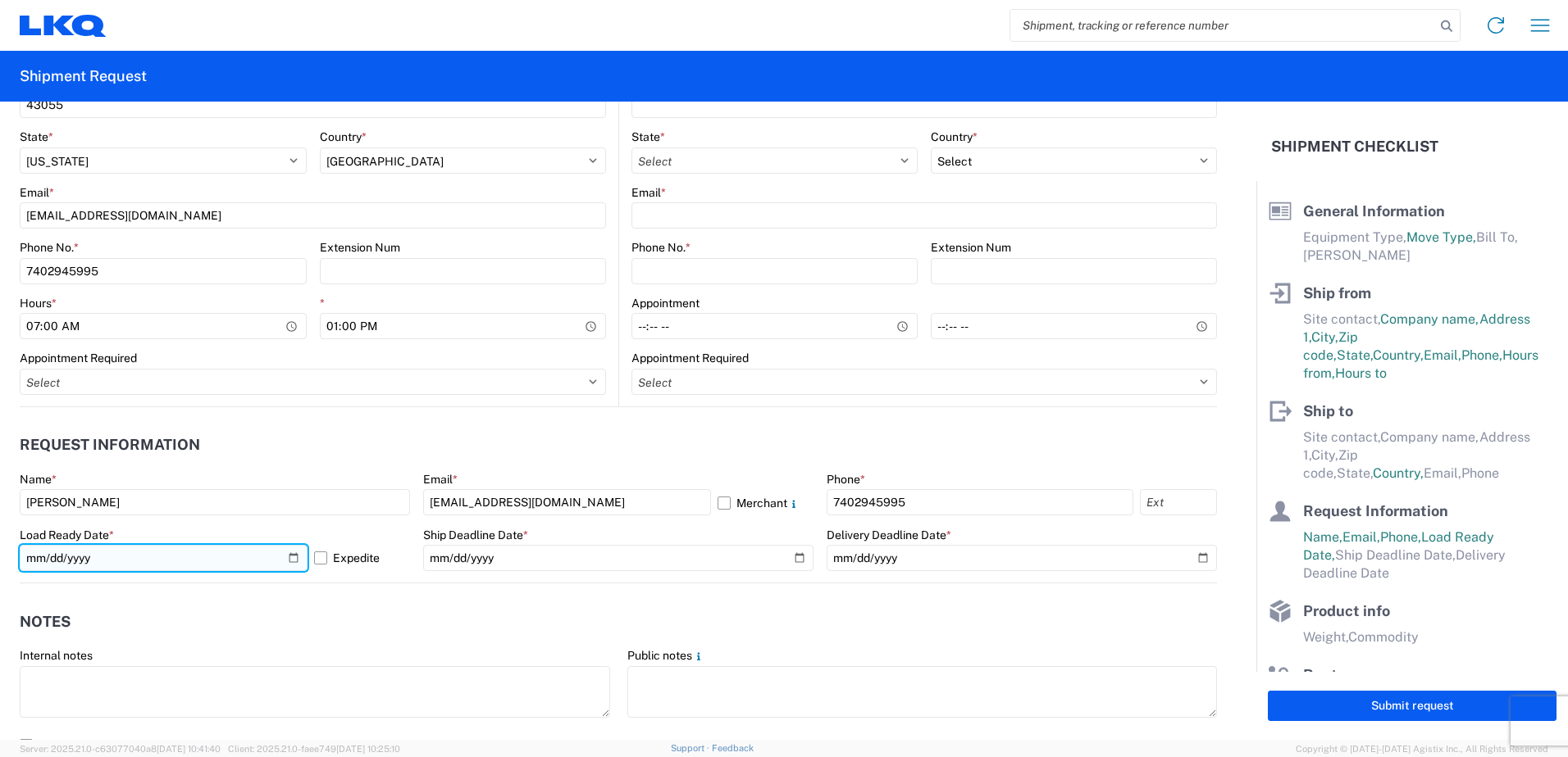
click at [289, 556] on input "[DATE]" at bounding box center [163, 558] width 288 height 26
type input "[DATE]"
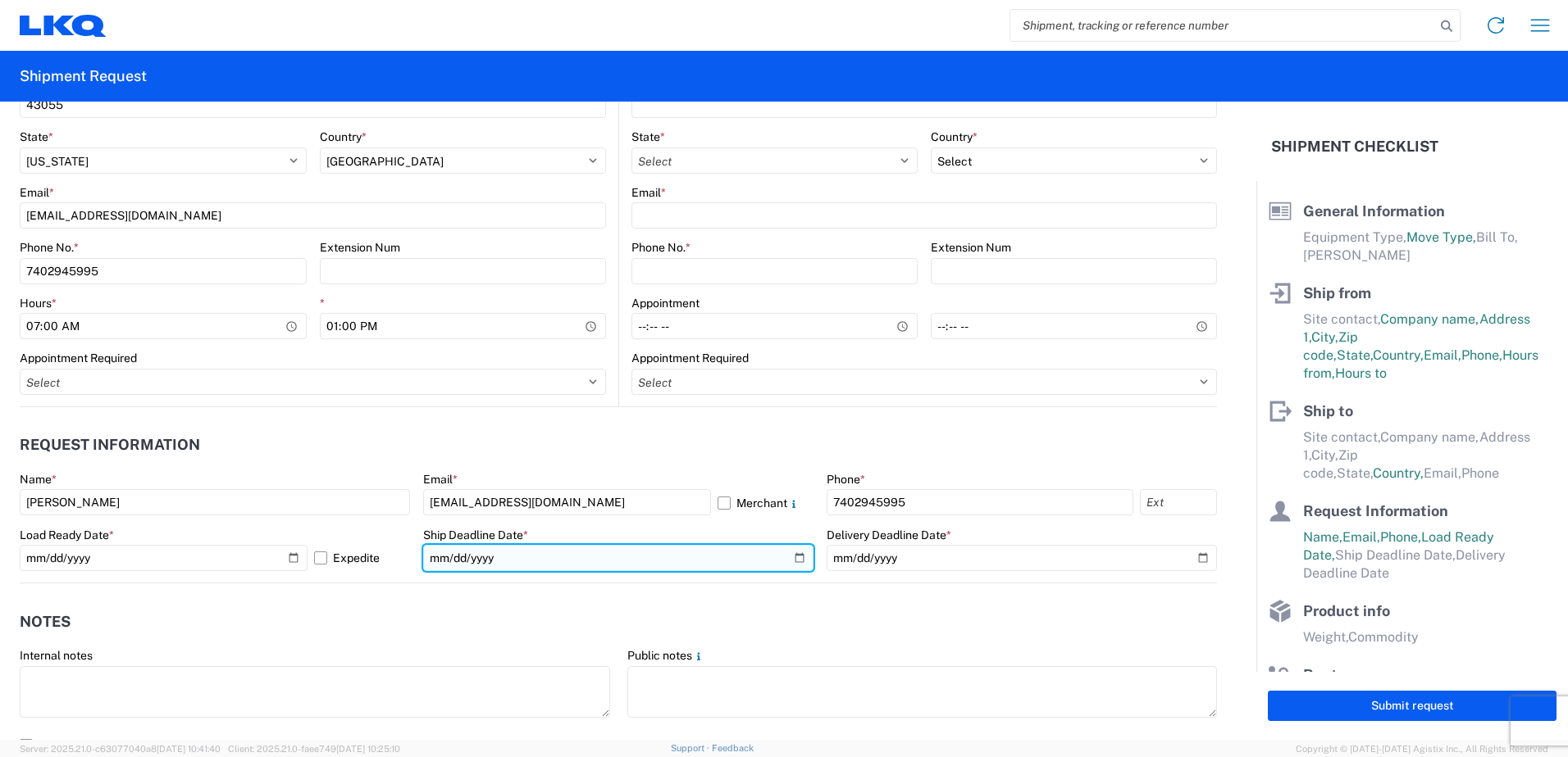
click at [796, 558] on input "date" at bounding box center [618, 558] width 390 height 26
type input "[DATE]"
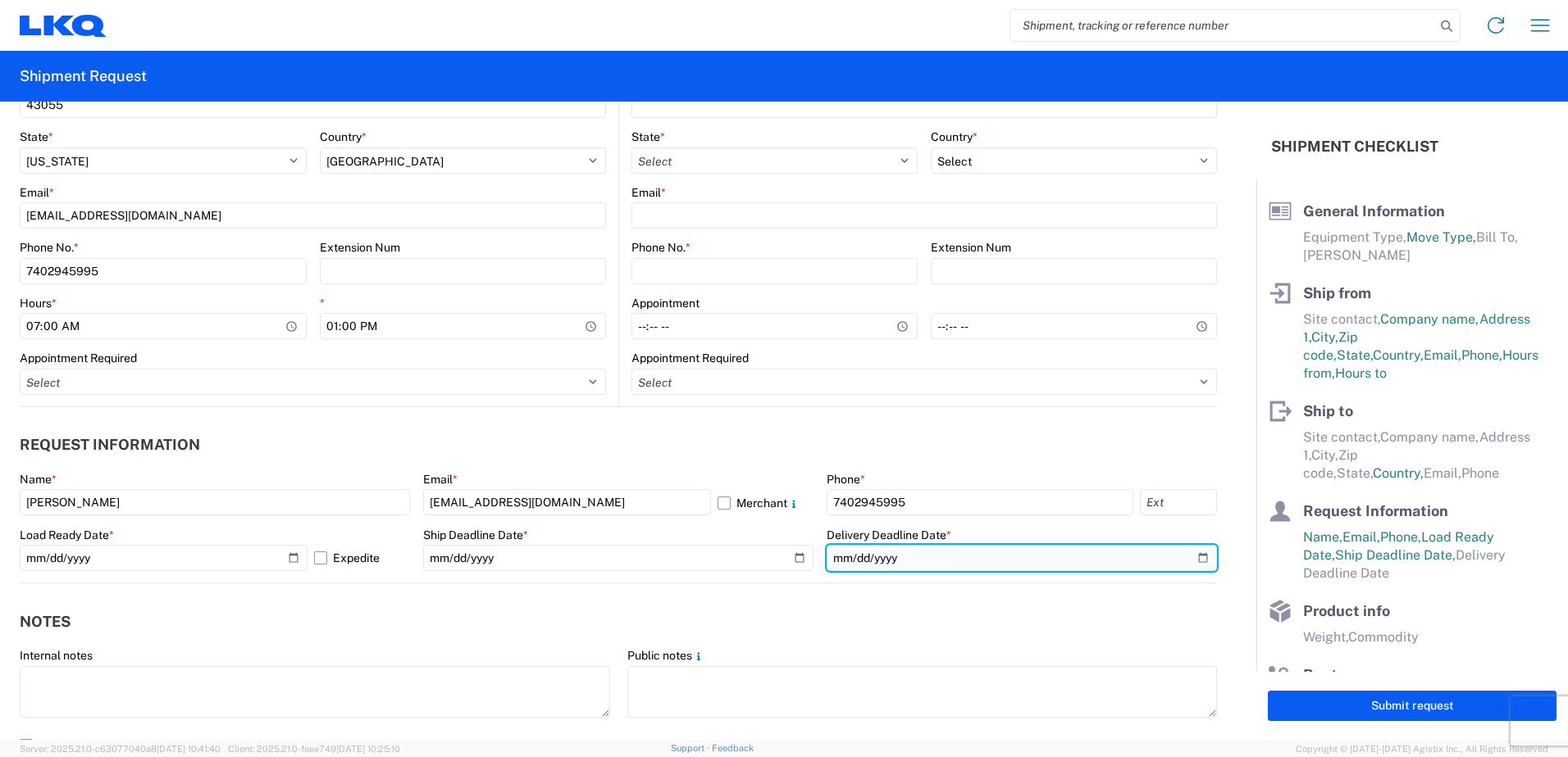
click at [1190, 553] on input "date" at bounding box center [1022, 558] width 390 height 26
type input "[DATE]"
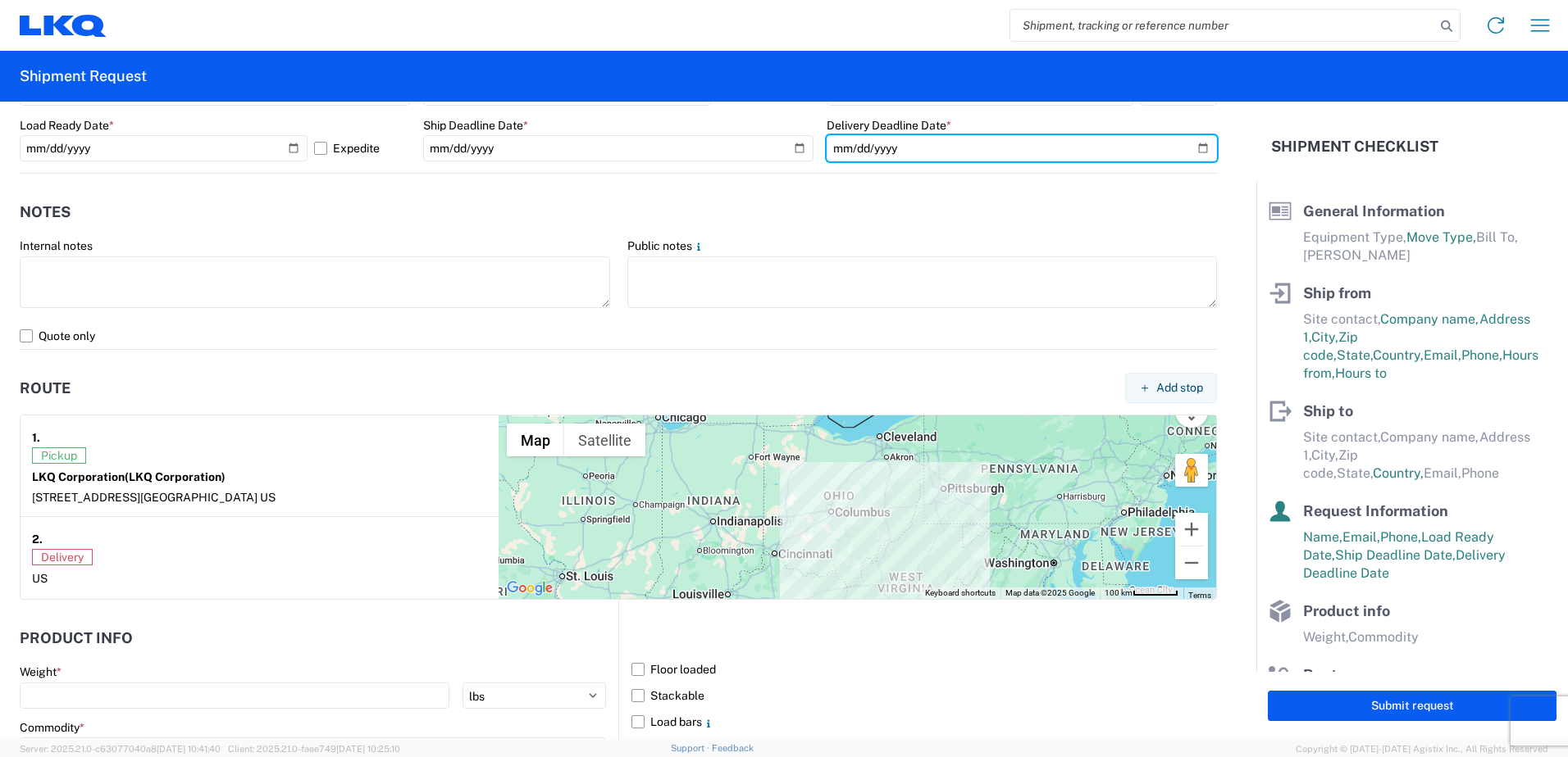
scroll to position [1311, 0]
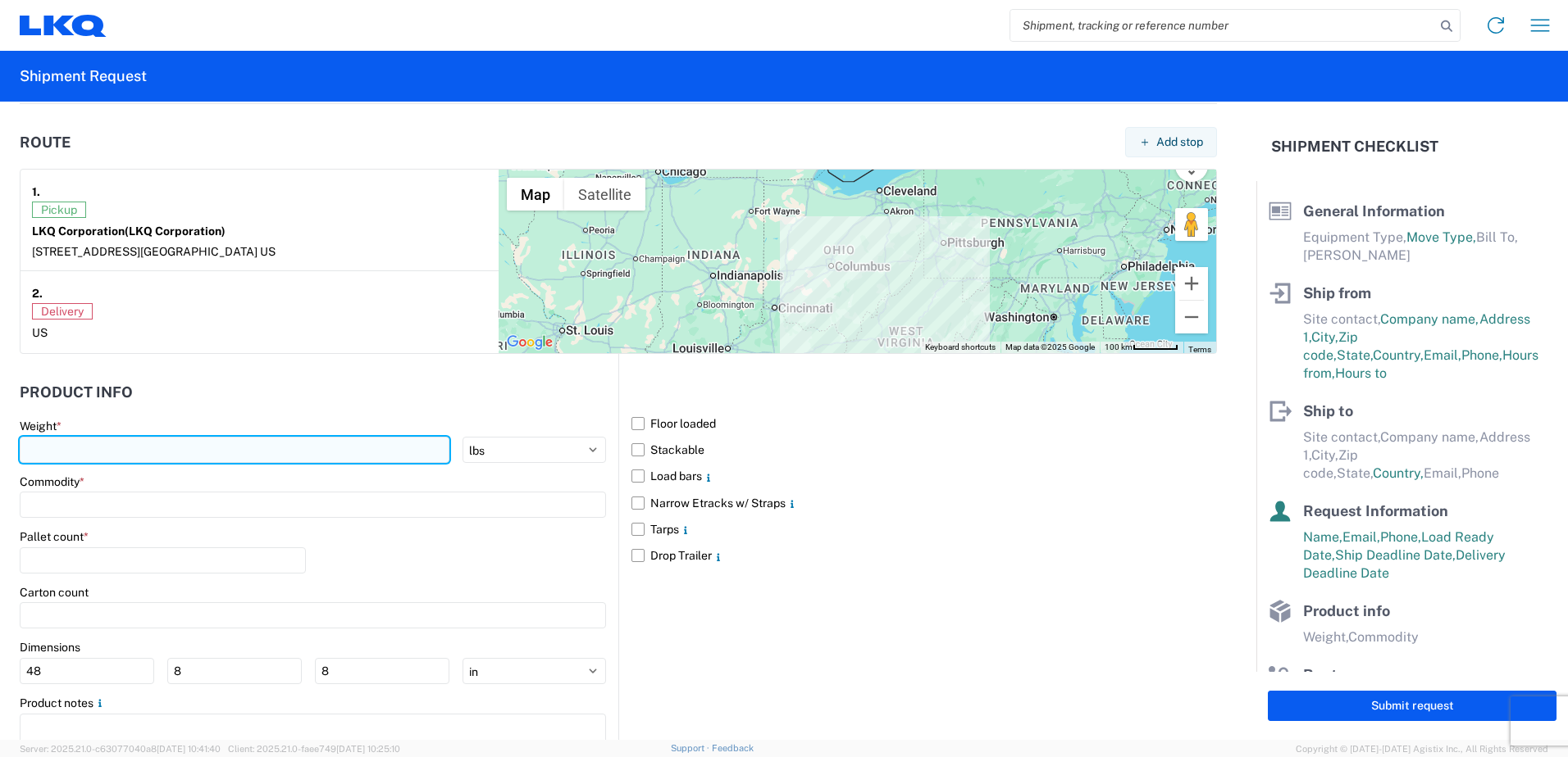
click at [108, 460] on input "number" at bounding box center [235, 450] width 430 height 26
type input "42000"
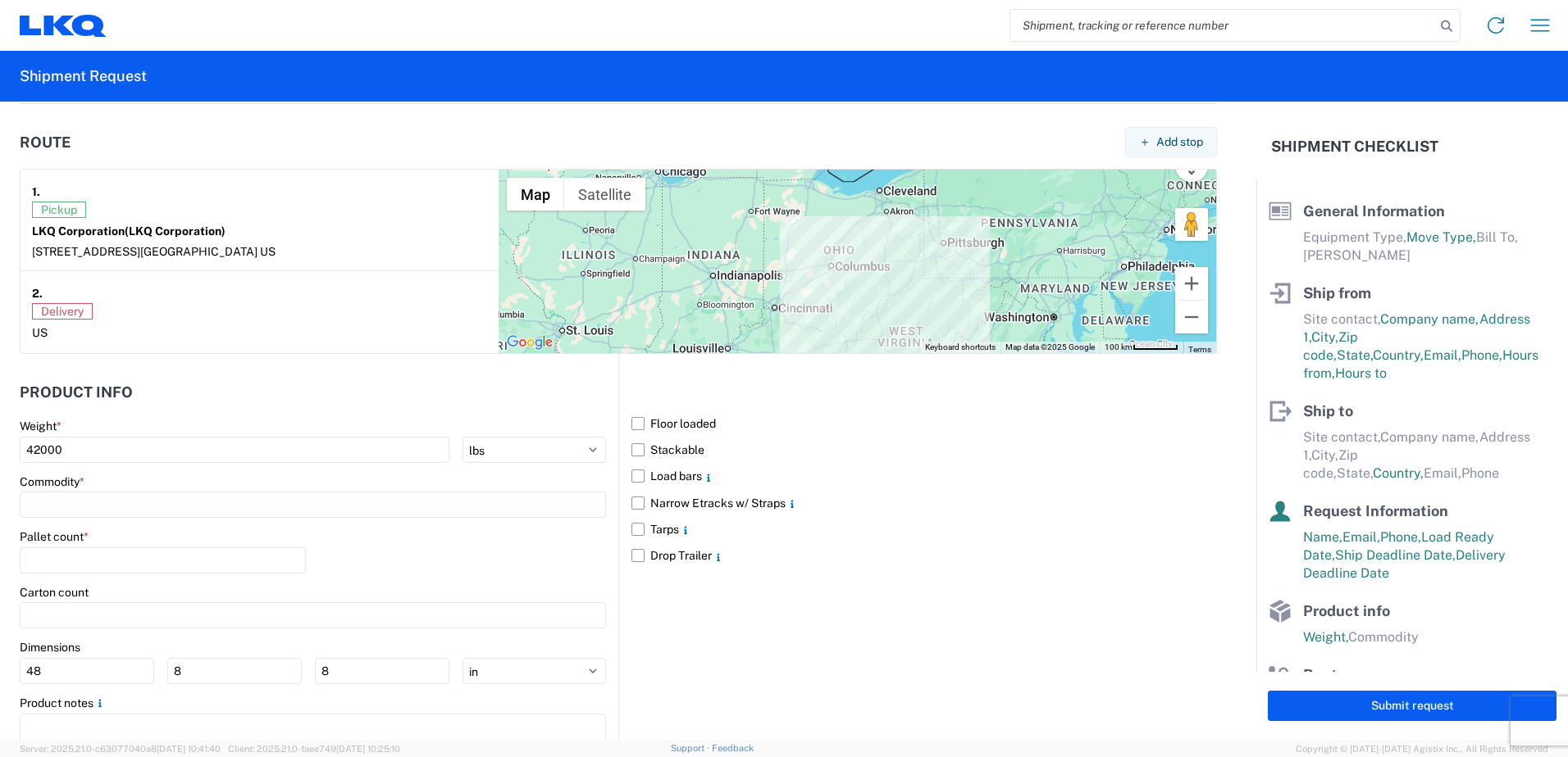
click at [224, 482] on div "Commodity *" at bounding box center [313, 481] width 586 height 15
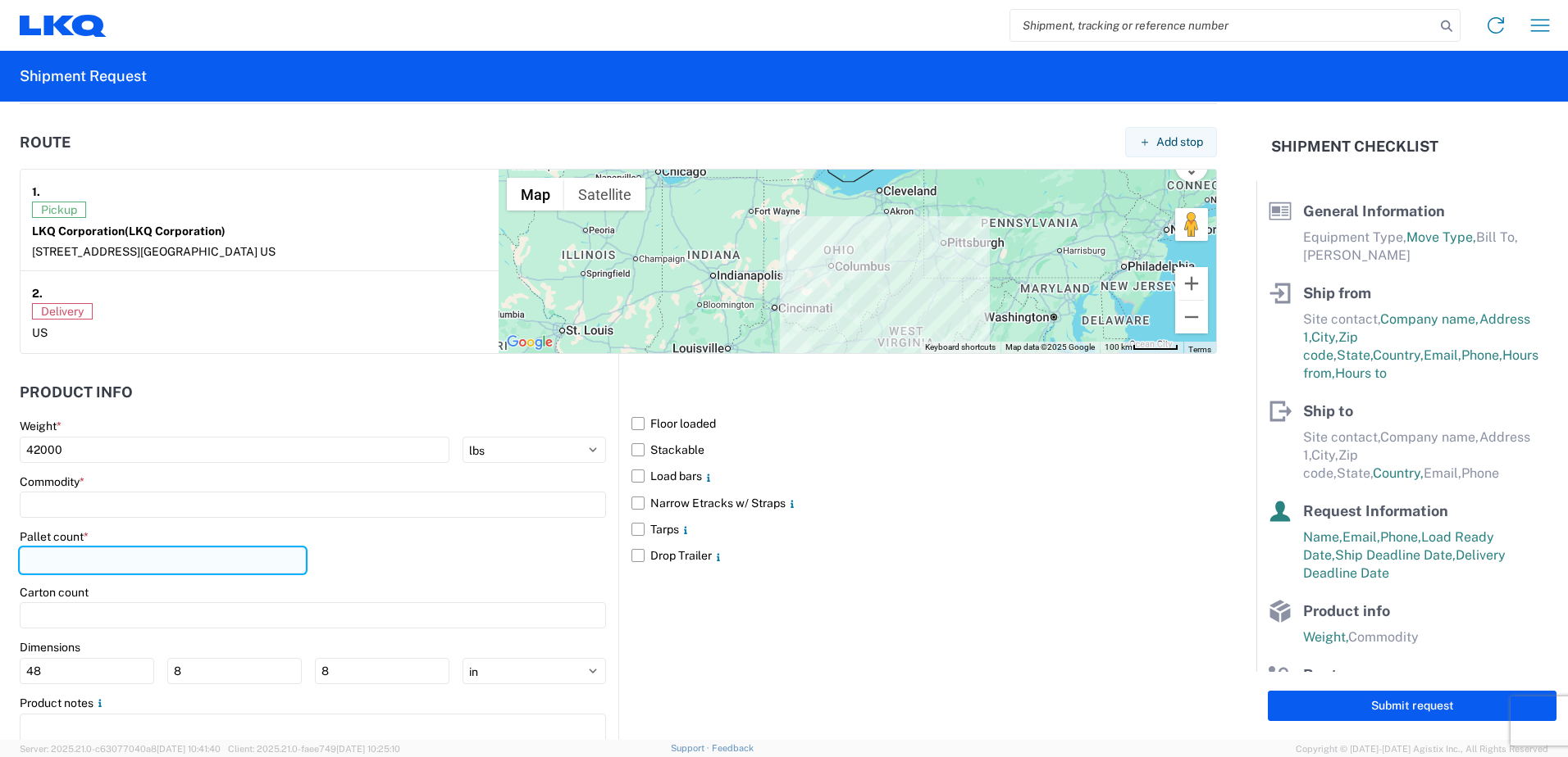
click at [53, 554] on input "number" at bounding box center [163, 561] width 286 height 26
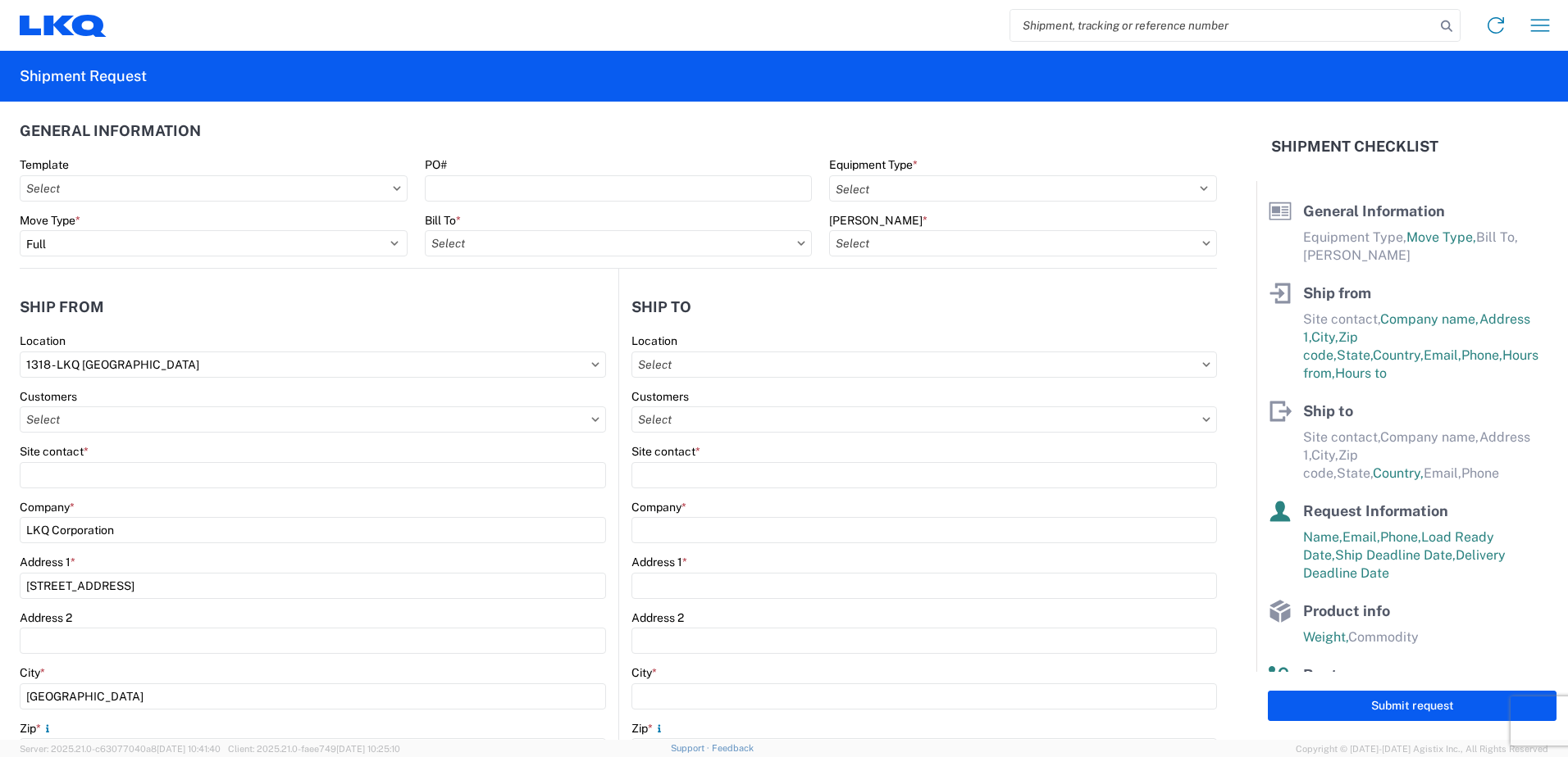
scroll to position [0, 0]
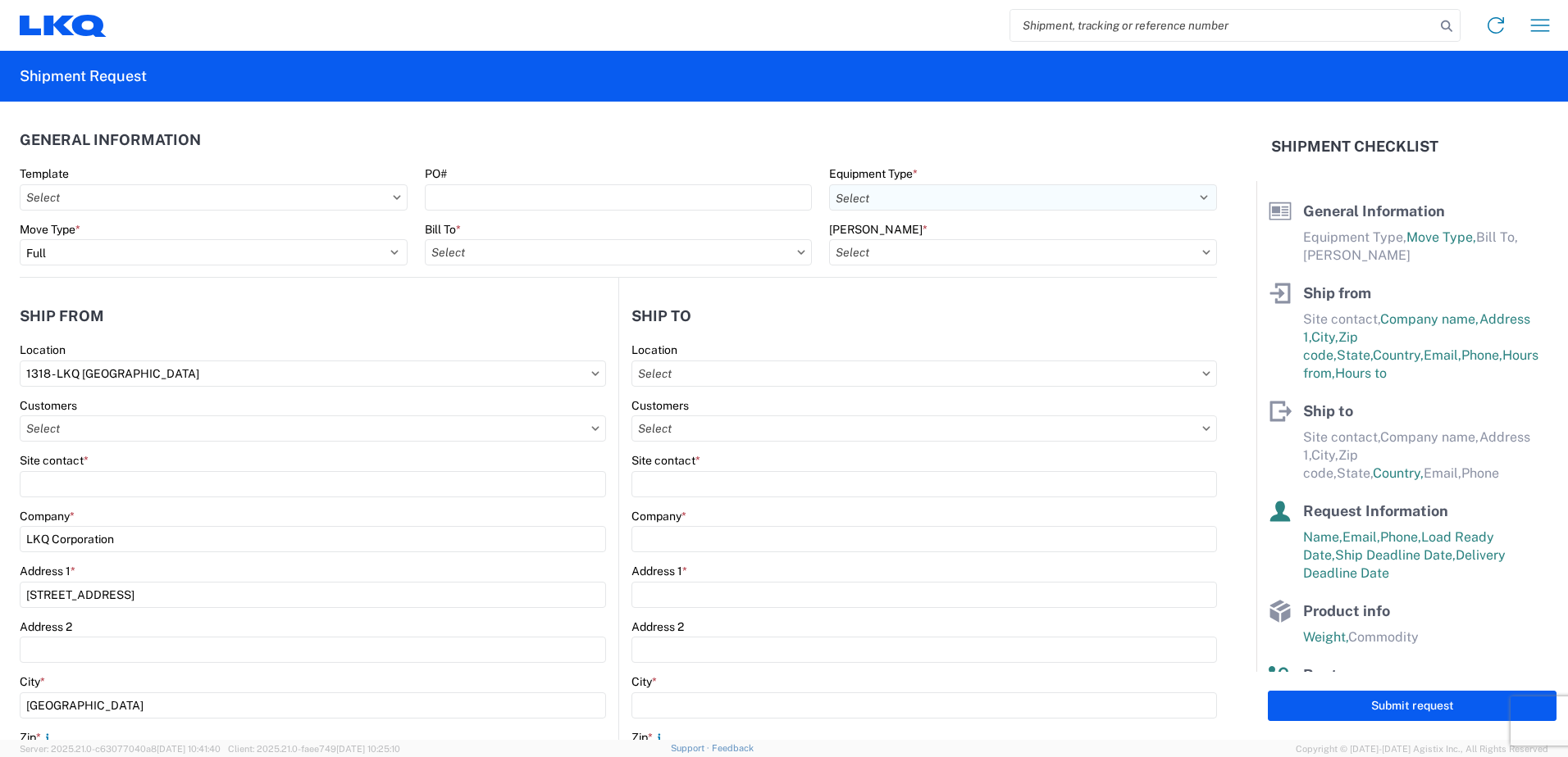
type input "24"
click at [971, 192] on select "Select 53’ Dry Van Flatbed Dropdeck (van) Lowboy (flatbed) Rail" at bounding box center [1023, 197] width 388 height 26
select select "STDV"
click at [829, 184] on select "Select 53’ Dry Van Flatbed Dropdeck (van) Lowboy (flatbed) Rail" at bounding box center [1023, 197] width 388 height 26
click at [223, 195] on input "text" at bounding box center [214, 197] width 388 height 26
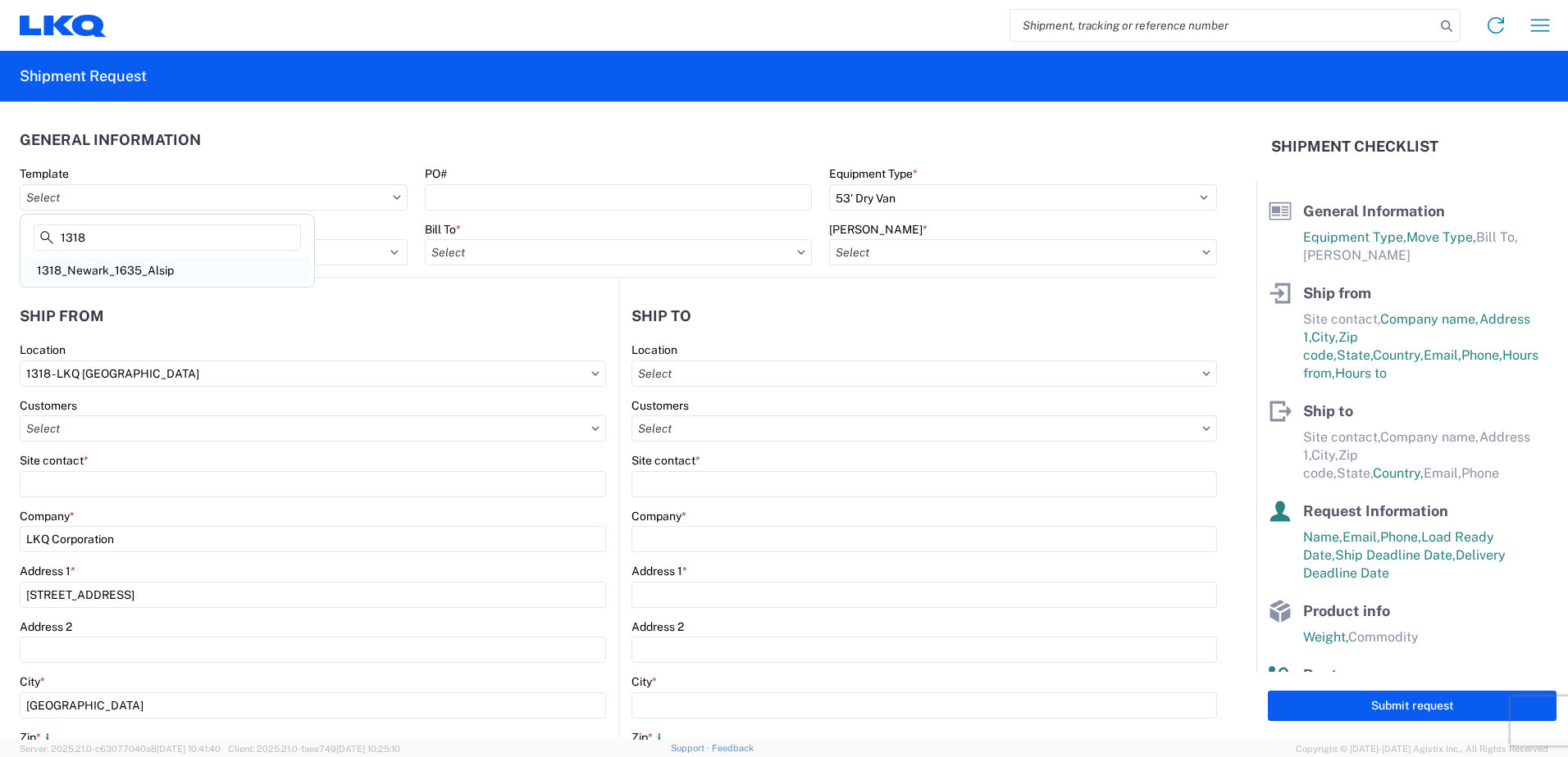
type input "1318"
click at [119, 262] on div "1318_Newark_1635_Alsip" at bounding box center [167, 270] width 287 height 26
type input "1318_Newark_1635_Alsip"
select select
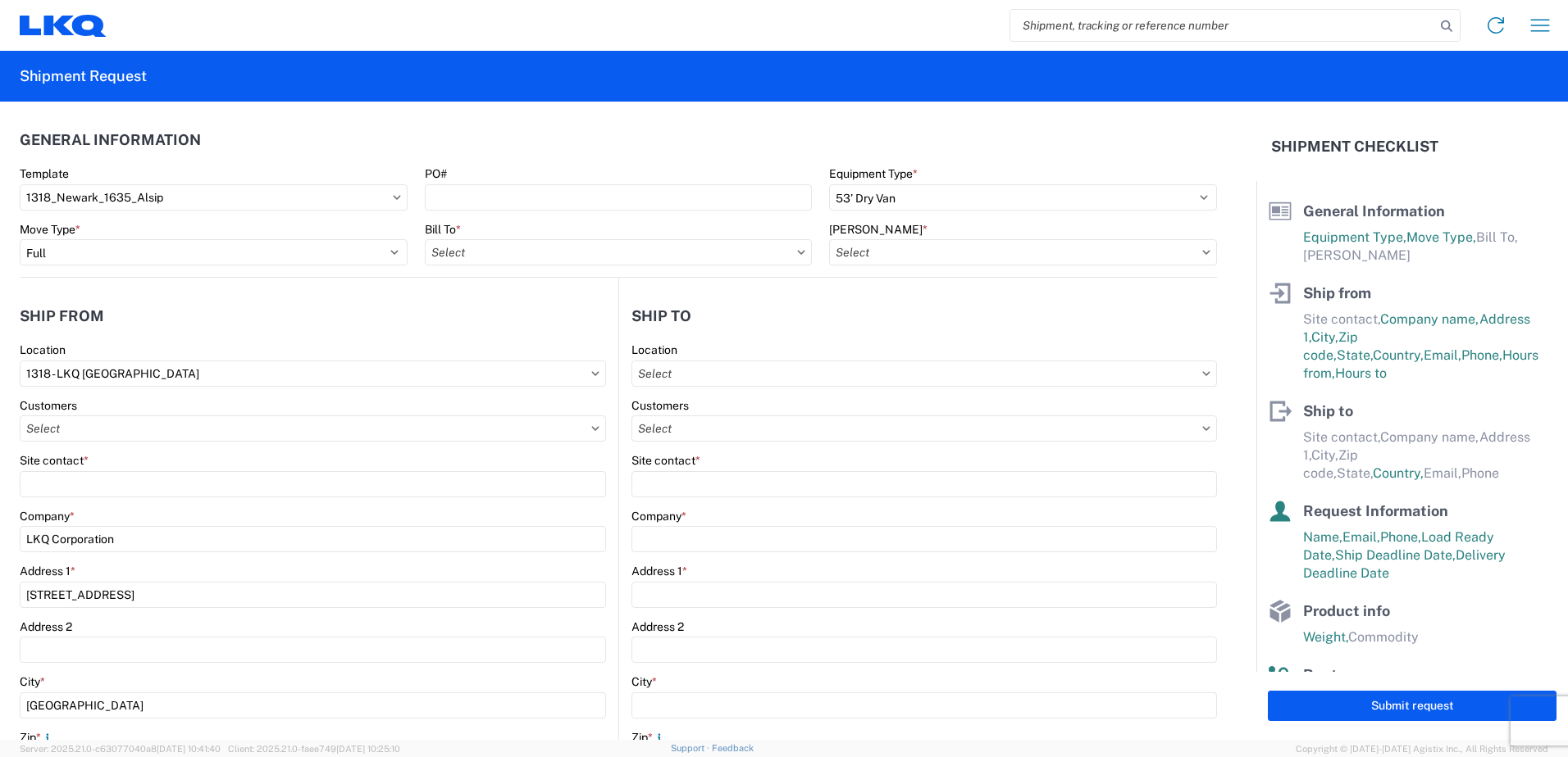
type input "Shipping"
type input "LKQ [GEOGRAPHIC_DATA]"
type input "555555555"
select select
type input "Receiving"
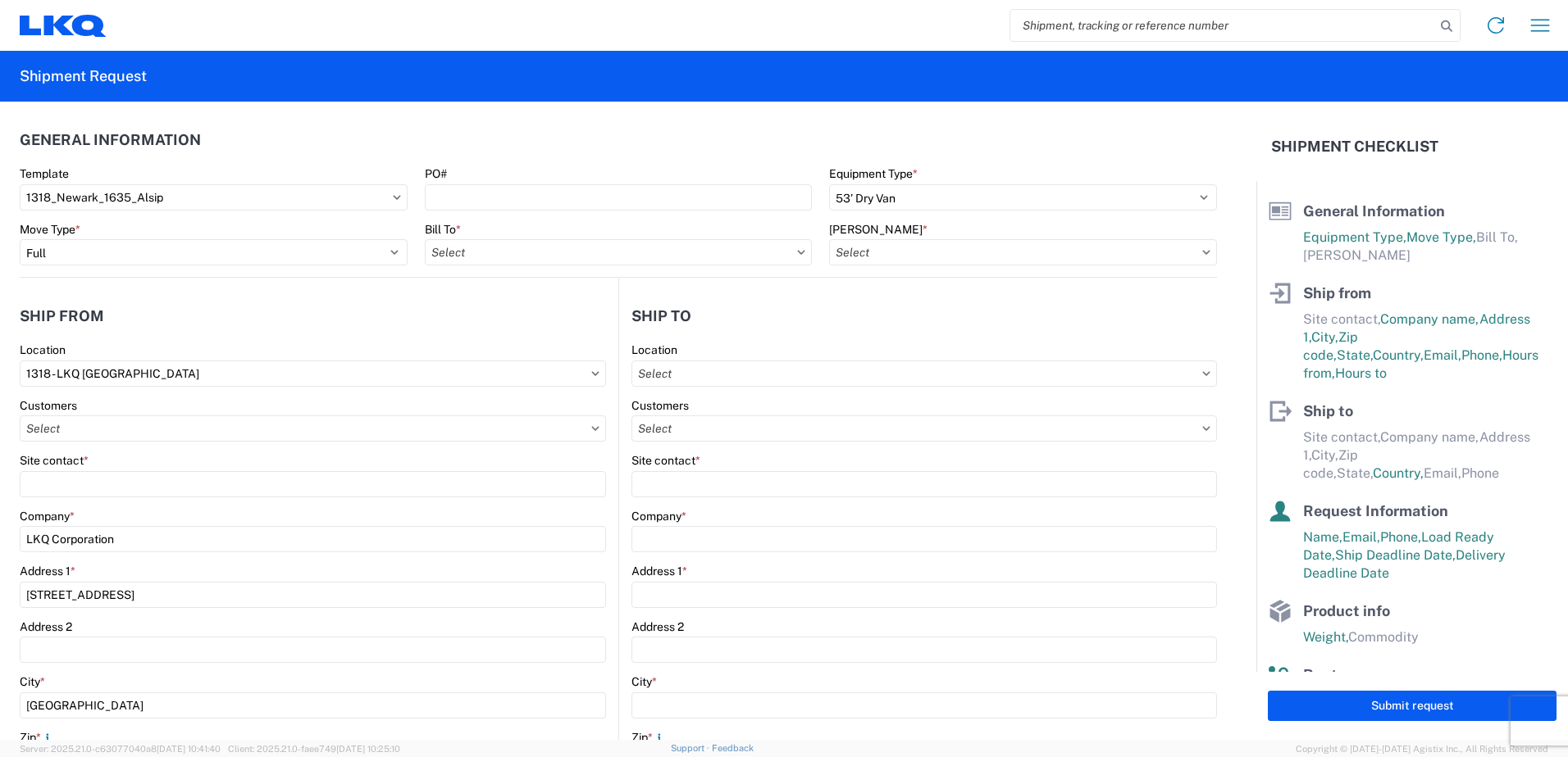
type input "Blue Island - [PERSON_NAME]"
type input "[STREET_ADDRESS]"
type input "Alsip"
type input "60803"
select select "US"
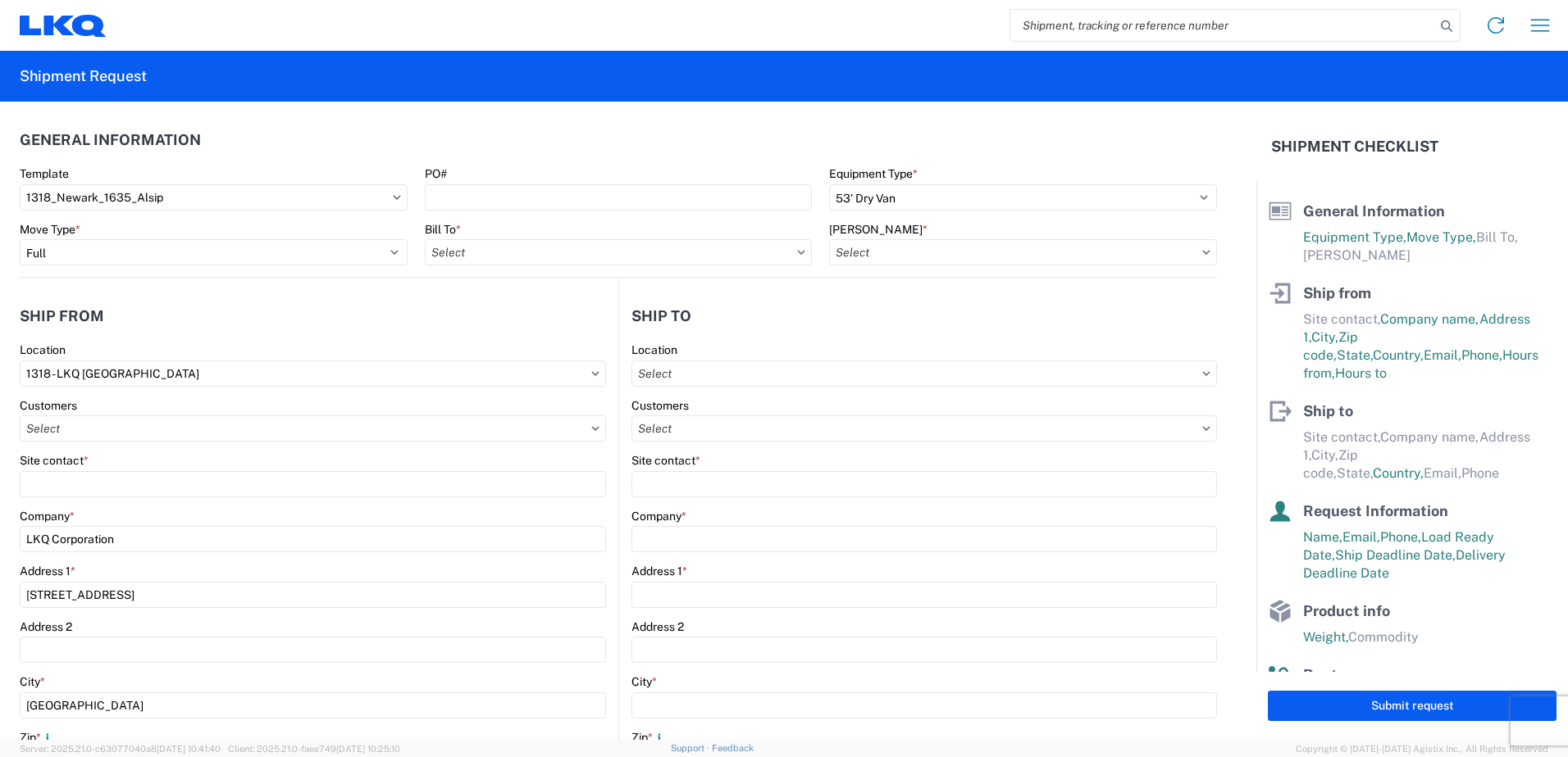
type input "[PHONE_NUMBER]"
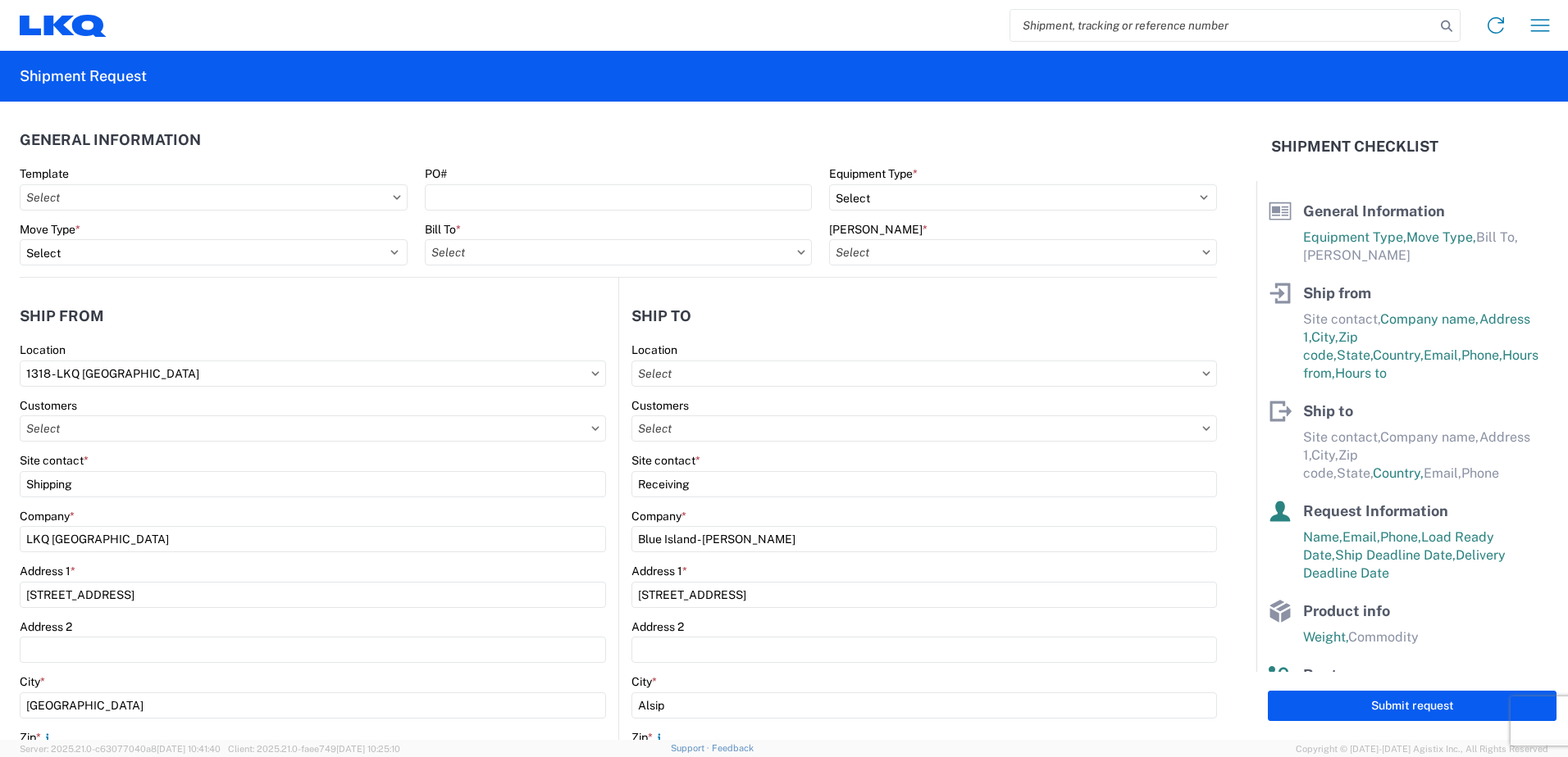
select select
type input "[DATE]"
type textarea "LUNCH 10:00-10:30"
type input "Engines, Transmissions"
type input "1"
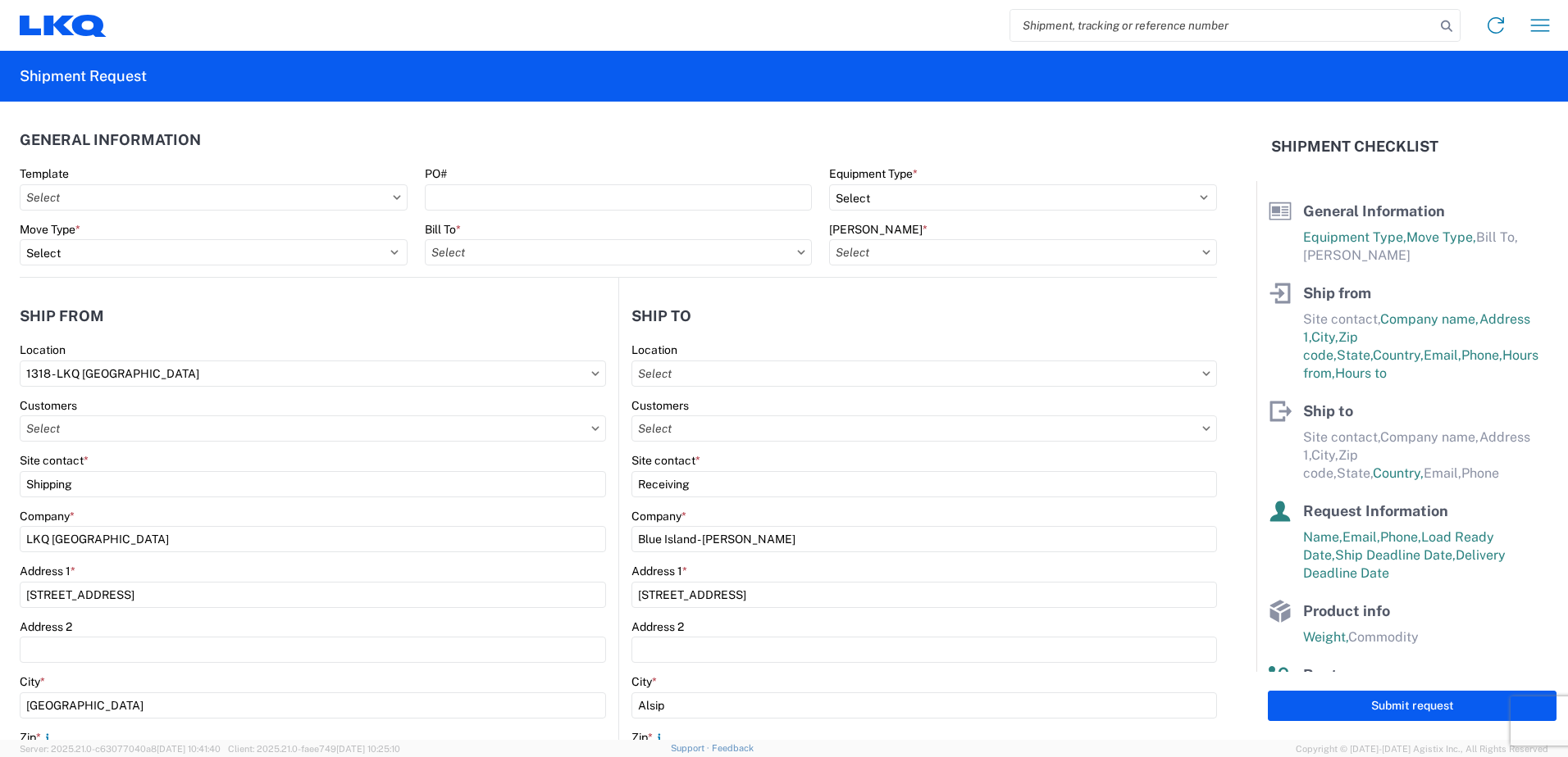
type input "1"
select select
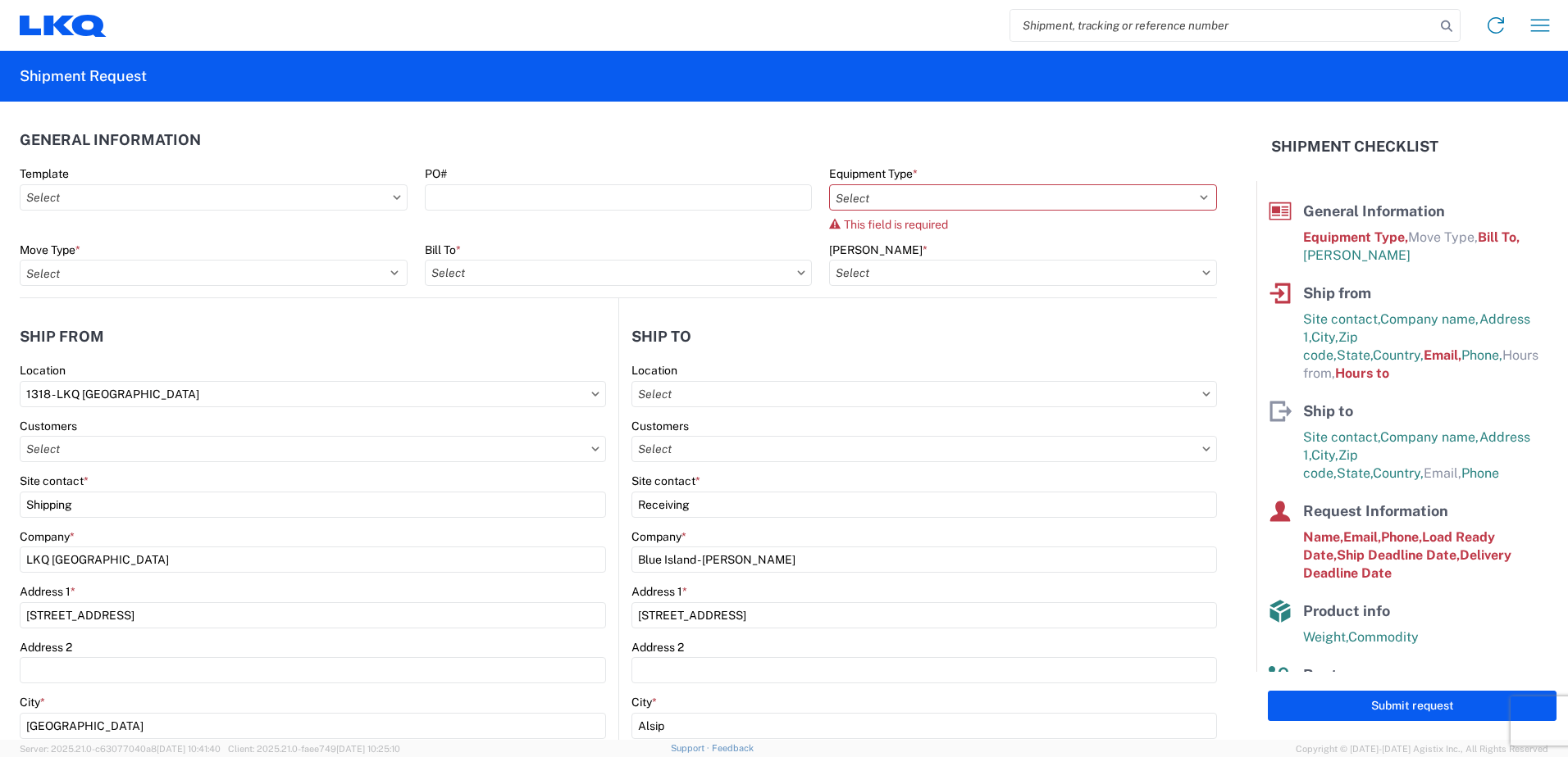
type input "1635 - [PERSON_NAME]"
type input "1635-1300-50180-0000 - 1635 Freight In - Cores"
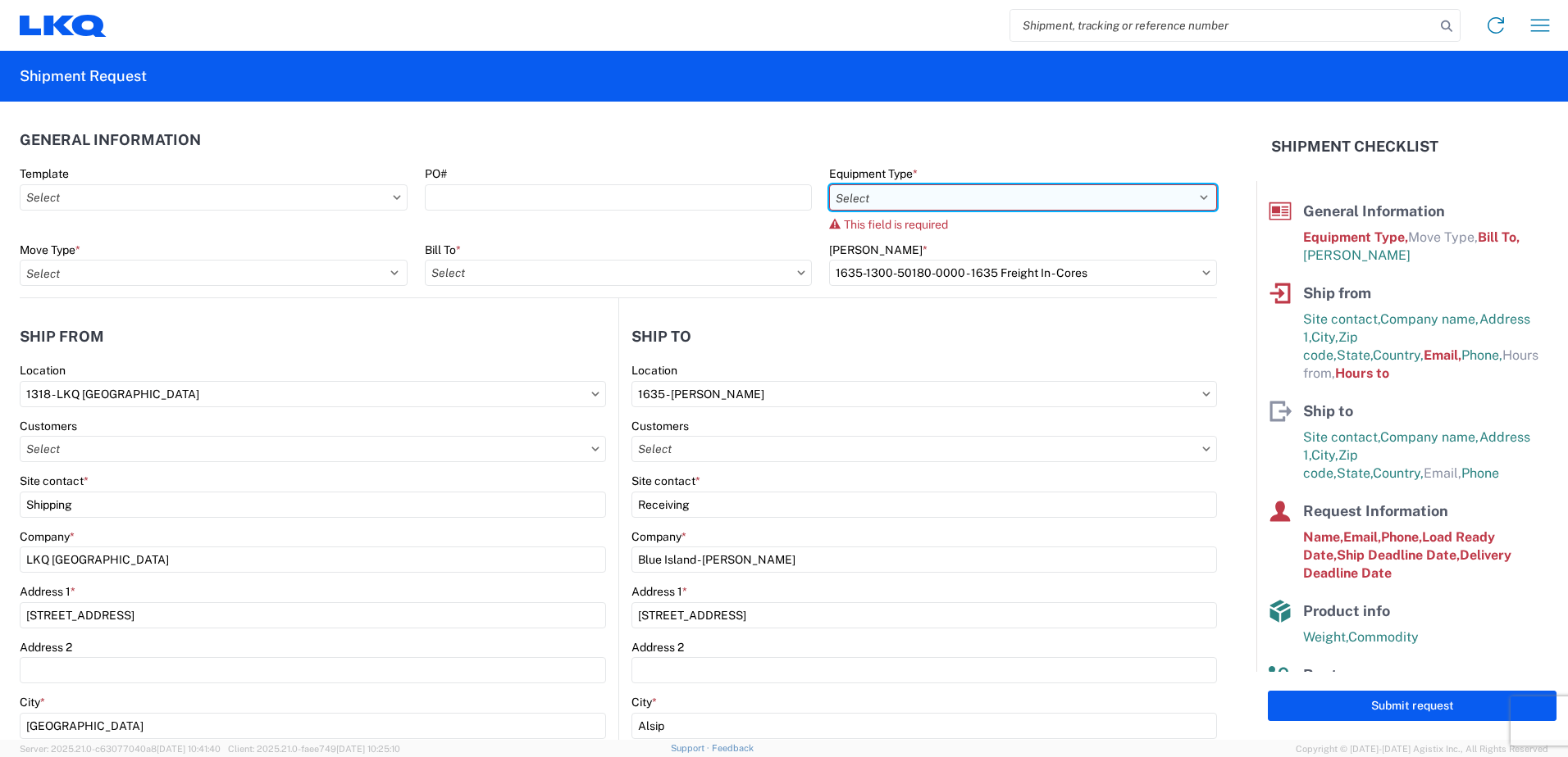
click at [936, 193] on select "Select 53’ Dry Van Flatbed Dropdeck (van) Lowboy (flatbed) Rail" at bounding box center [1023, 197] width 388 height 26
select select "STDV"
click at [829, 184] on select "Select 53’ Dry Van Flatbed Dropdeck (van) Lowboy (flatbed) Rail" at bounding box center [1023, 197] width 388 height 26
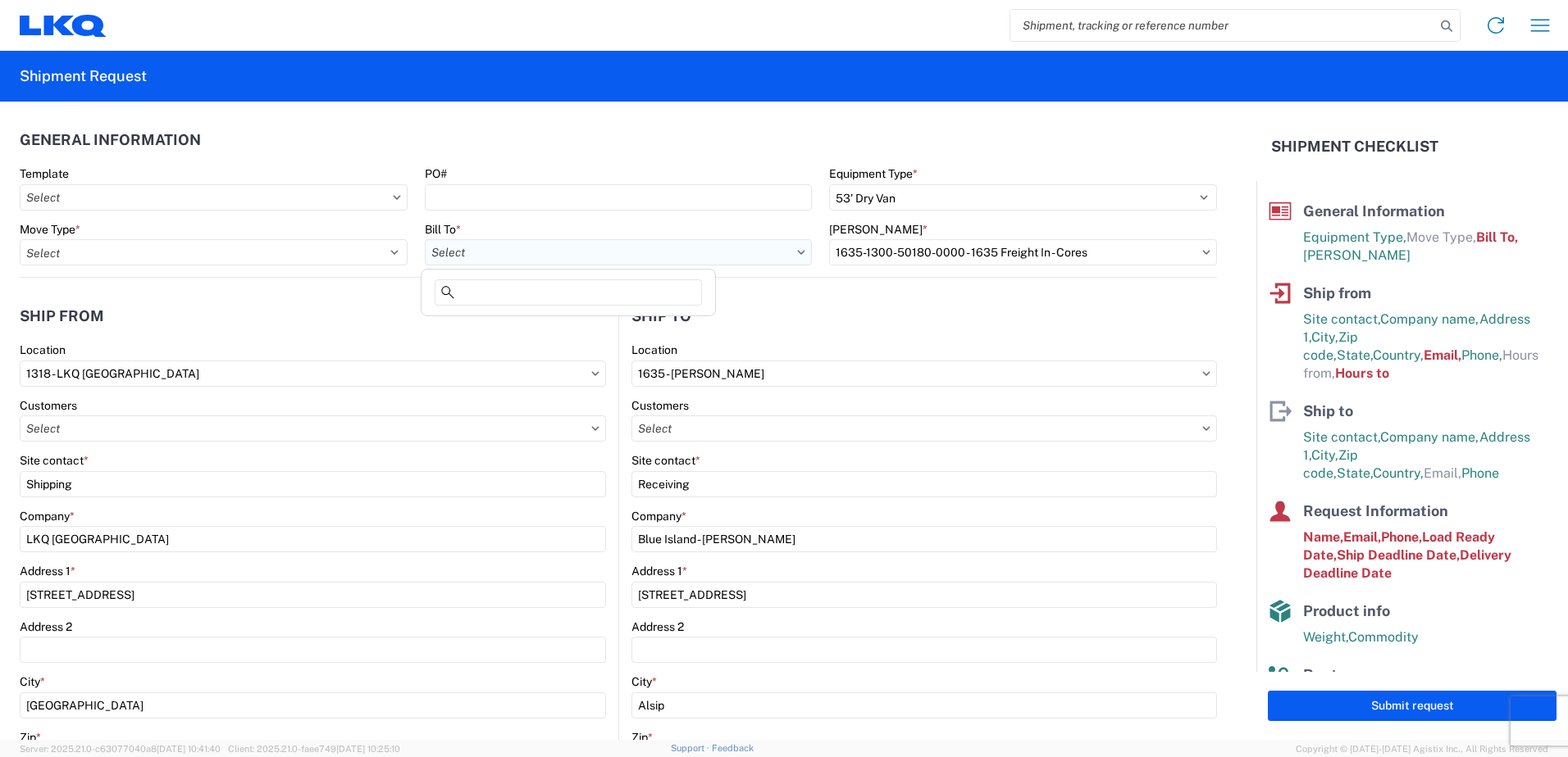
click at [572, 249] on input "text" at bounding box center [618, 252] width 388 height 26
type input "1318"
click at [478, 320] on div "1318 - LKQ [GEOGRAPHIC_DATA]" at bounding box center [568, 325] width 287 height 26
type input "1318 - LKQ [GEOGRAPHIC_DATA]"
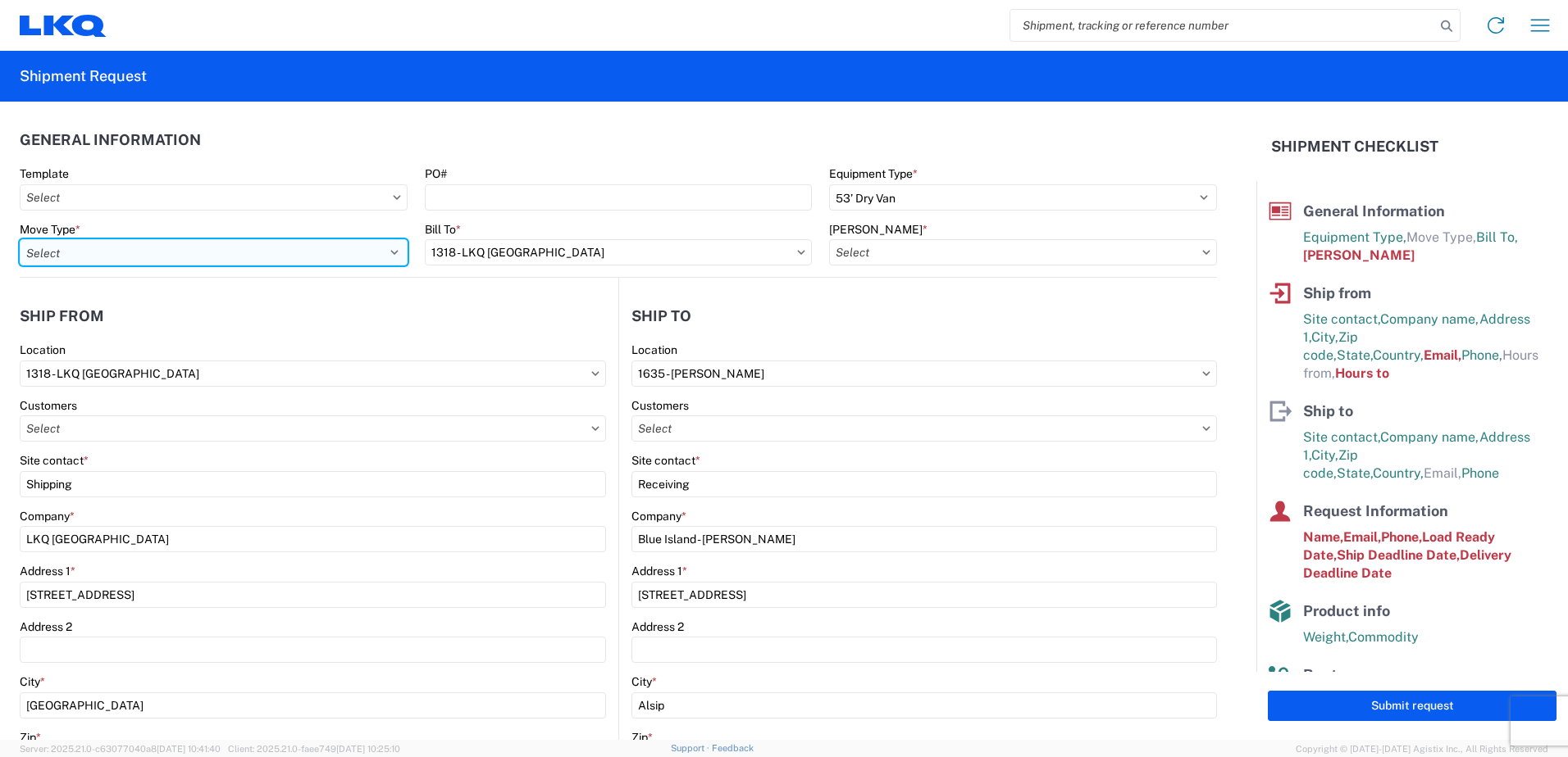
click at [151, 252] on select "Select Full Partial TL" at bounding box center [214, 252] width 388 height 26
select select "FULL"
click at [20, 239] on select "Select Full Partial TL" at bounding box center [214, 252] width 388 height 26
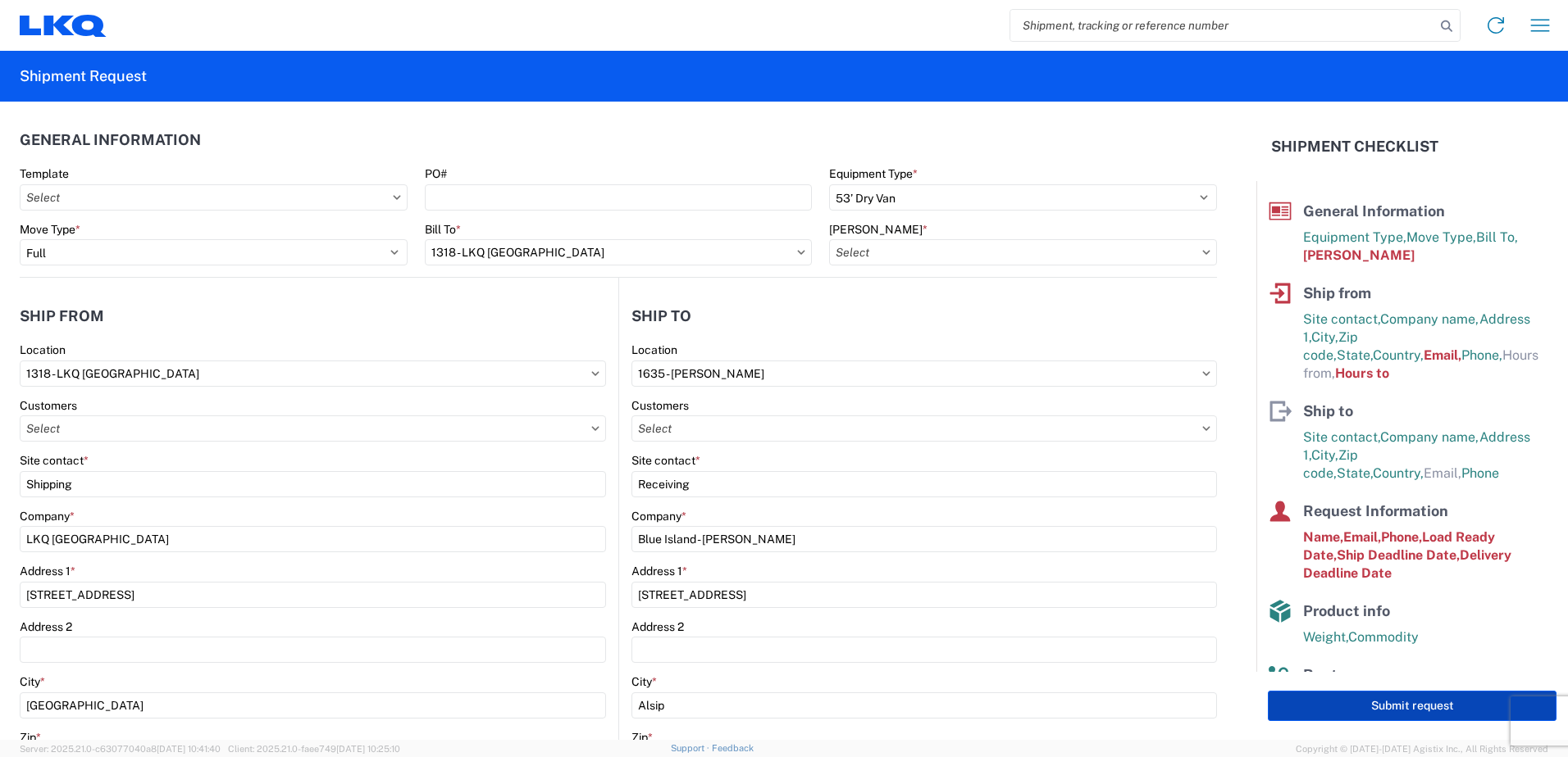
click at [1452, 702] on button "Submit request" at bounding box center [1412, 706] width 289 height 30
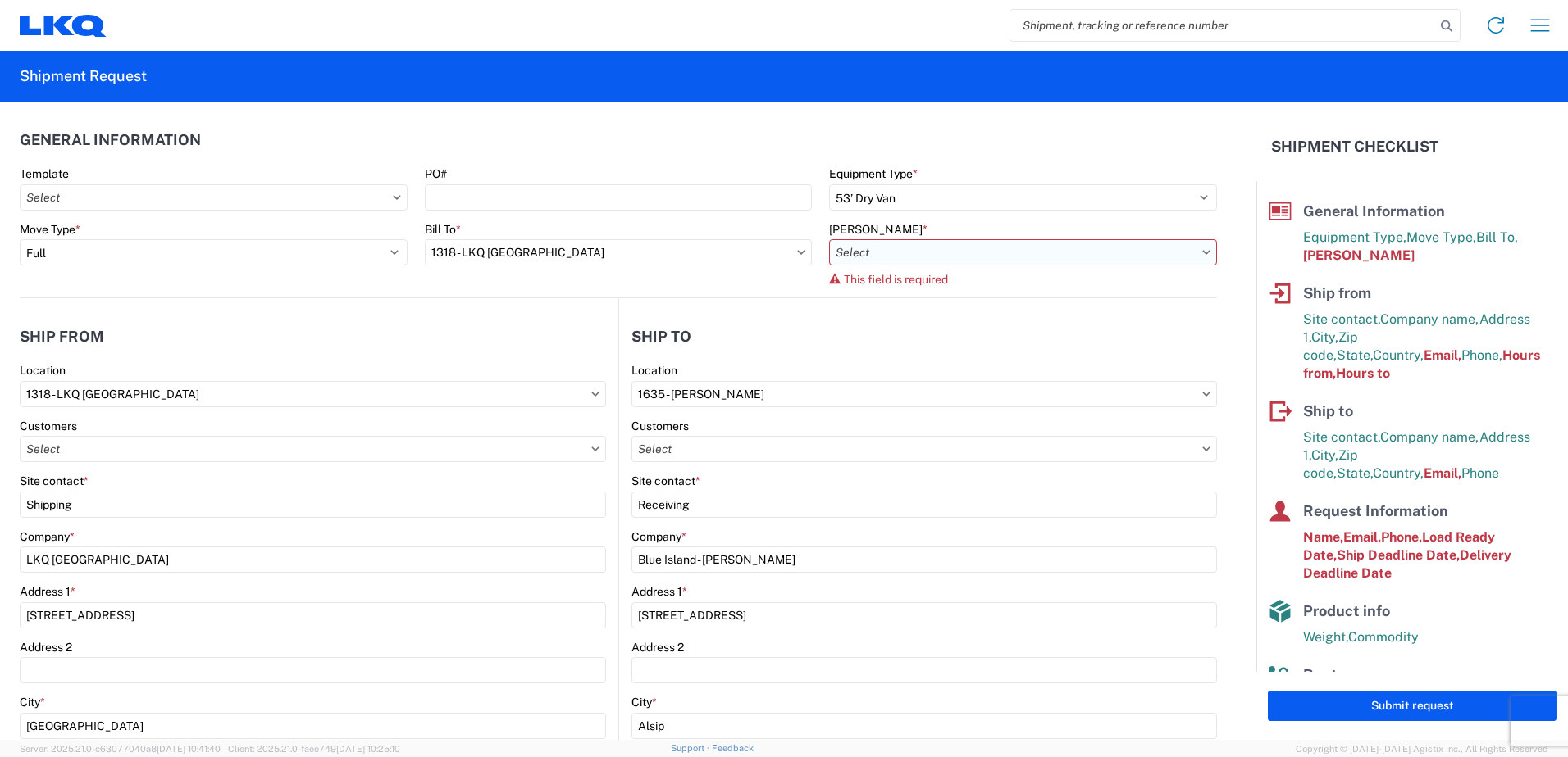
click at [915, 256] on input "text" at bounding box center [1023, 252] width 388 height 26
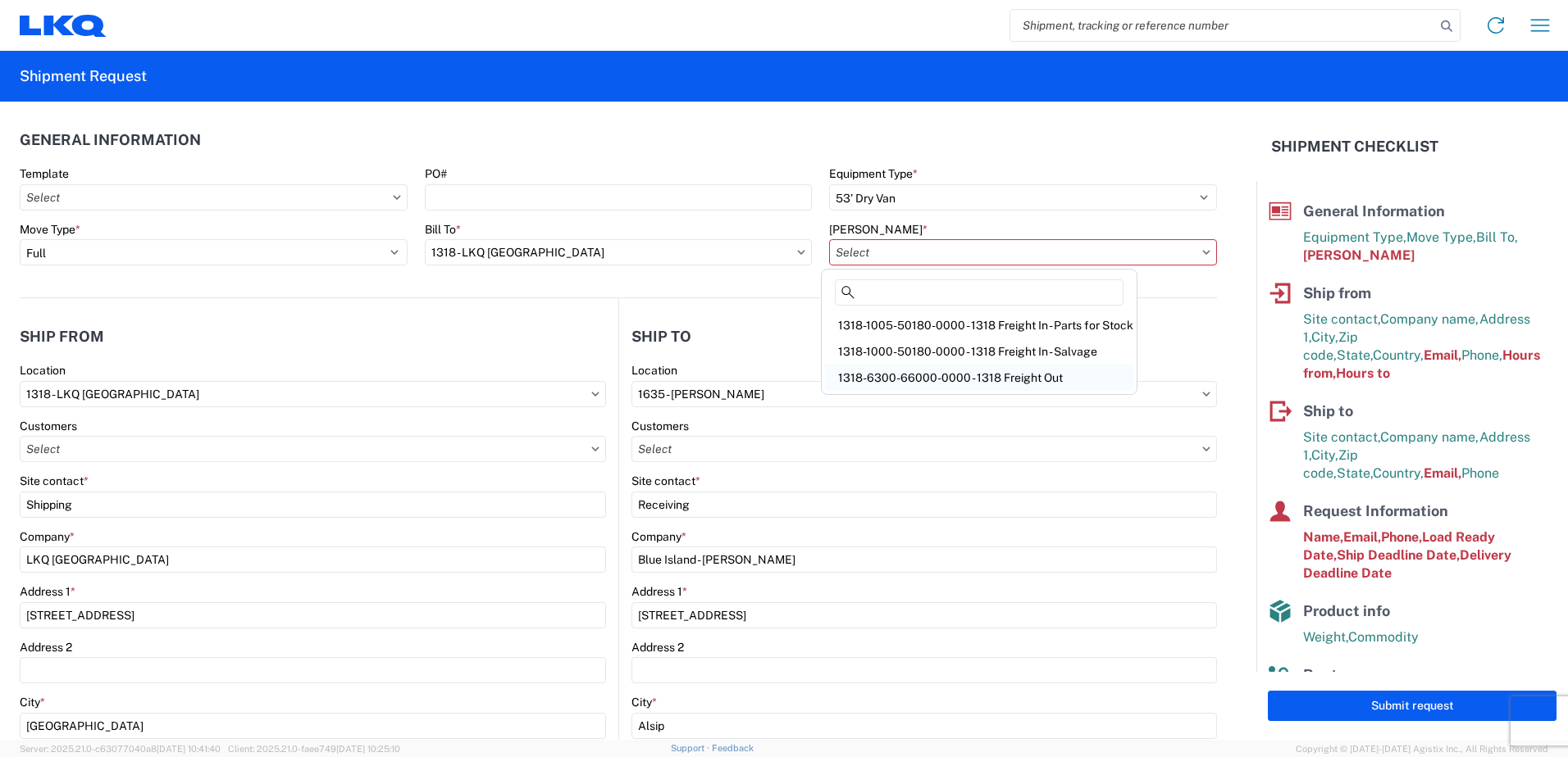
click at [931, 367] on div "1318-6300-66000-0000 - 1318 Freight Out" at bounding box center [979, 378] width 309 height 26
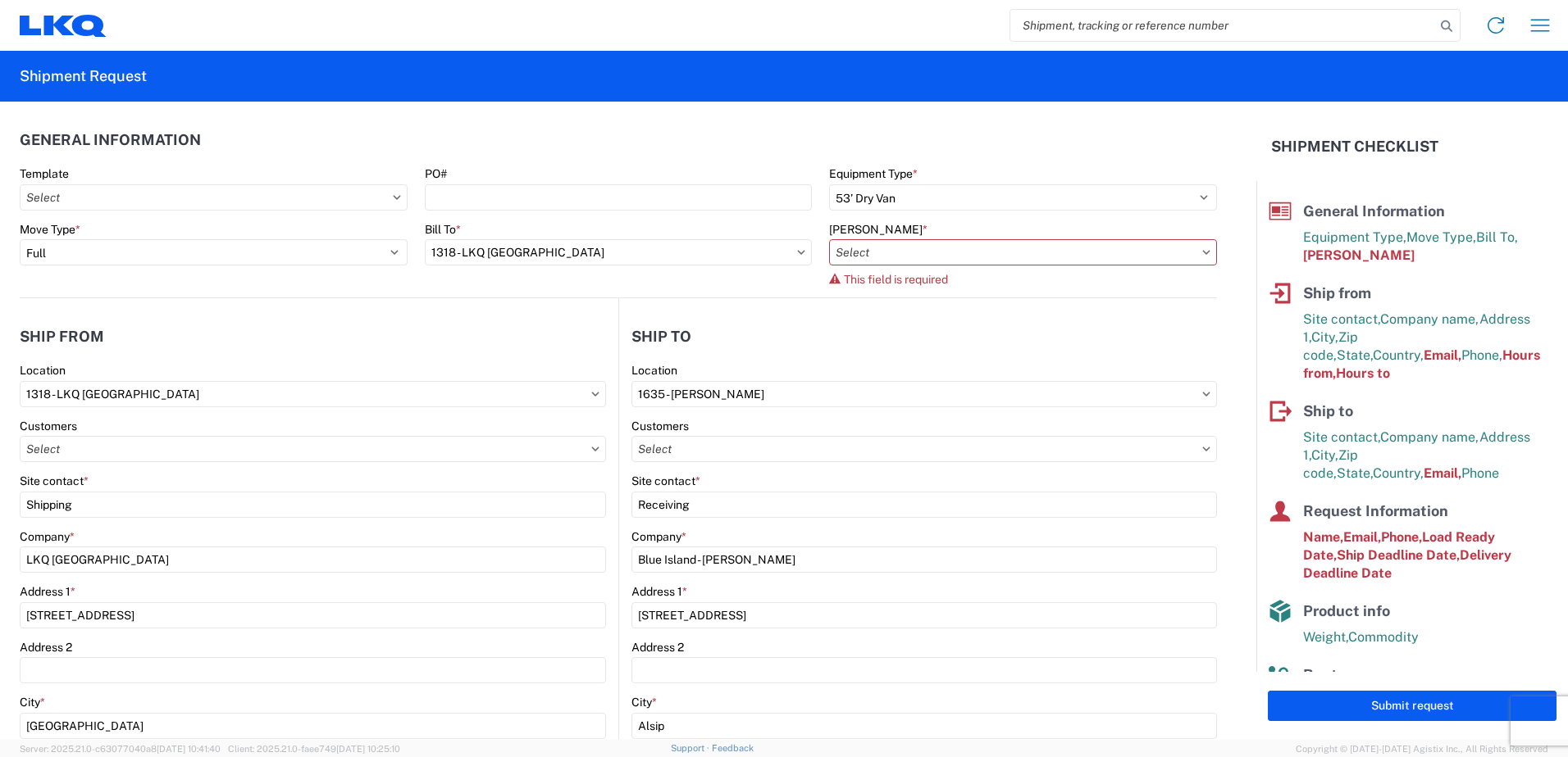
type input "1318-6300-66000-0000 - 1318 Freight Out"
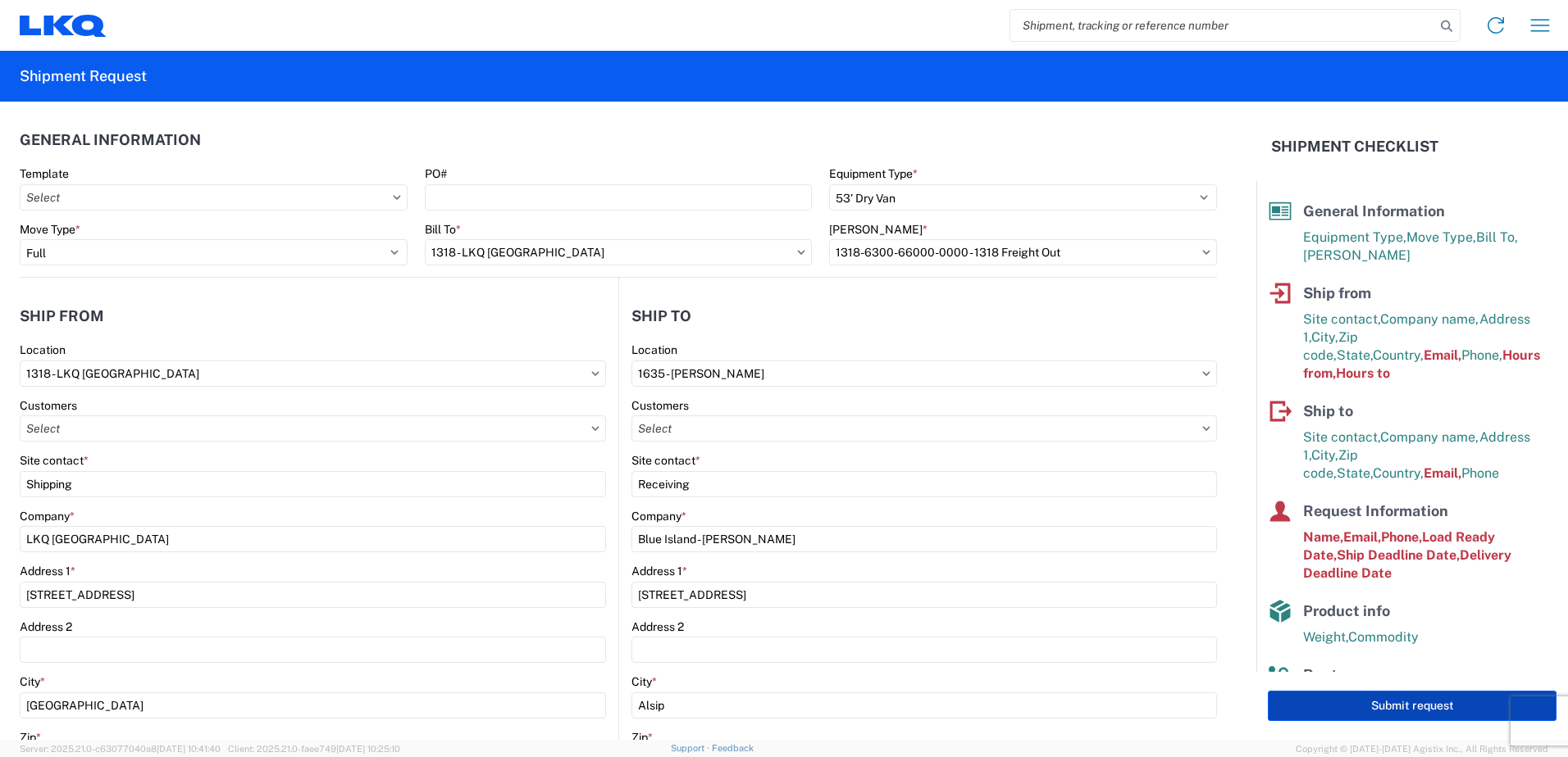
click at [1354, 706] on button "Submit request" at bounding box center [1412, 706] width 289 height 30
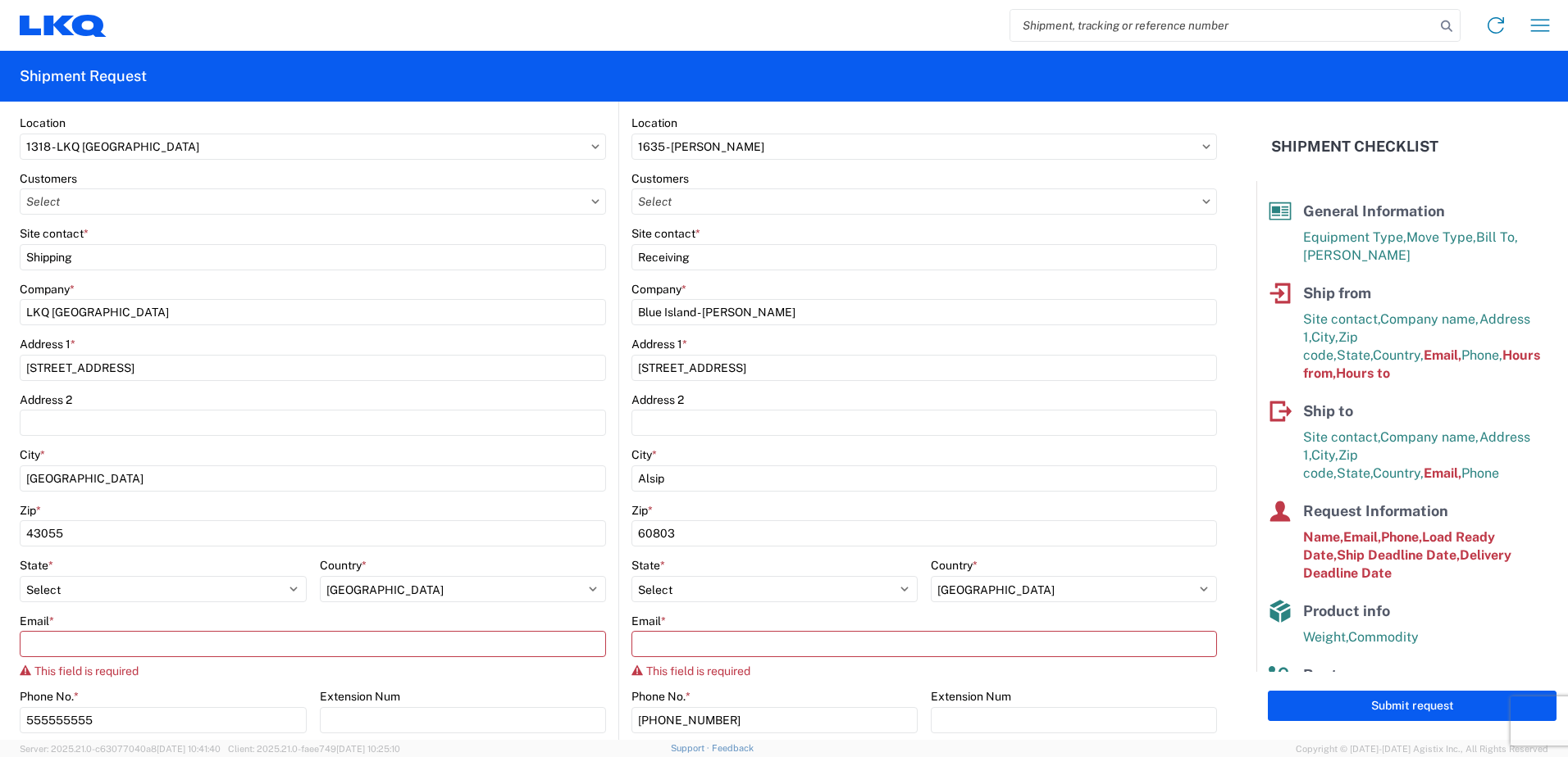
scroll to position [246, 0]
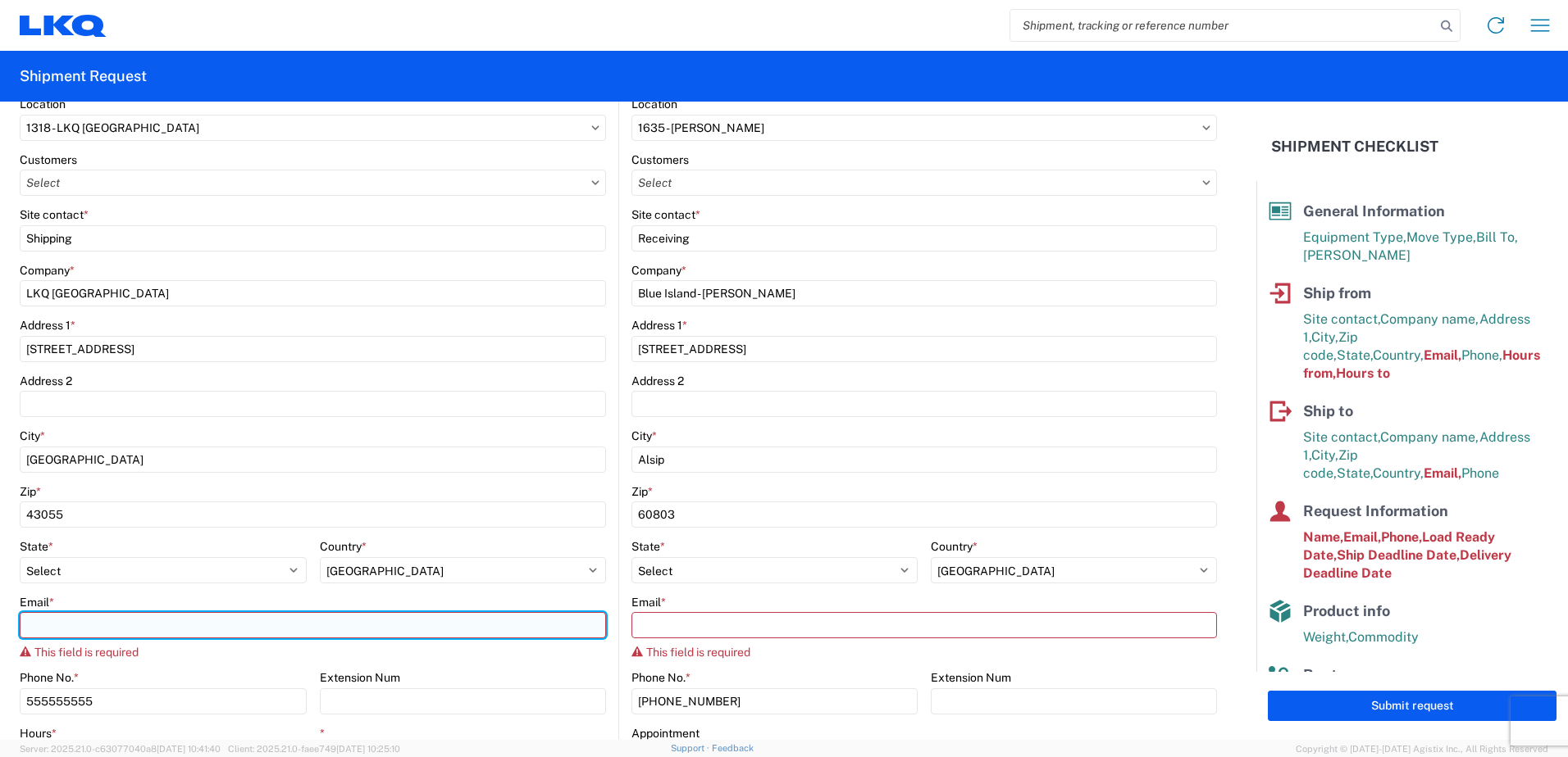
click at [94, 616] on input "Email *" at bounding box center [313, 625] width 586 height 26
type input "[EMAIL_ADDRESS][DOMAIN_NAME]"
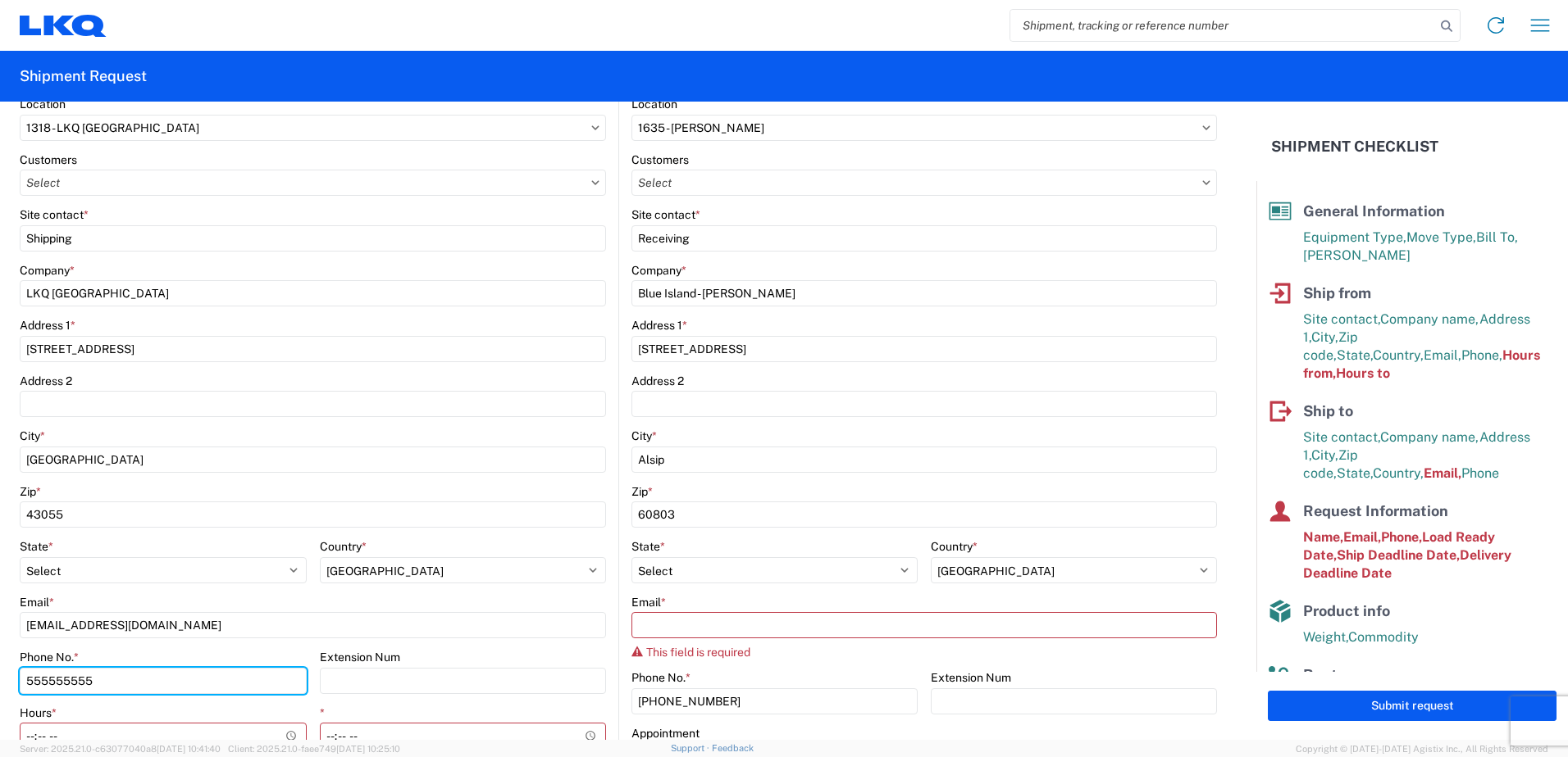
scroll to position [328, 0]
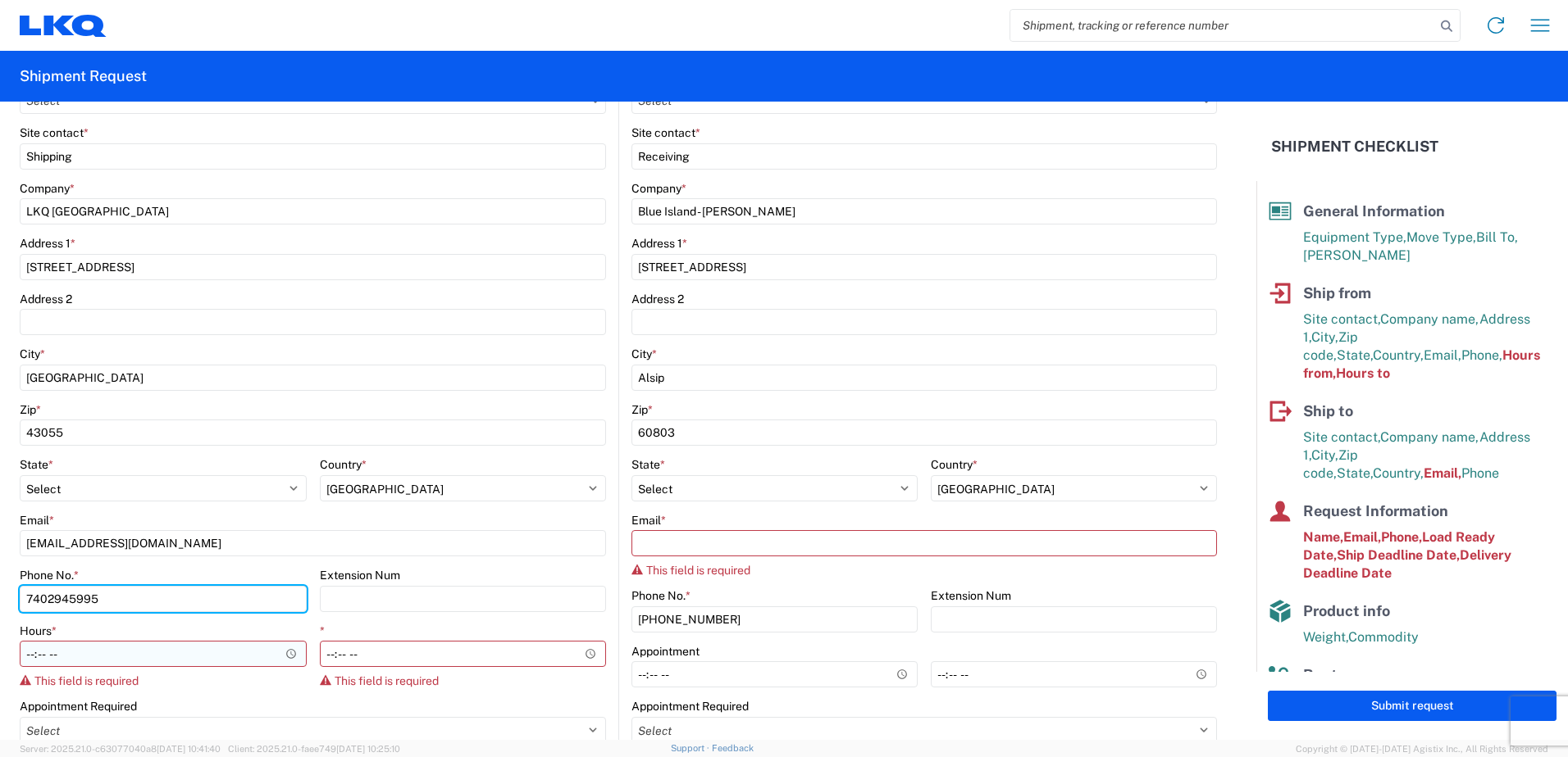
type input "7402945995"
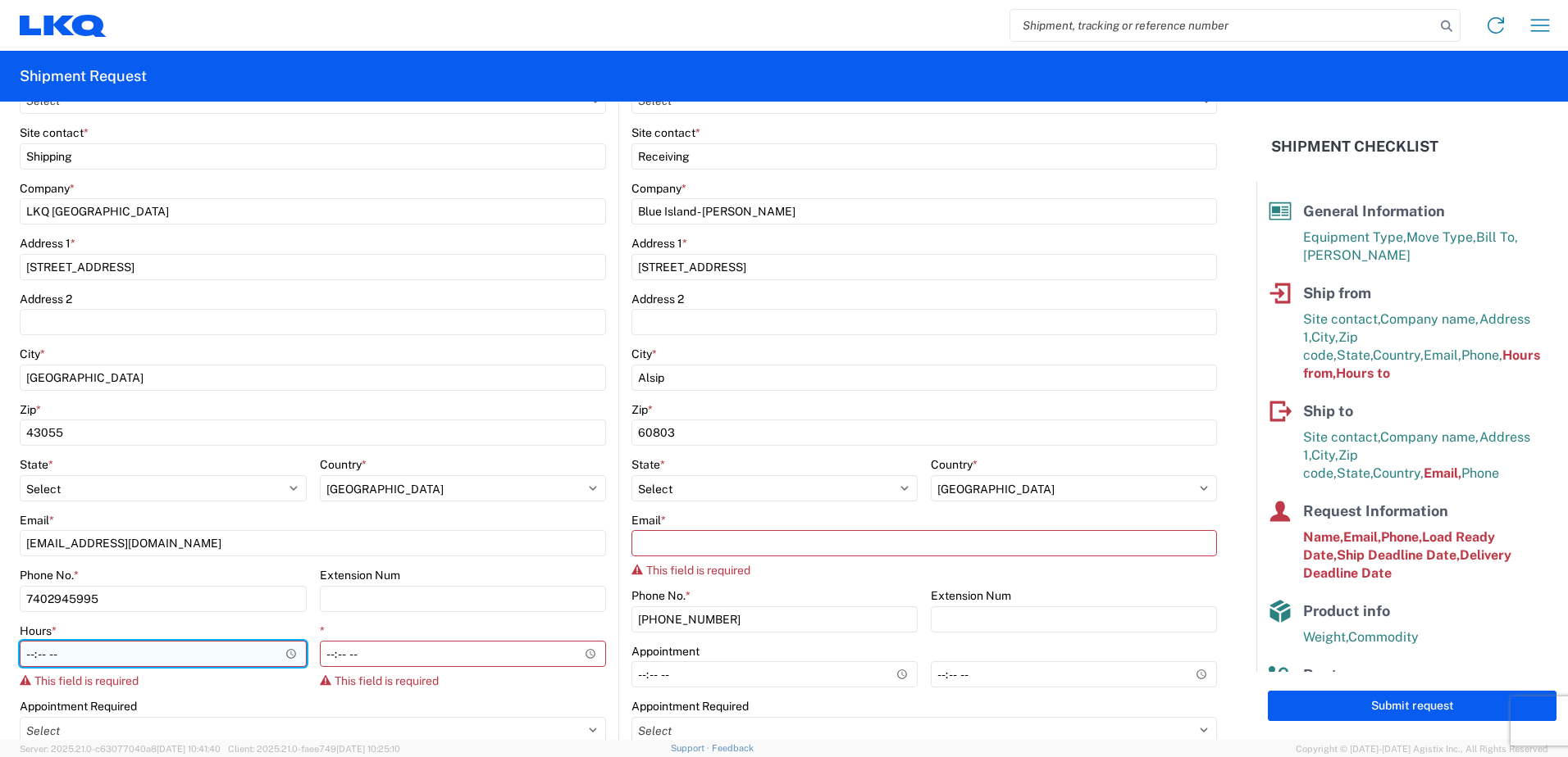
click at [74, 651] on input "Hours *" at bounding box center [163, 654] width 287 height 26
type input "07:00"
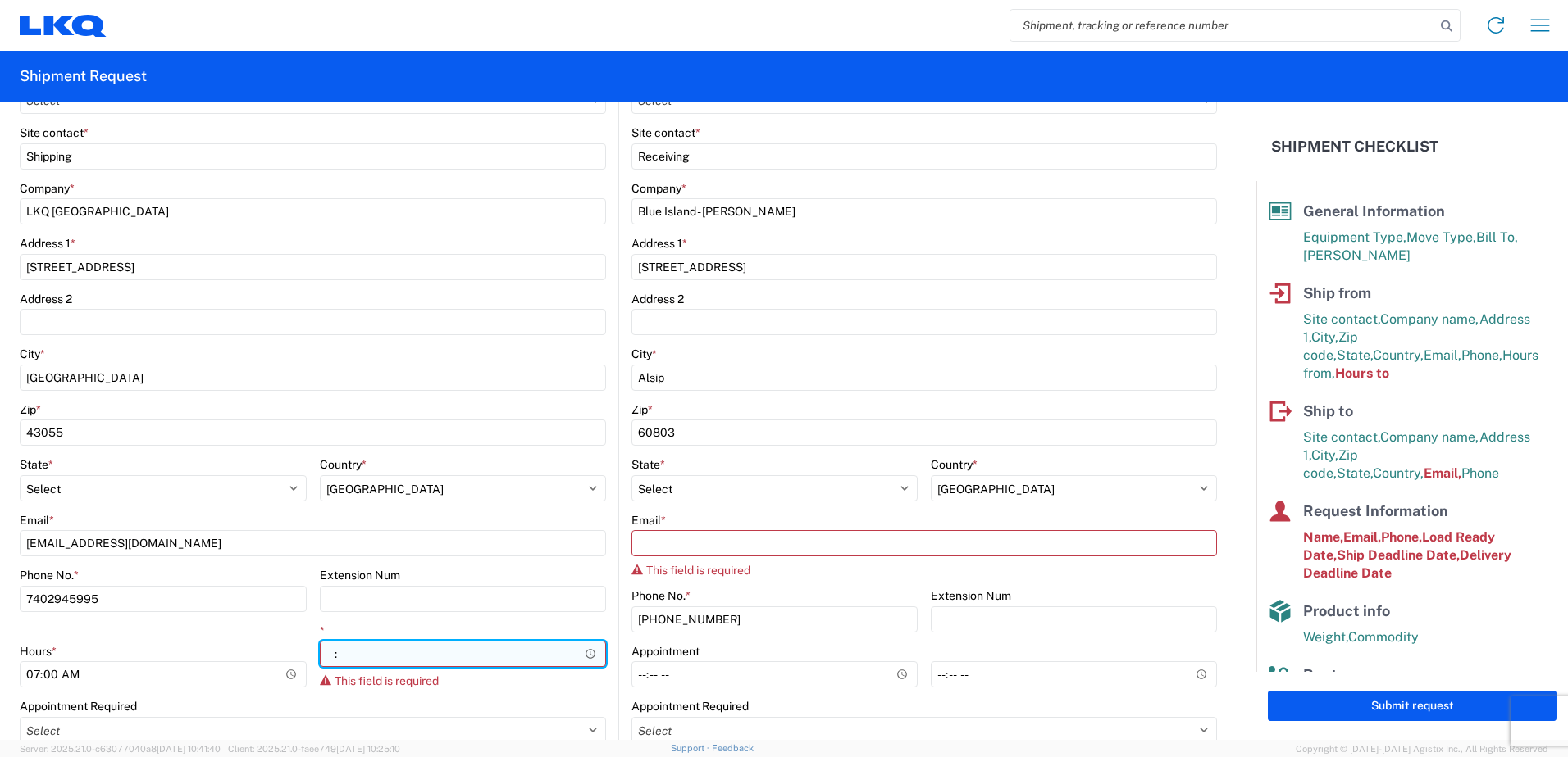
click at [332, 654] on input "*" at bounding box center [464, 654] width 287 height 26
type input "13:00"
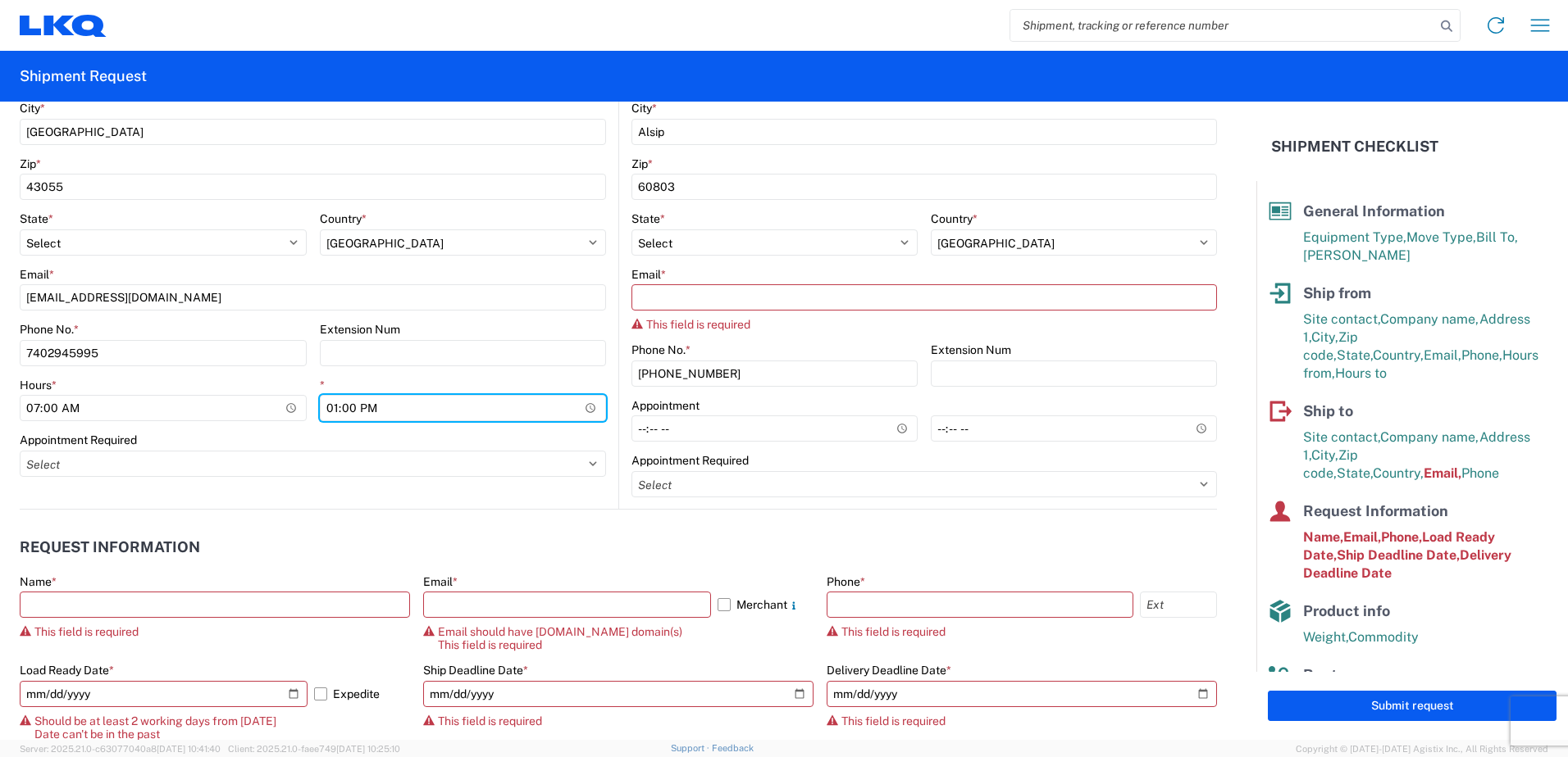
scroll to position [901, 0]
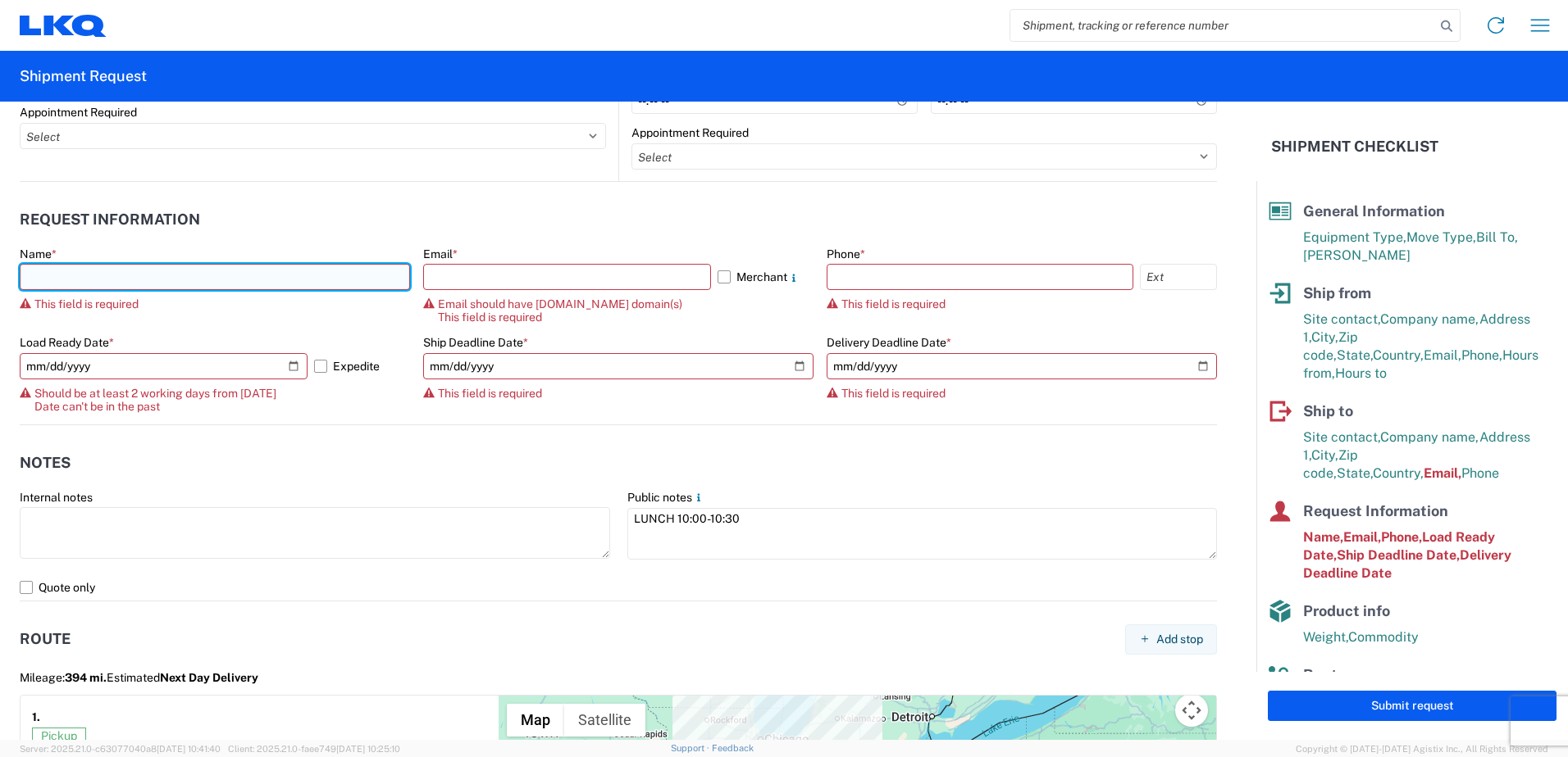
click at [137, 282] on input "text" at bounding box center [215, 277] width 390 height 26
type input "[PERSON_NAME]"
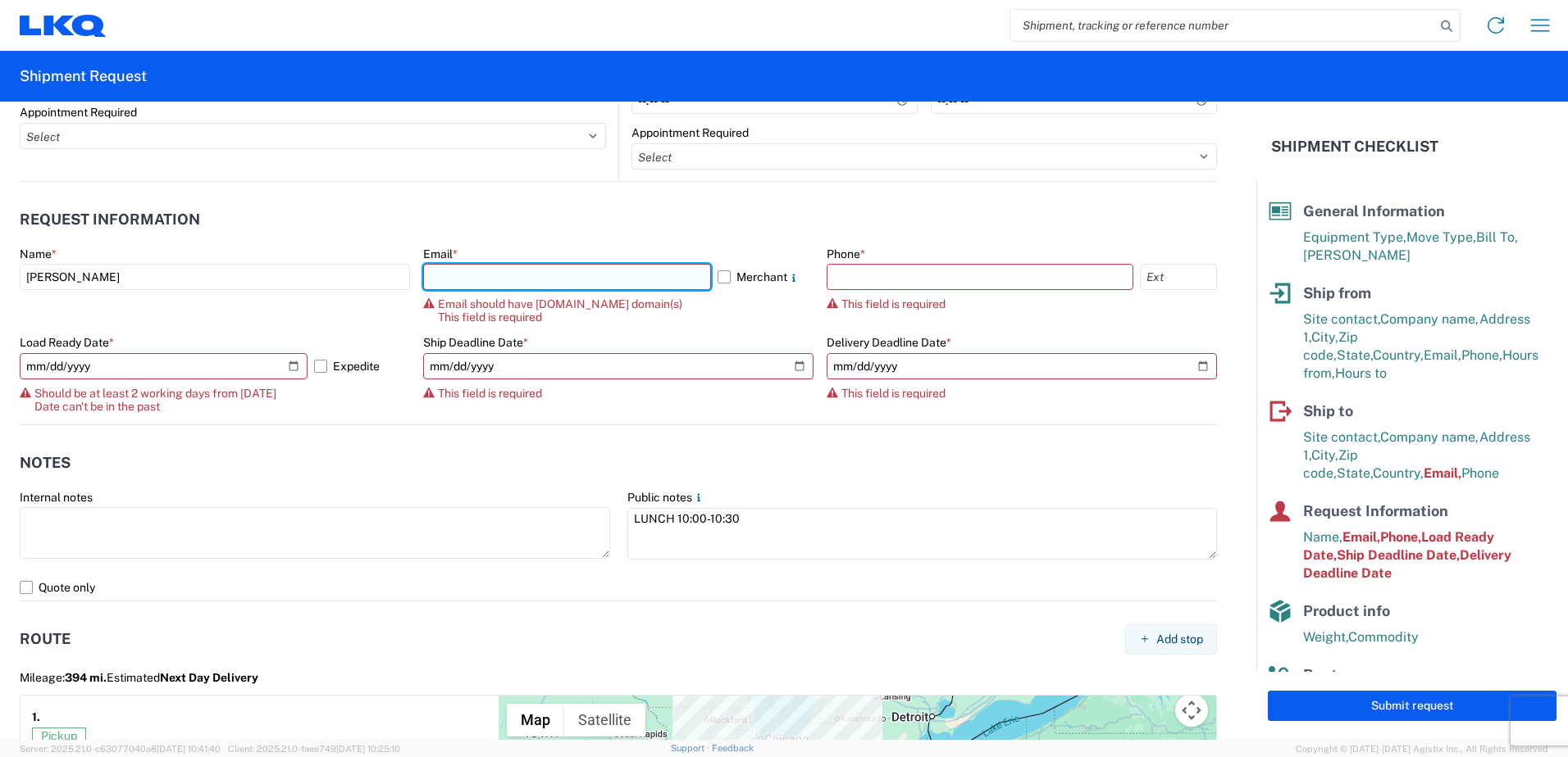
click at [450, 289] on input "text" at bounding box center [567, 277] width 288 height 26
click at [481, 280] on input "jjculver" at bounding box center [567, 277] width 288 height 26
type input "[EMAIL_ADDRESS][DOMAIN_NAME]"
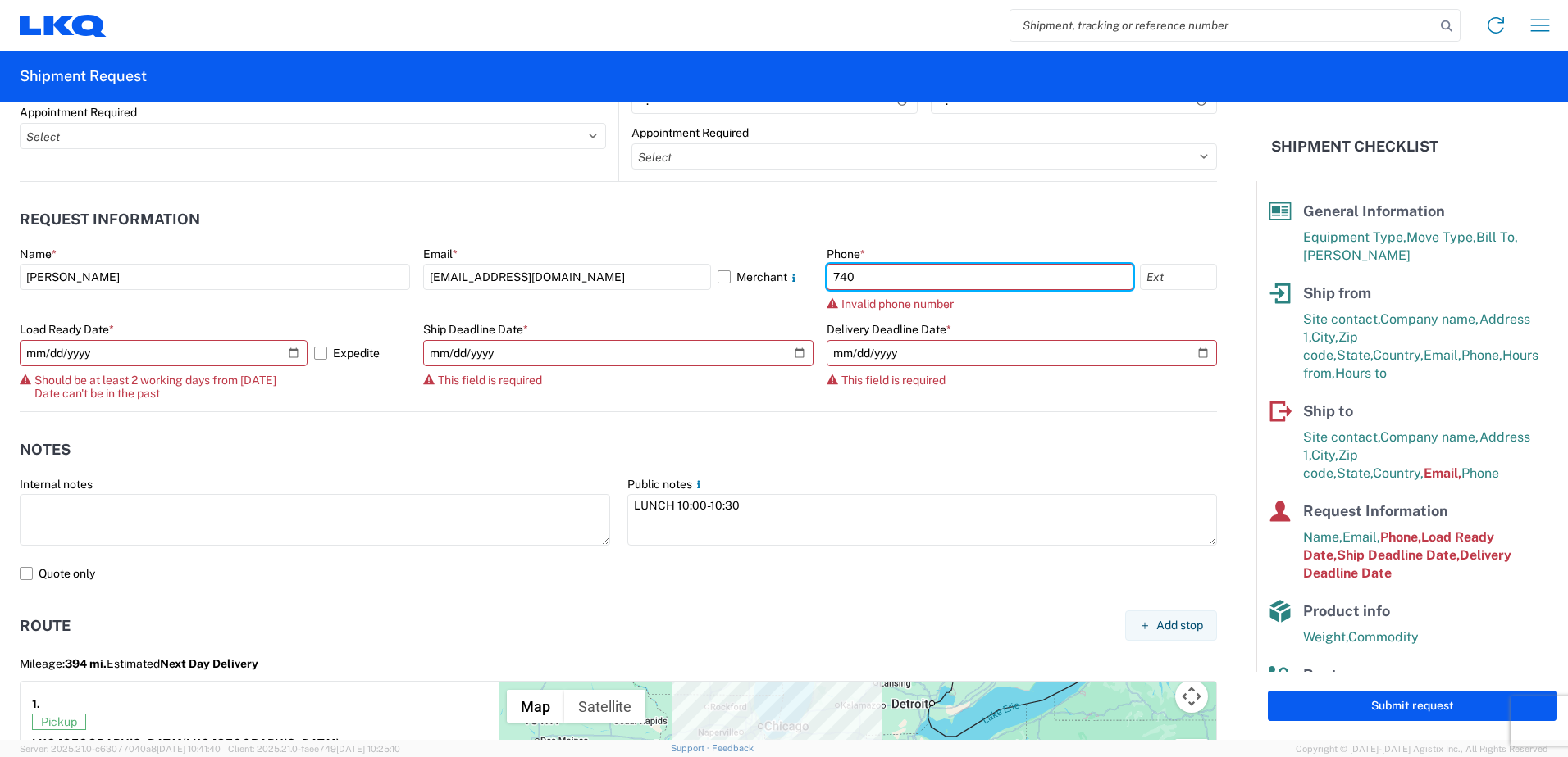
type input "7402945995"
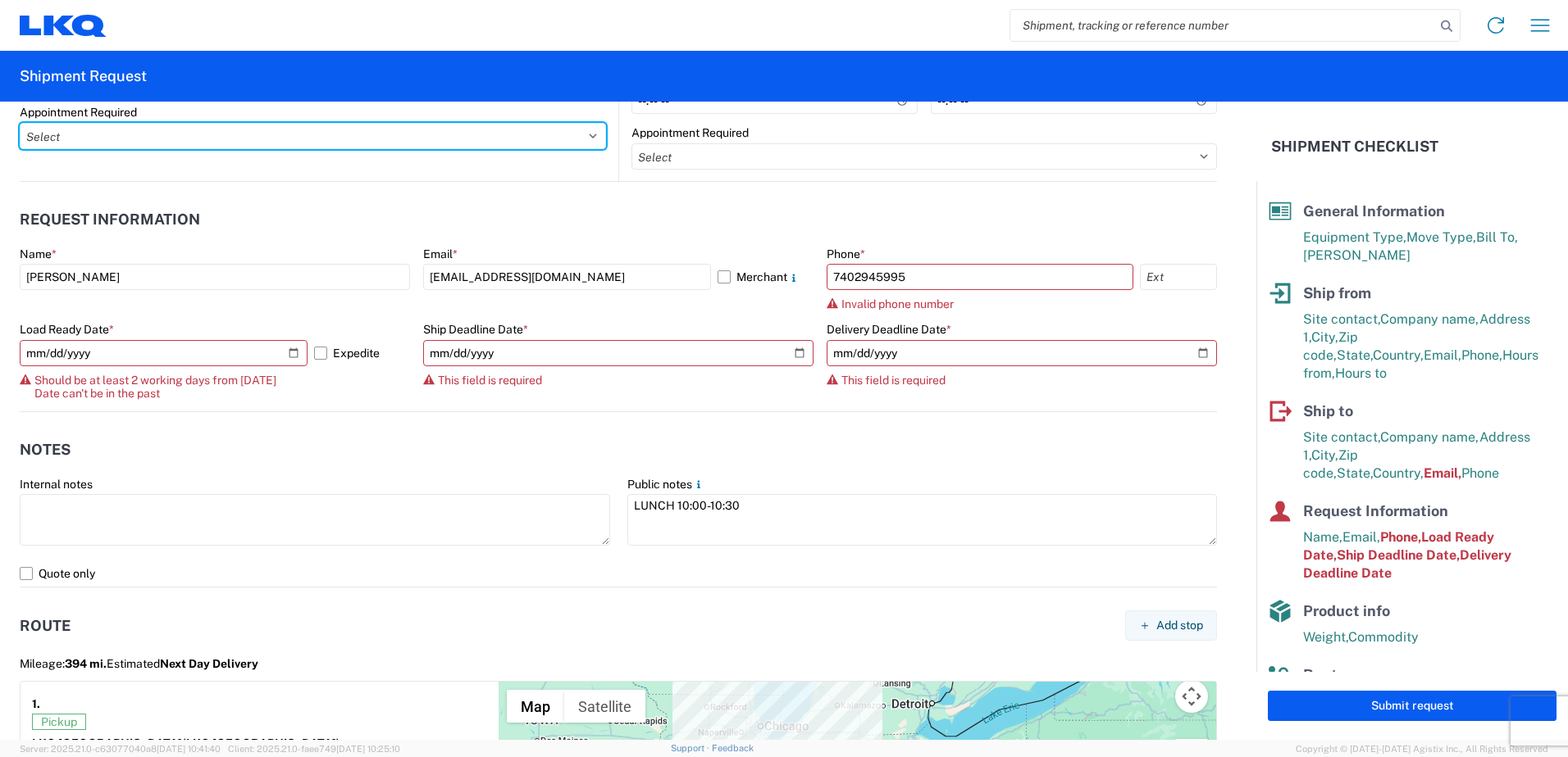
select select
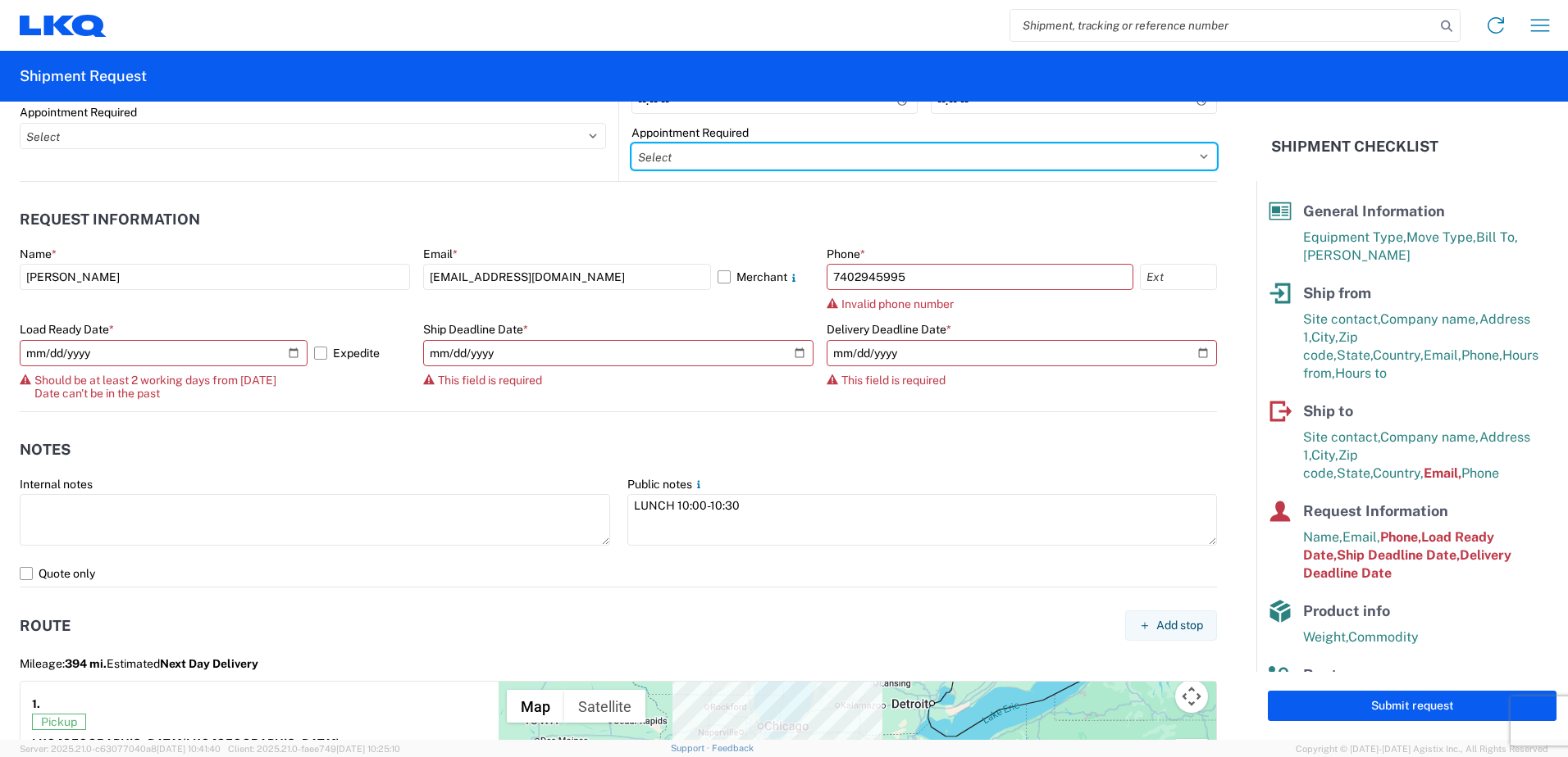
select select
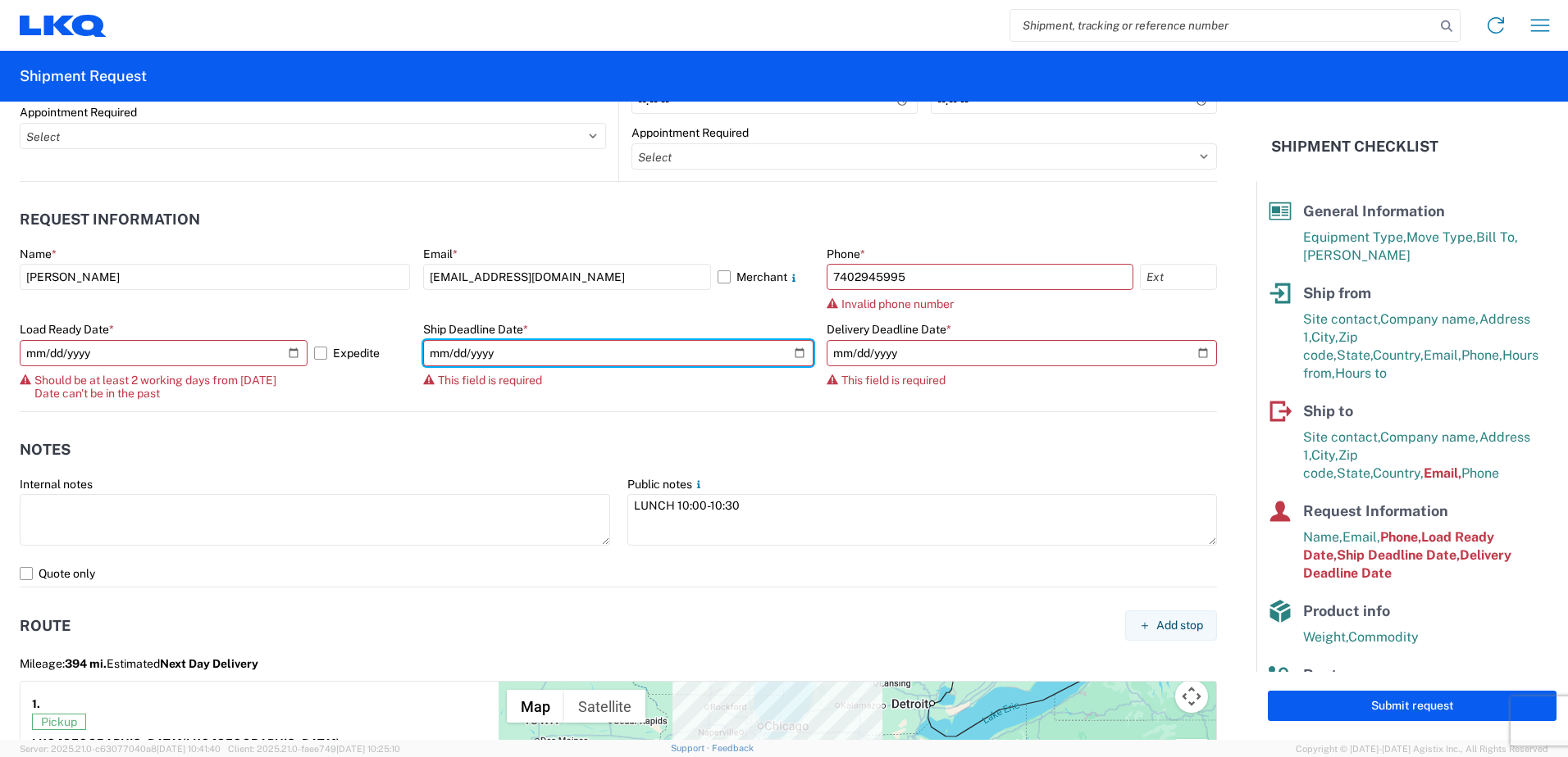
type input "[DATE]"
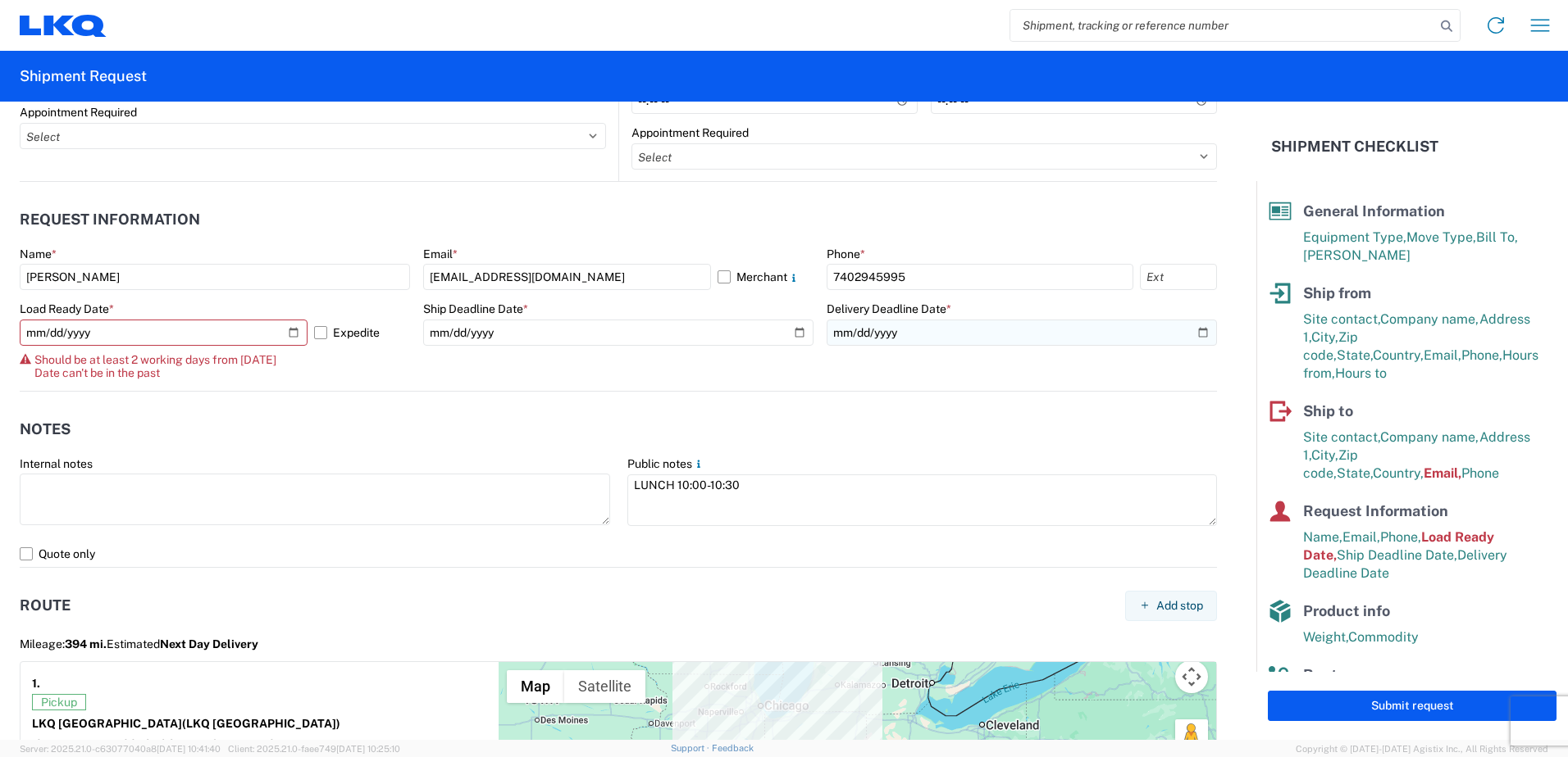
select select
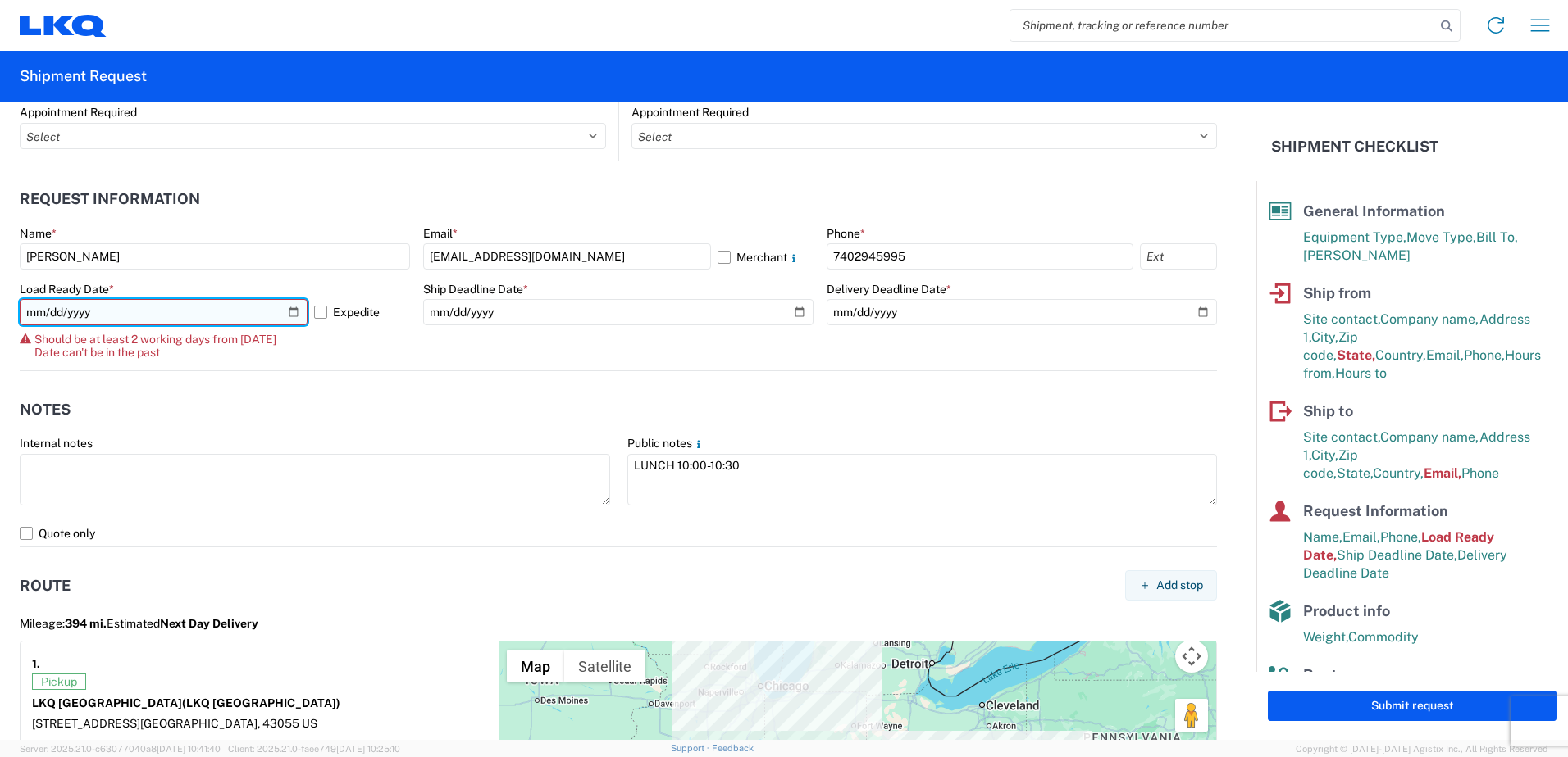
click at [288, 309] on input "[DATE]" at bounding box center [163, 312] width 288 height 26
type input "[DATE]"
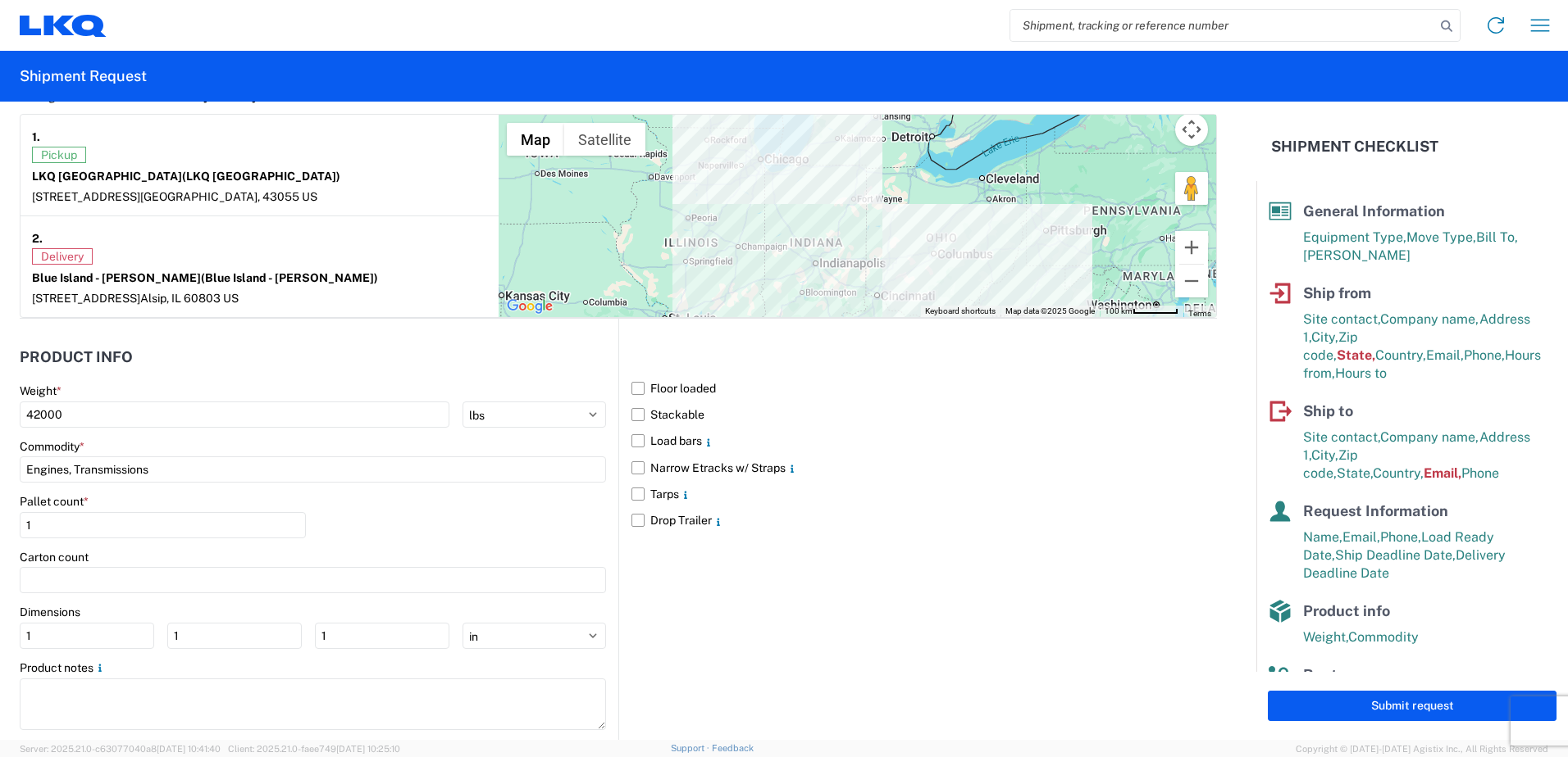
scroll to position [1446, 0]
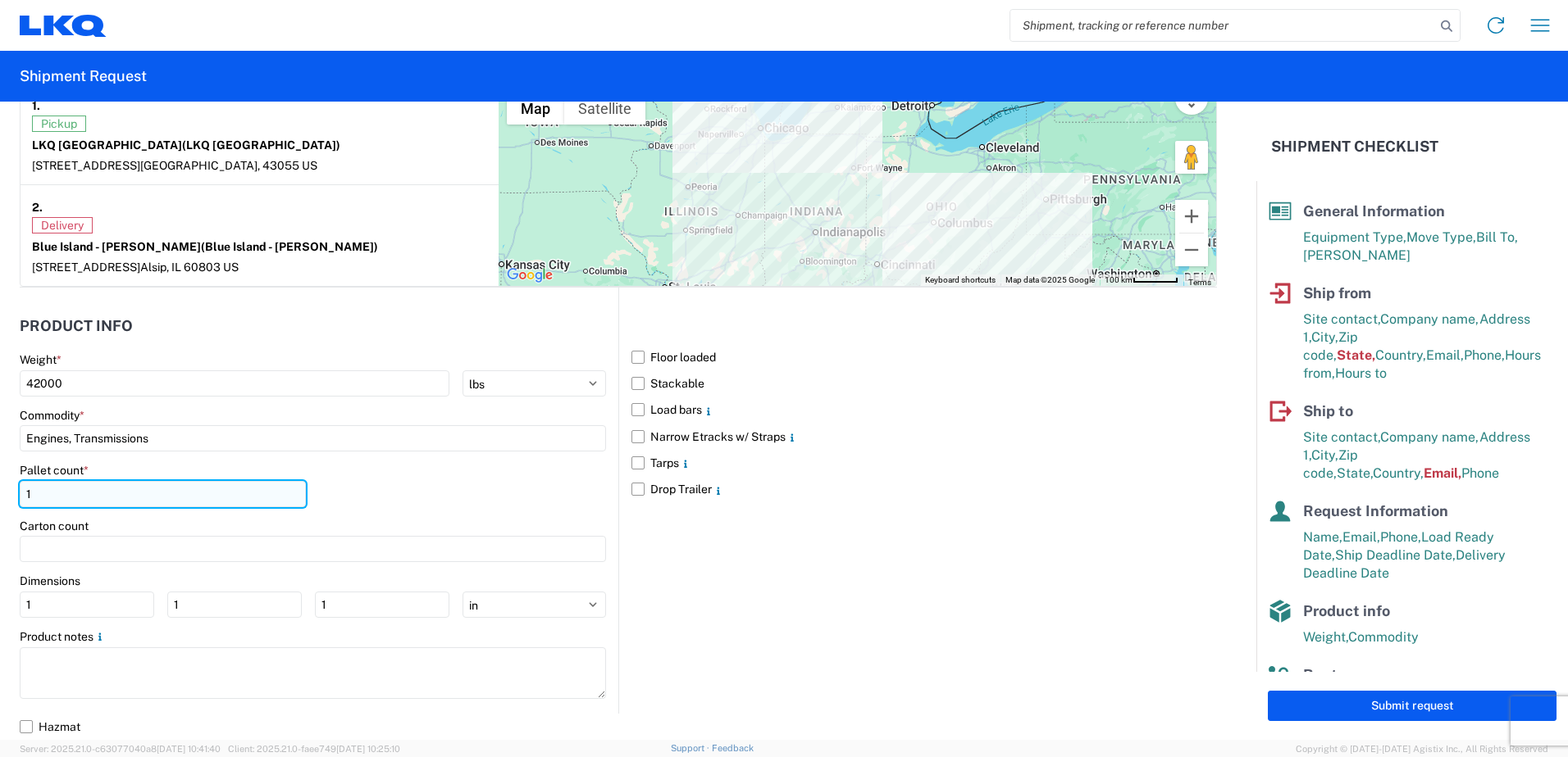
click at [94, 502] on input "1" at bounding box center [163, 495] width 286 height 26
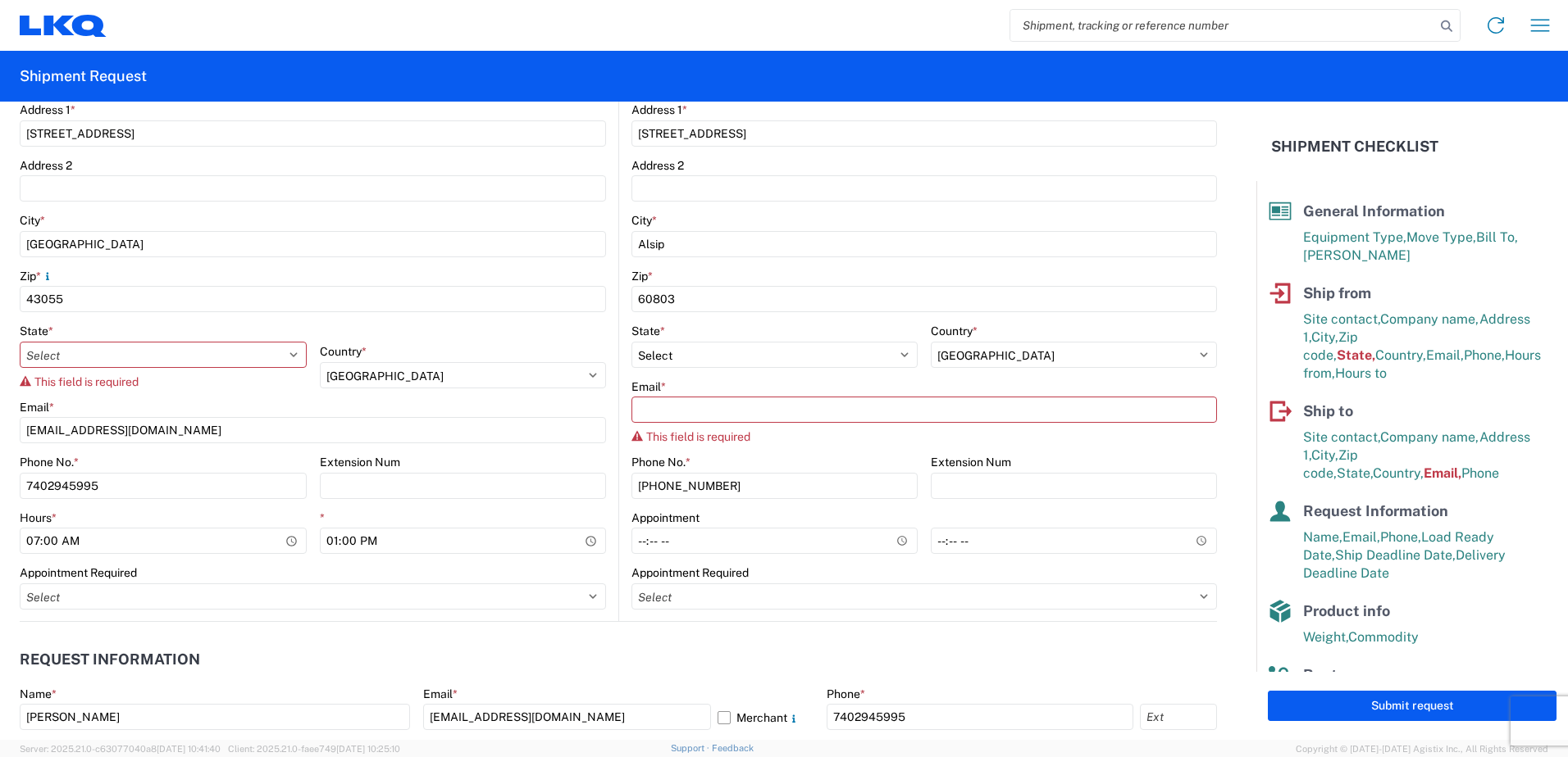
scroll to position [382, 0]
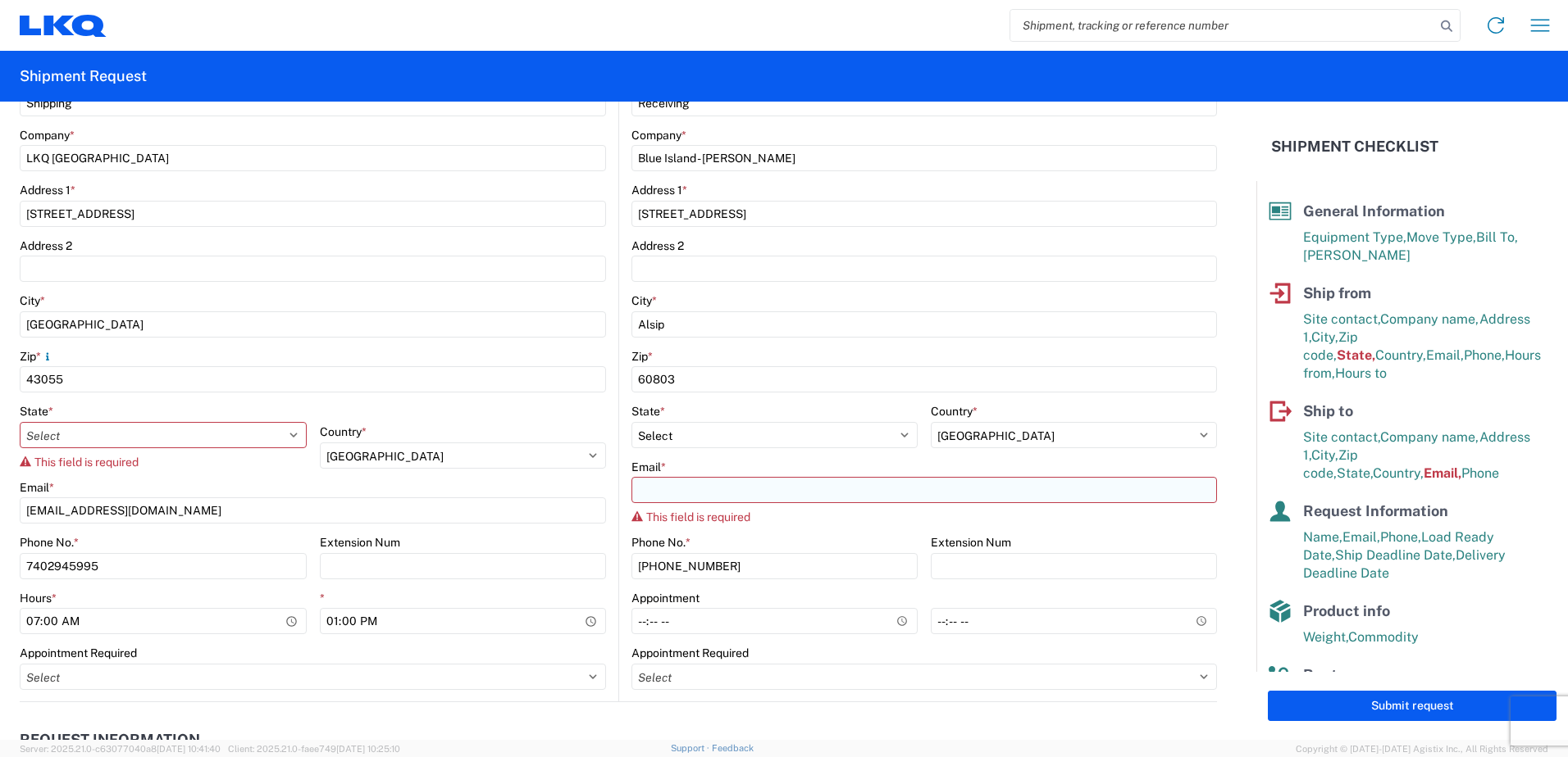
type input "24"
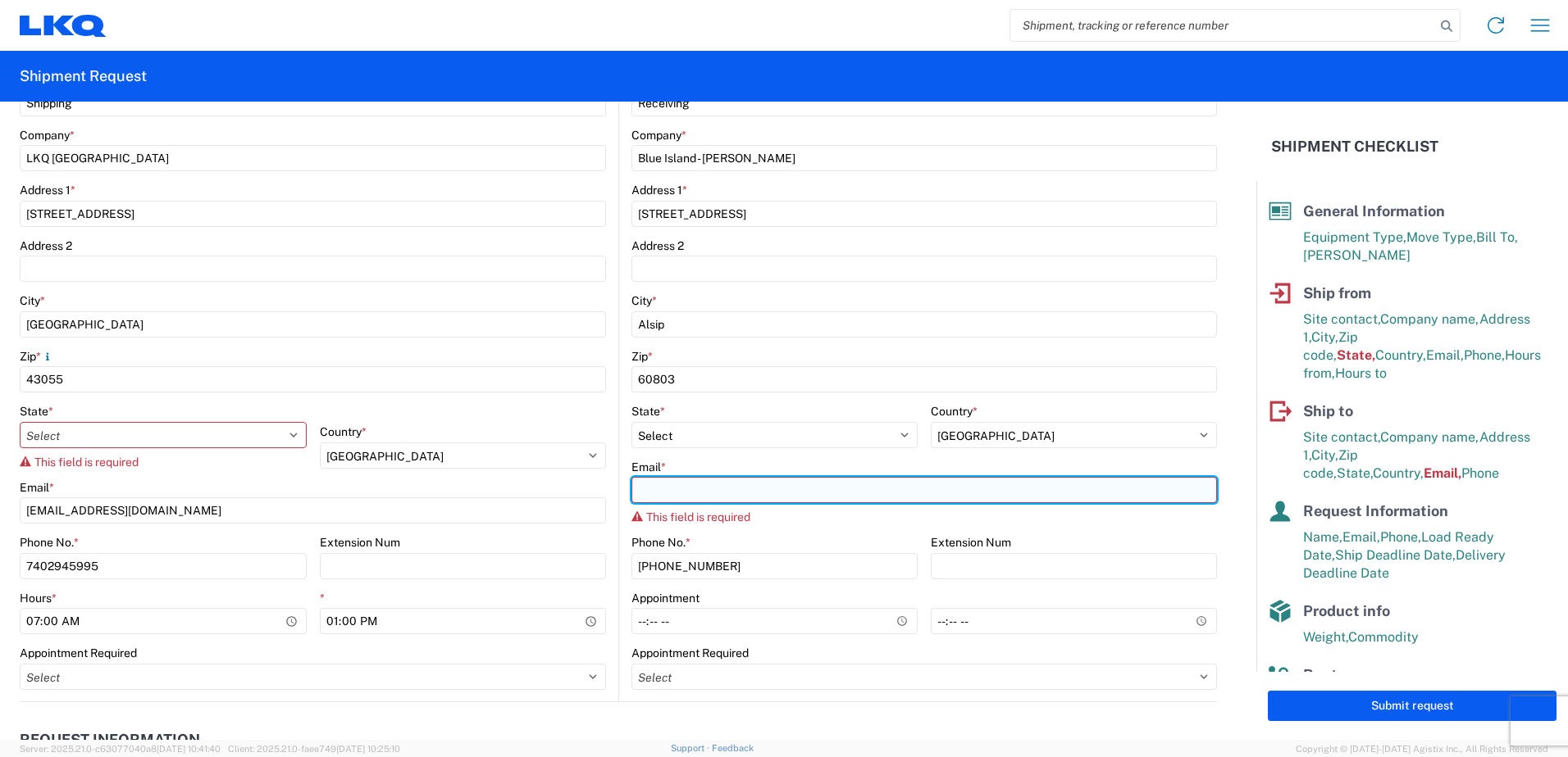
click at [865, 494] on input "Email *" at bounding box center [924, 490] width 585 height 26
click at [857, 499] on input "Email *" at bounding box center [924, 490] width 585 height 26
type input "[EMAIL_ADDRESS][DOMAIN_NAME]"
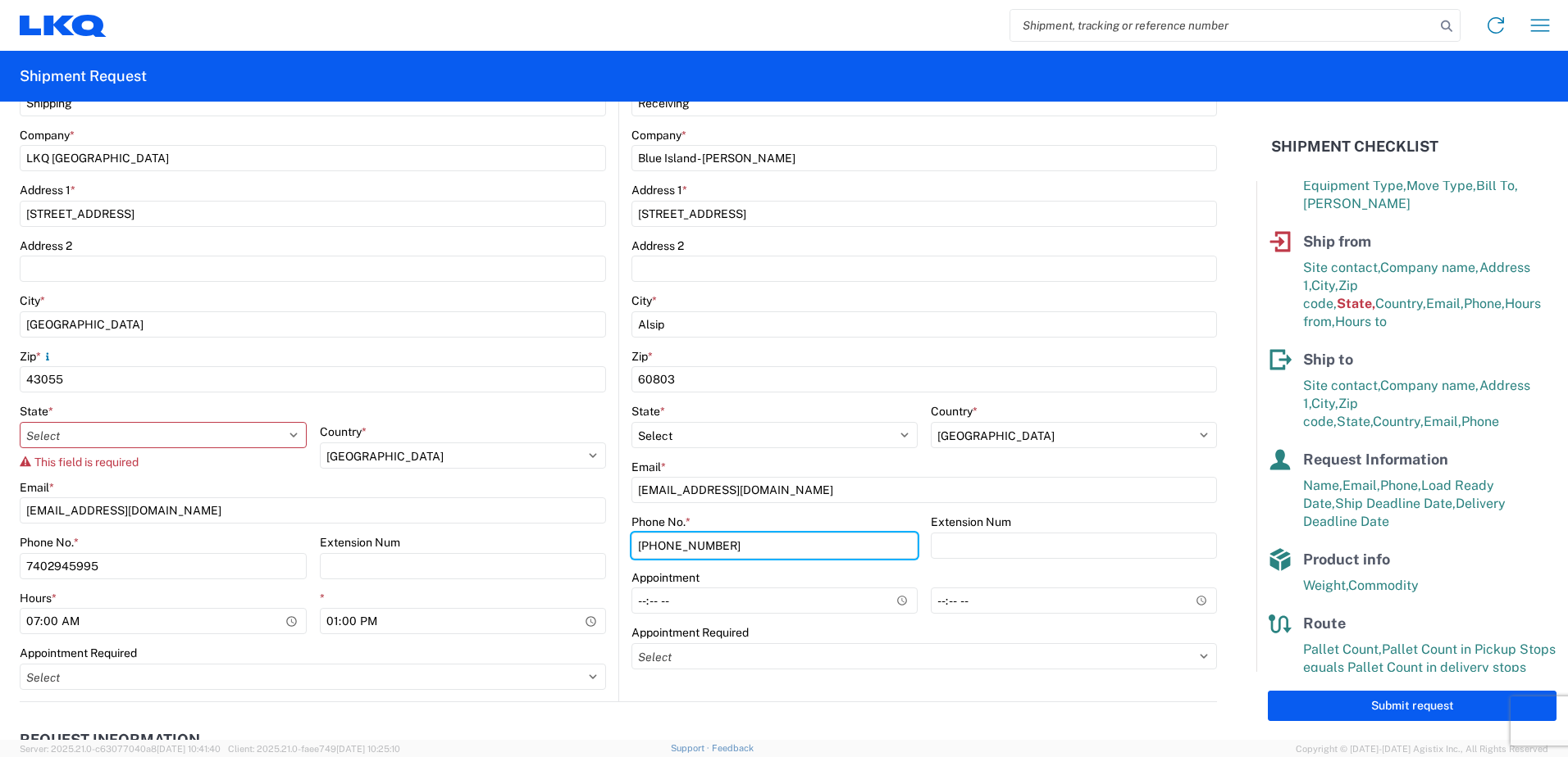
scroll to position [74, 0]
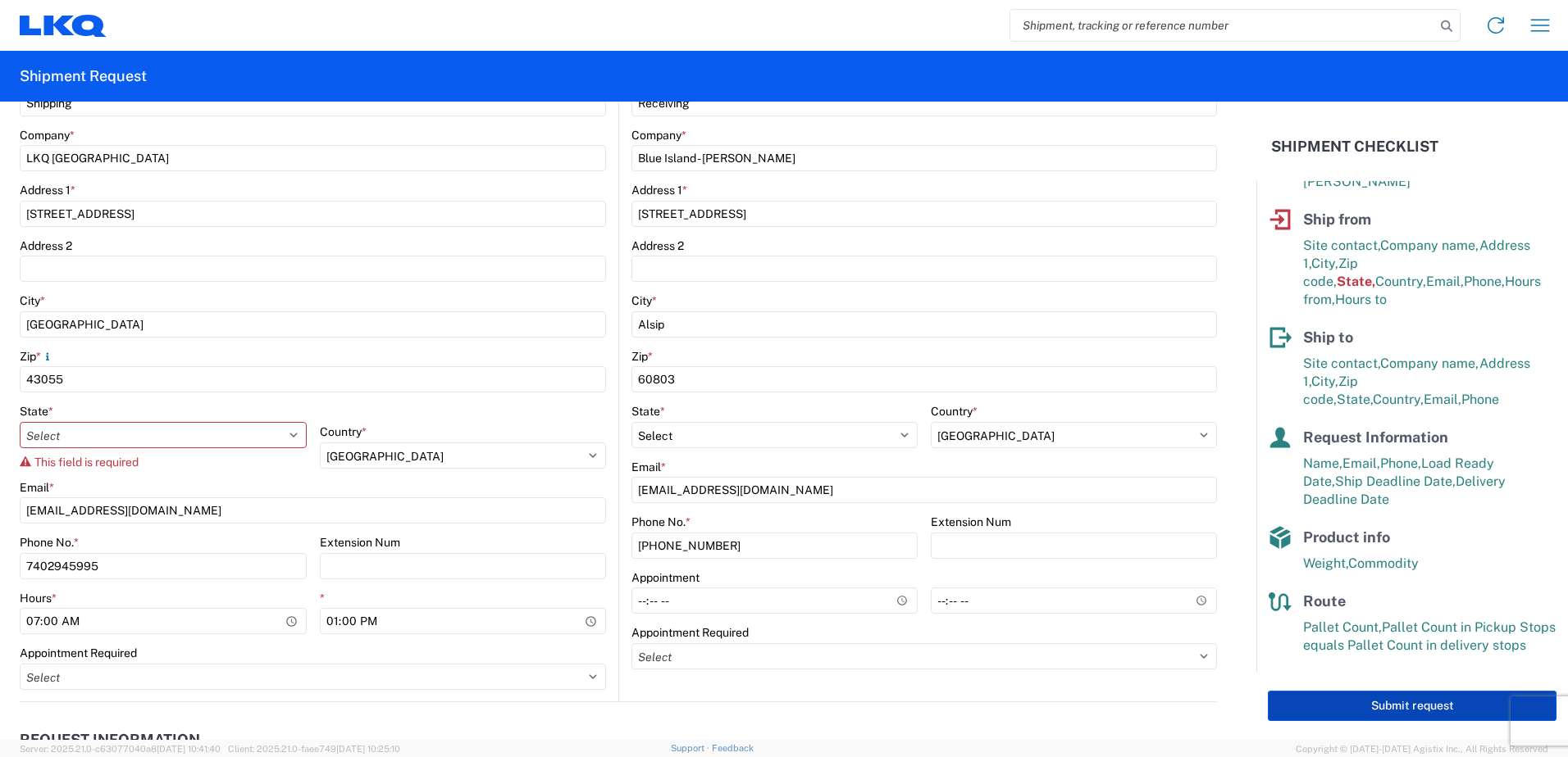
click at [1370, 702] on button "Submit request" at bounding box center [1412, 706] width 289 height 30
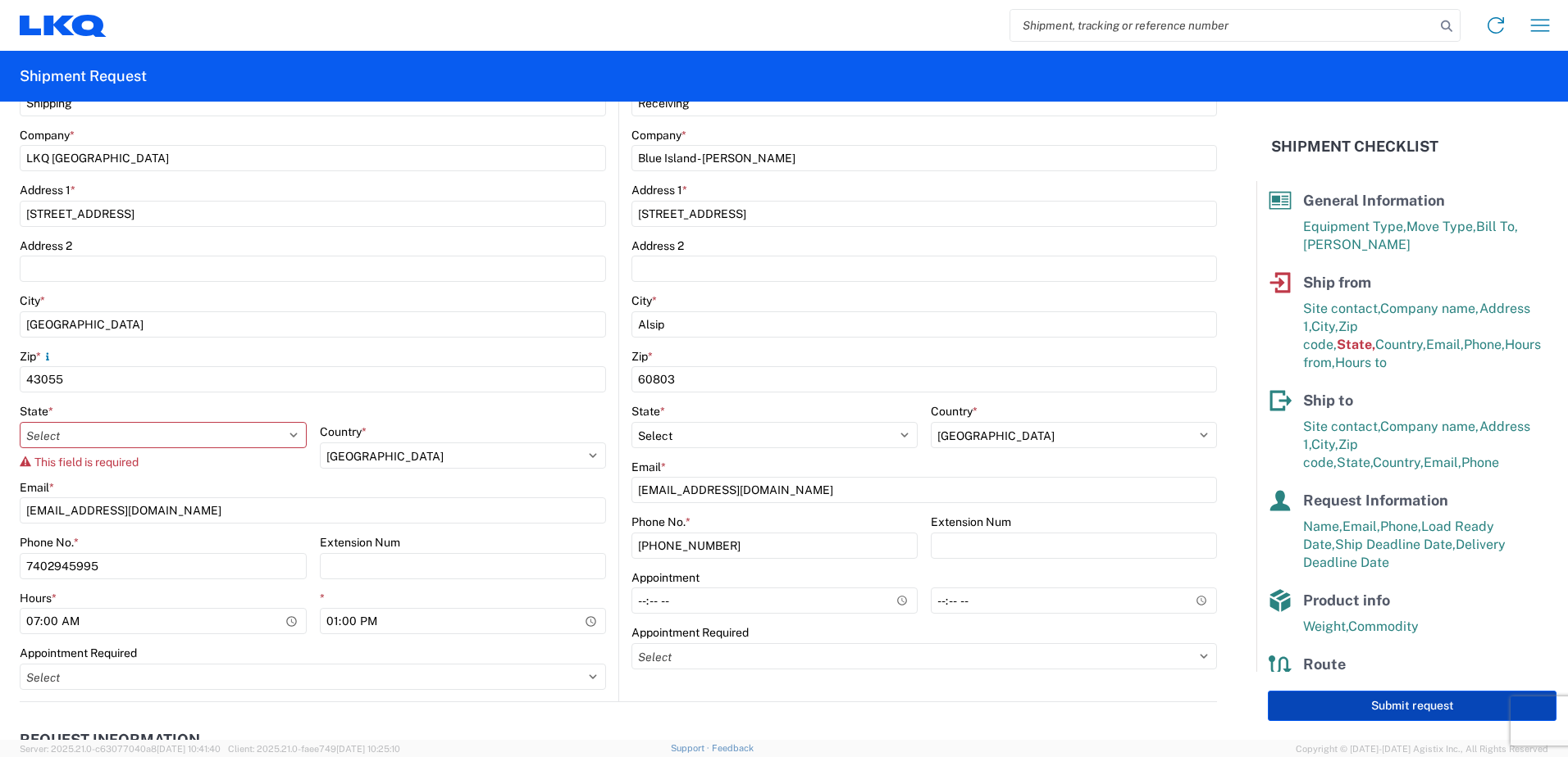
scroll to position [0, 0]
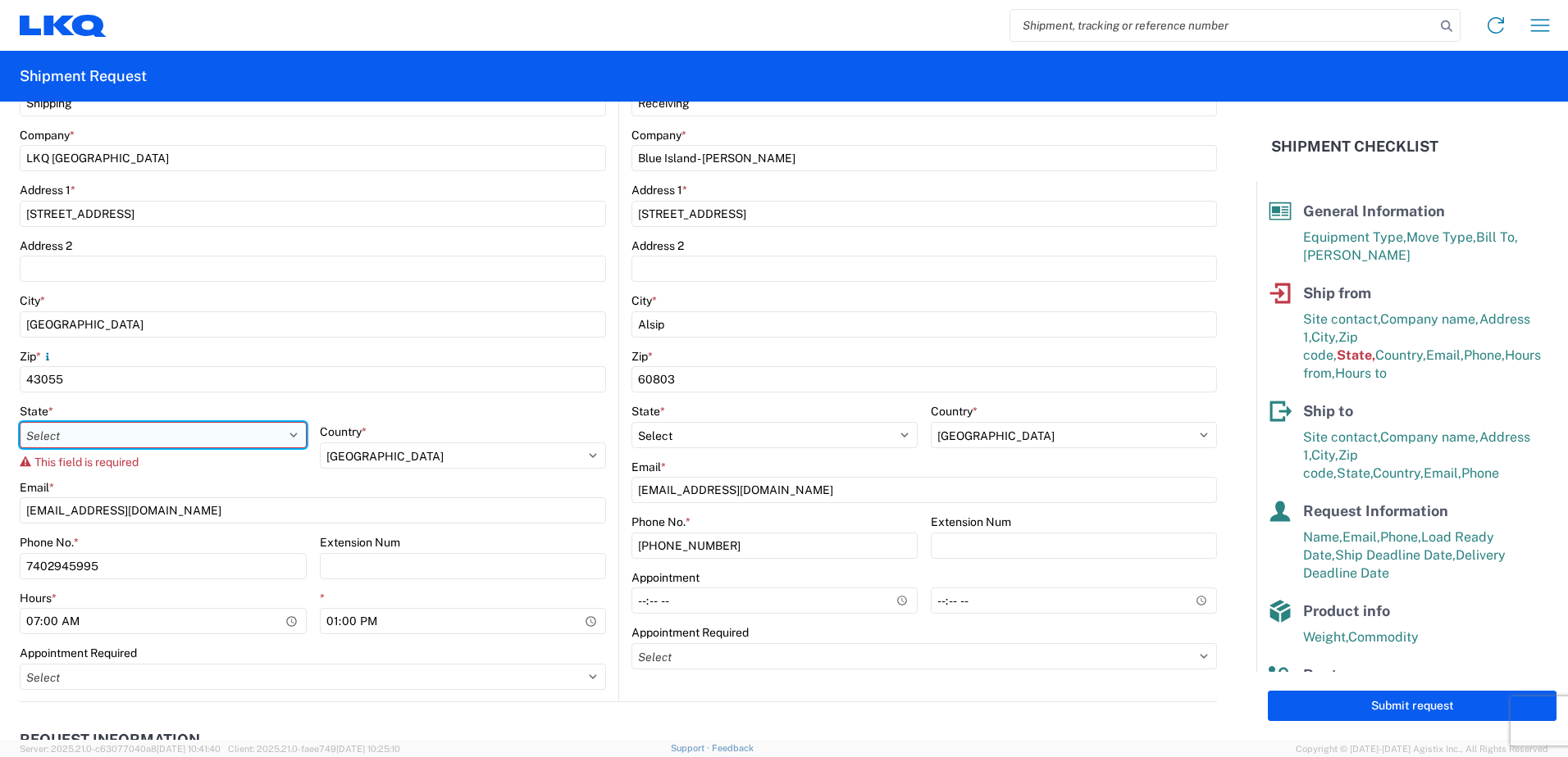
click at [78, 435] on select "Select [US_STATE] [US_STATE] [US_STATE] [US_STATE] Armed Forces Americas Armed …" at bounding box center [163, 435] width 287 height 26
select select "OH"
click at [20, 422] on select "Select [US_STATE] [US_STATE] [US_STATE] [US_STATE] Armed Forces Americas Armed …" at bounding box center [163, 435] width 287 height 26
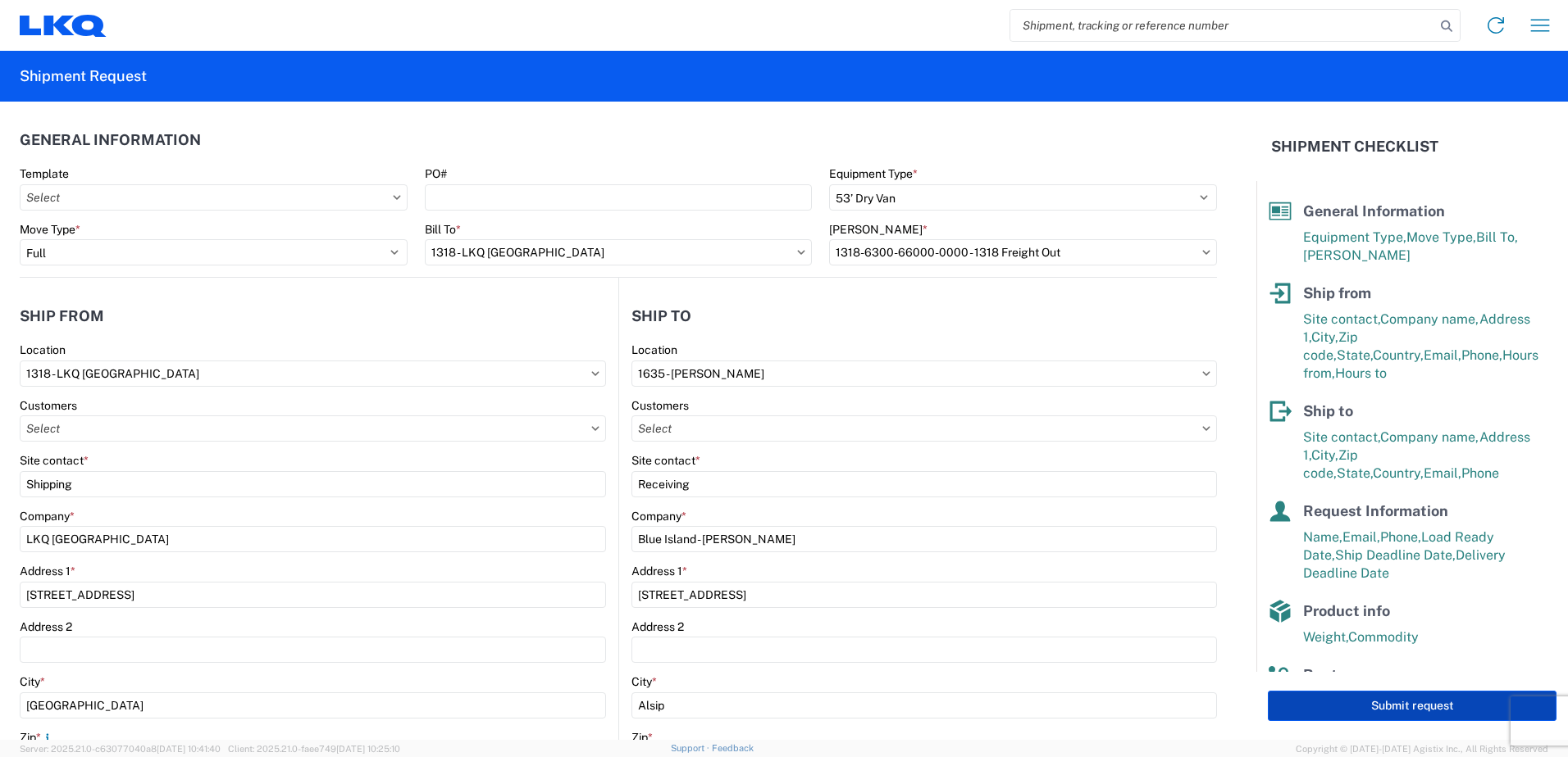
click at [1375, 708] on button "Submit request" at bounding box center [1412, 706] width 289 height 30
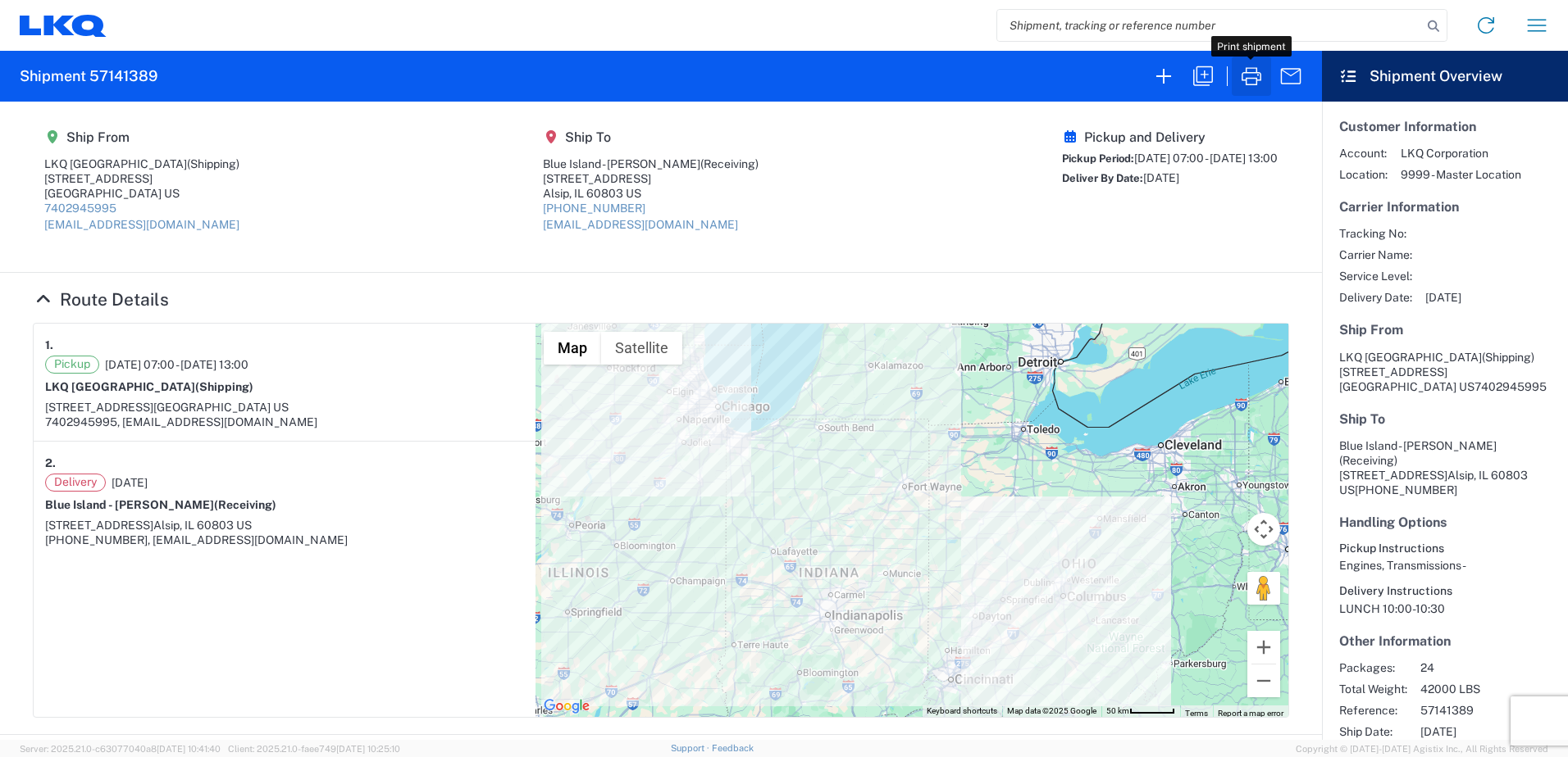
click at [1255, 76] on icon "button" at bounding box center [1251, 76] width 26 height 26
